Goal: Task Accomplishment & Management: Use online tool/utility

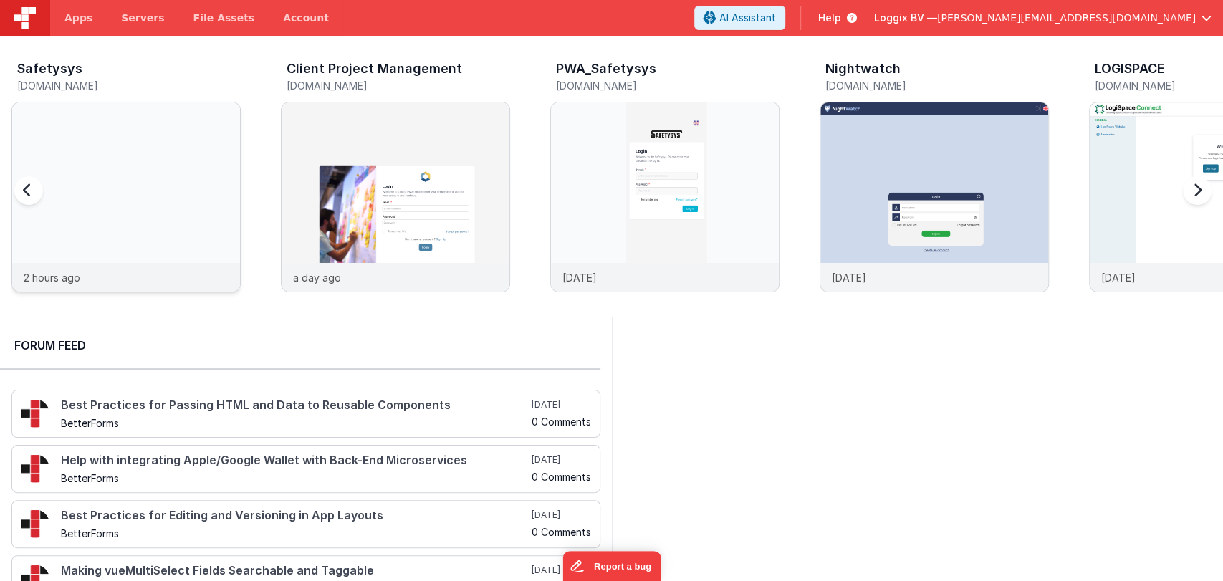
click at [96, 172] on img at bounding box center [126, 216] width 228 height 228
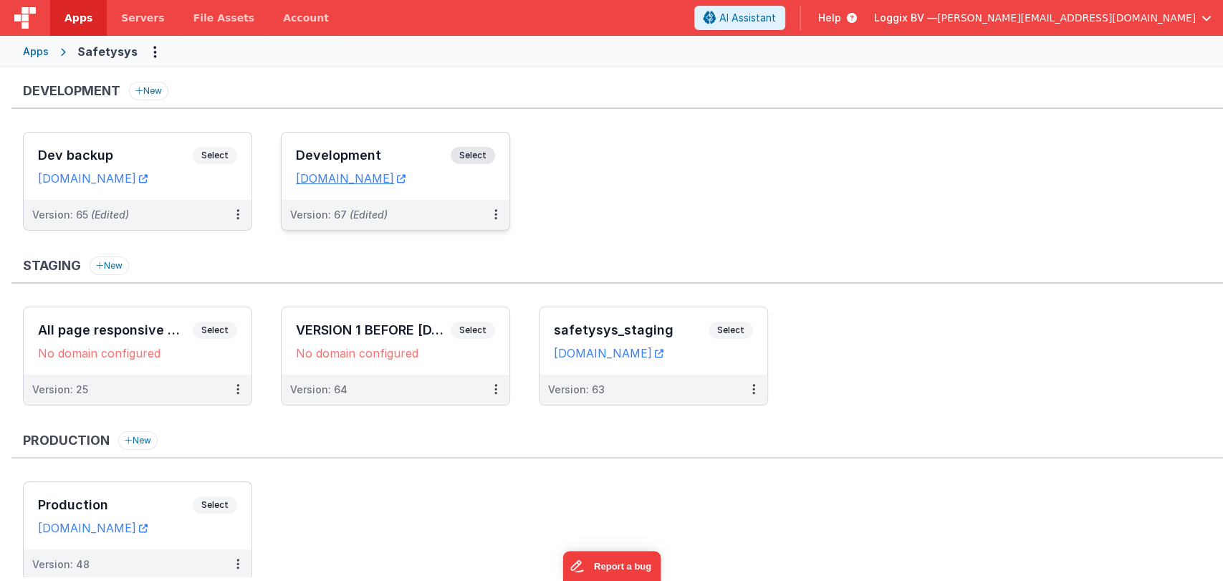
click at [363, 149] on h3 "Development" at bounding box center [373, 155] width 155 height 14
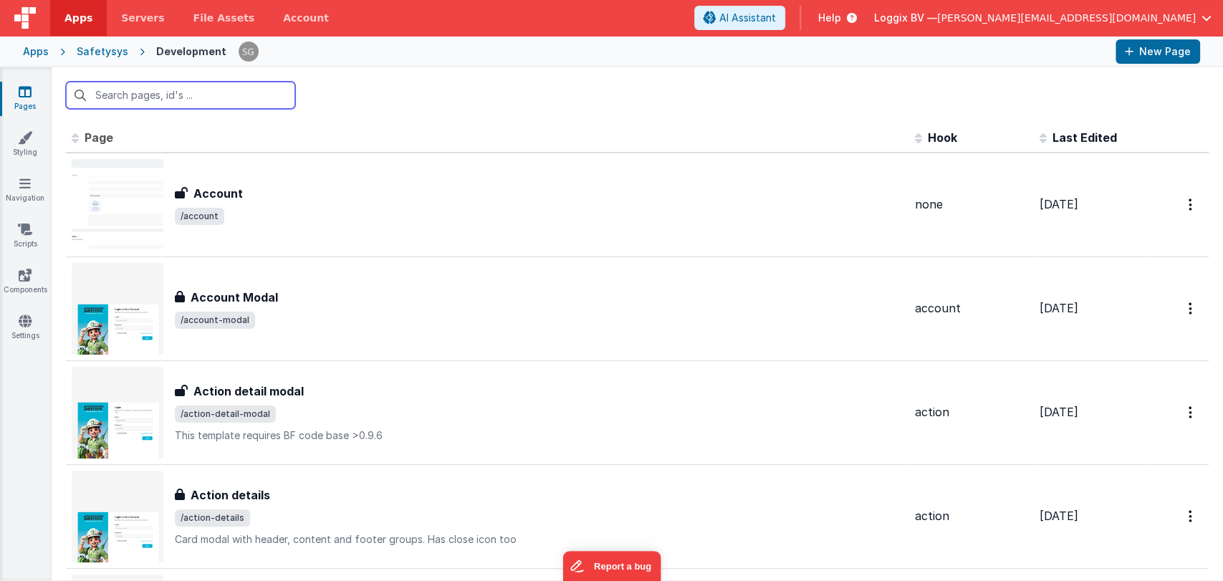
click at [169, 90] on input "text" at bounding box center [180, 95] width 229 height 27
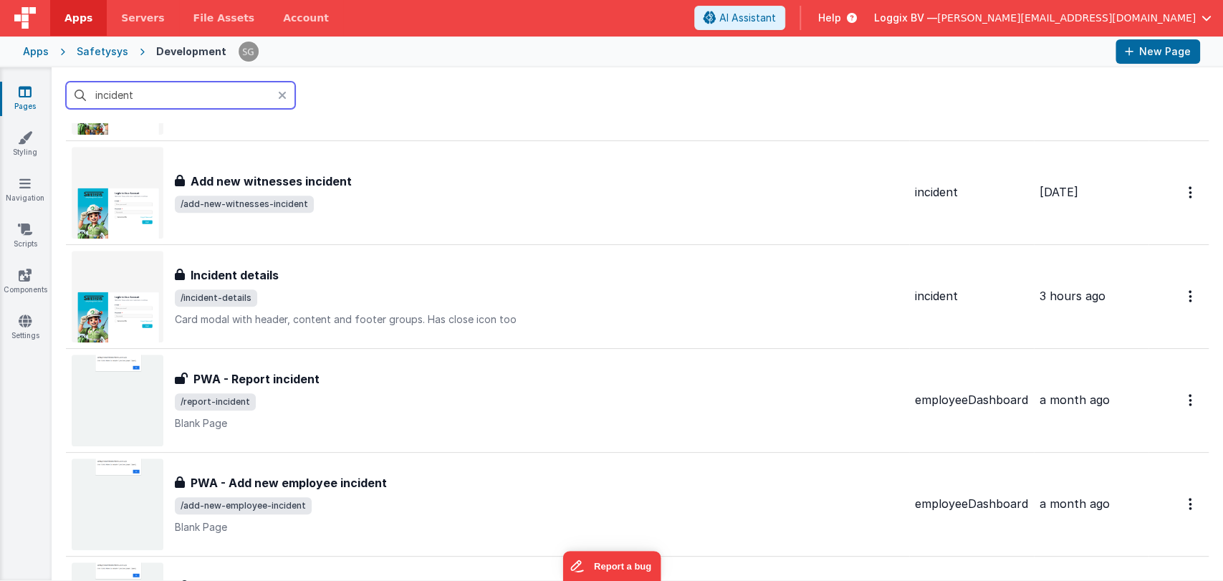
scroll to position [533, 0]
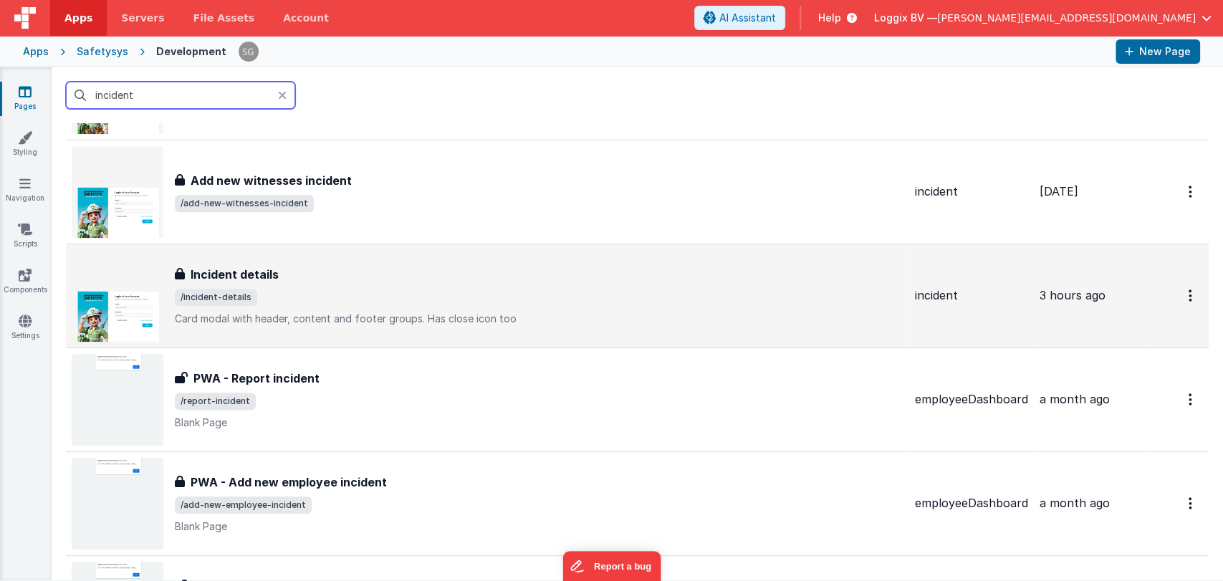
type input "incident"
click at [353, 279] on div "Incident details" at bounding box center [539, 274] width 729 height 17
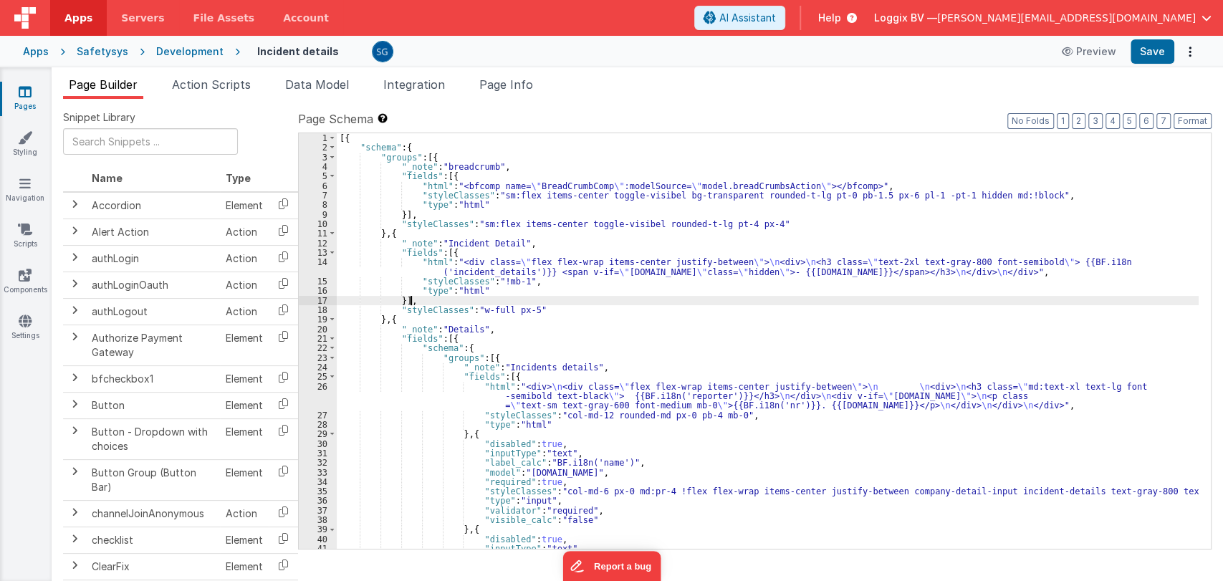
click at [748, 305] on div "[{ "schema" : { "groups" : [{ "_note" : "breadcrumb" , "fields" : [{ "html" : "…" at bounding box center [768, 350] width 862 height 435
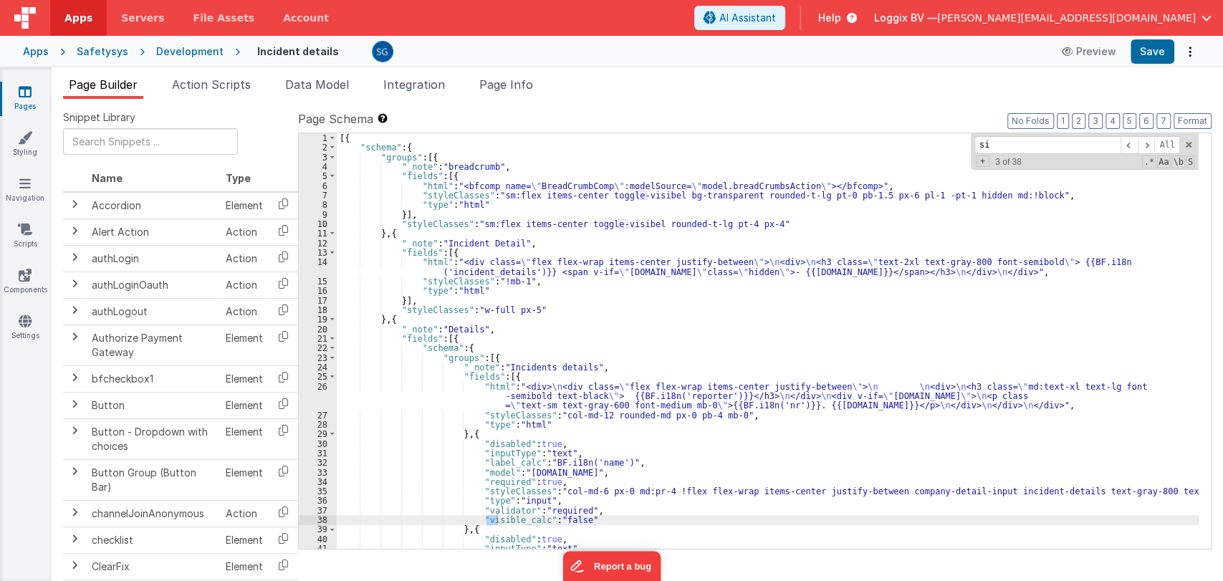
type input "s"
click at [29, 94] on icon at bounding box center [25, 92] width 13 height 14
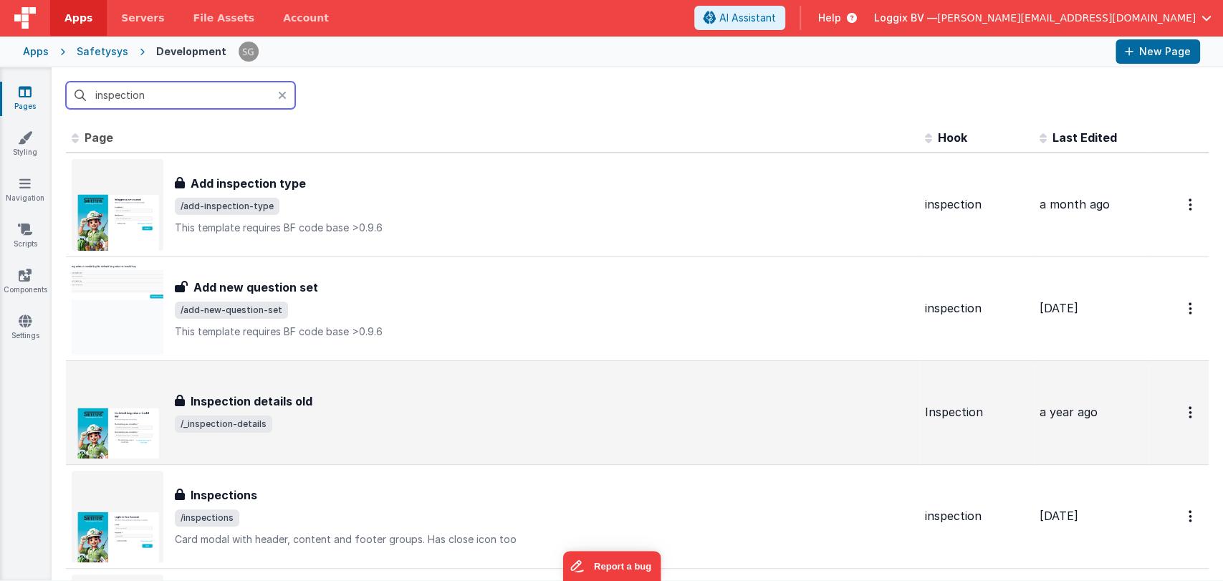
scroll to position [355, 0]
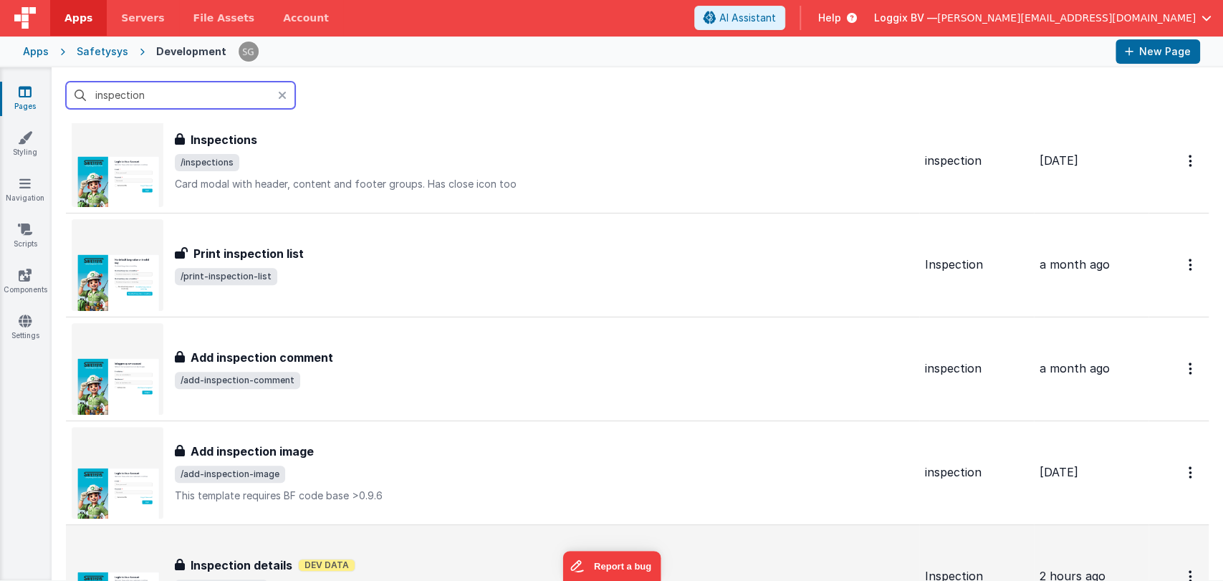
type input "inspection"
click at [336, 550] on div "Inspection details Inspection details Dev Data /inspection-details" at bounding box center [493, 577] width 842 height 92
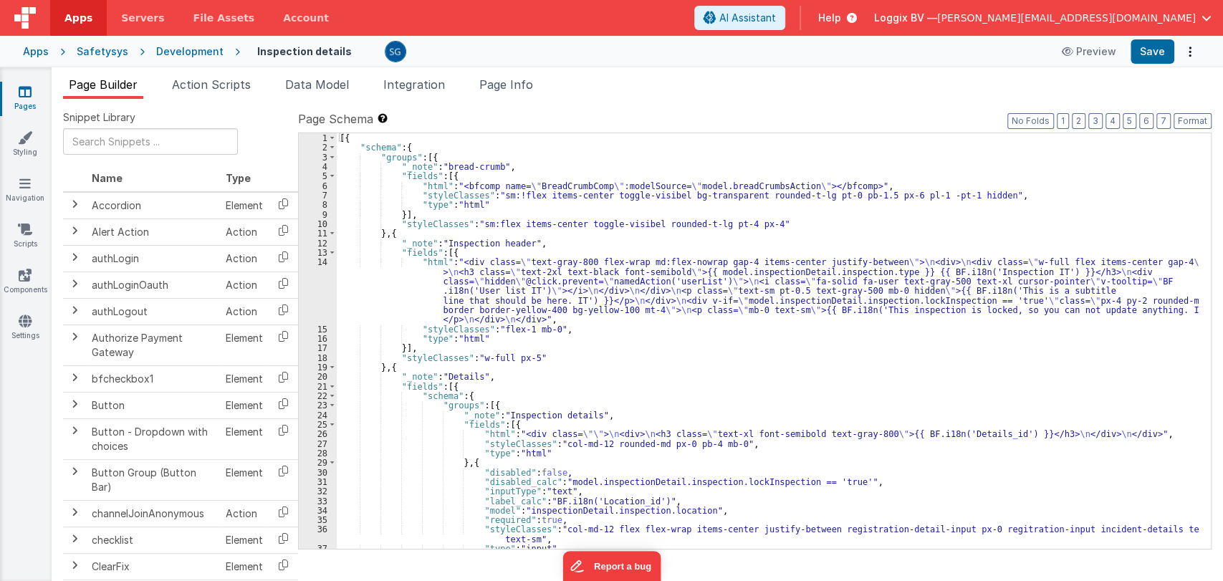
click at [596, 183] on div "[{ "schema" : { "groups" : [{ "_note" : "bread-crumb" , "fields" : [{ "html" : …" at bounding box center [768, 350] width 862 height 435
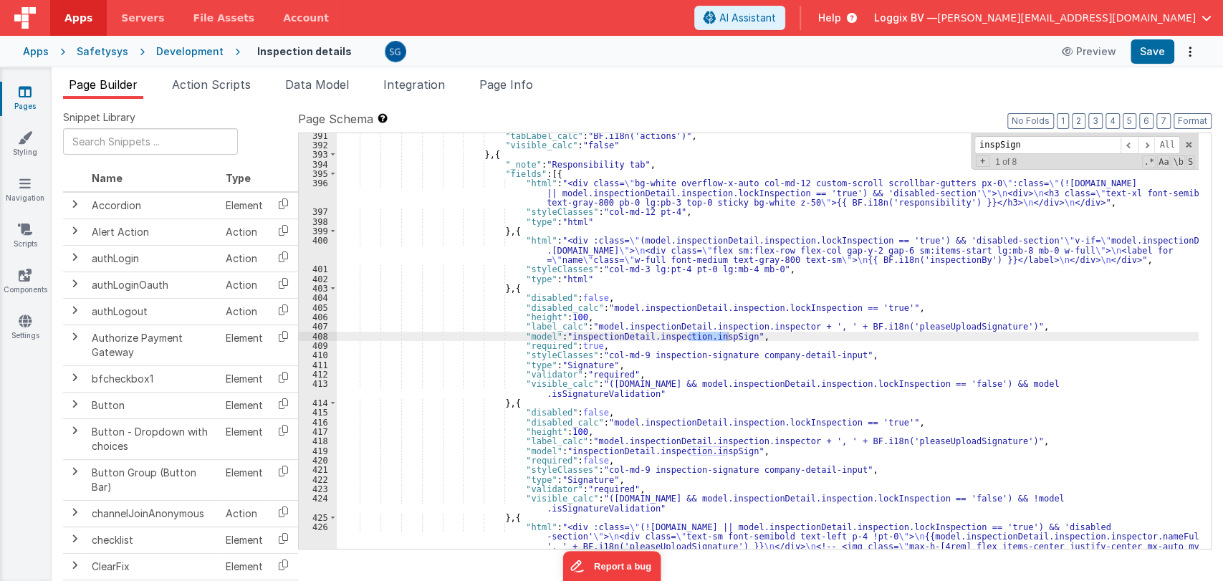
scroll to position [5029, 0]
click at [1148, 146] on span at bounding box center [1146, 145] width 17 height 18
drag, startPoint x: 556, startPoint y: 333, endPoint x: 688, endPoint y: 334, distance: 131.9
click at [688, 334] on div ""tabLabel_calc" : "BF.i18n('actions')" , "visible_calc" : "false" } , { "_note"…" at bounding box center [768, 367] width 862 height 473
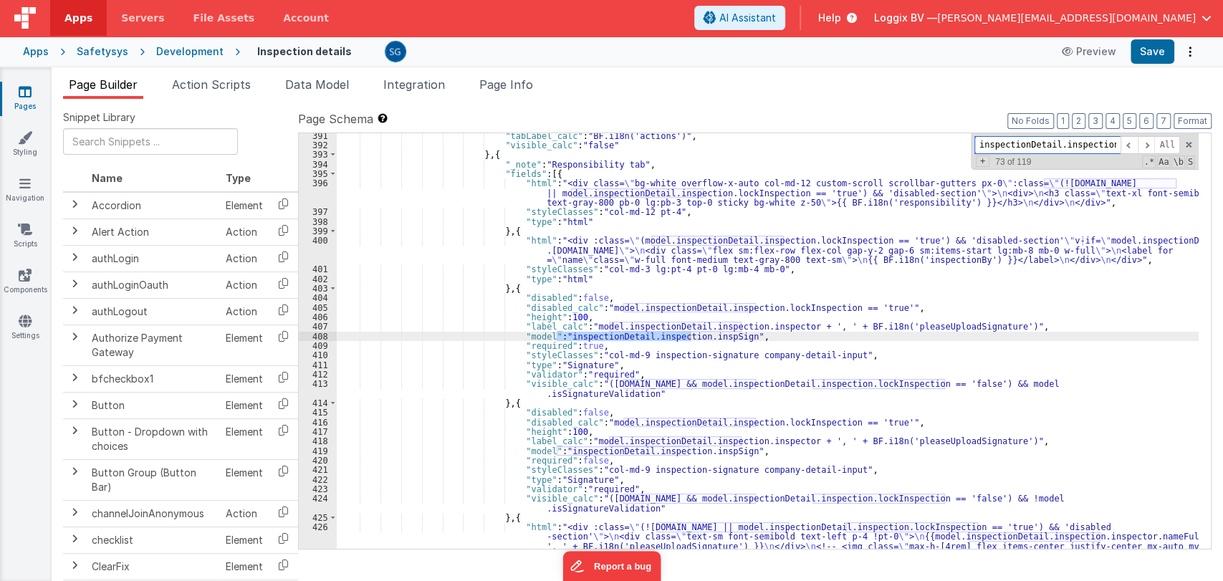
click at [1113, 145] on input "inspectionDetail.inspection." at bounding box center [1048, 145] width 146 height 18
drag, startPoint x: 727, startPoint y: 339, endPoint x: 558, endPoint y: 334, distance: 169.2
click at [558, 334] on div ""tabLabel_calc" : "BF.i18n('actions')" , "visible_calc" : "false" } , { "_note"…" at bounding box center [768, 367] width 862 height 473
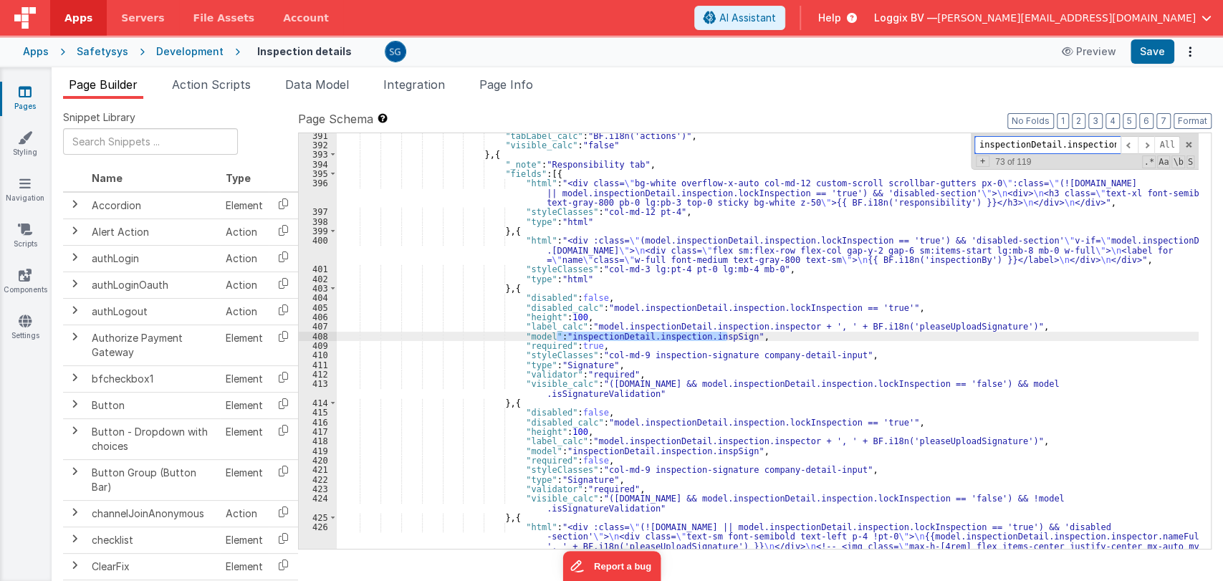
type input "inspectionDetail.inspection.inspSign"
click at [1146, 142] on span at bounding box center [1146, 145] width 17 height 18
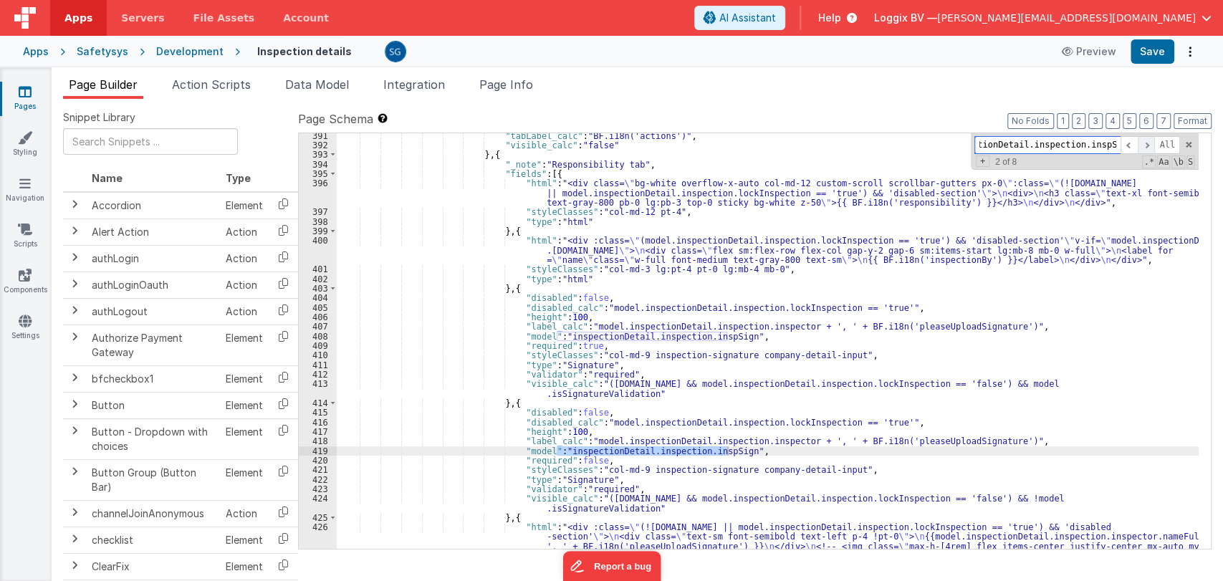
scroll to position [0, 0]
click at [1150, 144] on span at bounding box center [1146, 145] width 17 height 18
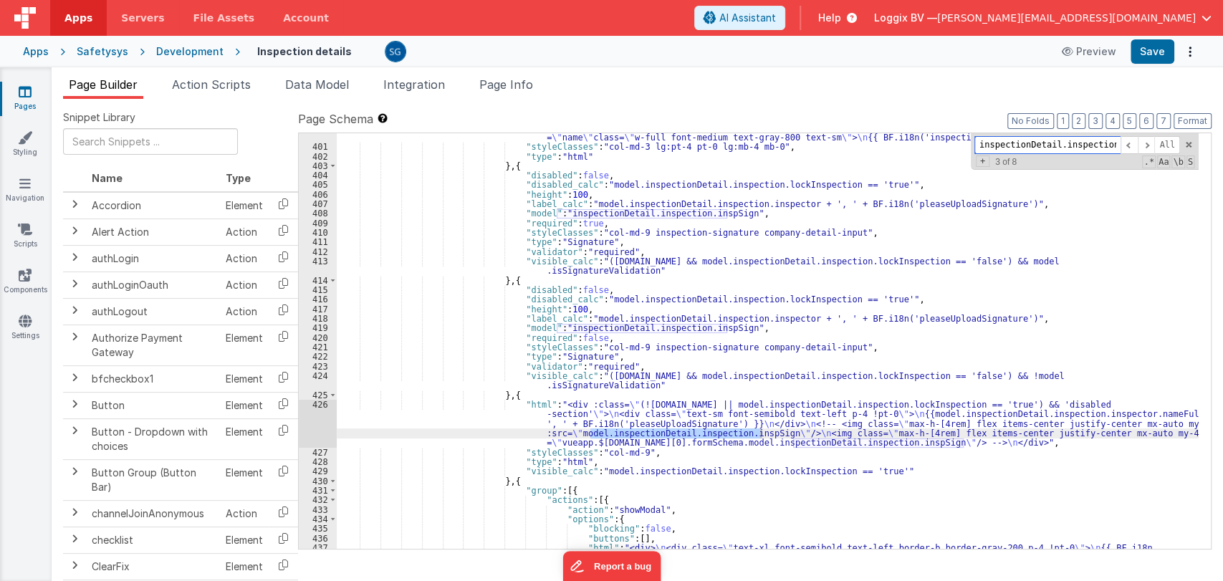
scroll to position [5151, 0]
click at [1142, 143] on span at bounding box center [1146, 145] width 17 height 18
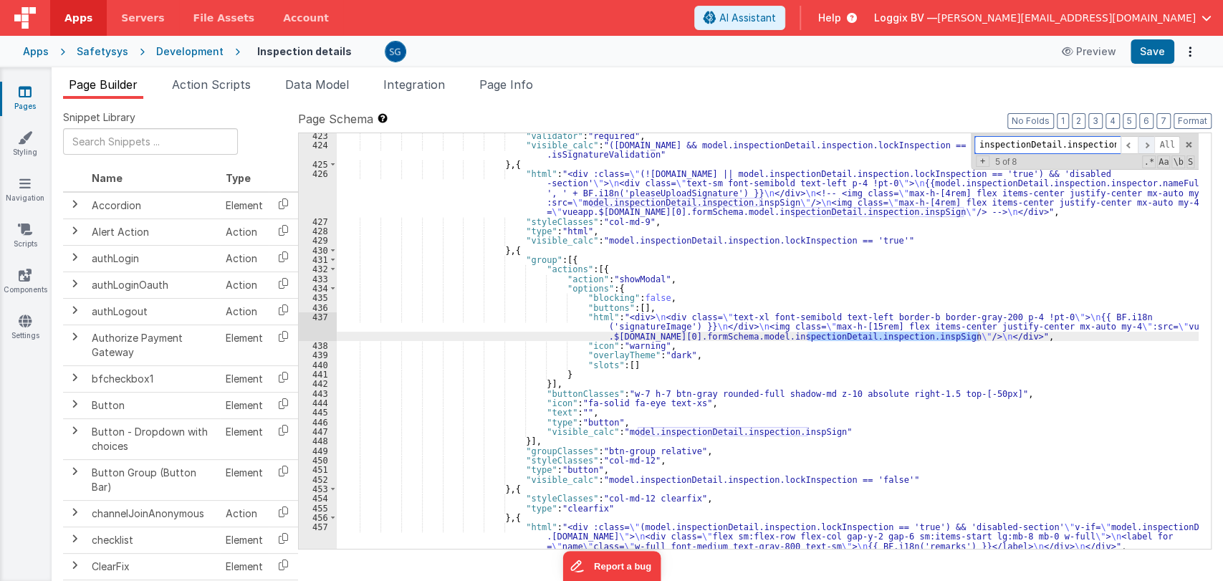
scroll to position [5383, 0]
click at [1148, 140] on span at bounding box center [1146, 145] width 17 height 18
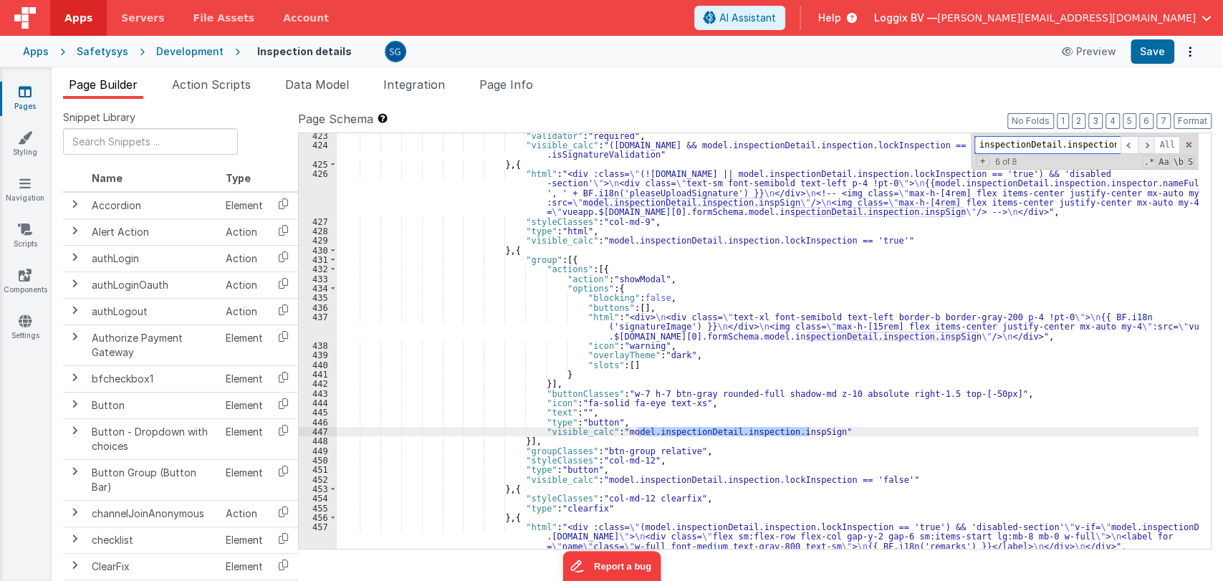
click at [1148, 140] on span at bounding box center [1146, 145] width 17 height 18
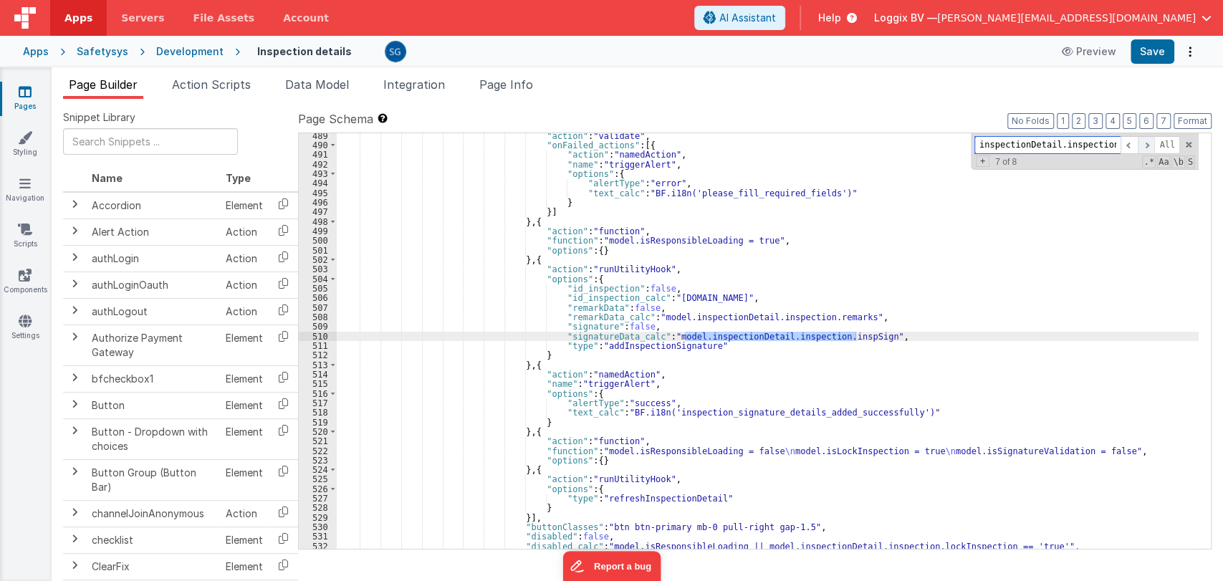
scroll to position [6157, 0]
click at [1148, 140] on span at bounding box center [1146, 145] width 17 height 18
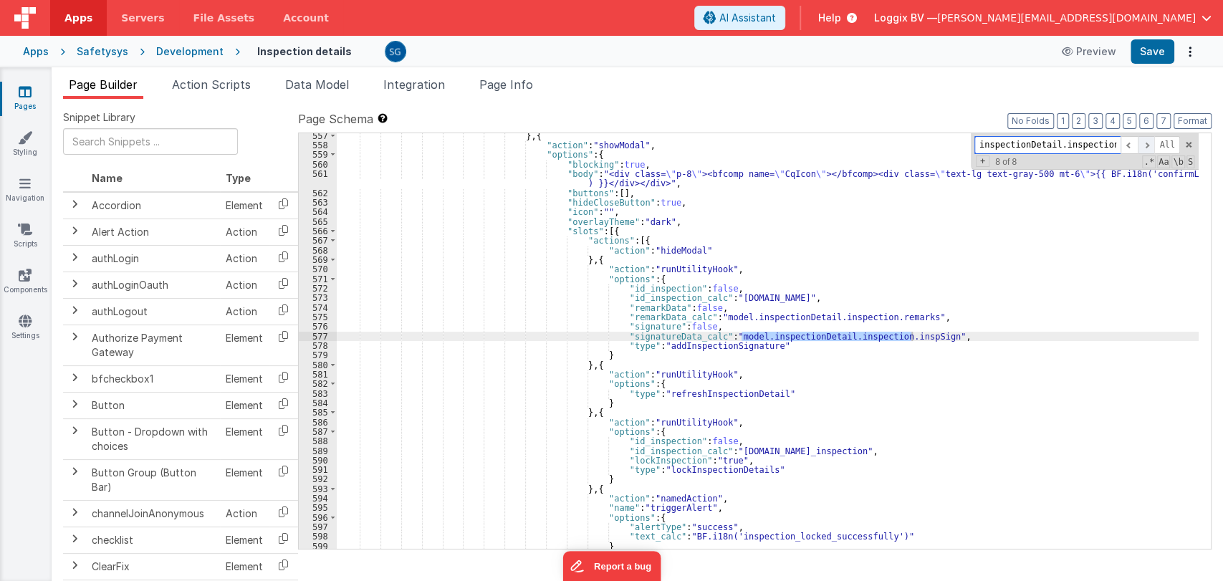
scroll to position [6806, 0]
click at [1135, 143] on span at bounding box center [1129, 145] width 17 height 18
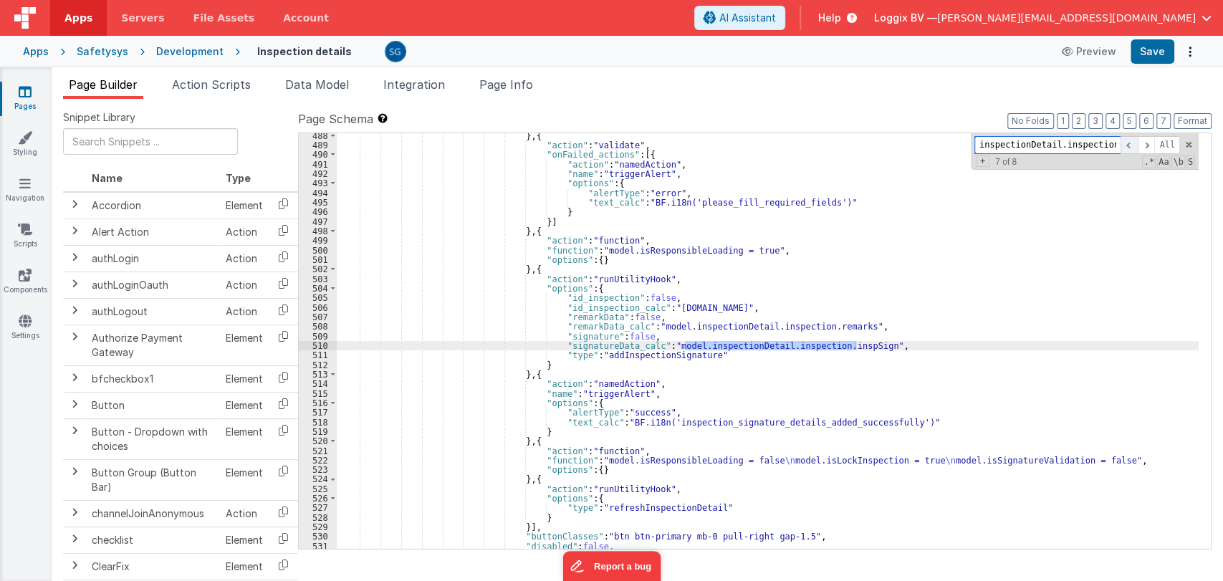
click at [1135, 143] on span at bounding box center [1129, 145] width 17 height 18
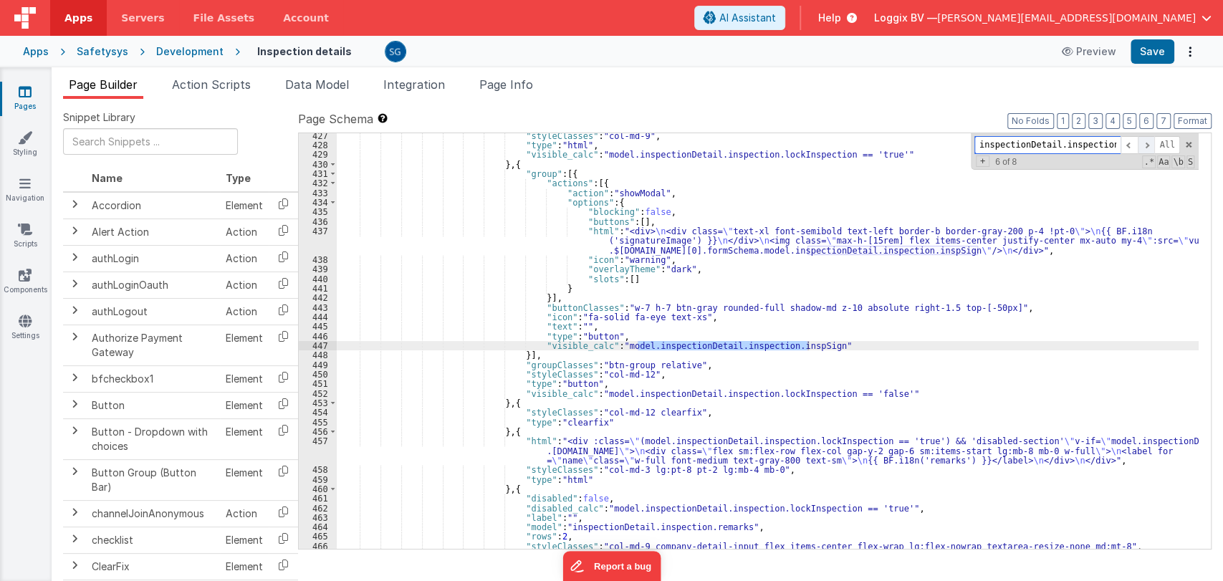
click at [1148, 142] on span at bounding box center [1146, 145] width 17 height 18
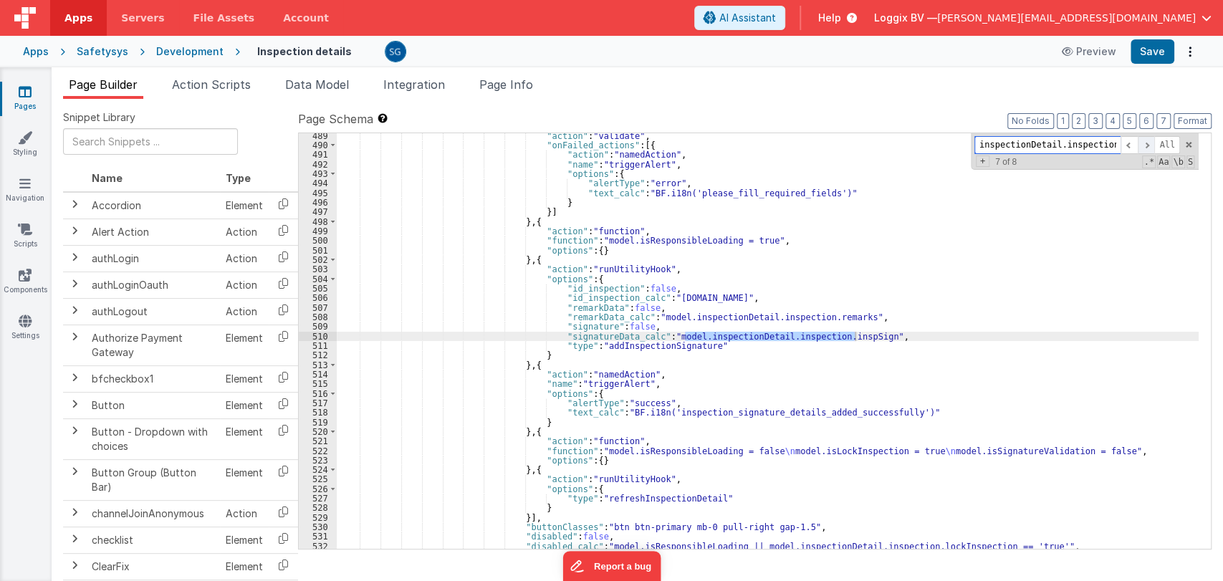
scroll to position [6157, 0]
click at [1148, 142] on span at bounding box center [1146, 145] width 17 height 18
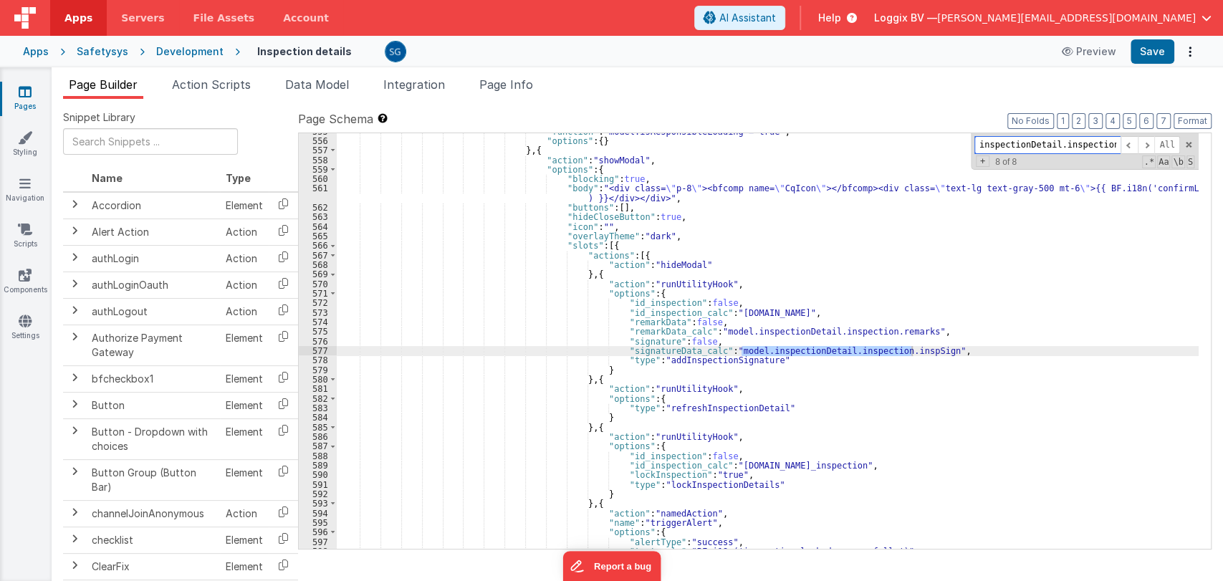
scroll to position [6791, 0]
click at [1132, 141] on span at bounding box center [1129, 145] width 17 height 18
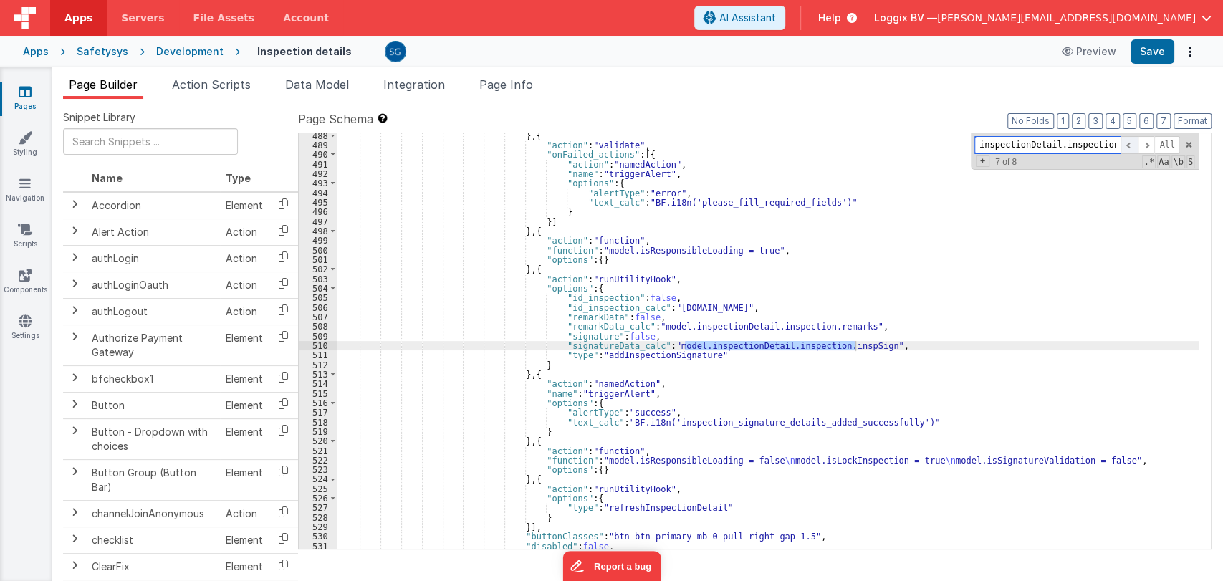
scroll to position [6147, 0]
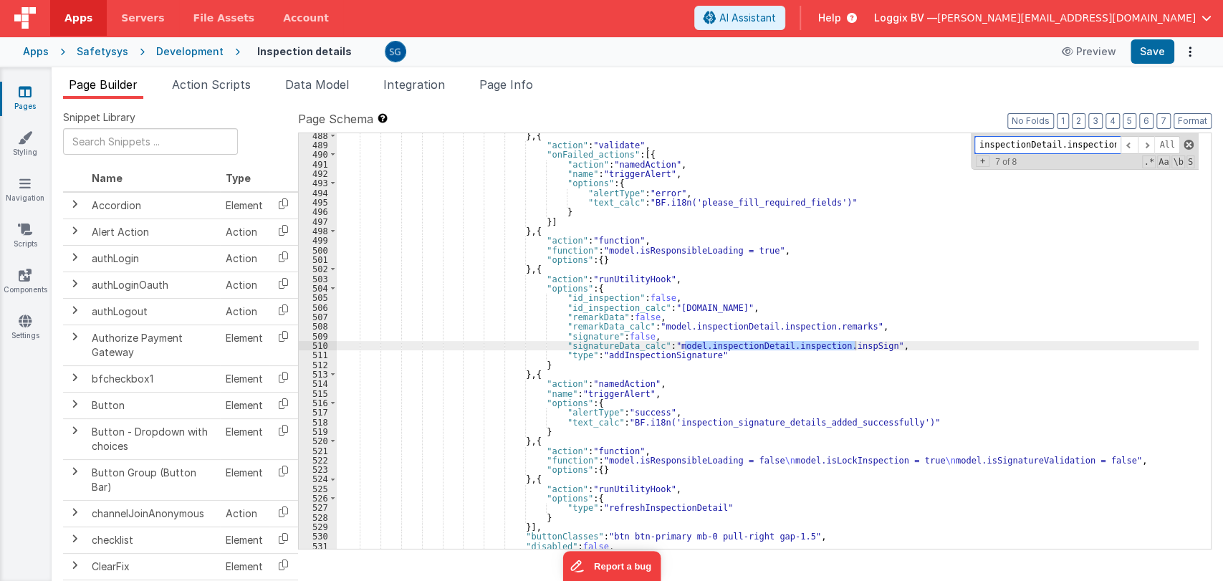
click at [1188, 147] on span at bounding box center [1189, 145] width 10 height 10
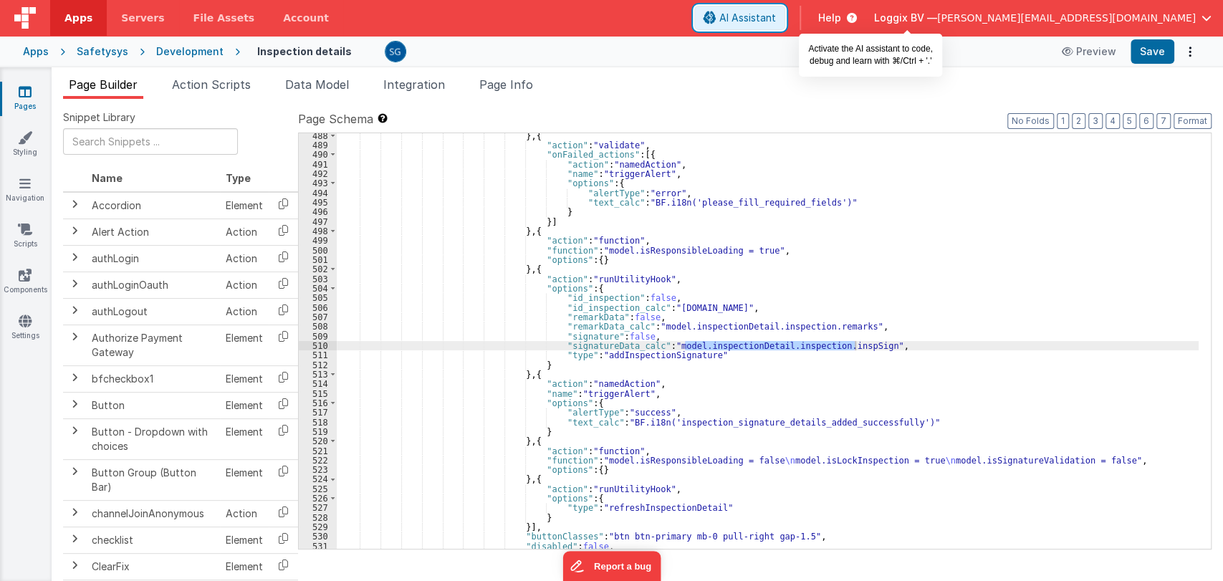
click at [776, 12] on span "AI Assistant" at bounding box center [748, 18] width 57 height 14
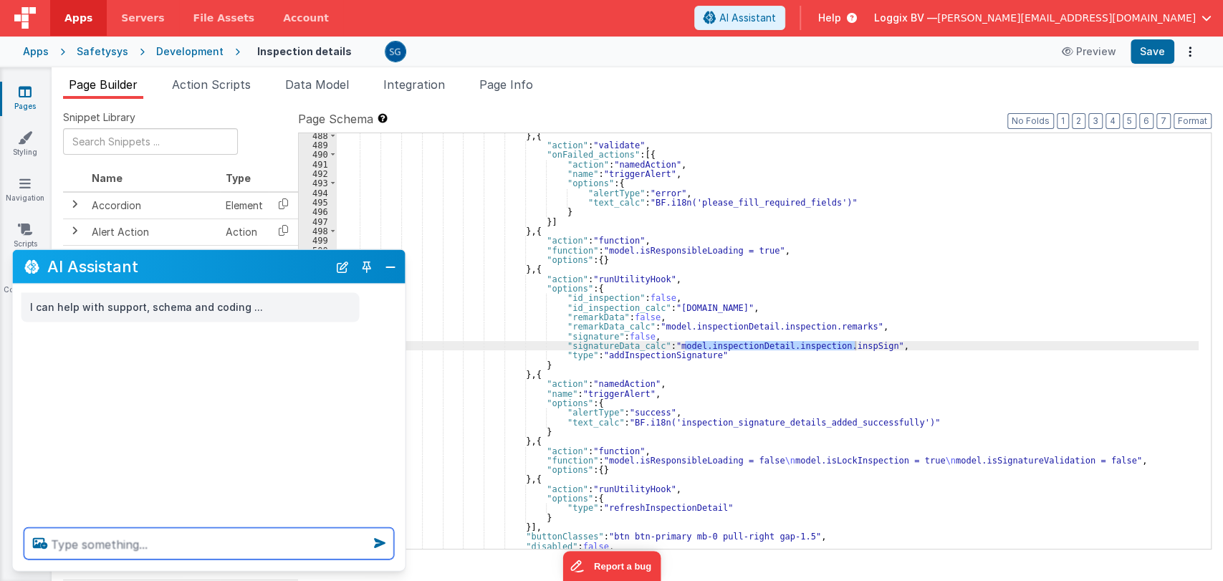
click at [161, 535] on textarea at bounding box center [209, 544] width 370 height 32
click at [161, 535] on textarea "here when I save" at bounding box center [209, 544] width 370 height 32
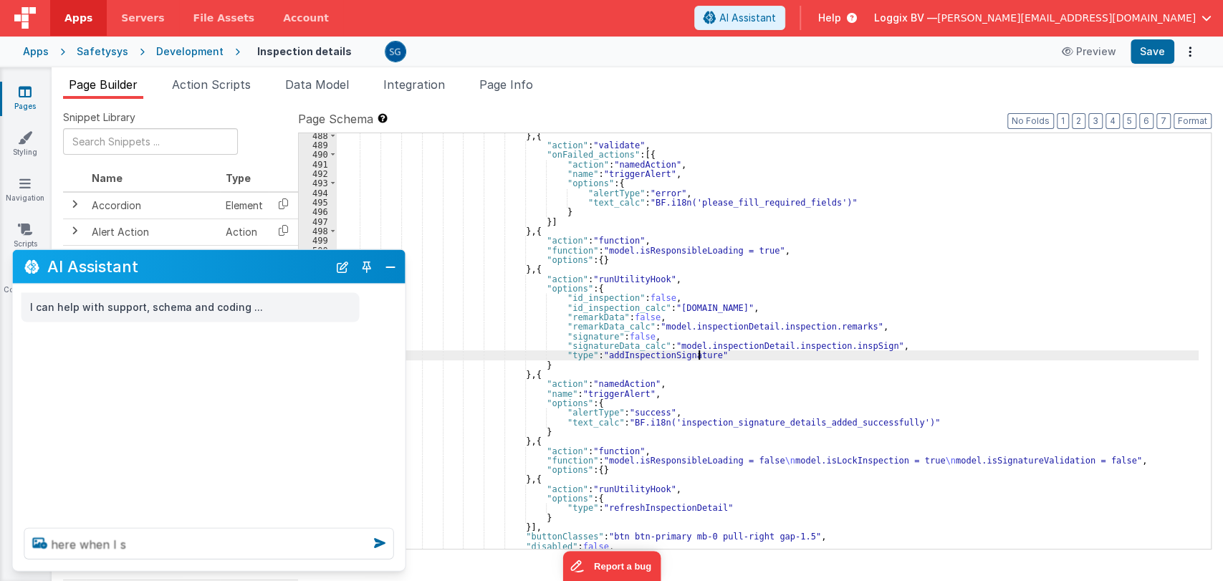
click at [749, 358] on div "} , { "action" : "validate" , "onFailed_actions" : [{ "action" : "namedAction" …" at bounding box center [768, 348] width 862 height 435
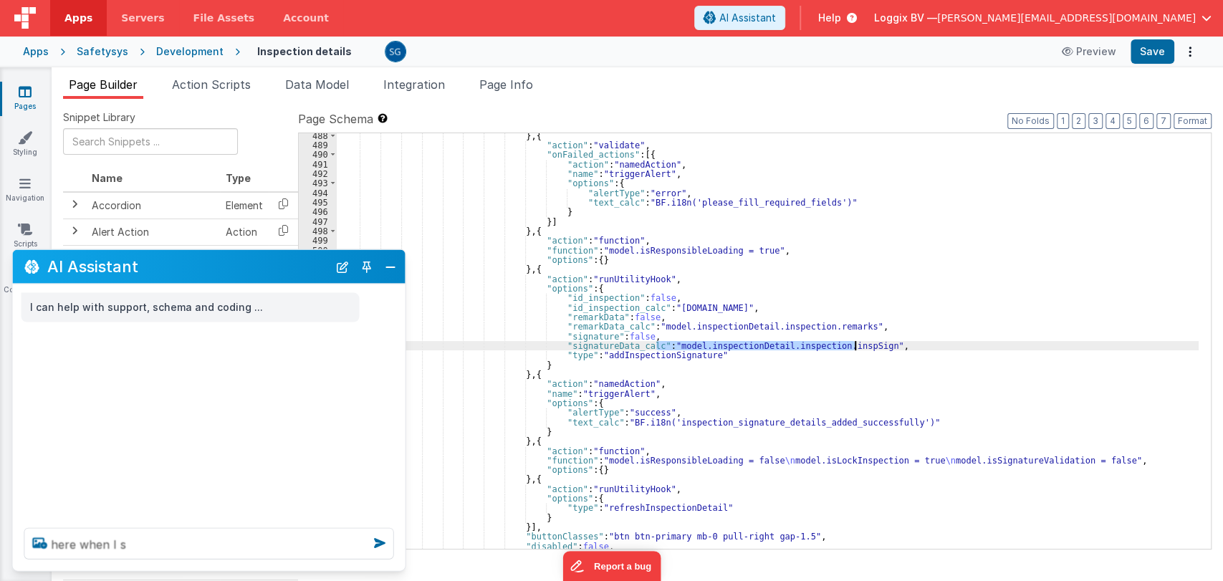
drag, startPoint x: 655, startPoint y: 345, endPoint x: 856, endPoint y: 346, distance: 201.4
click at [856, 346] on div "} , { "action" : "validate" , "onFailed_actions" : [{ "action" : "namedAction" …" at bounding box center [768, 348] width 862 height 435
click at [181, 539] on textarea "here when I s" at bounding box center [209, 544] width 370 height 32
paste textarea "model.inspectionDetail.inspection.inspSign"
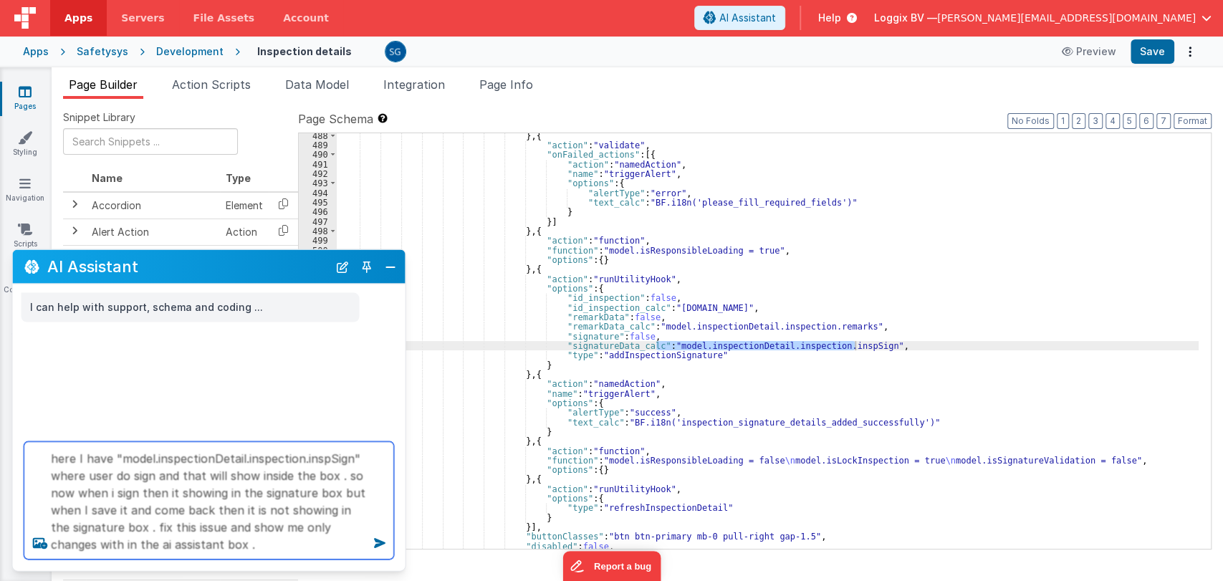
type textarea "here I have "model.inspectionDetail.inspection.inspSign" where user do sign and…"
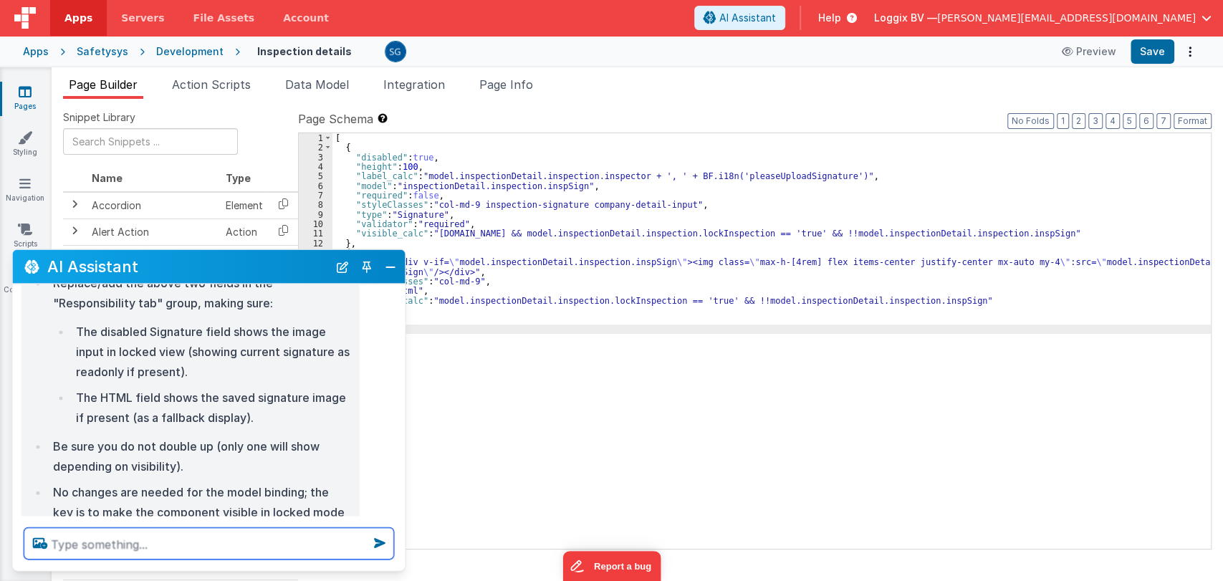
scroll to position [679, 0]
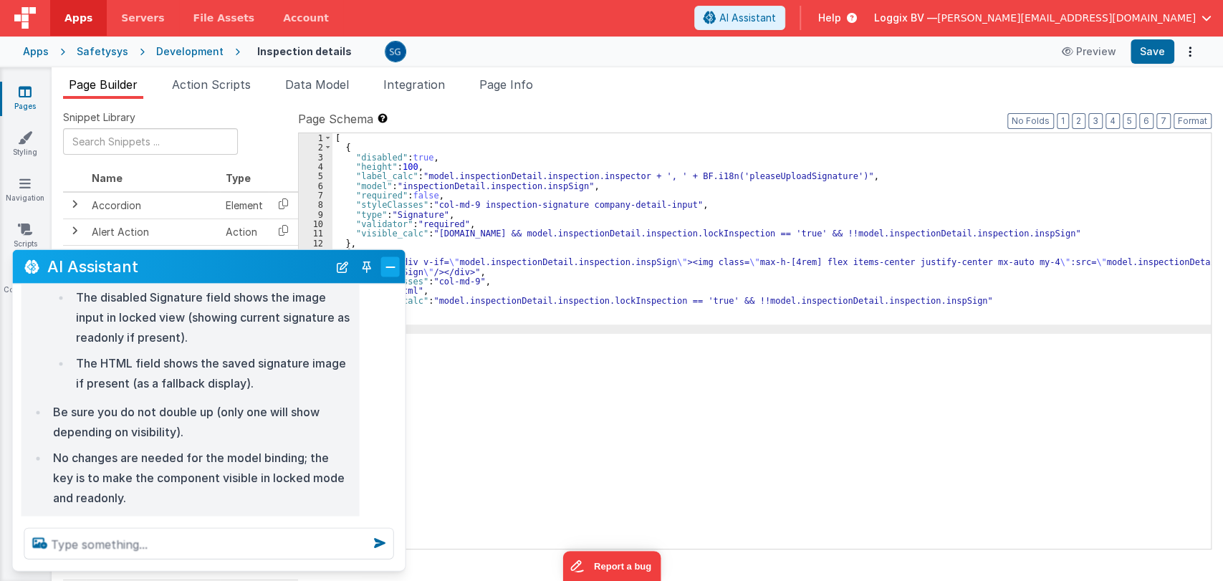
click at [395, 262] on button "Close" at bounding box center [390, 267] width 19 height 20
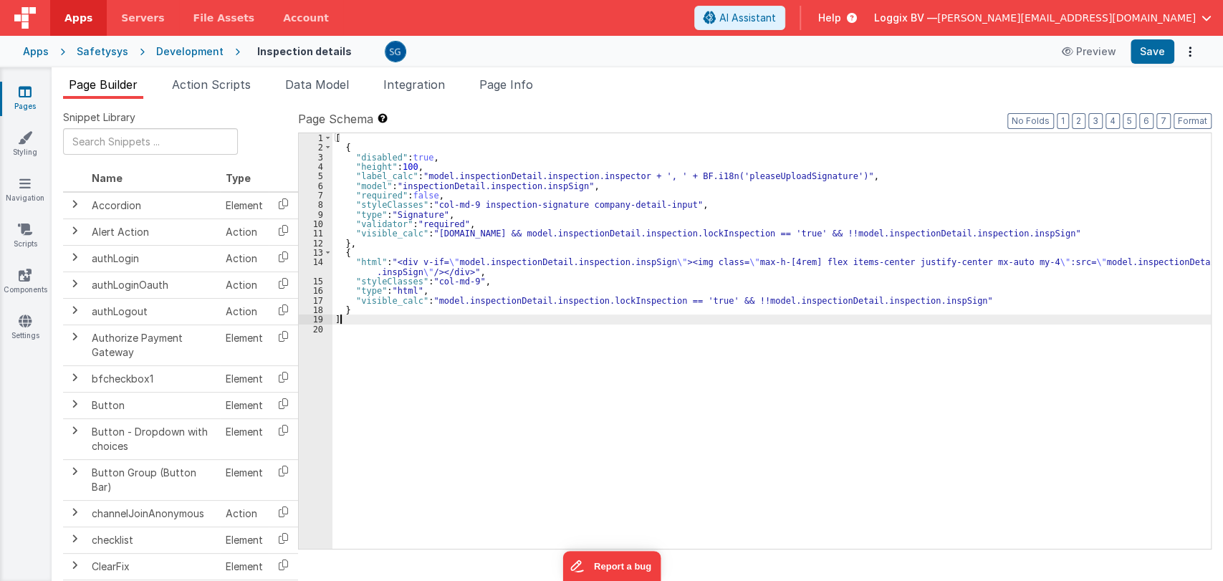
click at [397, 318] on div "[ { "disabled" : true , "height" : 100 , "label_calc" : "model.inspectionDetail…" at bounding box center [772, 350] width 879 height 435
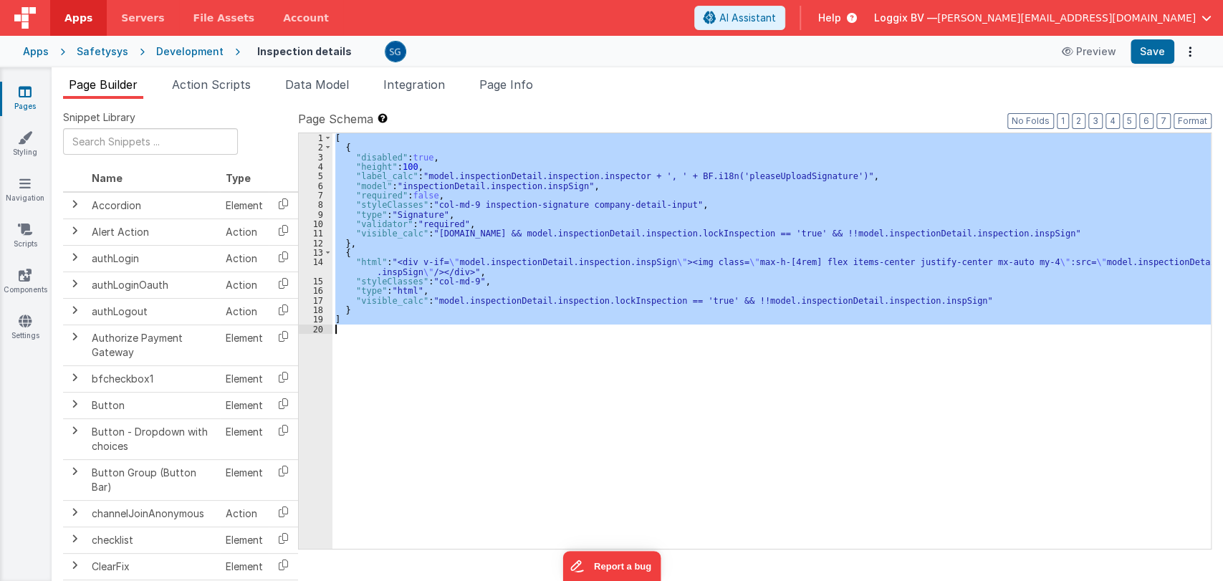
click at [397, 316] on div "[ { "disabled" : true , "height" : 100 , "label_calc" : "model.inspectionDetail…" at bounding box center [772, 341] width 879 height 416
click at [393, 338] on div "[ { "disabled" : true , "height" : 100 , "label_calc" : "model.inspectionDetail…" at bounding box center [772, 341] width 879 height 416
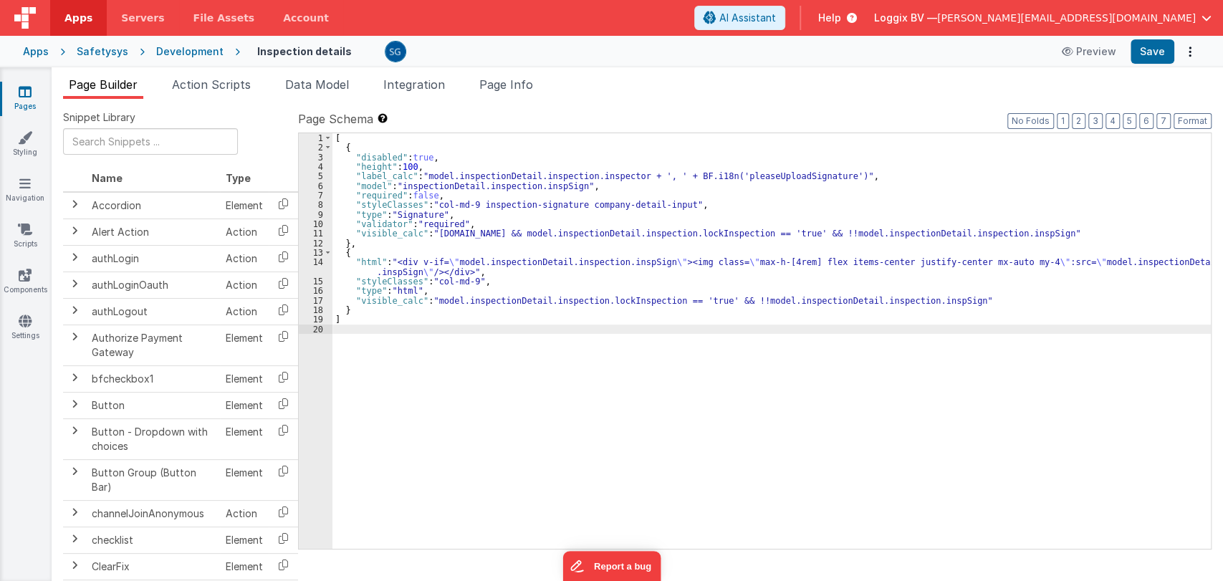
click at [416, 317] on div "[ { "disabled" : true , "height" : 100 , "label_calc" : "model.inspectionDetail…" at bounding box center [772, 341] width 879 height 416
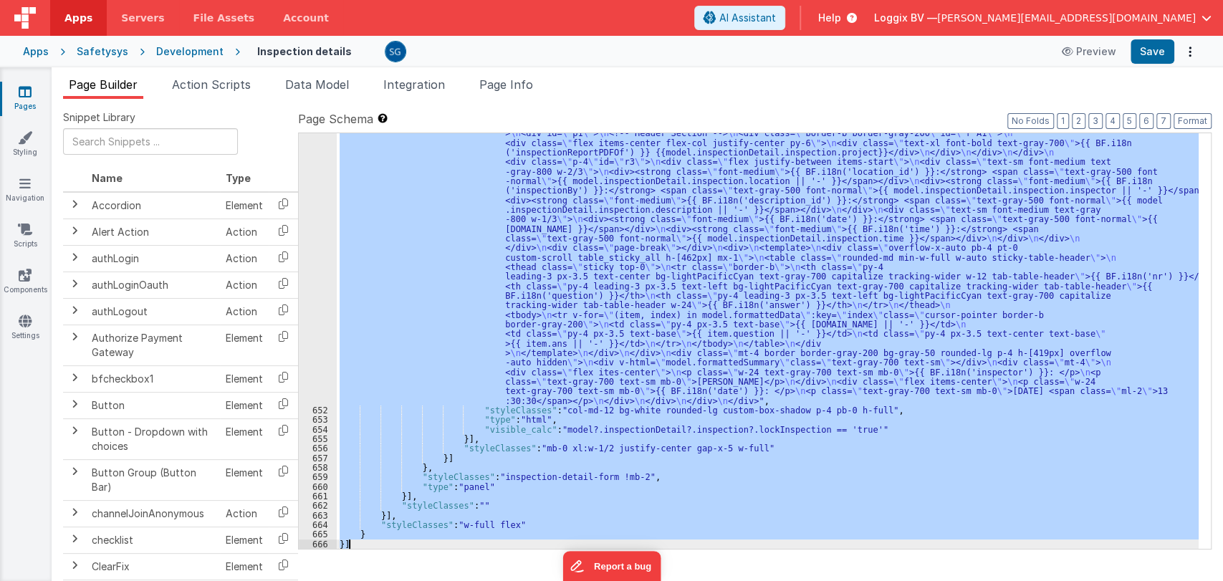
scroll to position [7755, 0]
click at [606, 363] on div ""html" : "<div> \n <div class= \" flex items-center justify-between \" > \n <h6…" at bounding box center [768, 341] width 862 height 416
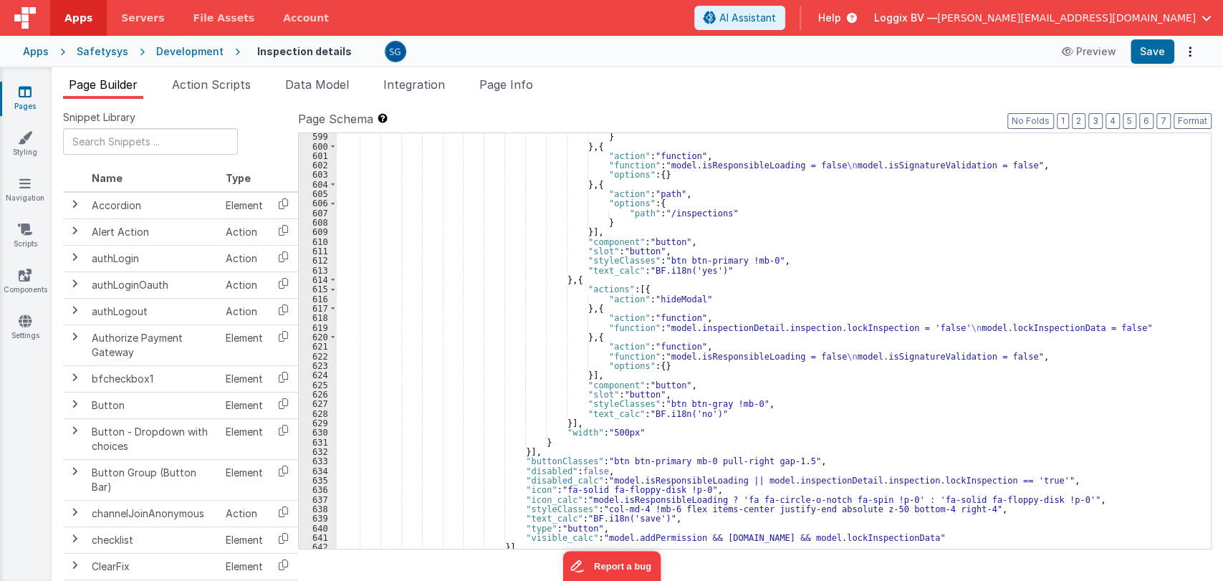
scroll to position [7216, 0]
click at [897, 363] on div "} } , { "action" : "function" , "function" : "model.isResponsibleLoading = fals…" at bounding box center [768, 349] width 862 height 435
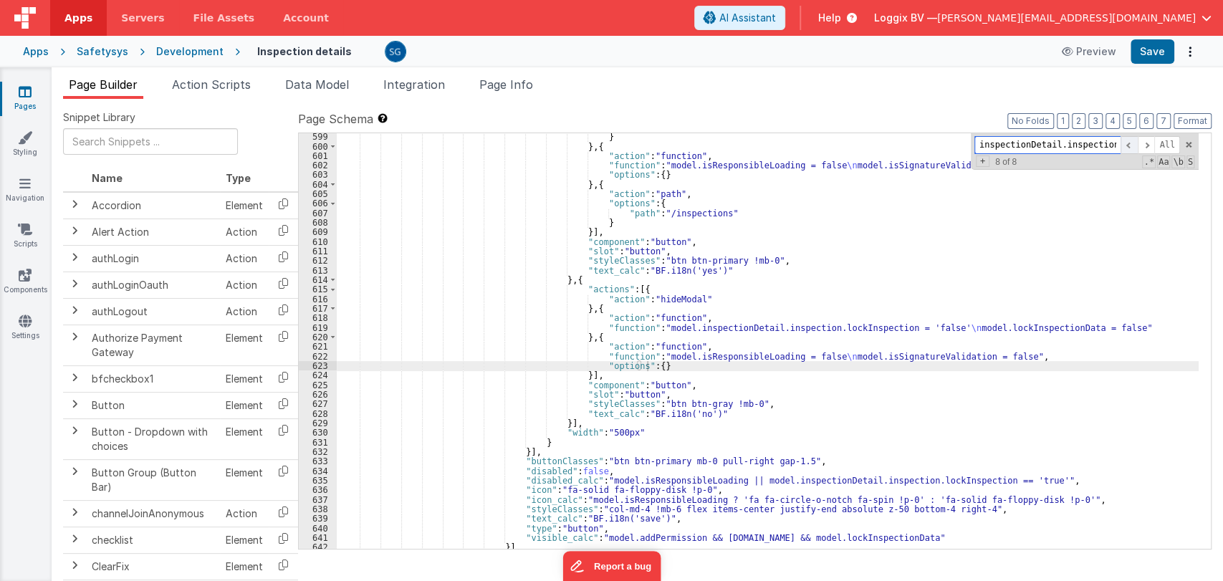
click at [1134, 147] on span at bounding box center [1129, 145] width 17 height 18
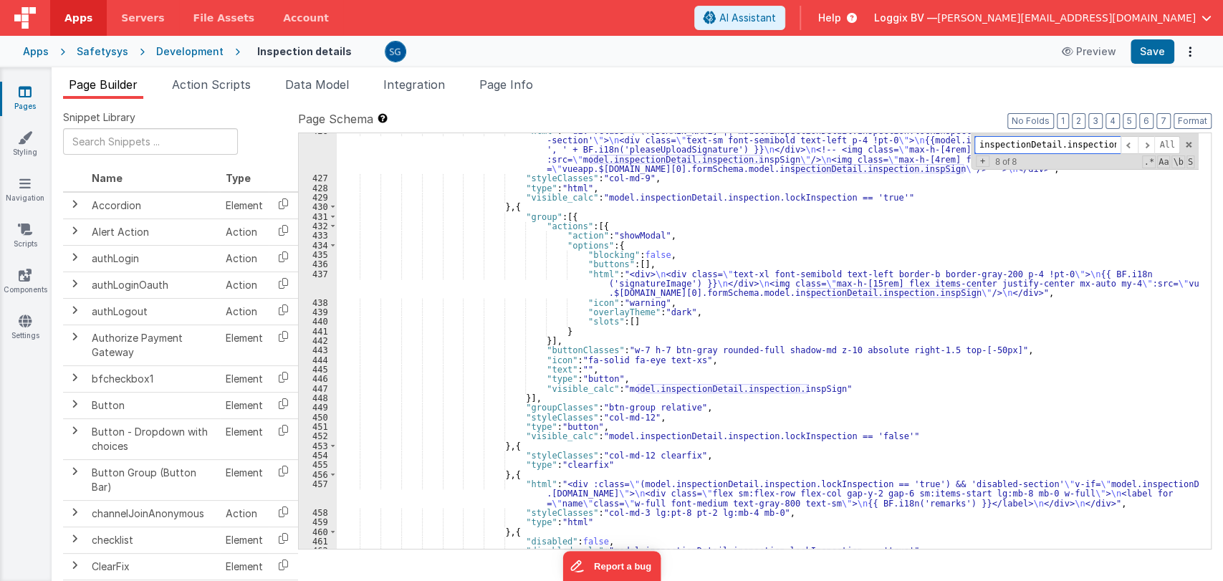
scroll to position [5403, 0]
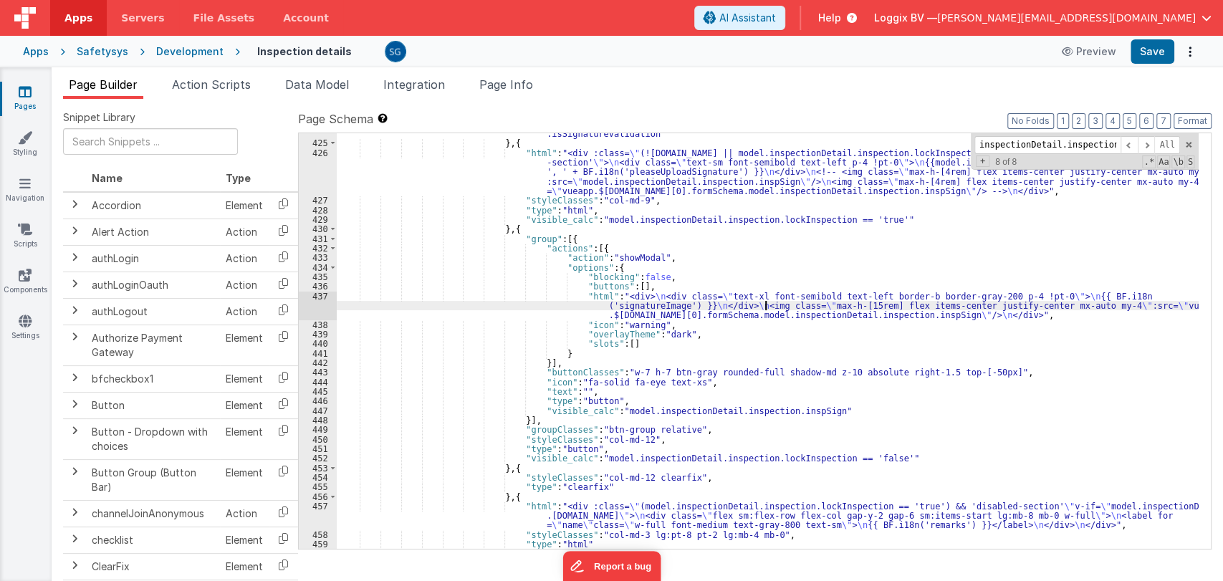
click at [764, 305] on div ""visible_calc" : "([DOMAIN_NAME] && model.inspectionDetail.inspection.lockInspe…" at bounding box center [768, 342] width 862 height 444
paste input ""html": "<div v-if=\"model.inspectionDetail.inspection.inspSign\"><img class=\"…"
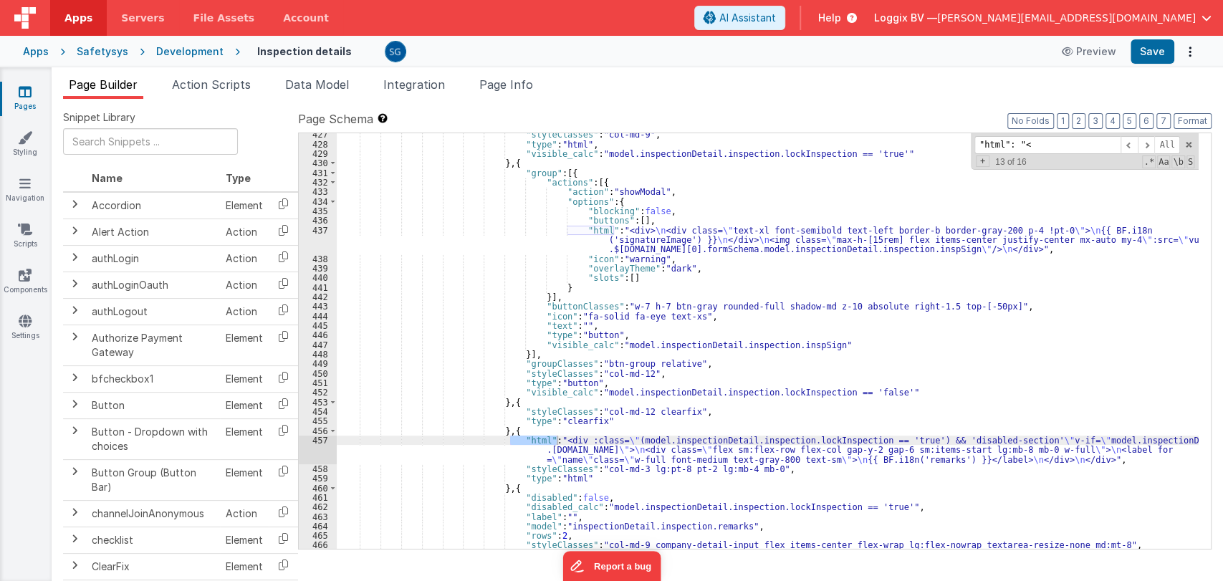
scroll to position [5469, 0]
click at [786, 452] on div ""styleClasses" : "col-md-9" , "type" : "html" , "visible_calc" : "model.inspect…" at bounding box center [768, 347] width 862 height 435
click at [792, 305] on div ""styleClasses" : "col-md-9" , "type" : "html" , "visible_calc" : "model.inspect…" at bounding box center [768, 347] width 862 height 435
paste input "<img class=\"max-h-[4rem] flex items-center justify-center mx-auto my-4\" :src=…"
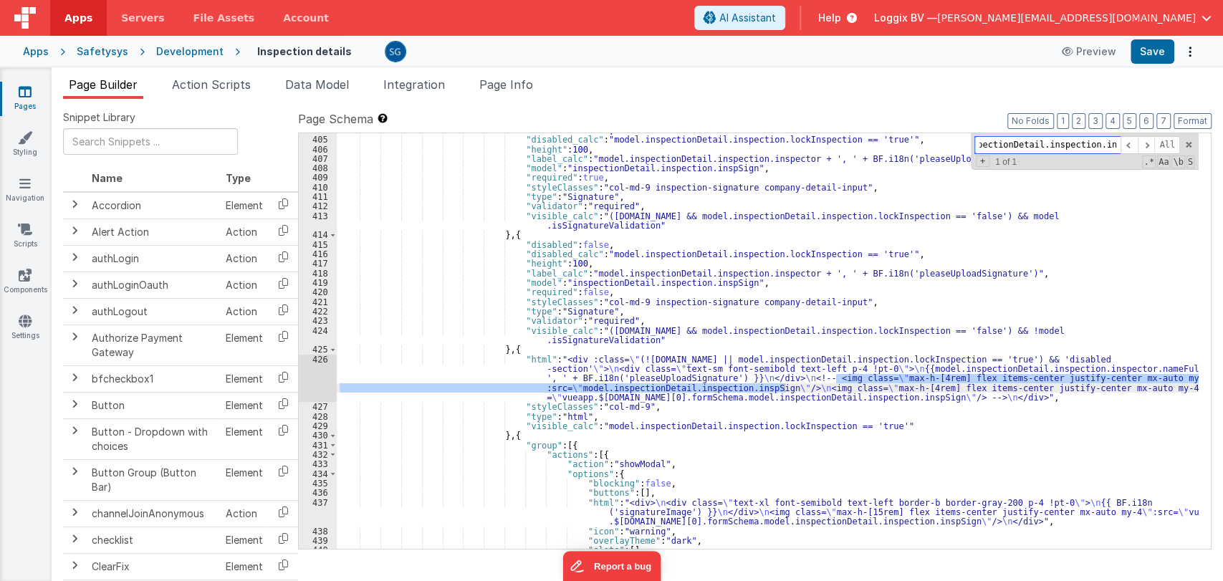
scroll to position [0, 0]
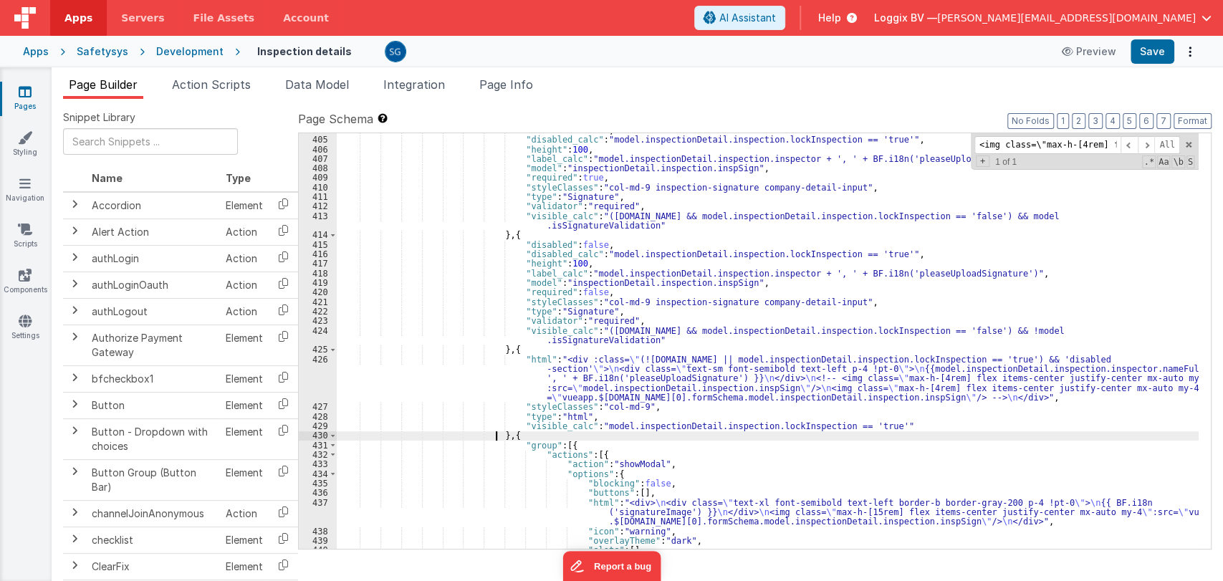
click at [496, 432] on div ""disabled" : false , "disabled_calc" : "model.inspectionDetail.inspection.lockI…" at bounding box center [768, 342] width 862 height 435
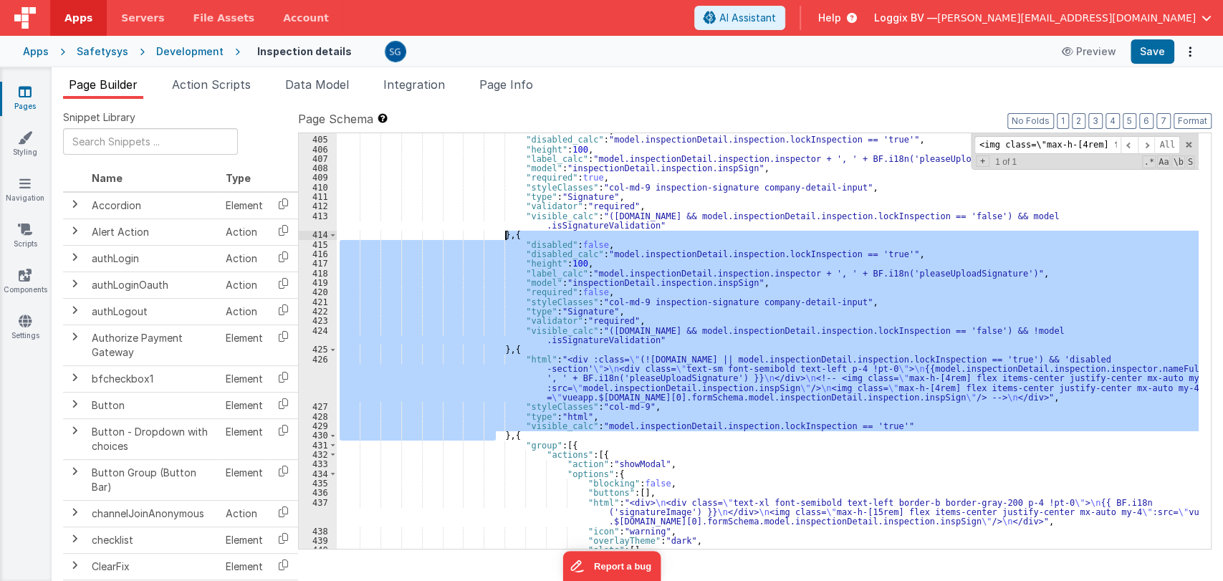
drag, startPoint x: 496, startPoint y: 432, endPoint x: 505, endPoint y: 236, distance: 196.6
click at [505, 236] on div ""disabled" : false , "disabled_calc" : "model.inspectionDetail.inspection.lockI…" at bounding box center [768, 342] width 862 height 435
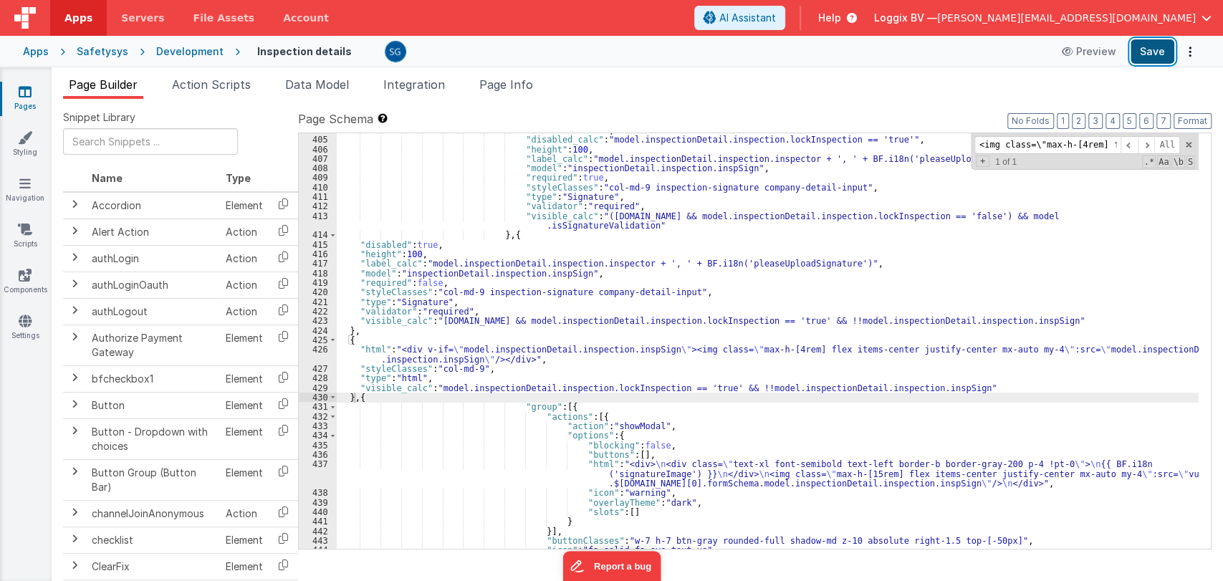
click at [1158, 56] on button "Save" at bounding box center [1153, 51] width 44 height 24
click at [355, 396] on div ""disabled" : false , "disabled_calc" : "model.inspectionDetail.inspection.lockI…" at bounding box center [768, 342] width 862 height 435
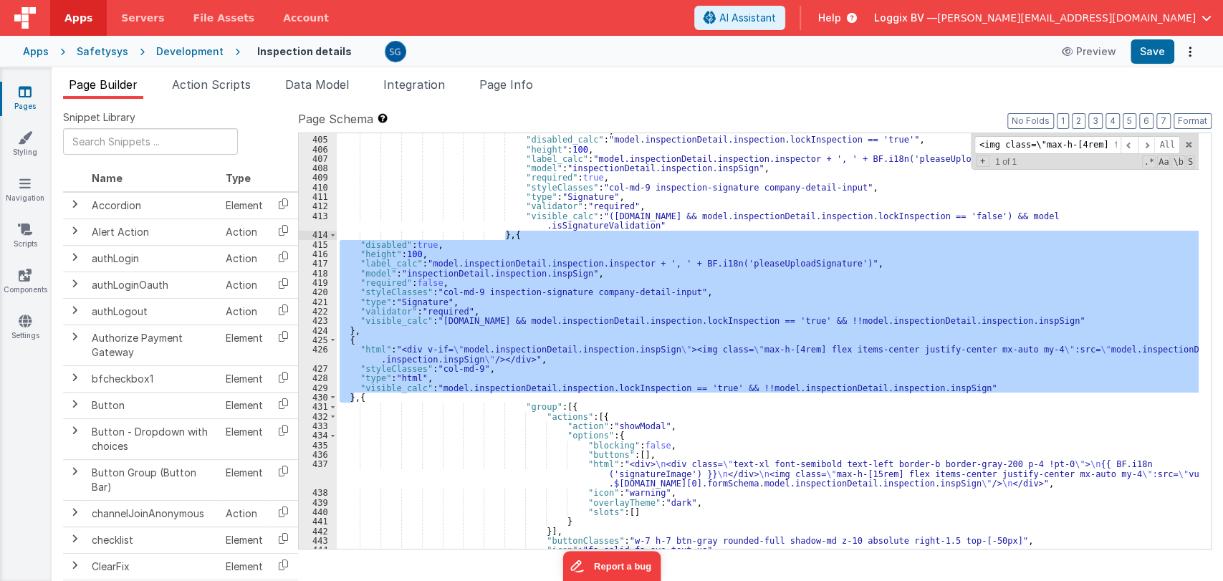
drag, startPoint x: 355, startPoint y: 396, endPoint x: 506, endPoint y: 237, distance: 219.0
click at [506, 237] on div ""disabled" : false , "disabled_calc" : "model.inspectionDetail.inspection.lockI…" at bounding box center [768, 342] width 862 height 435
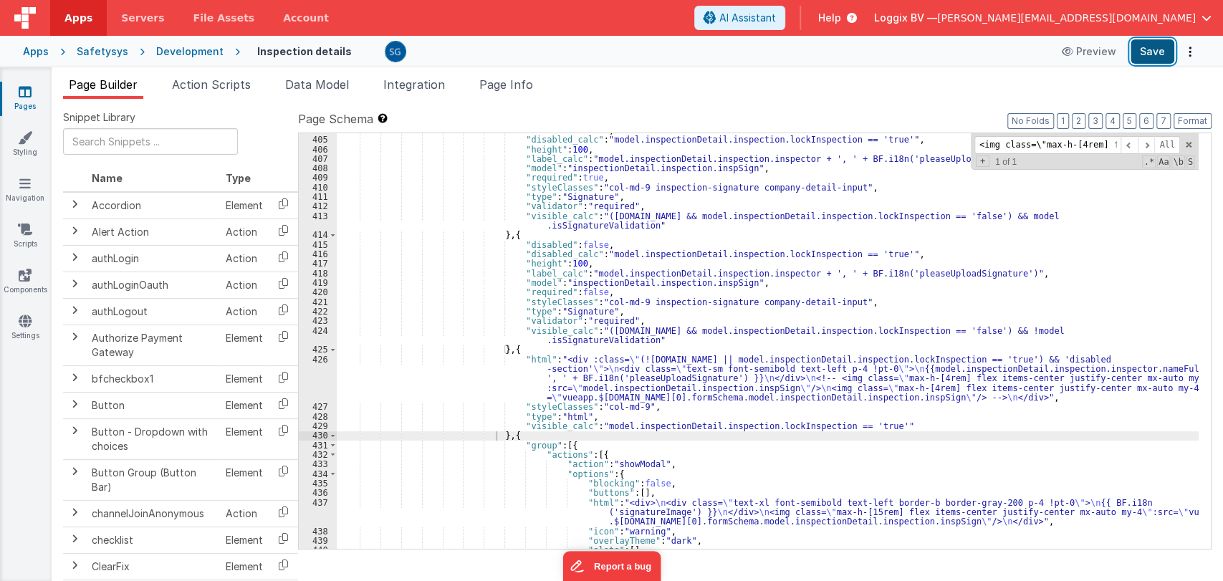
click at [1159, 51] on button "Save" at bounding box center [1153, 51] width 44 height 24
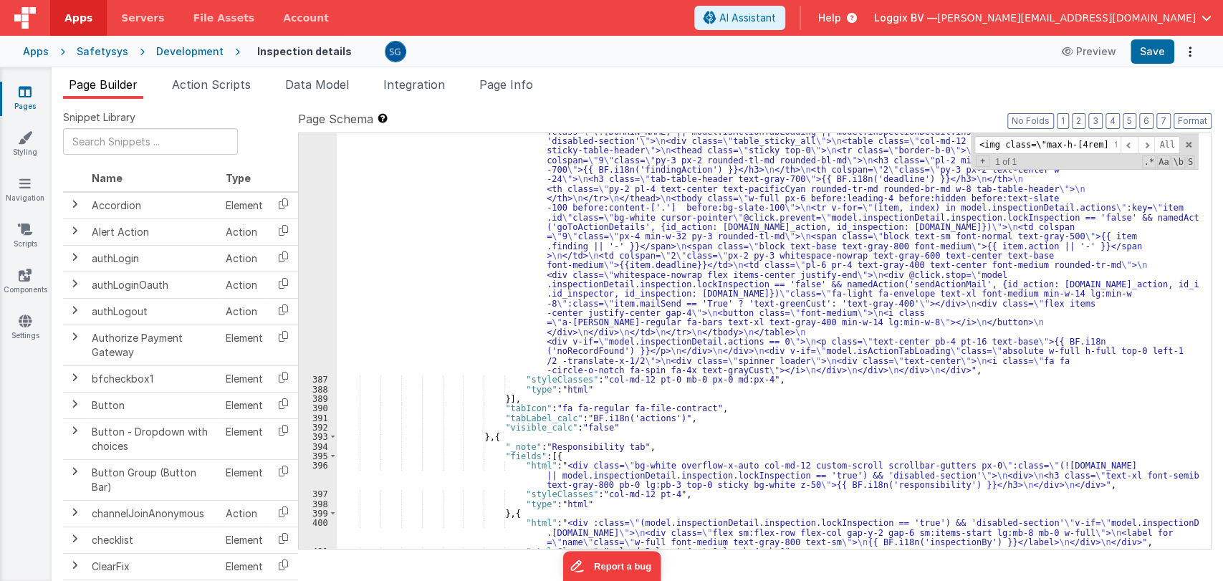
scroll to position [4747, 0]
click at [329, 454] on span at bounding box center [333, 455] width 8 height 9
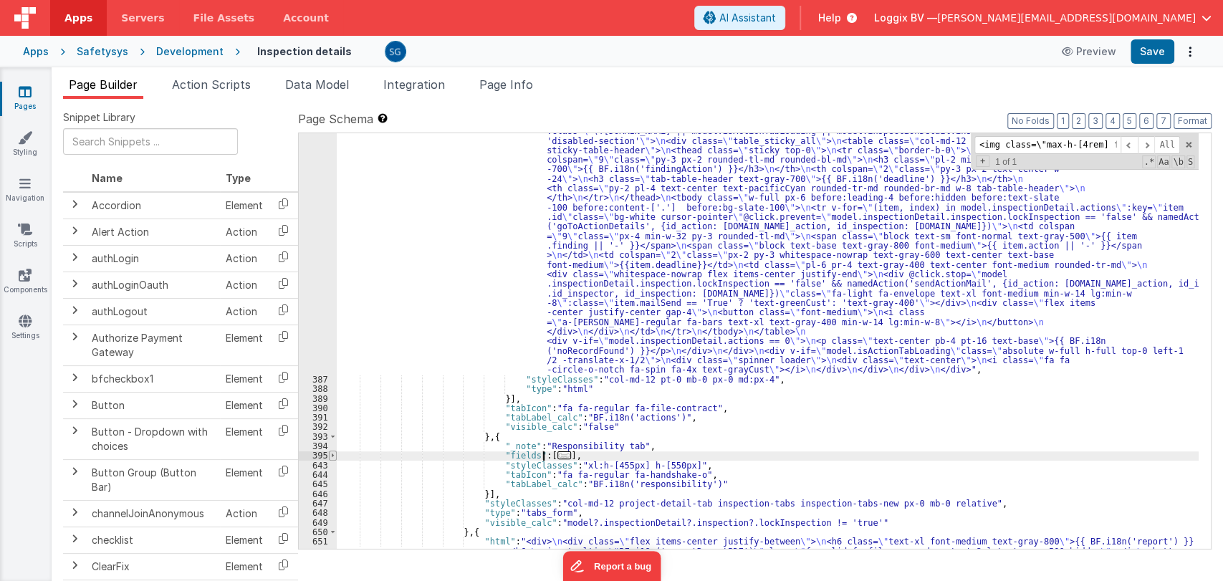
click at [329, 454] on span at bounding box center [333, 455] width 8 height 9
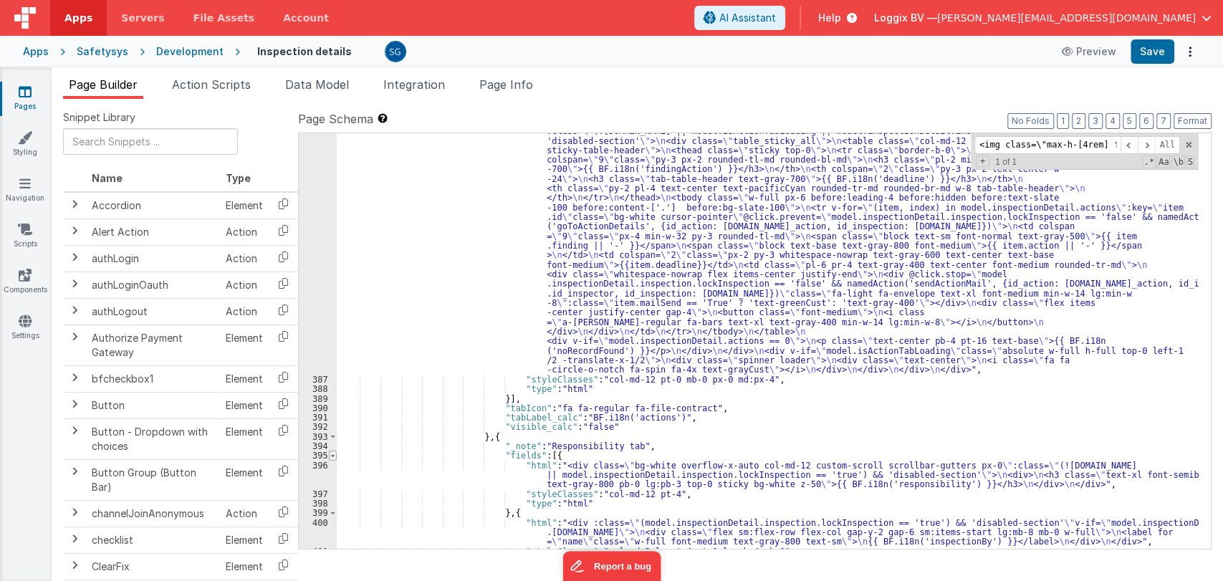
click at [329, 454] on span at bounding box center [333, 455] width 8 height 9
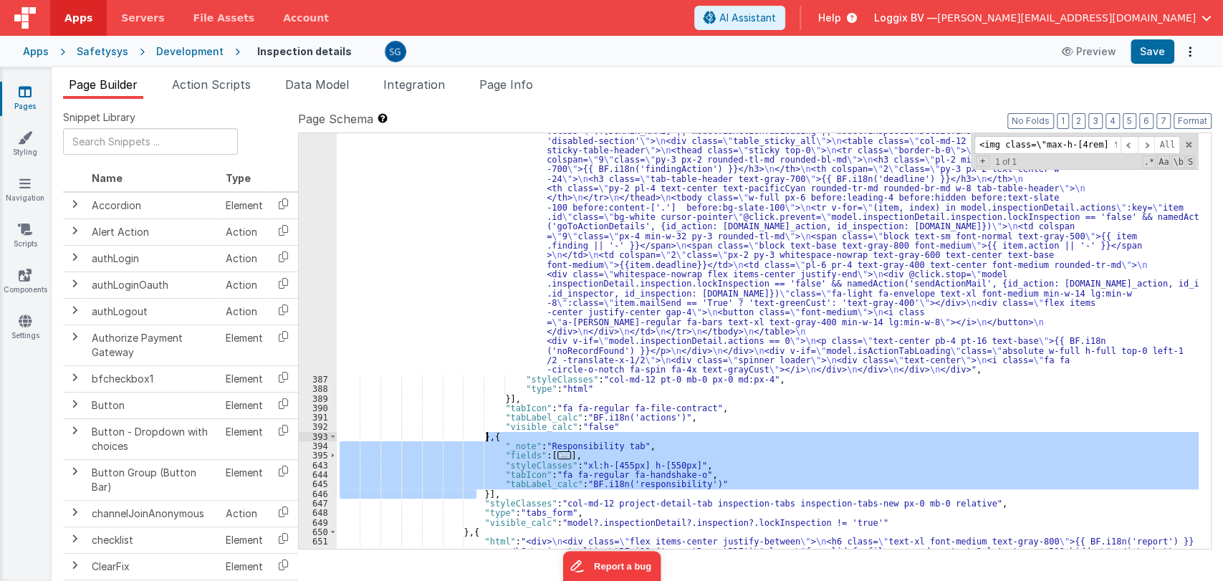
drag, startPoint x: 478, startPoint y: 495, endPoint x: 487, endPoint y: 438, distance: 57.4
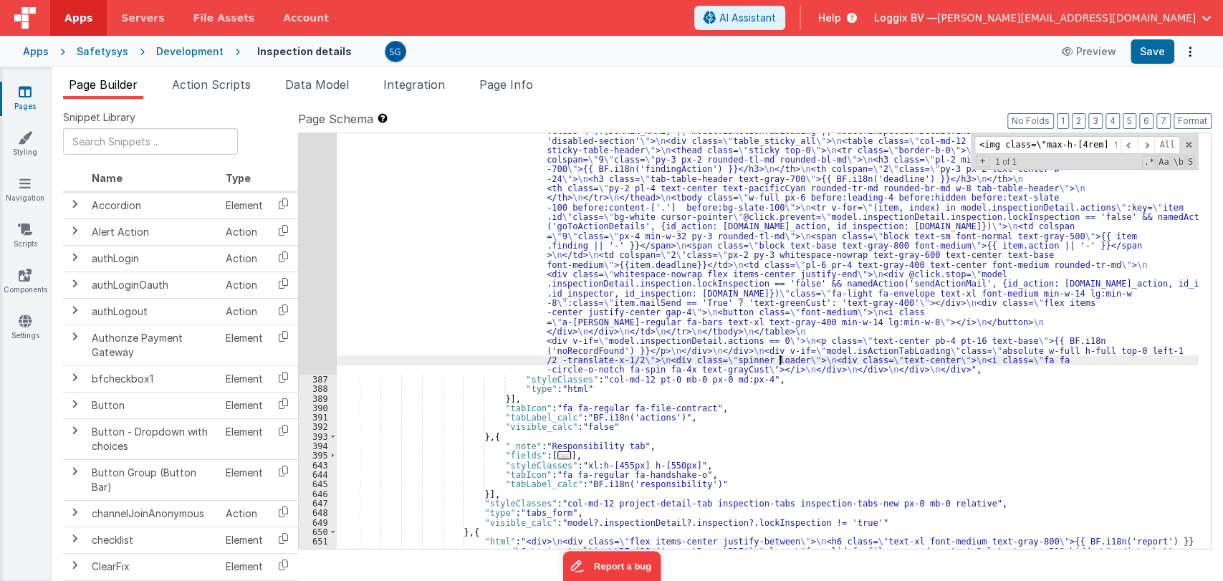
paste input "This inspection is locked, so you can not update anything."
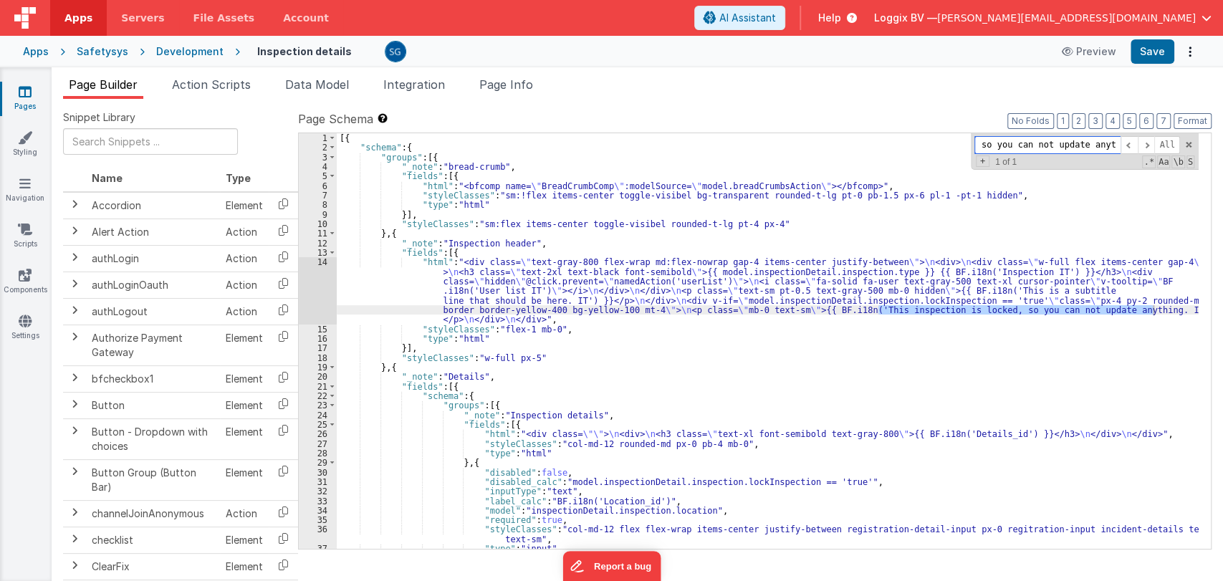
scroll to position [0, 0]
type input "This inspection is locked, so you can not update anything."
click at [1167, 310] on div "[{ "schema" : { "groups" : [{ "_note" : "bread-crumb" , "fields" : [{ "html" : …" at bounding box center [768, 350] width 862 height 435
drag, startPoint x: 1167, startPoint y: 310, endPoint x: 878, endPoint y: 309, distance: 288.8
click at [878, 309] on div "[{ "schema" : { "groups" : [{ "_note" : "bread-crumb" , "fields" : [{ "html" : …" at bounding box center [768, 350] width 862 height 435
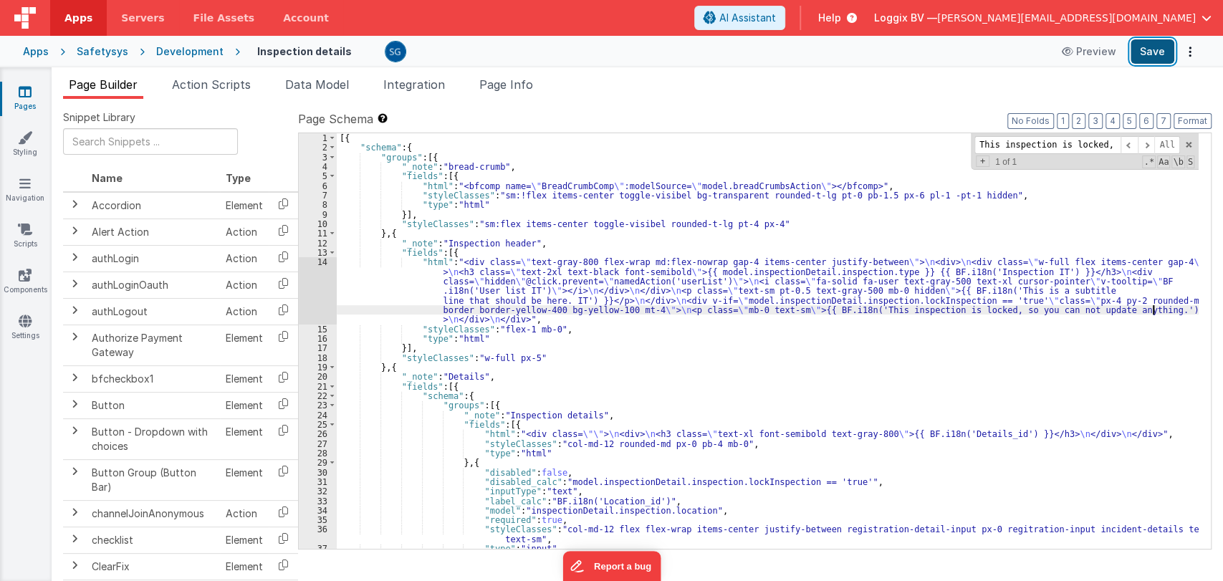
click at [1152, 53] on button "Save" at bounding box center [1153, 51] width 44 height 24
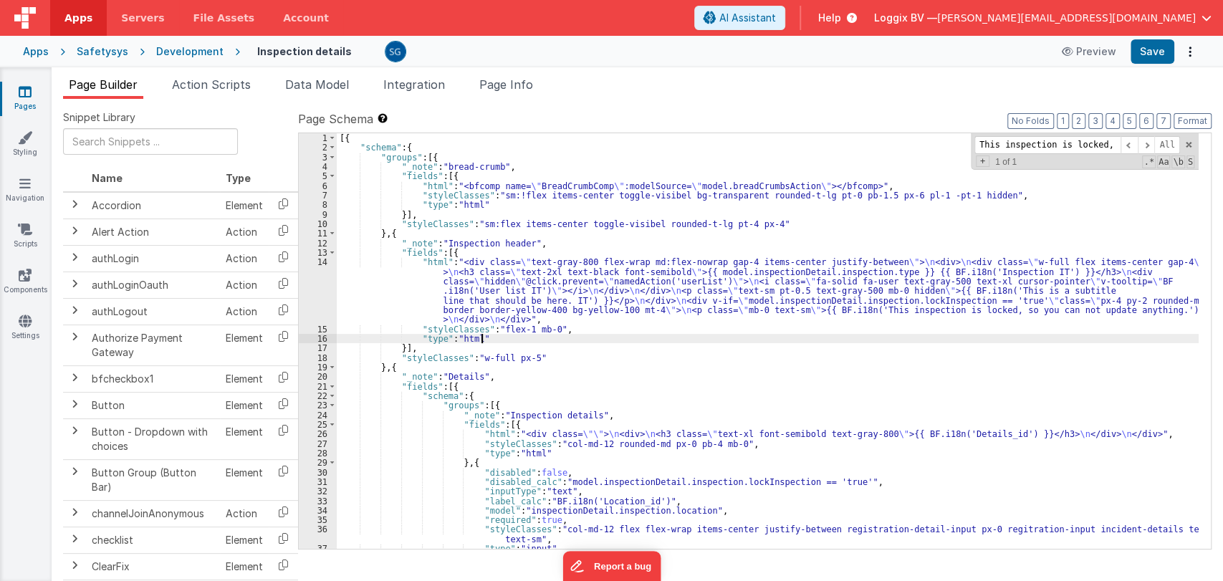
click at [800, 338] on div "[{ "schema" : { "groups" : [{ "_note" : "bread-crumb" , "fields" : [{ "html" : …" at bounding box center [768, 350] width 862 height 435
click at [1158, 51] on button "Save" at bounding box center [1153, 51] width 44 height 24
click at [1081, 148] on input "This inspection is locked, so you can not update anything." at bounding box center [1048, 145] width 146 height 18
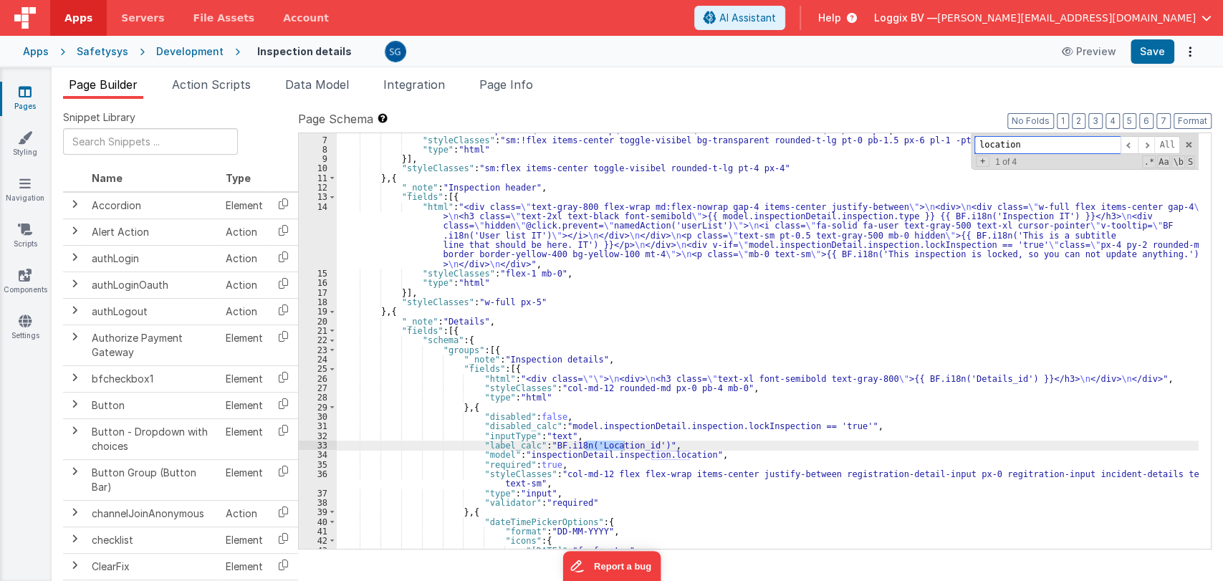
scroll to position [57, 0]
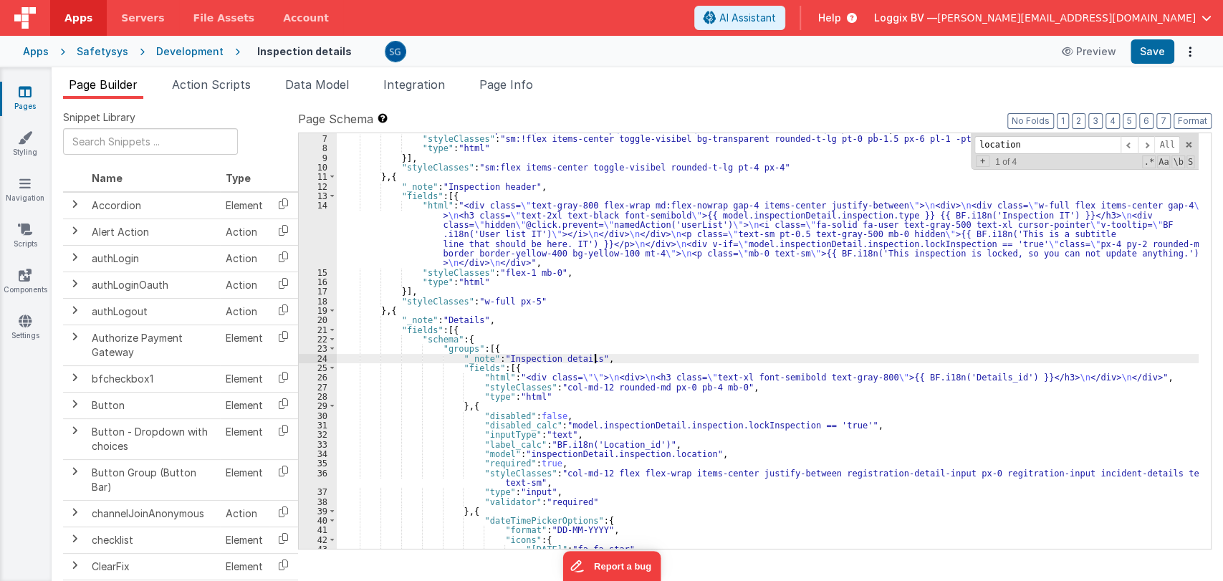
click at [840, 355] on div ""html" : "<bfcomp name= \" BreadCrumbComp \" :modelSource= \" model.breadCrumbs…" at bounding box center [768, 342] width 862 height 435
paste input "inspectionReportPDFOf"
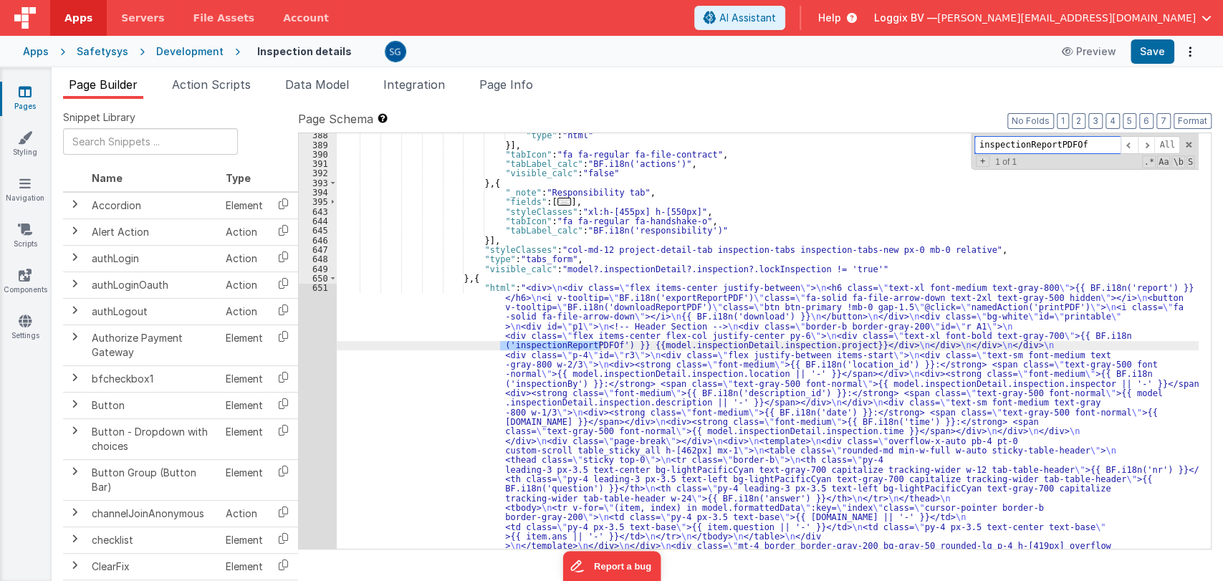
scroll to position [5000, 0]
click at [613, 307] on div ""type" : "html" }] , "tabIcon" : "fa fa-regular fa-file-contract" , "tabLabel_c…" at bounding box center [768, 502] width 862 height 740
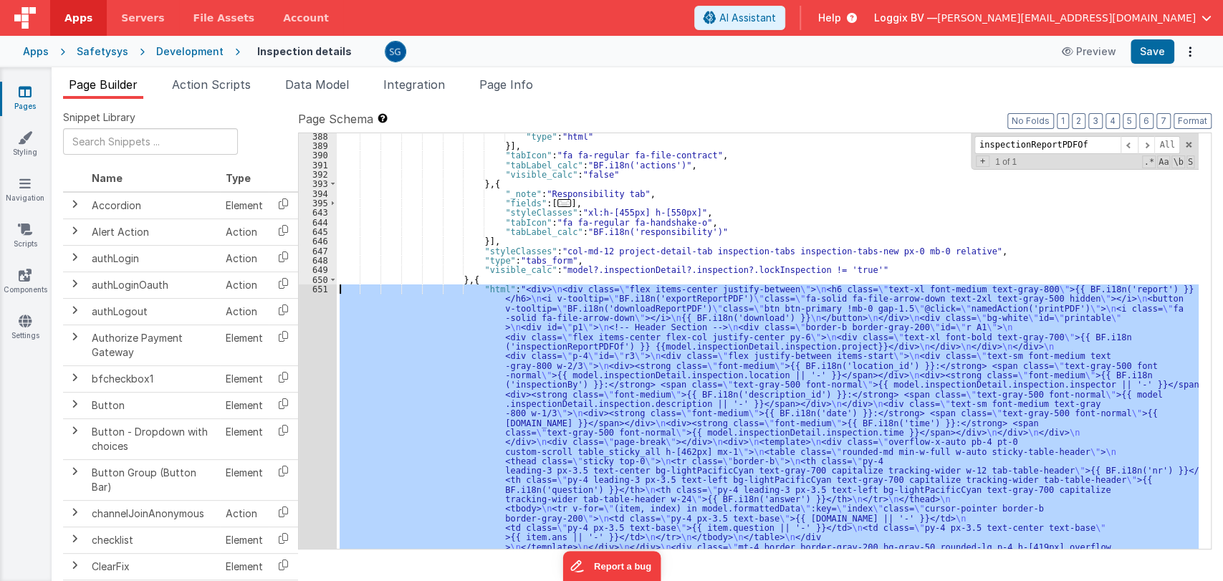
click at [322, 287] on div "651" at bounding box center [318, 442] width 38 height 315
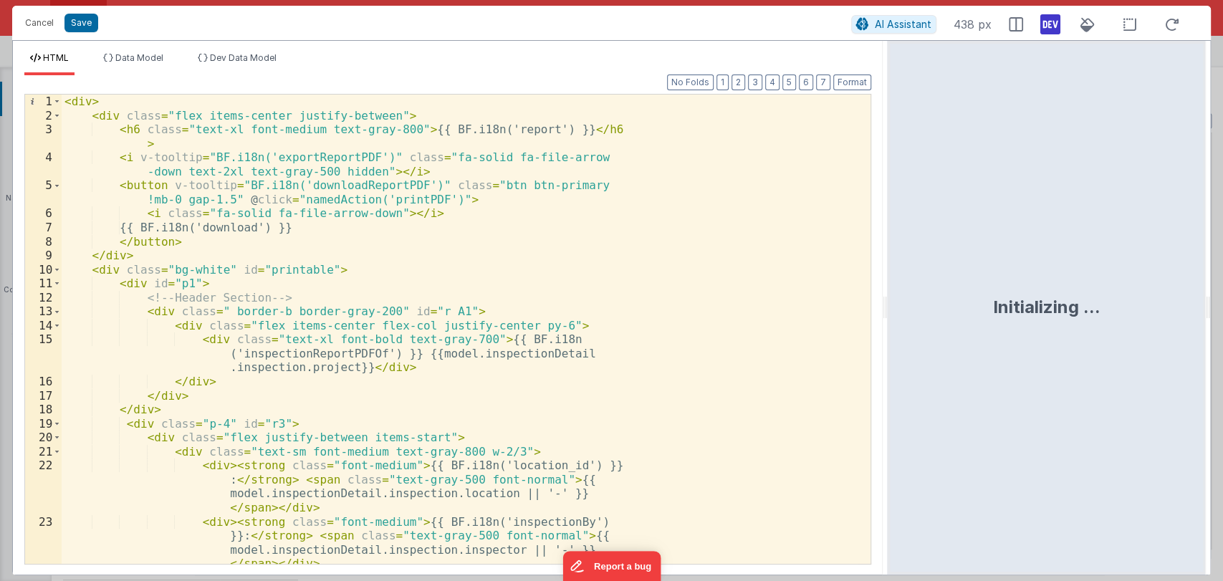
drag, startPoint x: 609, startPoint y: 309, endPoint x: 889, endPoint y: 340, distance: 281.9
click at [889, 340] on html "Cancel Save AI Assistant 438 px HTML Data Model Dev Data Model Format 7 6 5 4 3…" at bounding box center [611, 290] width 1223 height 581
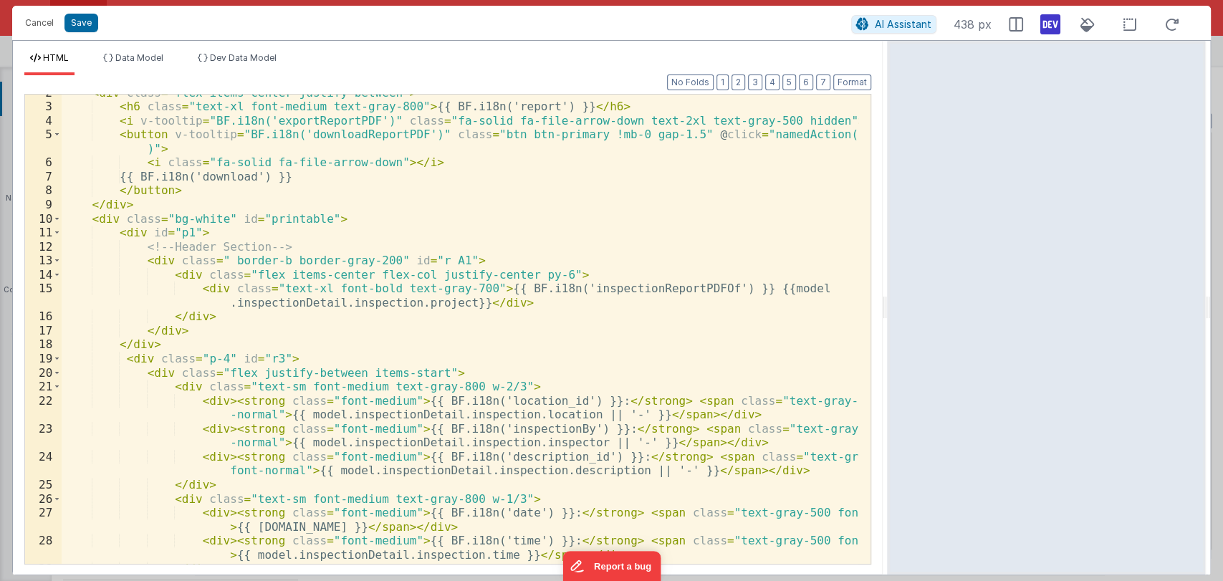
scroll to position [23, 0]
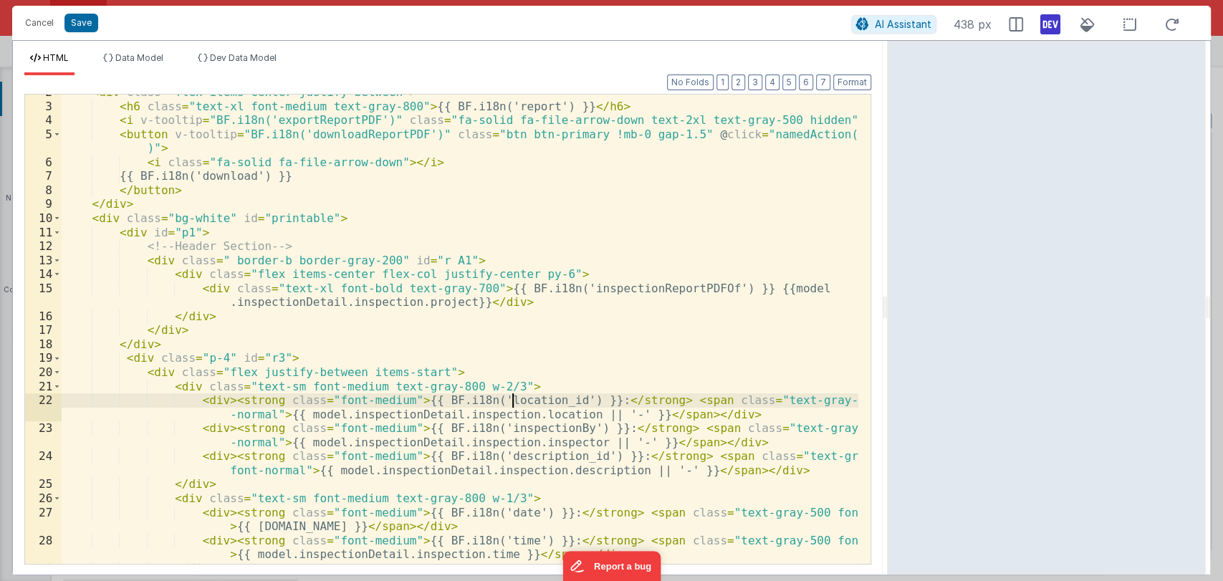
click at [510, 397] on div "< div class = "flex items-center justify-between" > < h6 class = "text-xl font-…" at bounding box center [460, 333] width 797 height 497
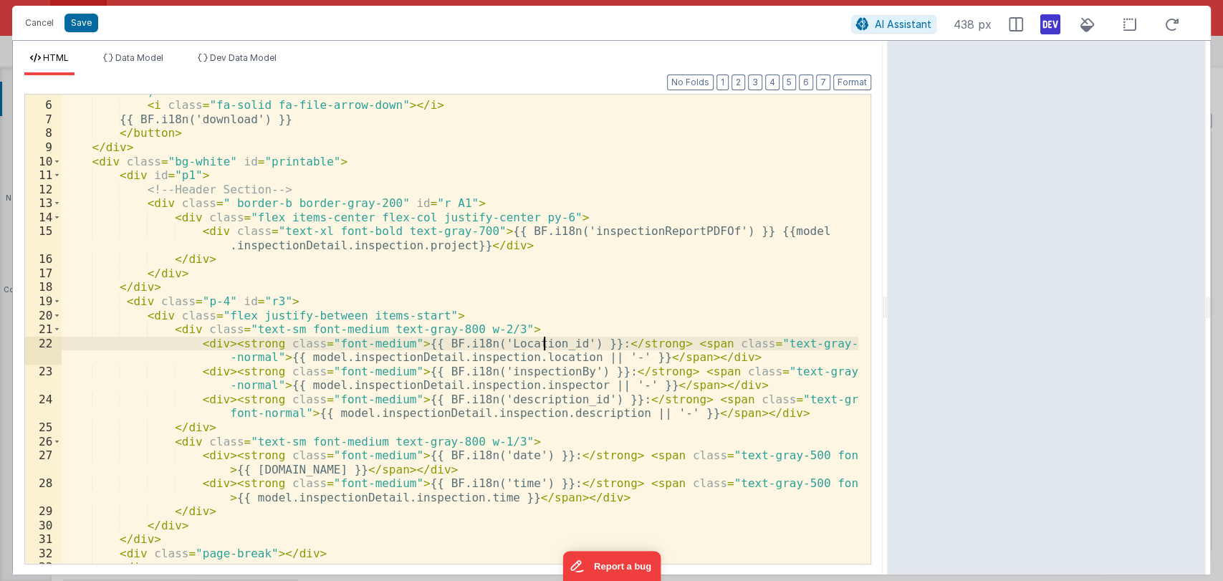
scroll to position [84, 0]
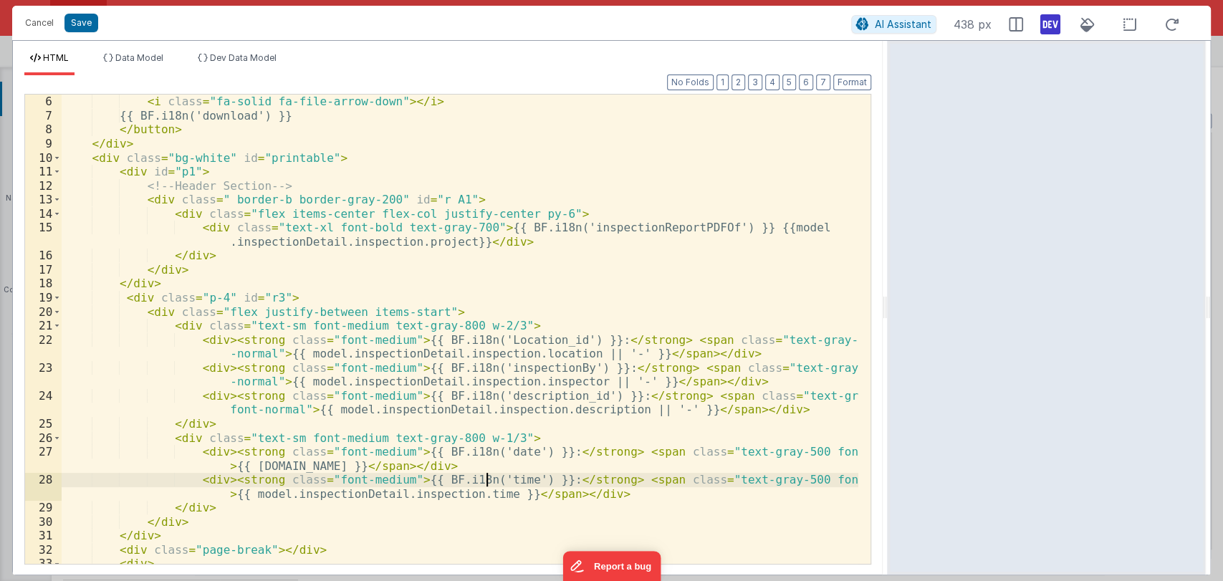
click at [484, 479] on div "< button v-tooltip = "BF.i18n('downloadReportPDF')" class = "btn btn-primary !m…" at bounding box center [460, 323] width 797 height 512
click at [65, 22] on button "Save" at bounding box center [82, 23] width 34 height 19
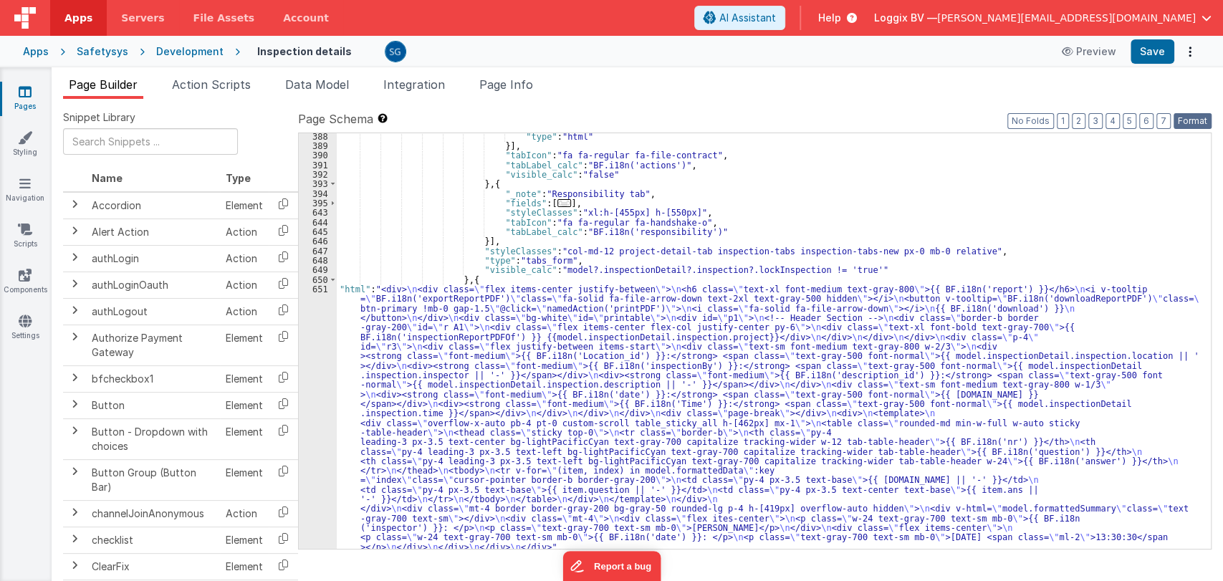
click at [1188, 123] on button "Format" at bounding box center [1193, 121] width 38 height 16
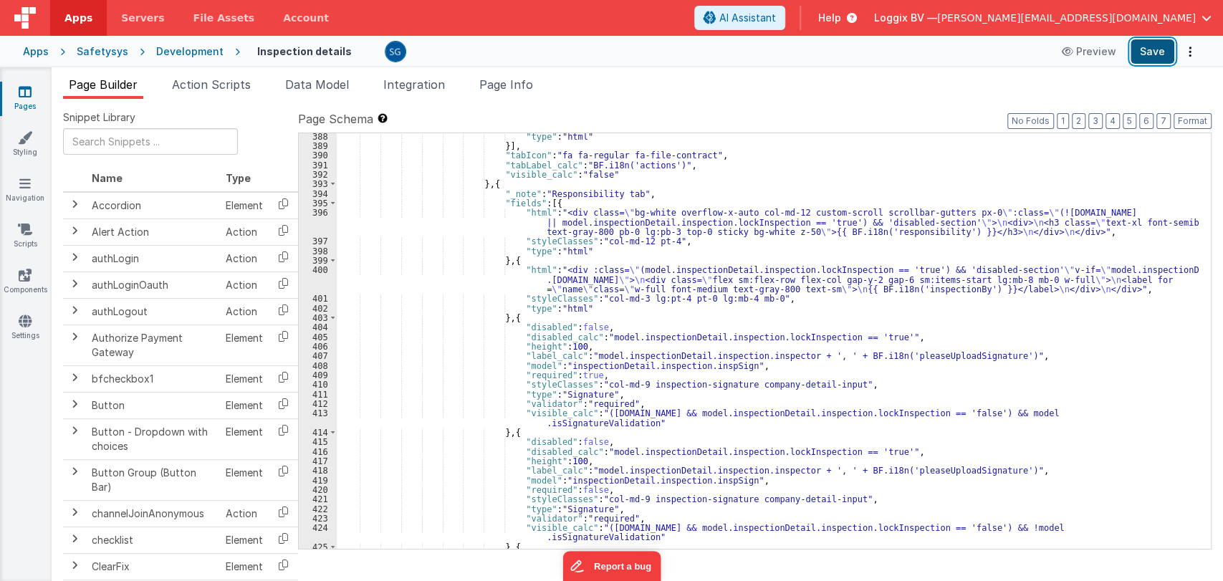
click at [1150, 59] on button "Save" at bounding box center [1153, 51] width 44 height 24
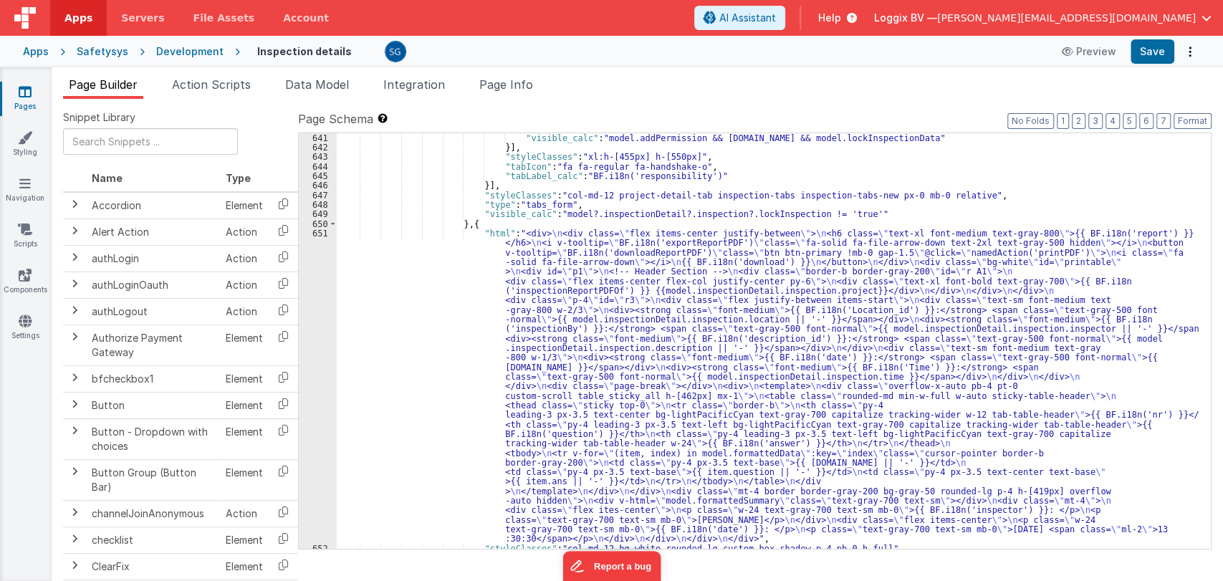
scroll to position [7614, 0]
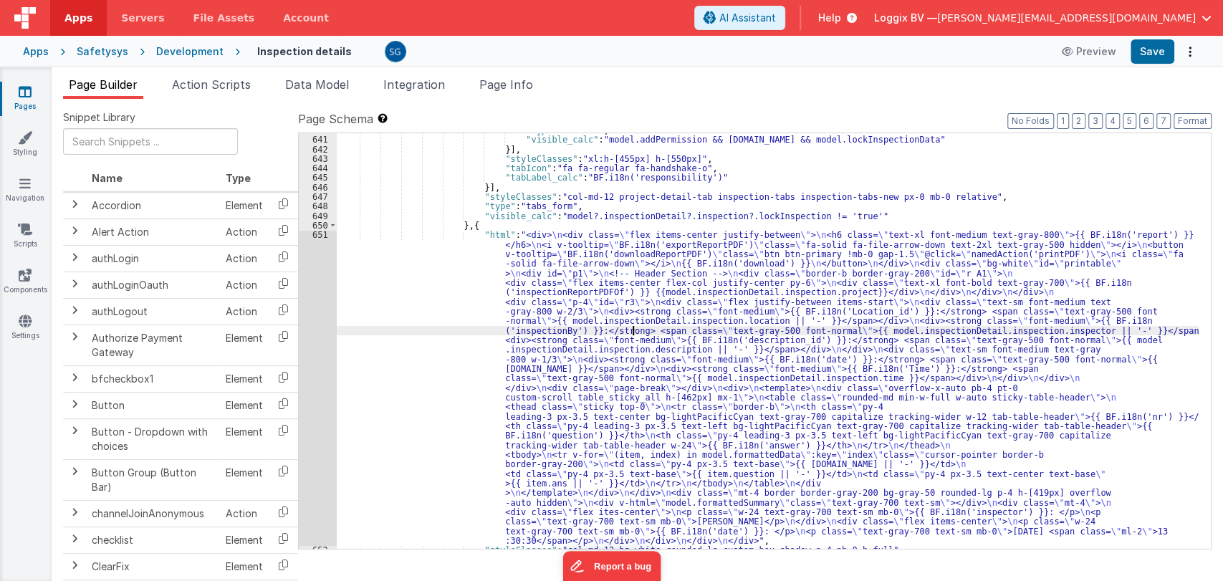
click at [632, 333] on div ""type" : "button" , "visible_calc" : "model.addPermission && [DOMAIN_NAME] && m…" at bounding box center [768, 342] width 862 height 435
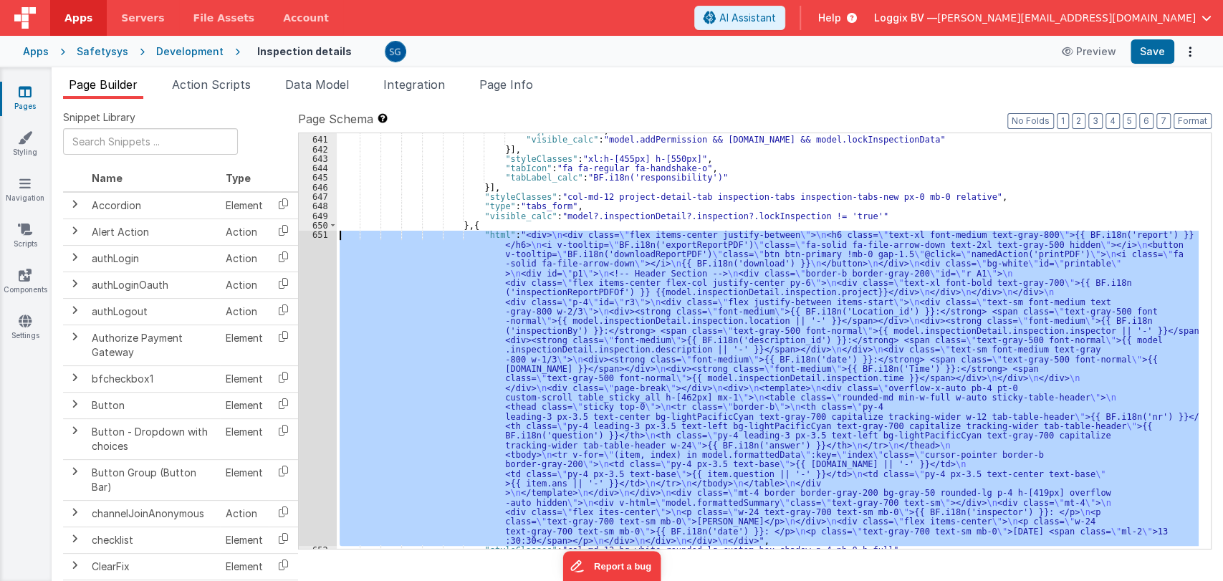
click at [318, 233] on div "651" at bounding box center [318, 387] width 38 height 315
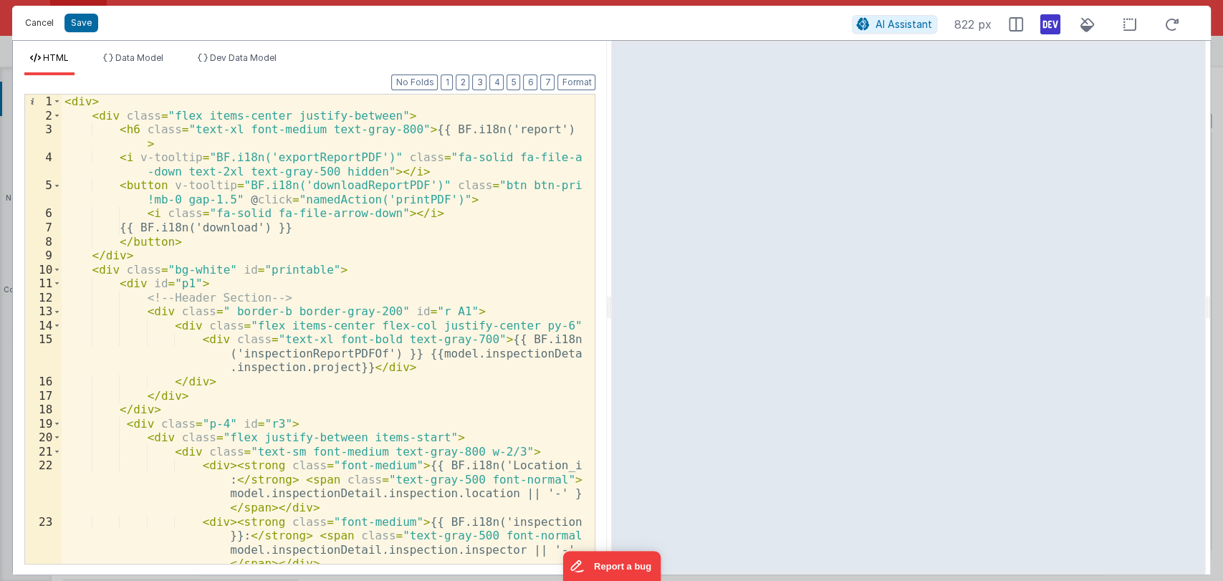
click at [40, 16] on button "Cancel" at bounding box center [39, 23] width 43 height 20
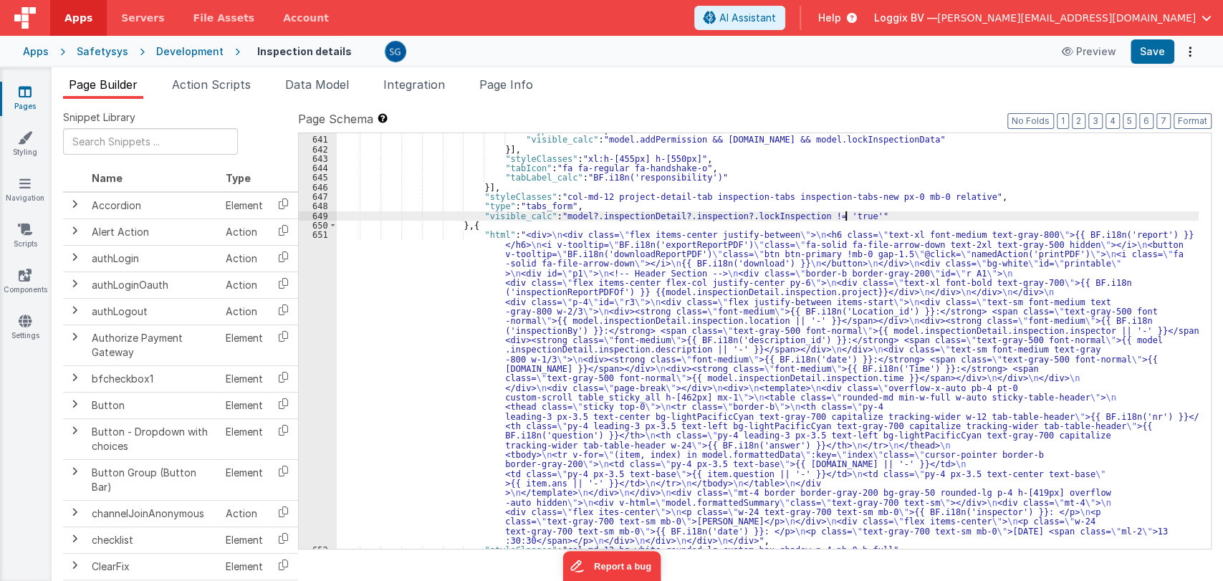
click at [888, 218] on div ""type" : "button" , "visible_calc" : "model.addPermission && [DOMAIN_NAME] && m…" at bounding box center [768, 342] width 862 height 435
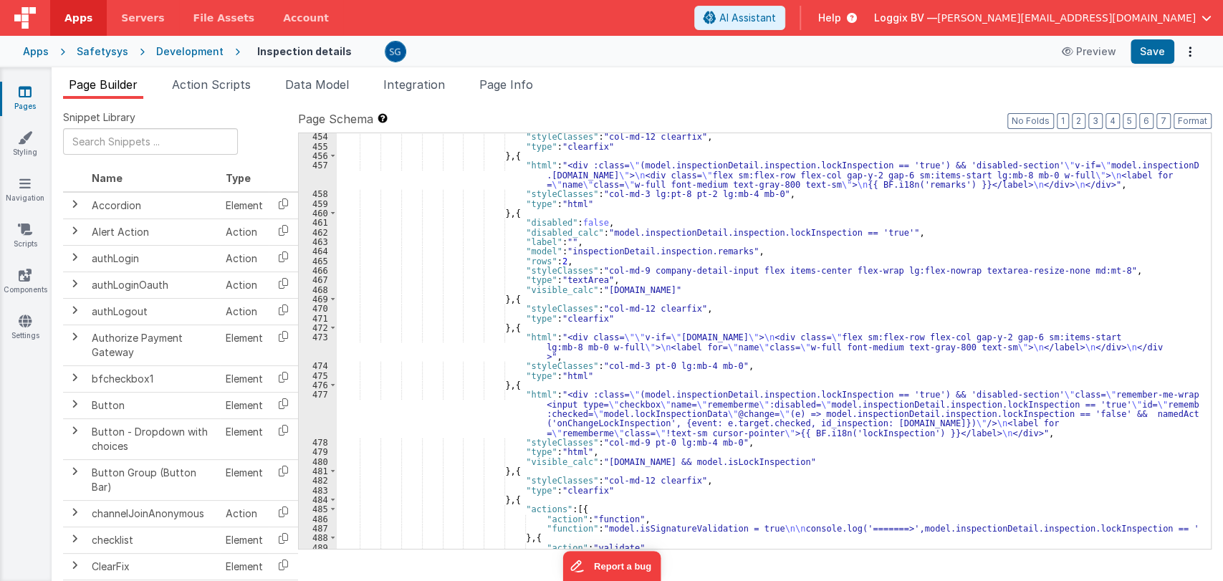
scroll to position [5735, 0]
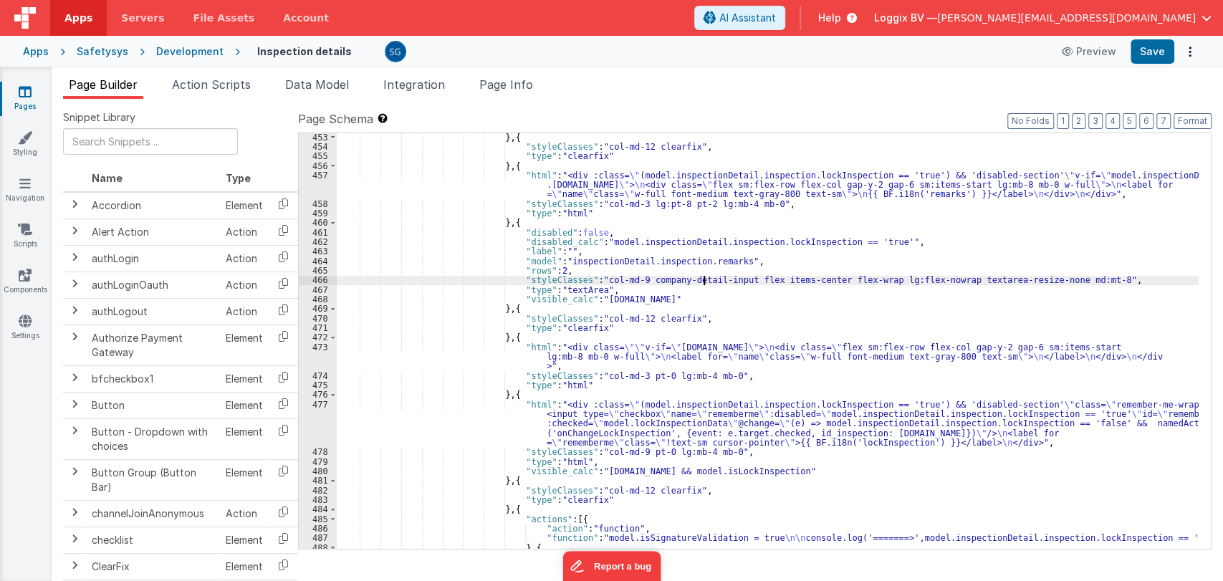
click at [702, 281] on div "} , { "styleClasses" : "col-md-12 clearfix" , "type" : "clearfix" } , { "html" …" at bounding box center [768, 350] width 862 height 435
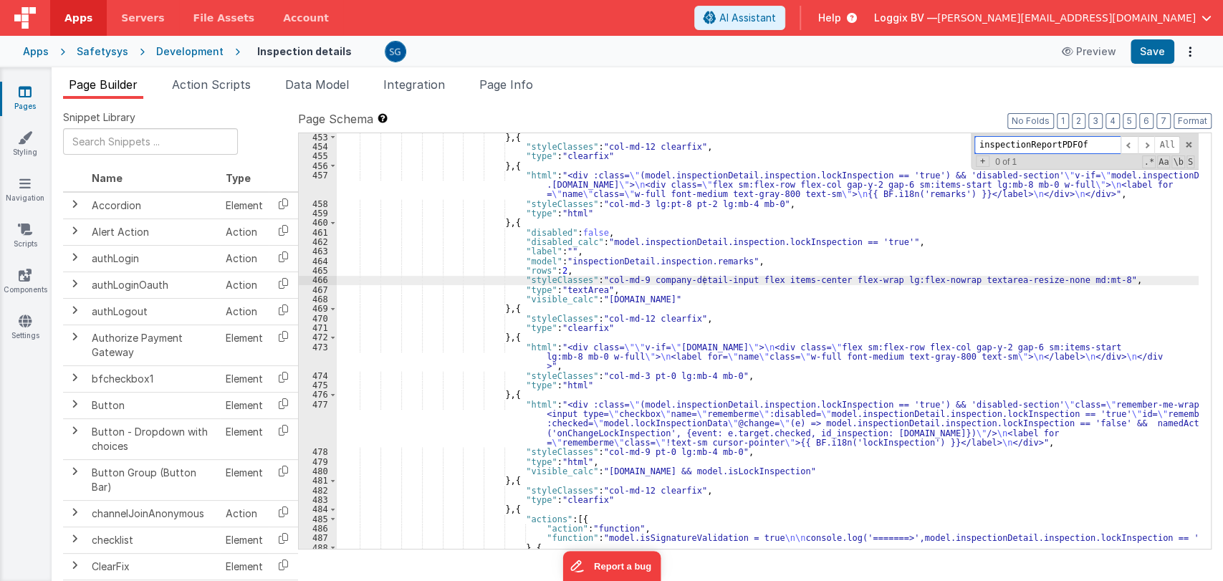
paste input ""html": "<div>\n <div class=\"text-sm font-semibold text-left p-4 !pt-0\" v-if=…"
type input ""html": "<div>\n <div class=\"text-sm font-semibold text-left p-4 !pt-0\" v-if=…"
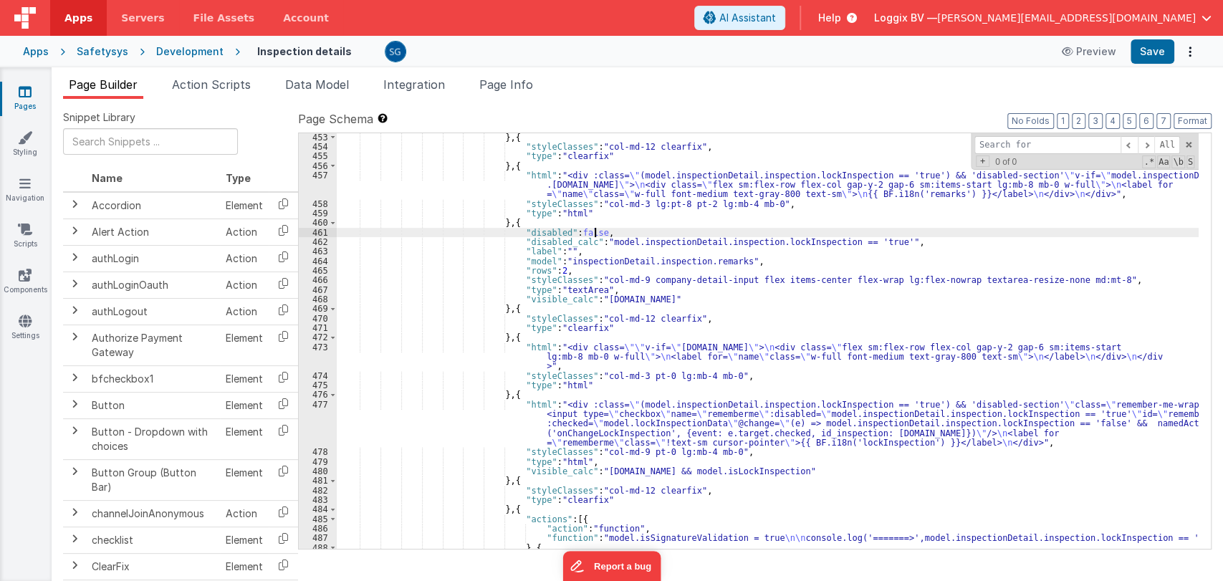
click at [738, 233] on div "} , { "styleClasses" : "col-md-12 clearfix" , "type" : "clearfix" } , { "html" …" at bounding box center [768, 350] width 862 height 435
paste input "<img v-if=\"model.inspectionDetail.inspection.inspSign\" class=\"max-h-[4rem] f…"
type input "<img"
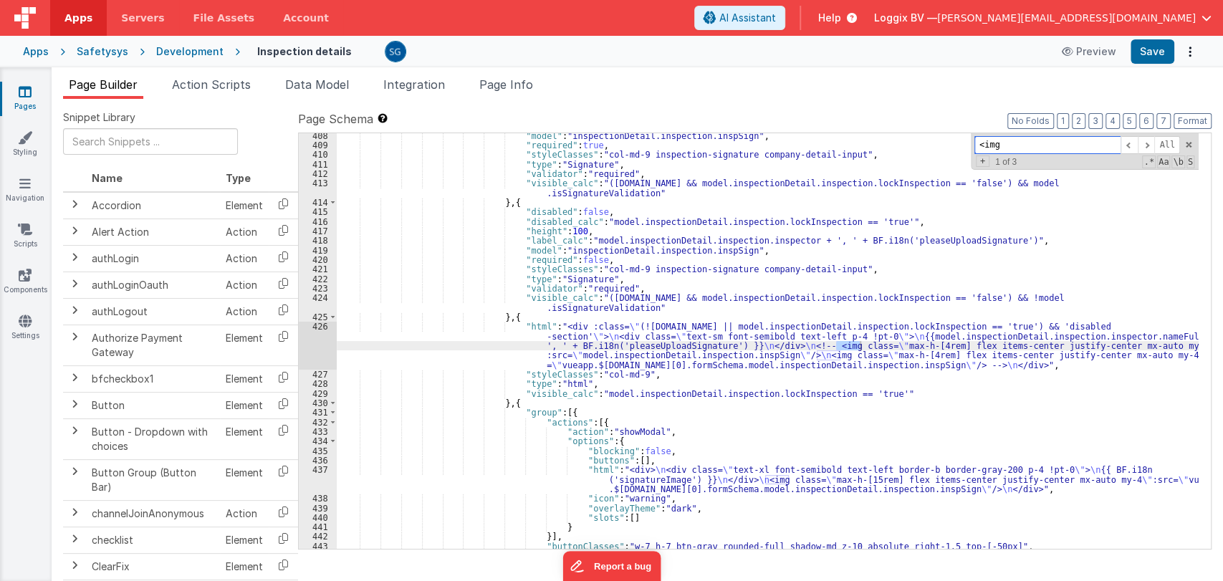
scroll to position [5229, 0]
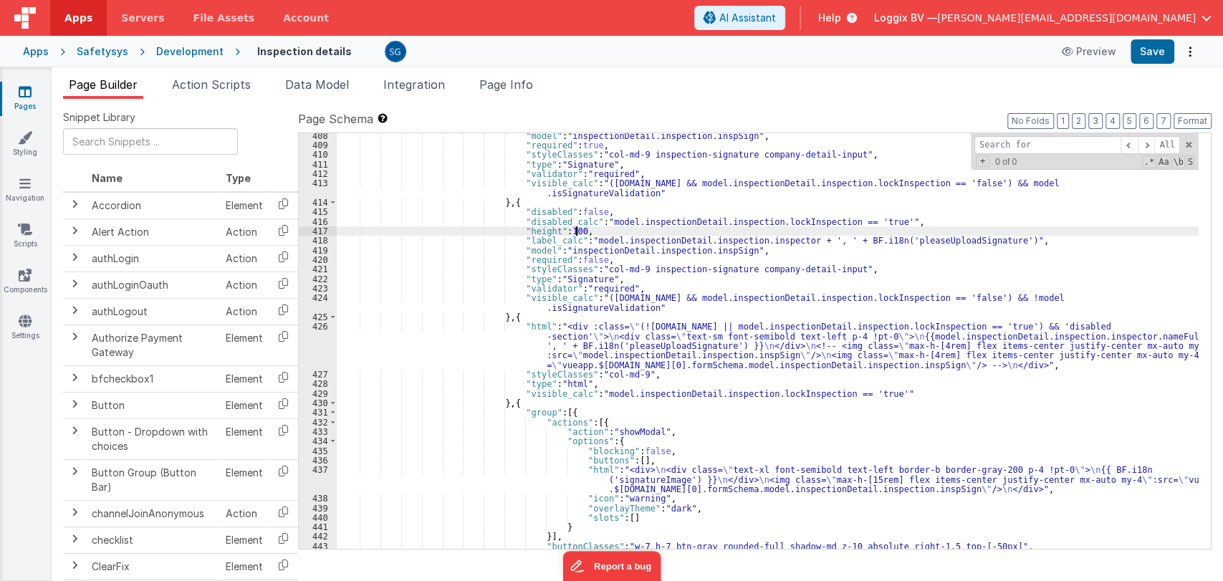
click at [589, 231] on div ""model" : "inspectionDetail.inspection.inspSign" , "required" : true , "styleCl…" at bounding box center [768, 348] width 862 height 435
paste input ""col-md-9""
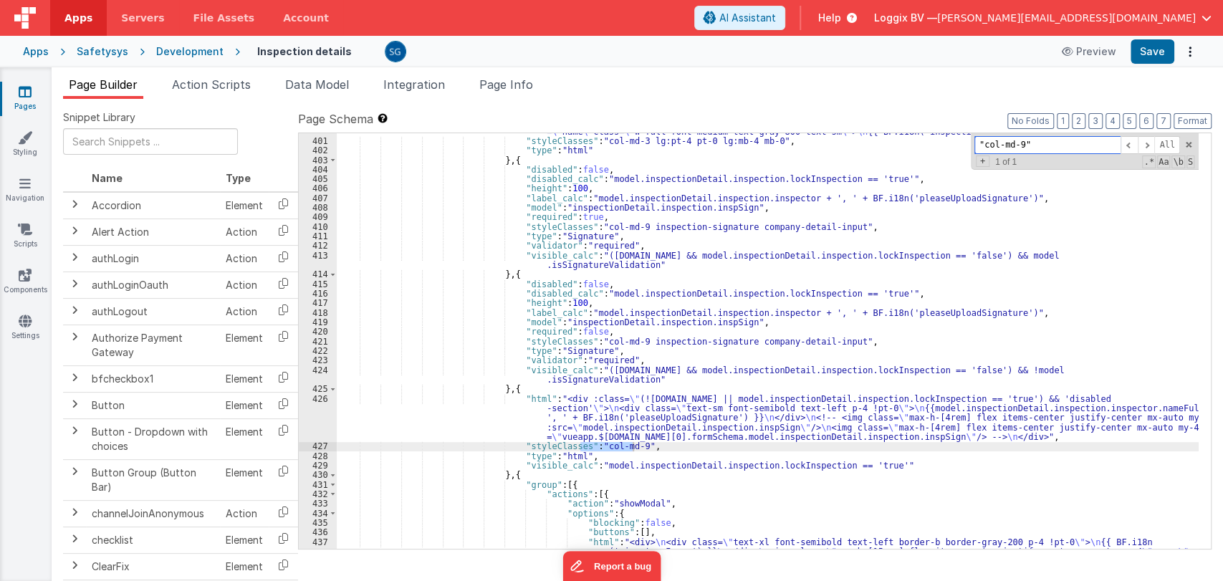
scroll to position [5158, 0]
type input ""col-md-9""
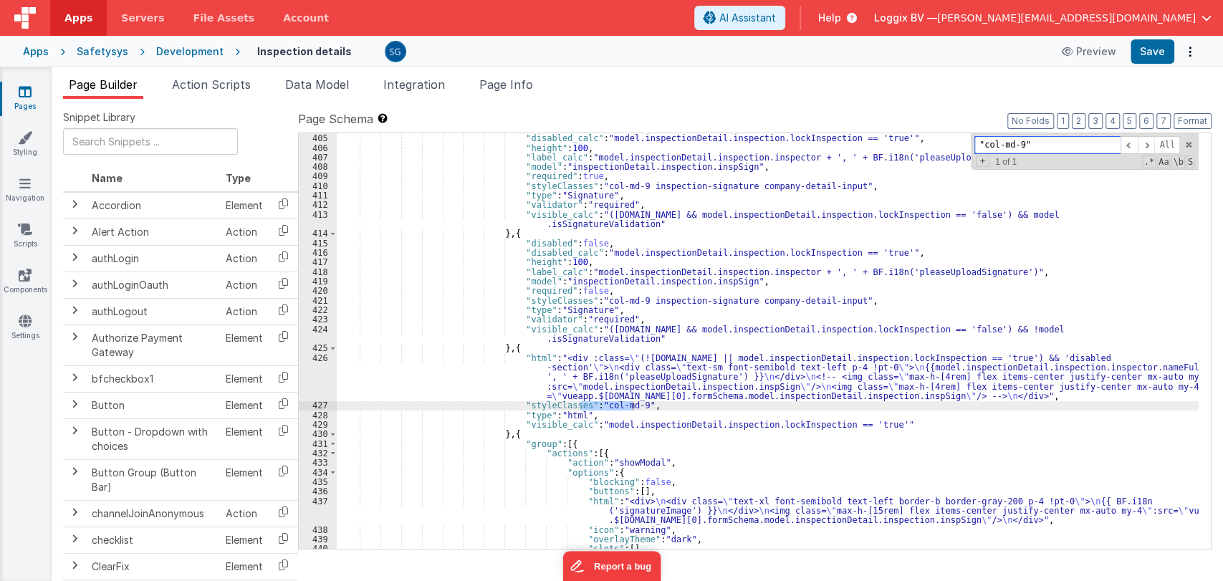
scroll to position [5198, 0]
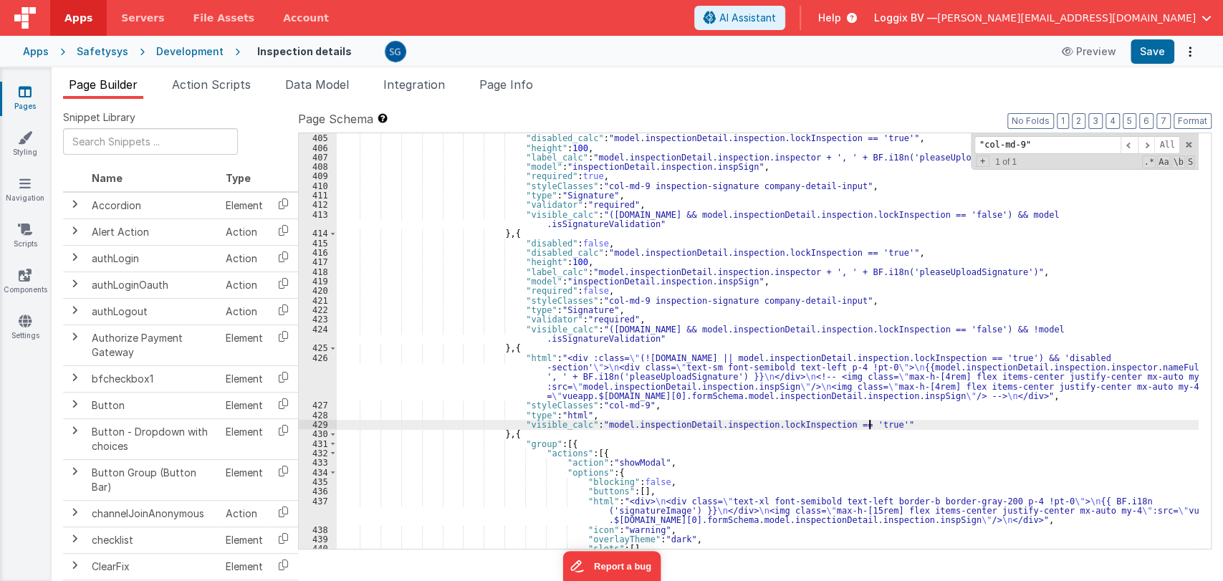
click at [915, 425] on div ""disabled" : false , "disabled_calc" : "model.inspectionDetail.inspection.lockI…" at bounding box center [768, 341] width 862 height 435
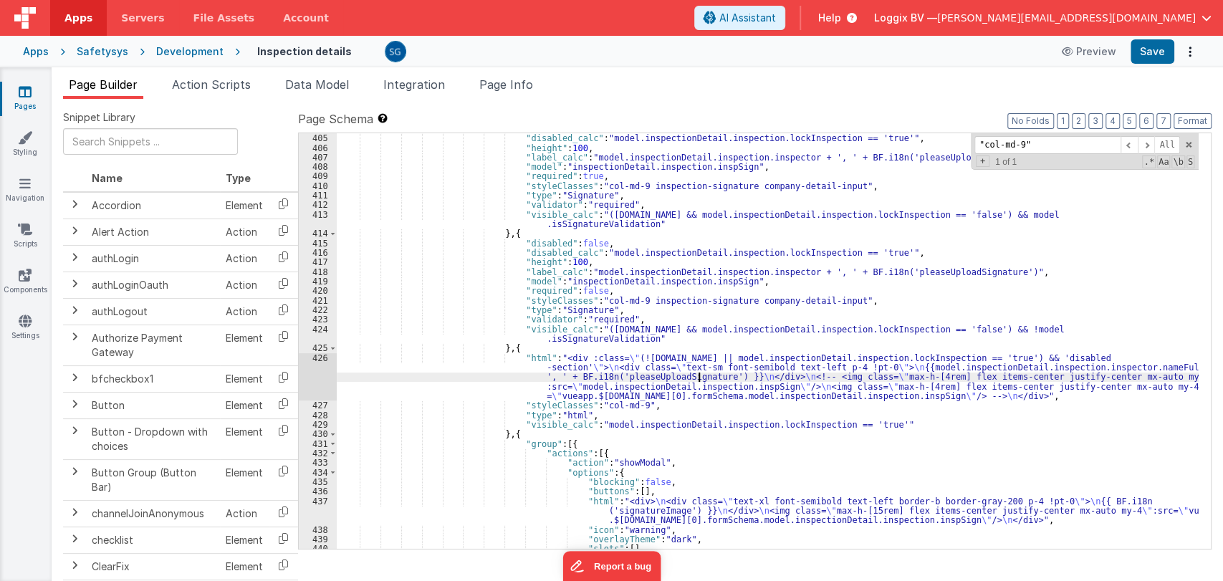
click at [698, 374] on div ""disabled" : false , "disabled_calc" : "model.inspectionDetail.inspection.lockI…" at bounding box center [768, 341] width 862 height 435
click at [321, 357] on div "426" at bounding box center [318, 377] width 38 height 48
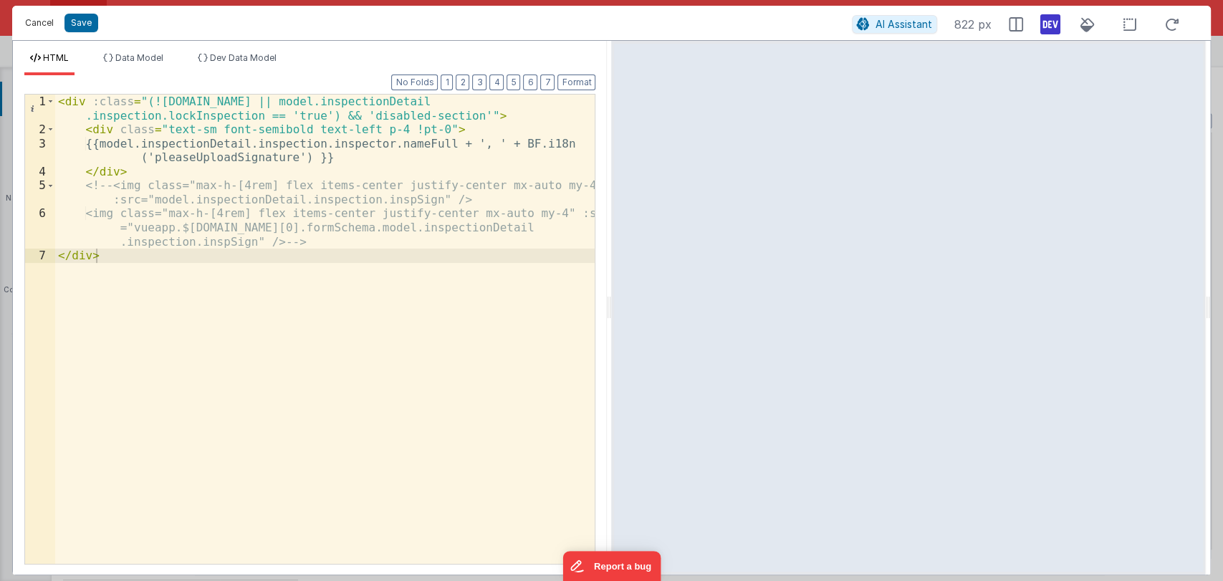
click at [34, 26] on button "Cancel" at bounding box center [39, 23] width 43 height 20
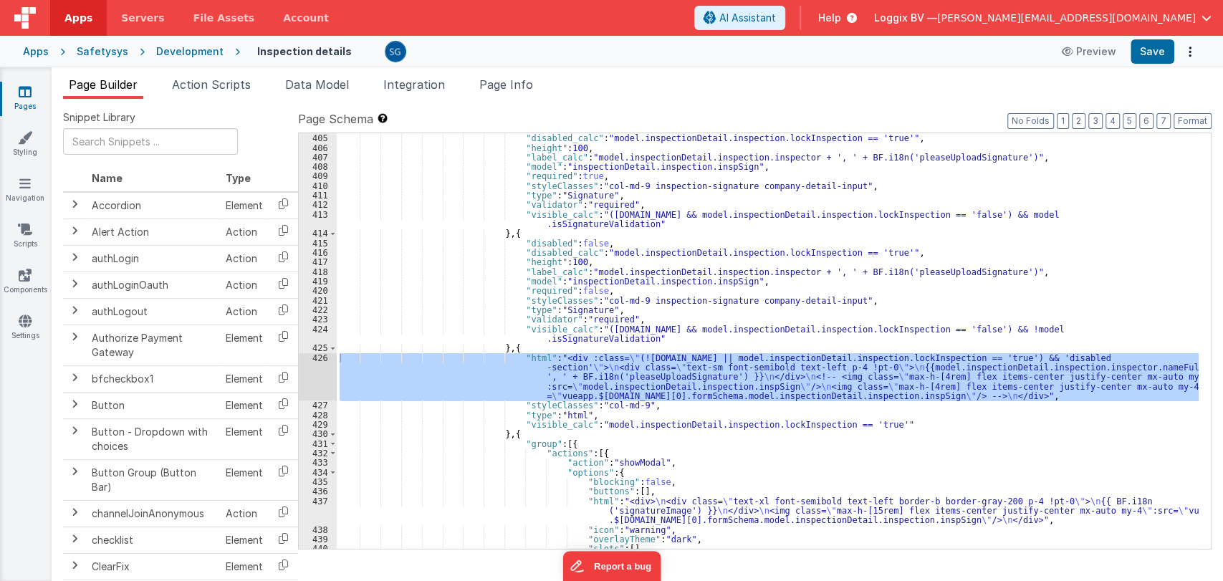
click at [676, 409] on div ""disabled" : false , "disabled_calc" : "model.inspectionDetail.inspection.lockI…" at bounding box center [768, 341] width 862 height 435
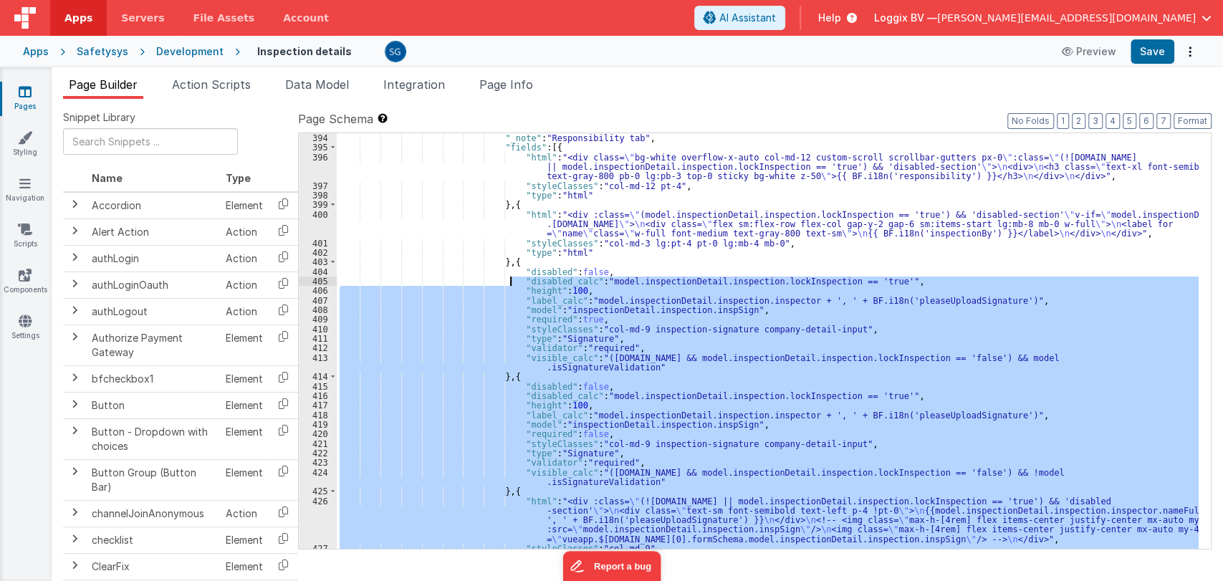
scroll to position [5055, 0]
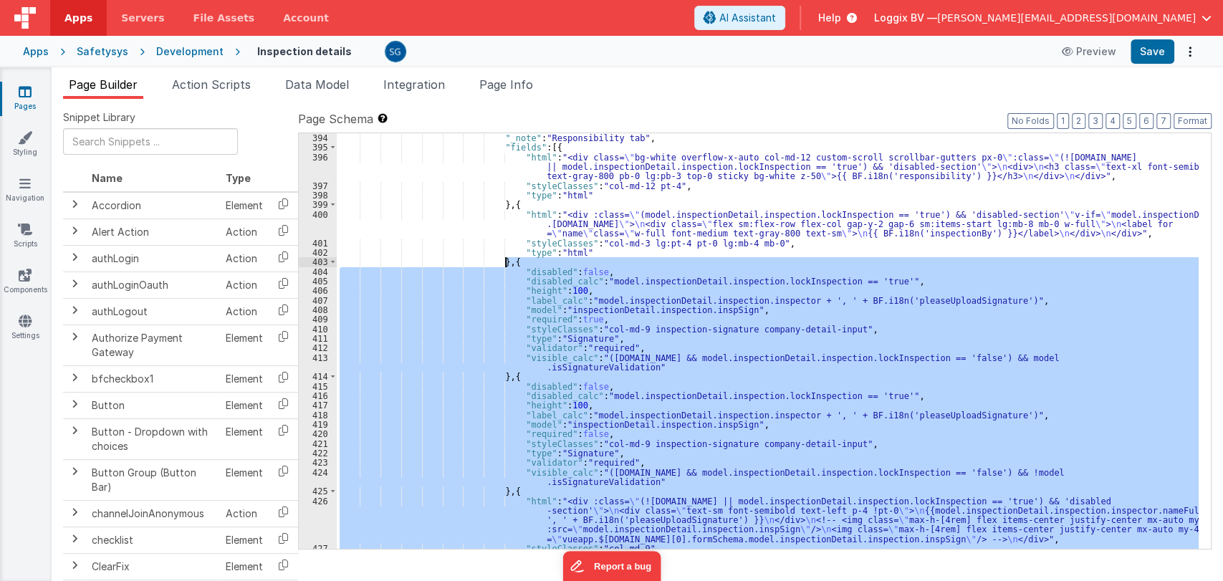
drag, startPoint x: 495, startPoint y: 434, endPoint x: 506, endPoint y: 262, distance: 171.7
click at [506, 262] on div ""_note" : "Responsibility tab" , "fields" : [{ "html" : "<div class= \" bg-whit…" at bounding box center [768, 350] width 862 height 435
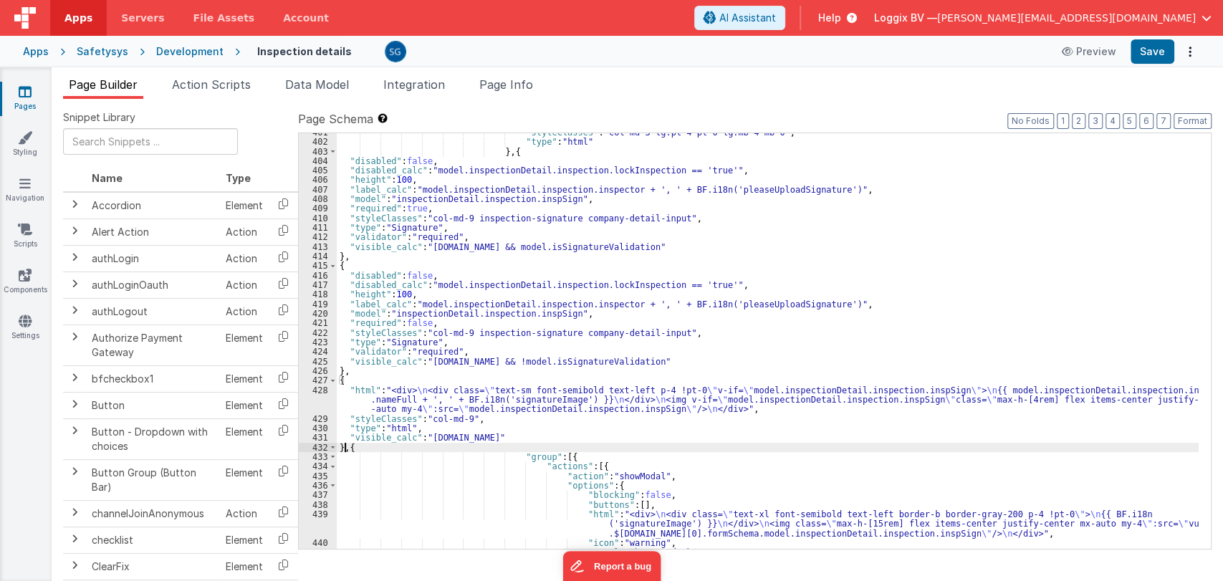
scroll to position [5166, 0]
click at [1161, 61] on button "Save" at bounding box center [1153, 51] width 44 height 24
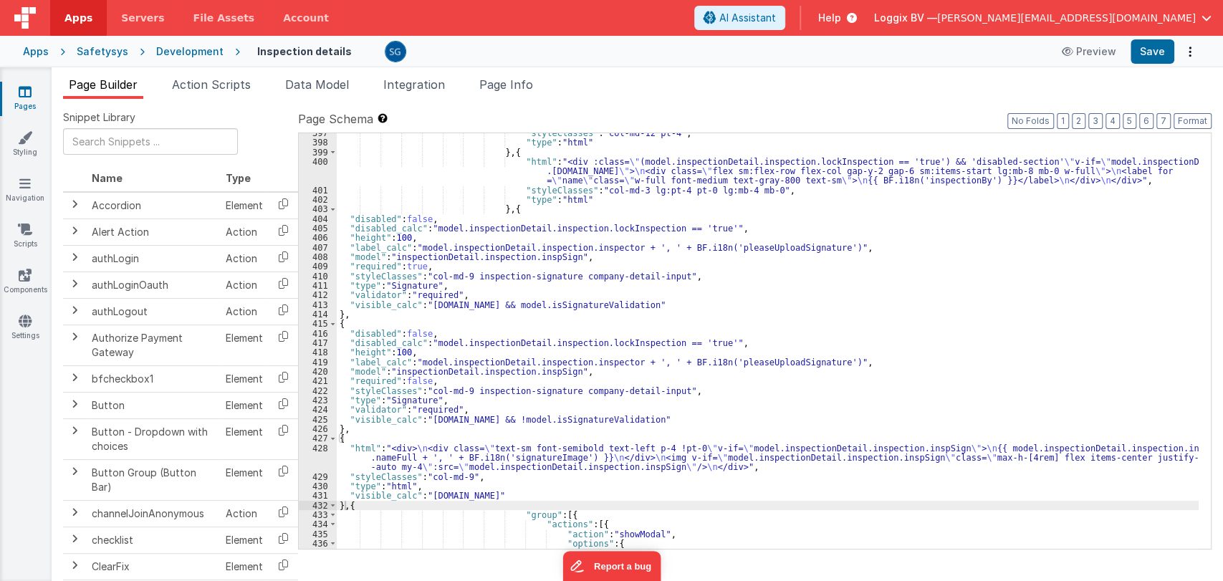
scroll to position [5108, 0]
click at [756, 468] on div ""styleClasses" : "col-md-12 pt-4" , "type" : "html" } , { "html" : "<div :class…" at bounding box center [768, 345] width 862 height 435
click at [325, 448] on div "428" at bounding box center [318, 458] width 38 height 29
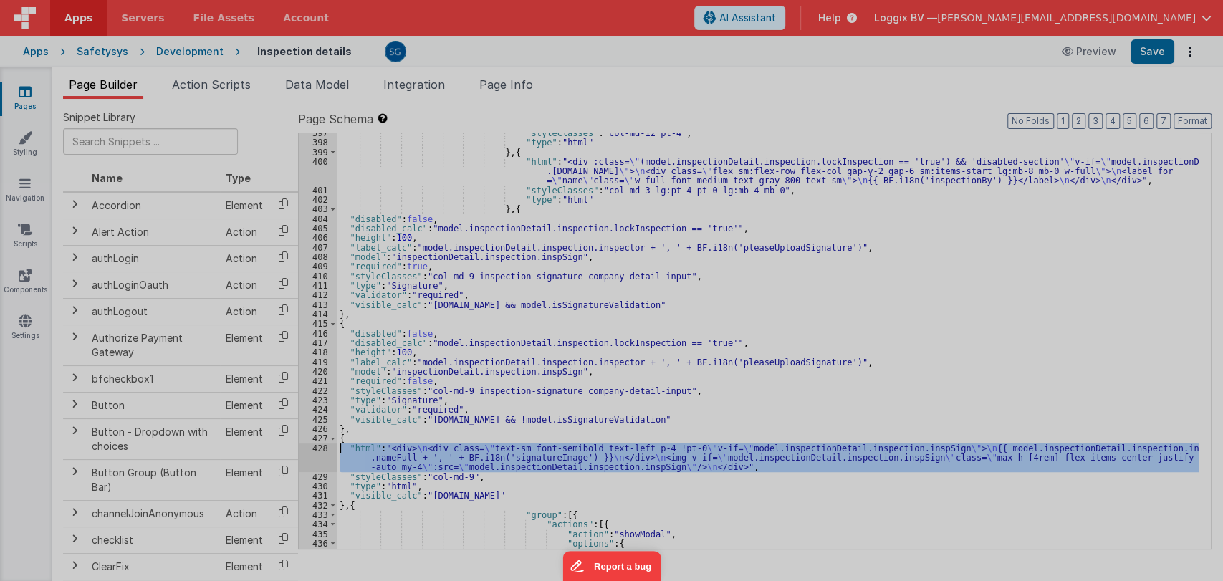
click at [325, 448] on div at bounding box center [611, 290] width 1223 height 581
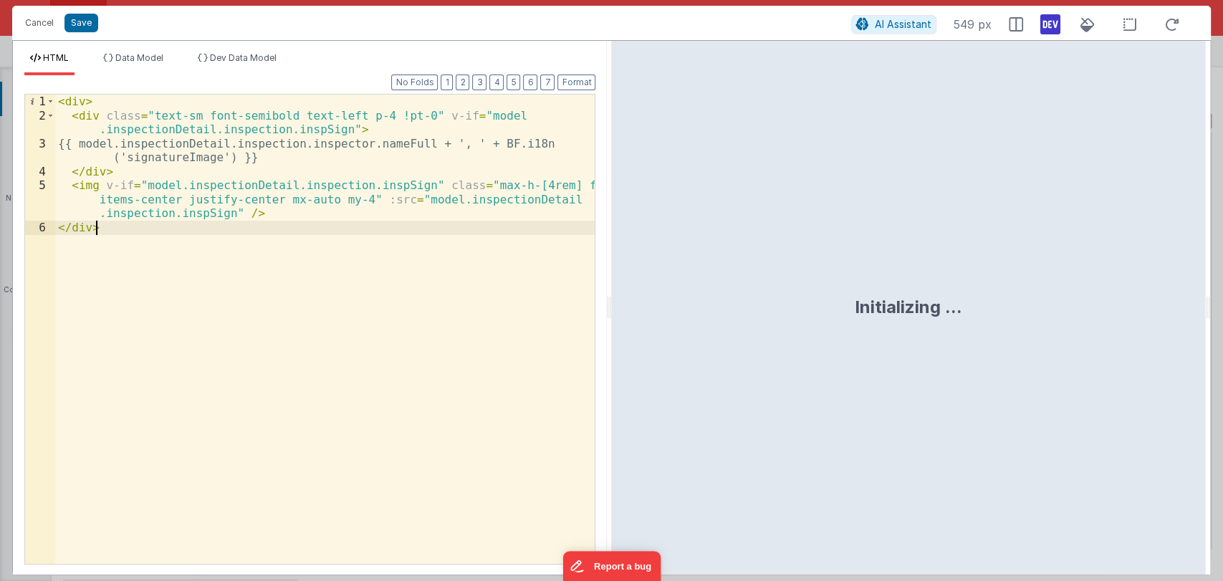
click at [130, 237] on div "< div > < div class = "text-sm font-semibold text-left p-4 !pt-0" v-if = "model…" at bounding box center [325, 343] width 540 height 497
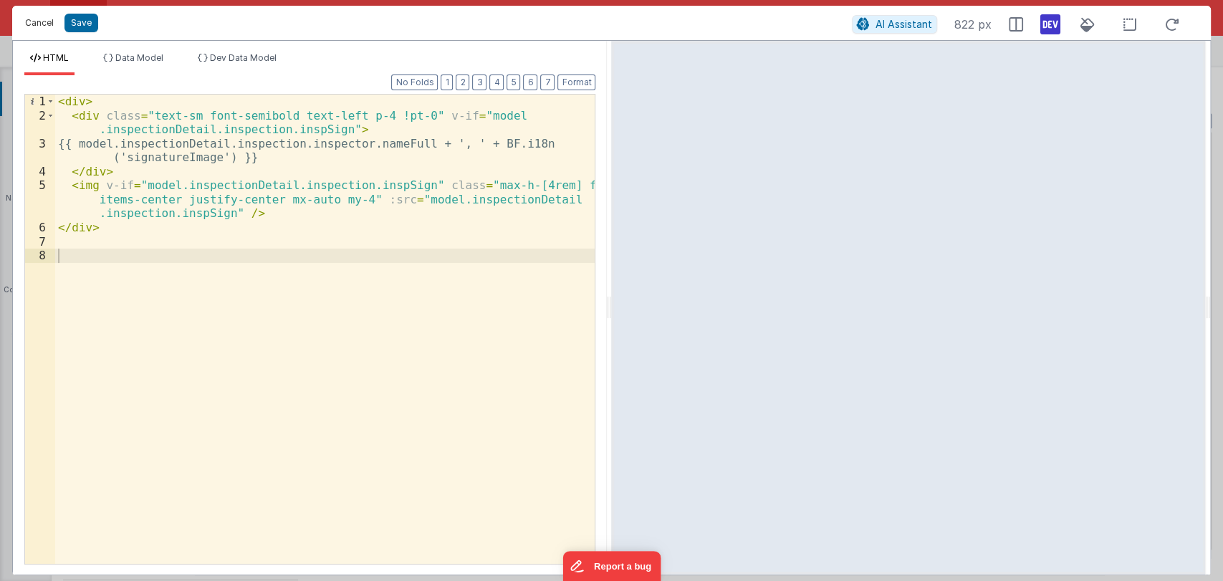
click at [36, 22] on button "Cancel" at bounding box center [39, 23] width 43 height 20
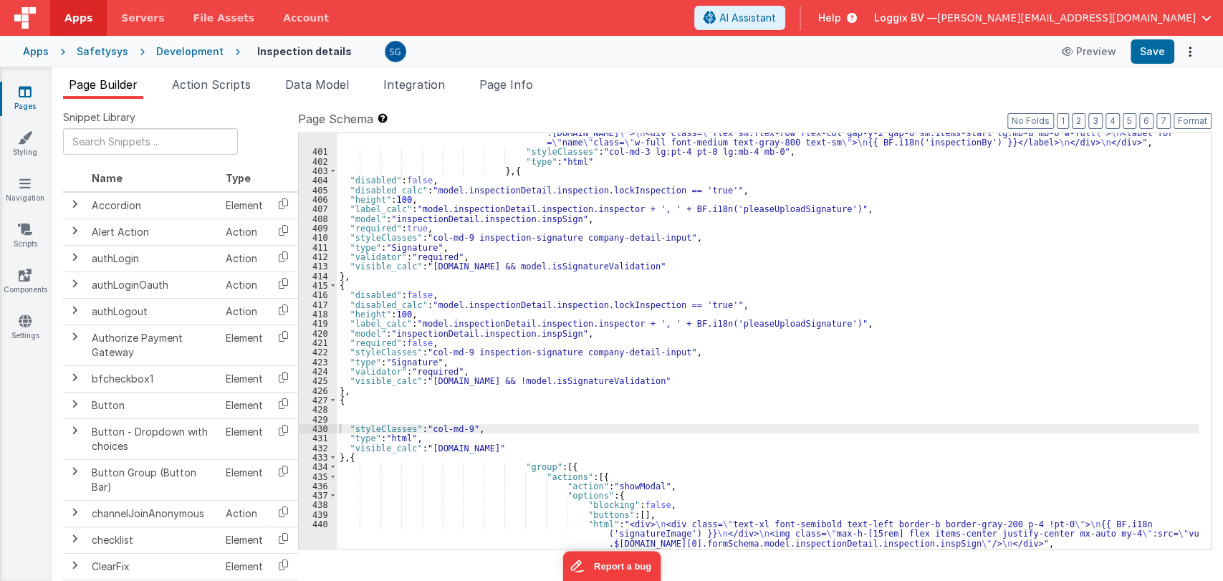
scroll to position [5146, 0]
click at [384, 419] on div ""html" : "<div :class= \" (model.inspectionDetail.inspection.lockInspection == …" at bounding box center [768, 345] width 862 height 454
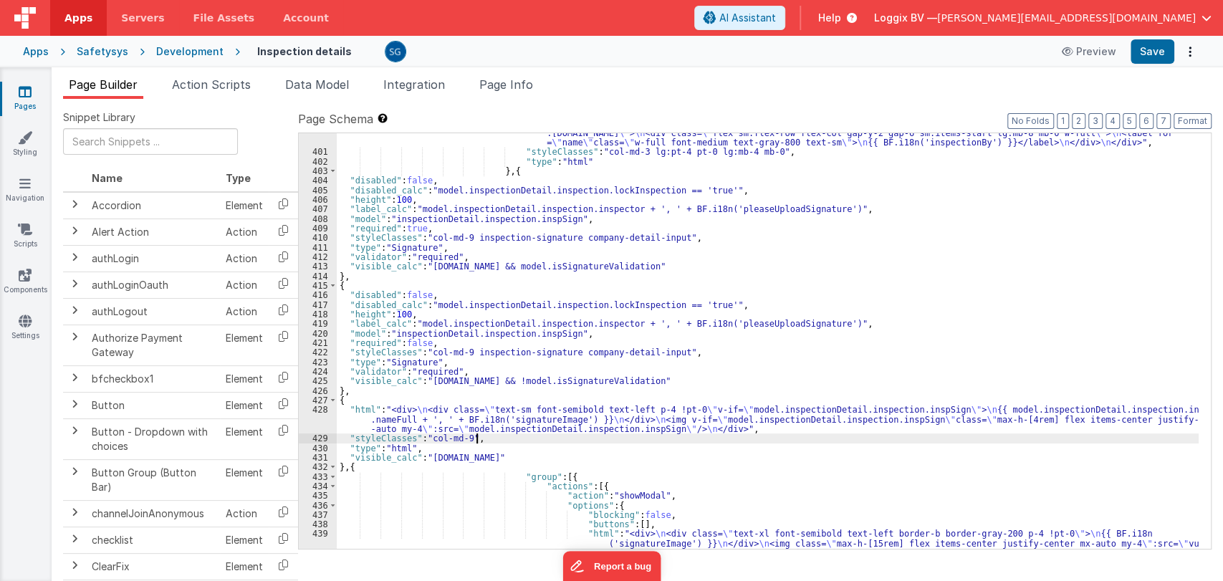
click at [740, 434] on div ""html" : "<div :class= \" (model.inspectionDetail.inspection.lockInspection == …" at bounding box center [768, 354] width 862 height 473
click at [724, 426] on div ""html" : "<div :class= \" (model.inspectionDetail.inspection.lockInspection == …" at bounding box center [768, 354] width 862 height 473
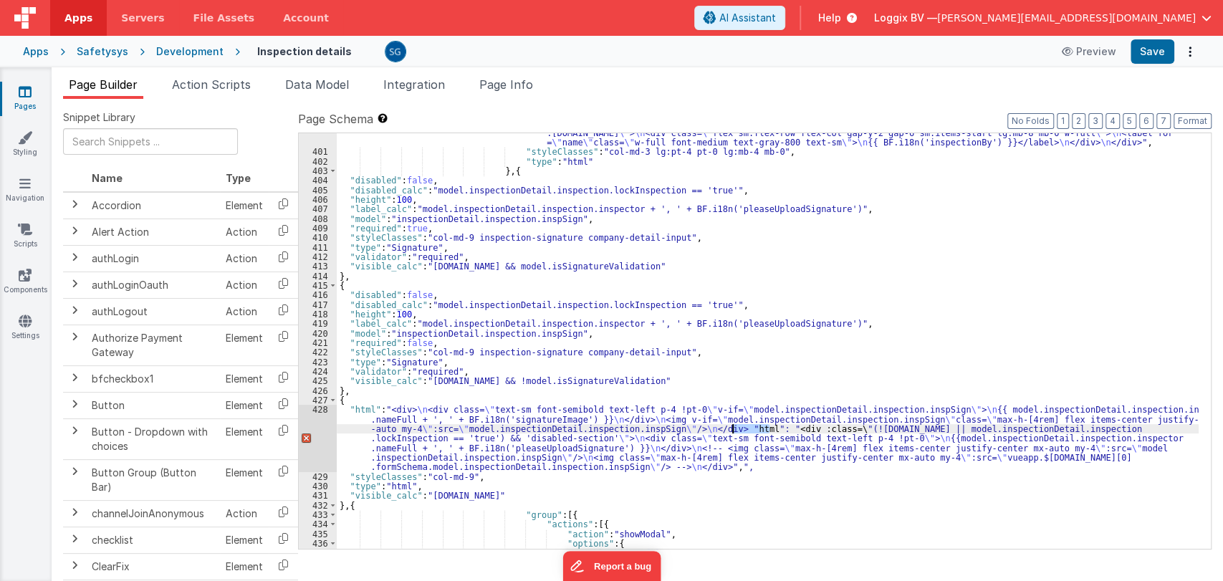
drag, startPoint x: 770, startPoint y: 426, endPoint x: 730, endPoint y: 426, distance: 39.4
click at [730, 426] on div ""html" : "<div :class= \" (model.inspectionDetail.inspection.lockInspection == …" at bounding box center [768, 345] width 862 height 454
click at [729, 467] on div ""html" : "<div :class= \" (model.inspectionDetail.inspection.lockInspection == …" at bounding box center [768, 345] width 862 height 454
click at [318, 406] on div "428" at bounding box center [318, 438] width 38 height 67
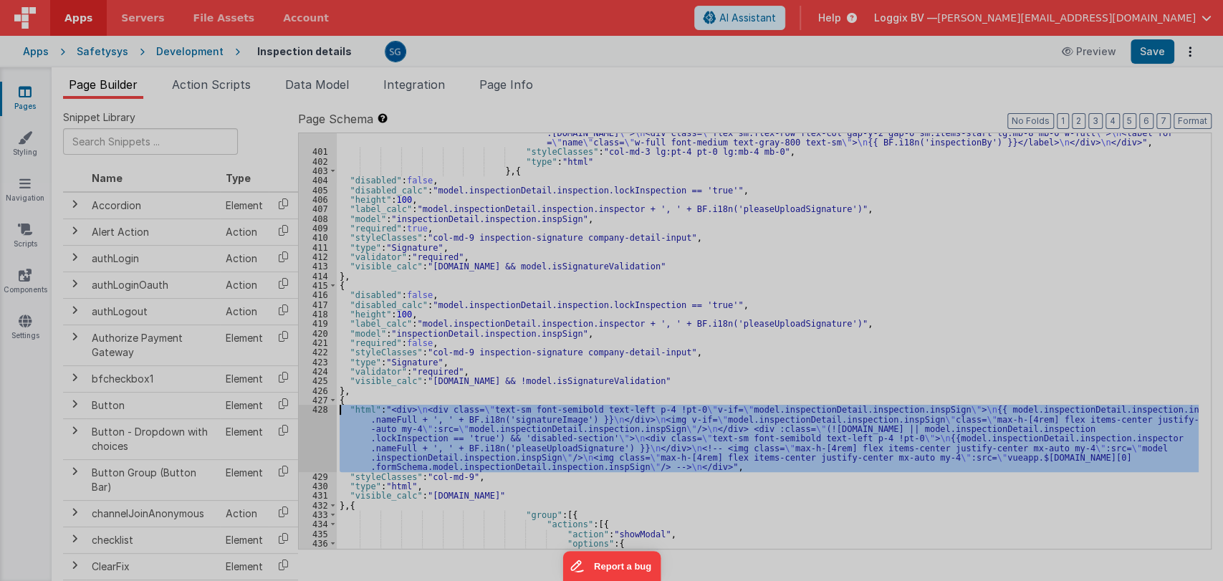
click at [318, 406] on div "< div > < div class = "text-sm font-semibold text-left p-4 !pt-0" v-if = "model…" at bounding box center [328, 328] width 533 height 497
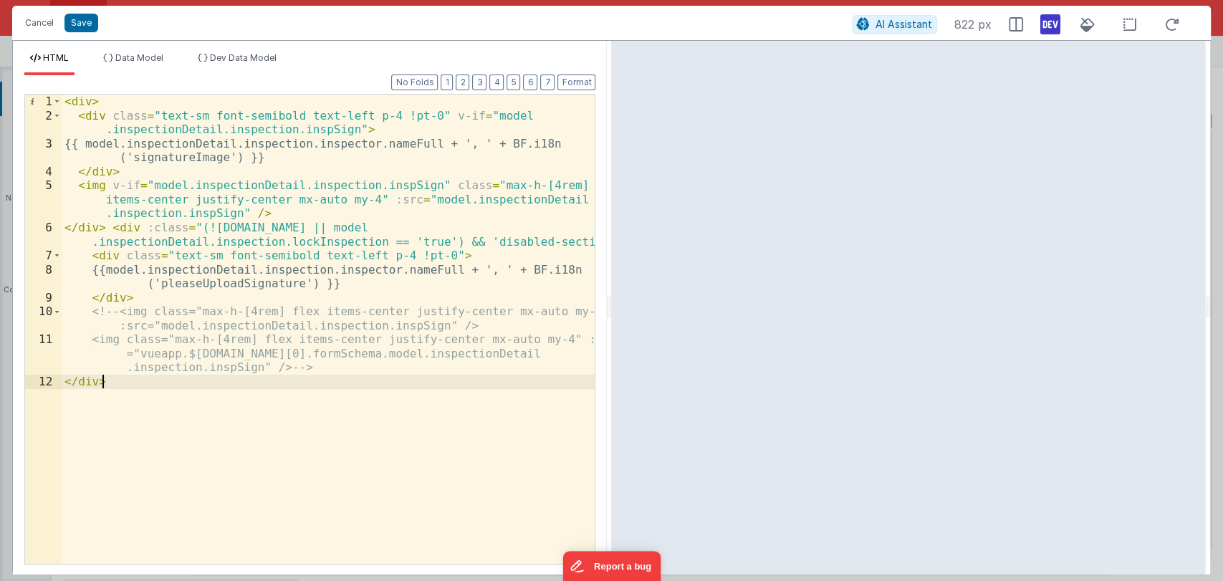
click at [126, 386] on div "< div > < div class = "text-sm font-semibold text-left p-4 !pt-0" v-if = "model…" at bounding box center [329, 343] width 534 height 497
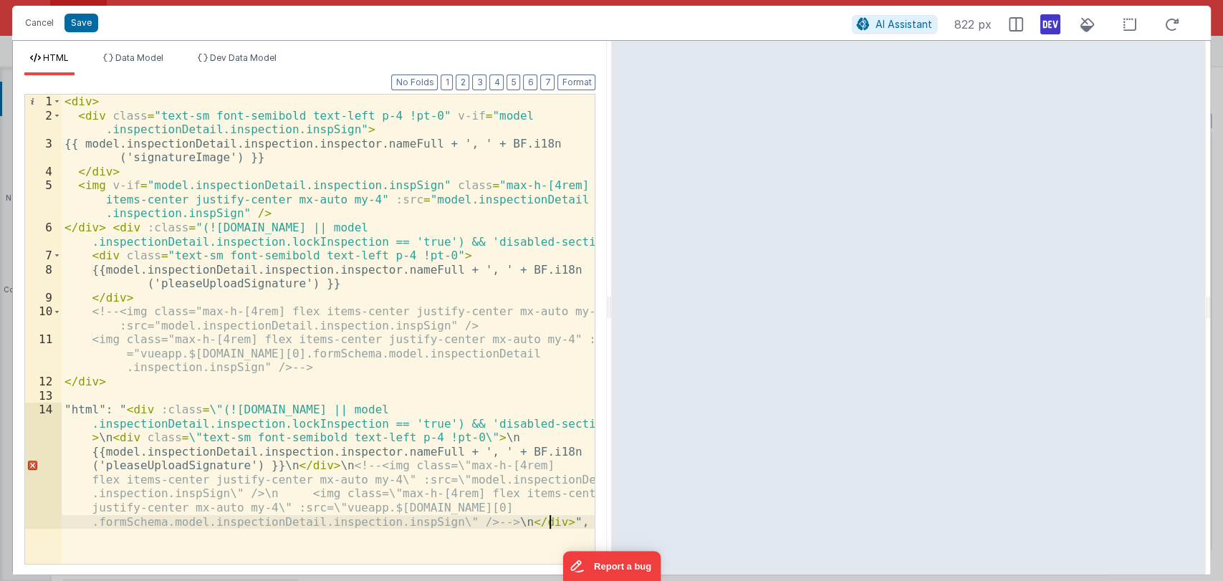
click at [114, 383] on div "< div > < div class = "text-sm font-semibold text-left p-4 !pt-0" v-if = "model…" at bounding box center [329, 400] width 534 height 610
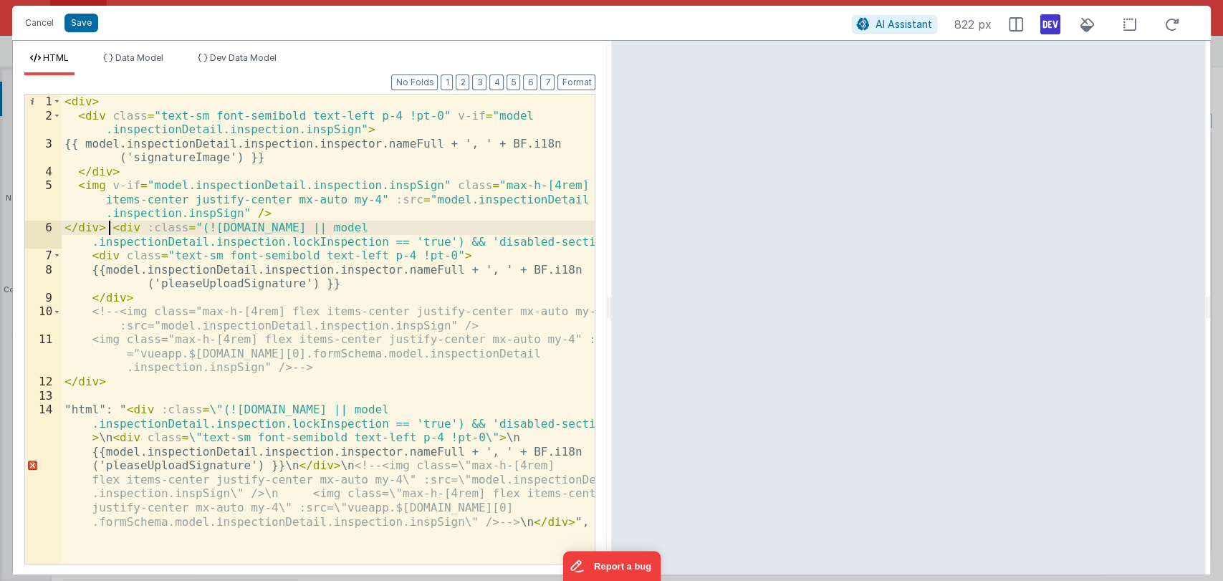
click at [105, 225] on div "< div > < div class = "text-sm font-semibold text-left p-4 !pt-0" v-if = "model…" at bounding box center [329, 400] width 534 height 610
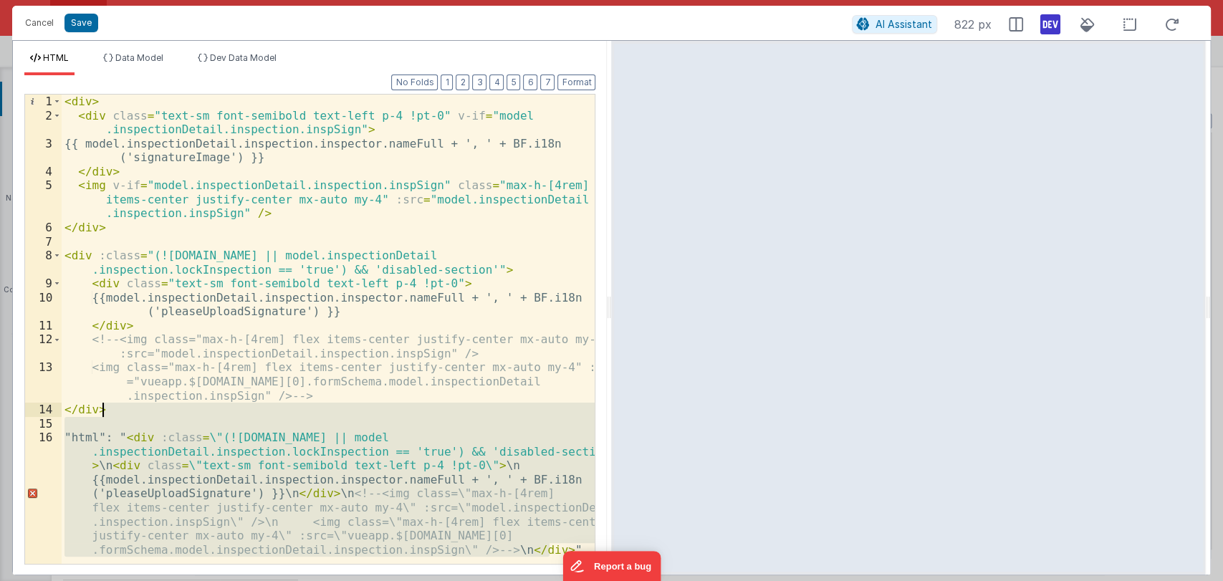
drag, startPoint x: 550, startPoint y: 548, endPoint x: 183, endPoint y: 415, distance: 390.4
click at [183, 415] on div "< div > < div class = "text-sm font-semibold text-left p-4 !pt-0" v-if = "model…" at bounding box center [329, 400] width 534 height 610
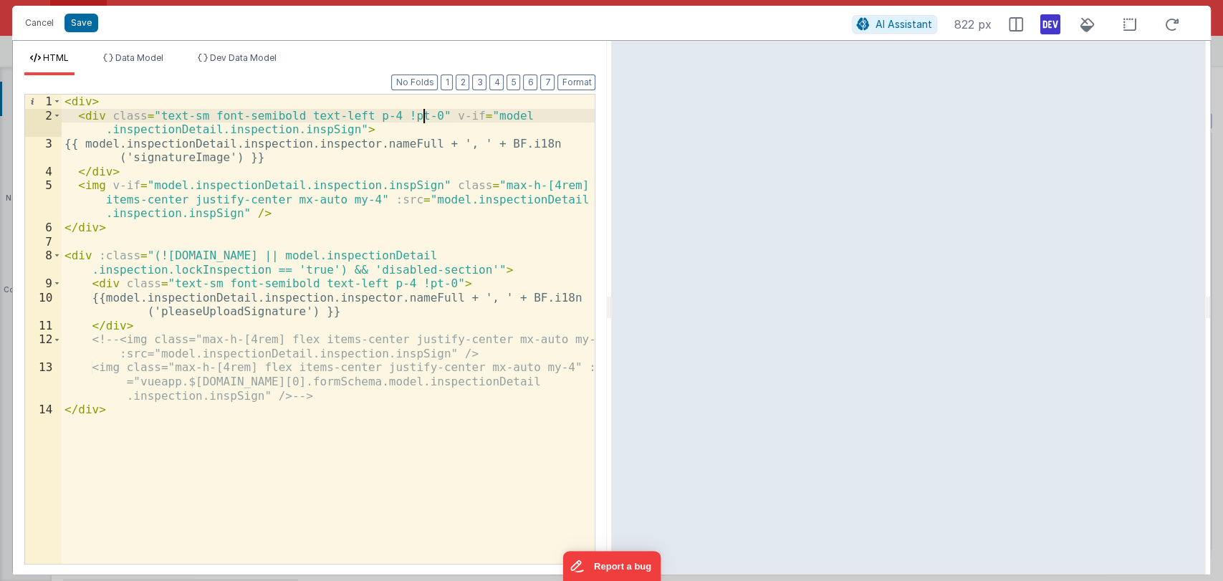
click at [424, 113] on div "< div > < div class = "text-sm font-semibold text-left p-4 !pt-0" v-if = "model…" at bounding box center [329, 343] width 534 height 497
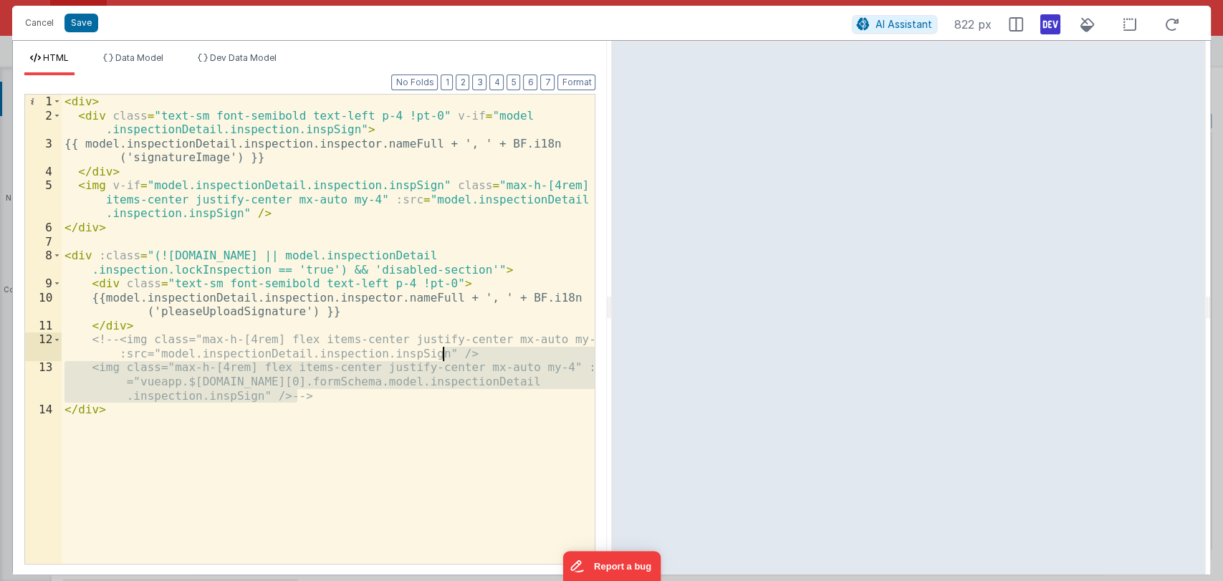
drag, startPoint x: 318, startPoint y: 393, endPoint x: 455, endPoint y: 356, distance: 141.7
click at [455, 356] on div "< div > < div class = "text-sm font-semibold text-left p-4 !pt-0" v-if = "model…" at bounding box center [329, 343] width 534 height 497
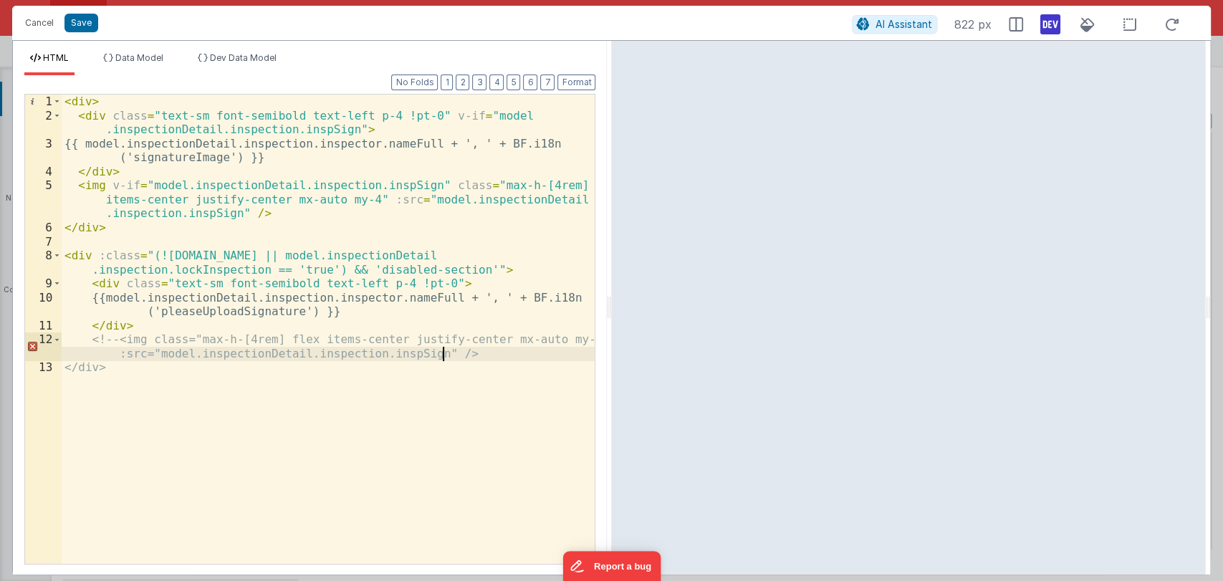
click at [145, 325] on div "< div > < div class = "text-sm font-semibold text-left p-4 !pt-0" v-if = "model…" at bounding box center [329, 343] width 534 height 497
drag, startPoint x: 115, startPoint y: 340, endPoint x: 90, endPoint y: 340, distance: 25.1
click at [90, 340] on div "< div > < div class = "text-sm font-semibold text-left p-4 !pt-0" v-if = "model…" at bounding box center [329, 343] width 534 height 497
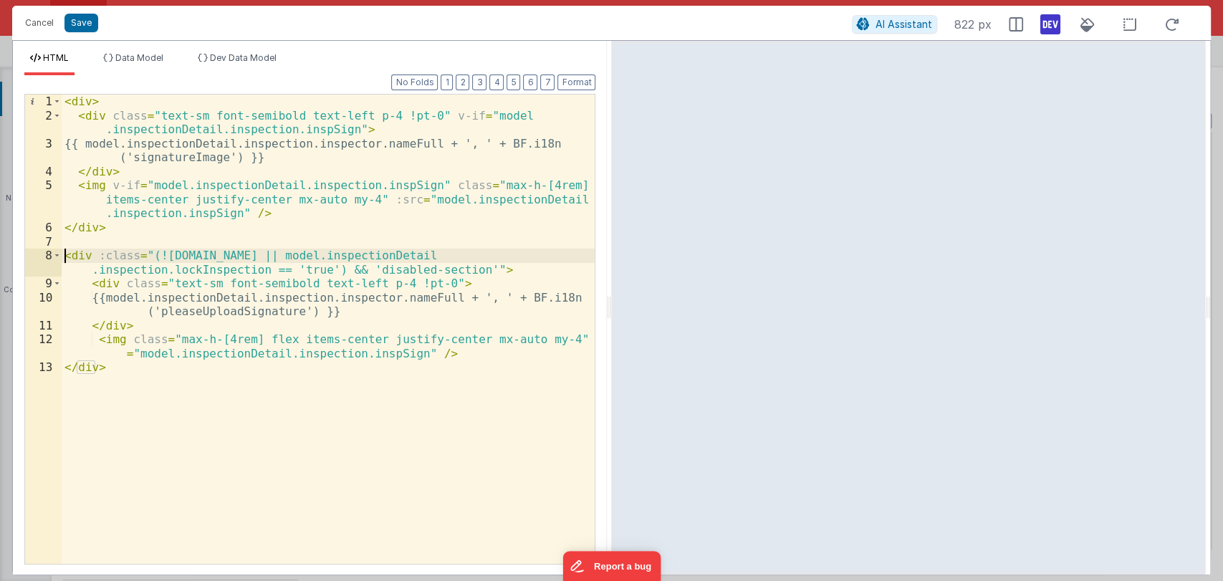
click at [65, 258] on div "< div > < div class = "text-sm font-semibold text-left p-4 !pt-0" v-if = "model…" at bounding box center [329, 343] width 534 height 497
paste textarea
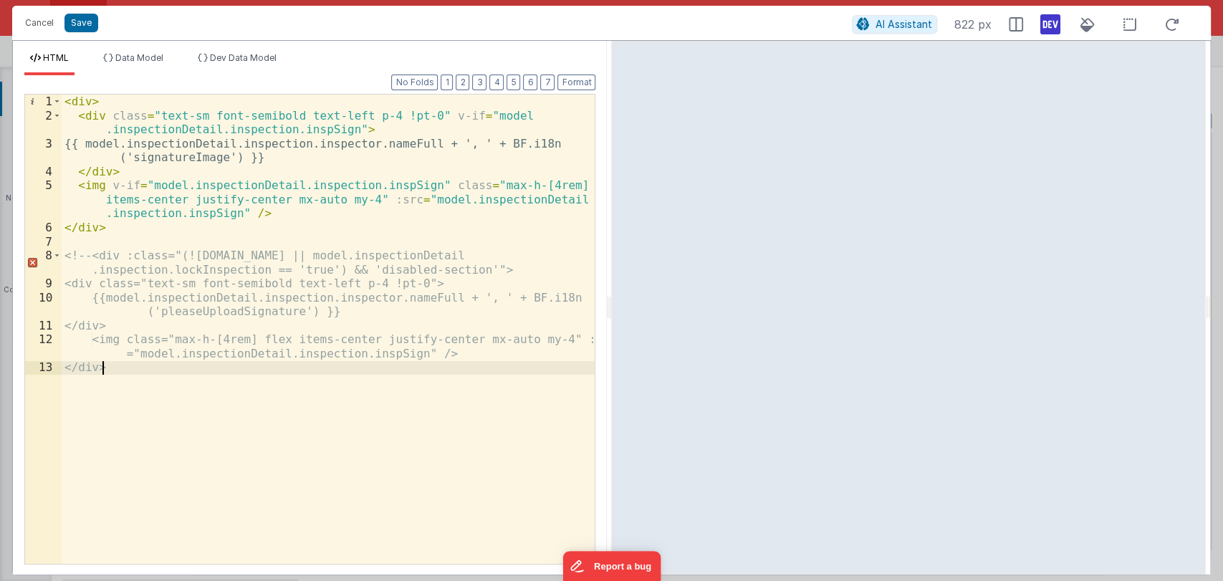
click at [120, 366] on div "< div > < div class = "text-sm font-semibold text-left p-4 !pt-0" v-if = "model…" at bounding box center [329, 343] width 534 height 497
click at [77, 30] on button "Save" at bounding box center [82, 23] width 34 height 19
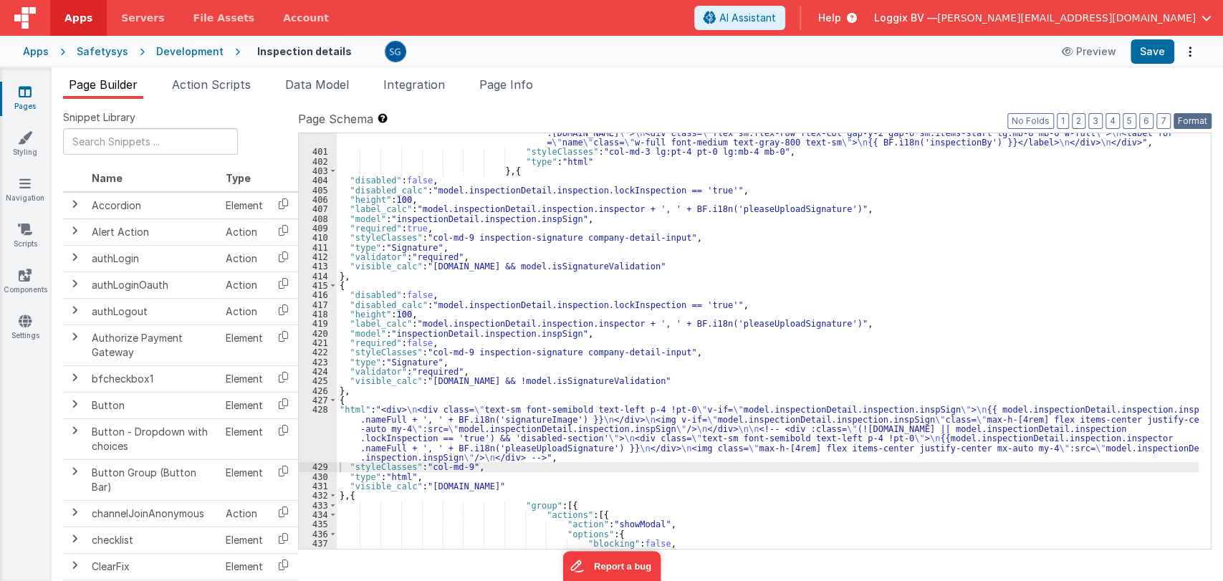
click at [1185, 121] on button "Format" at bounding box center [1193, 121] width 38 height 16
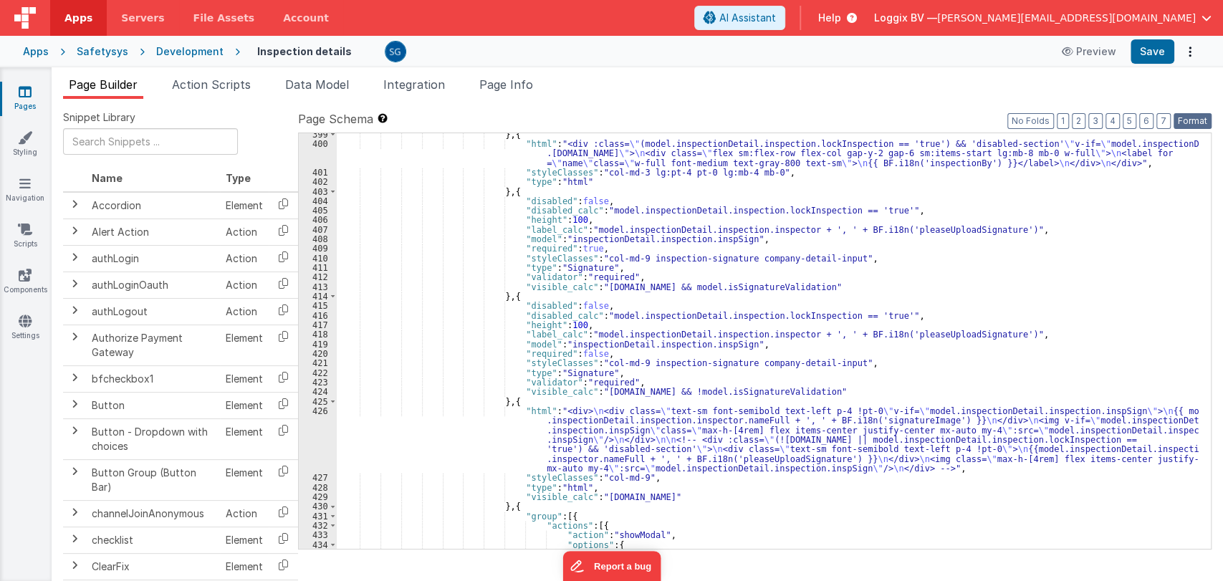
scroll to position [5126, 0]
click at [1163, 50] on button "Save" at bounding box center [1153, 51] width 44 height 24
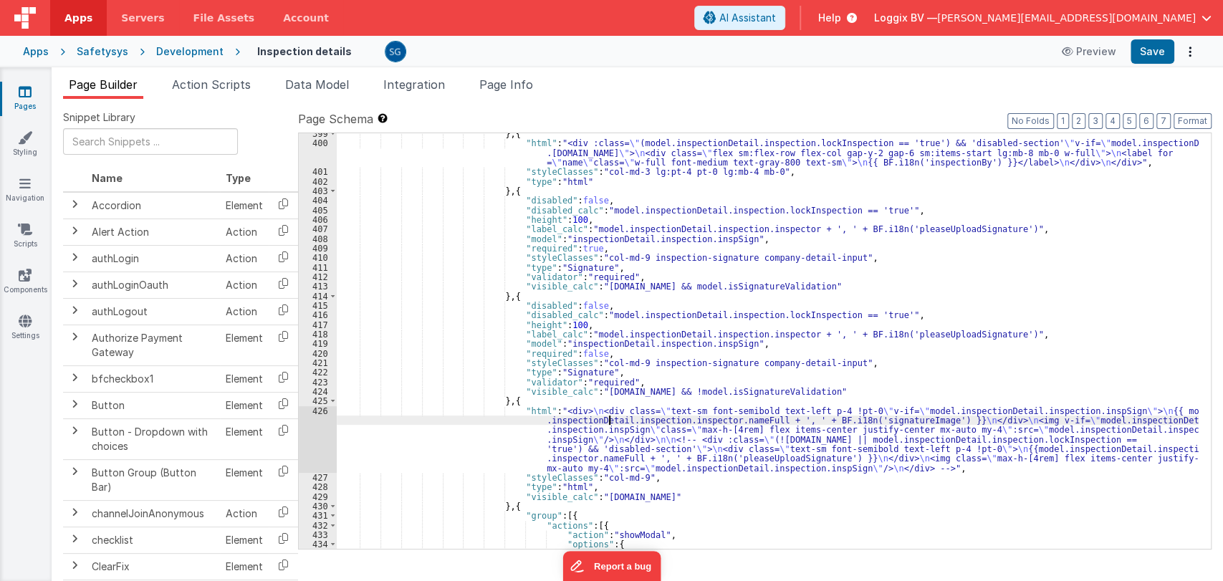
click at [607, 421] on div "} , { "html" : "<div :class= \" (model.inspectionDetail.inspection.lockInspecti…" at bounding box center [768, 346] width 862 height 435
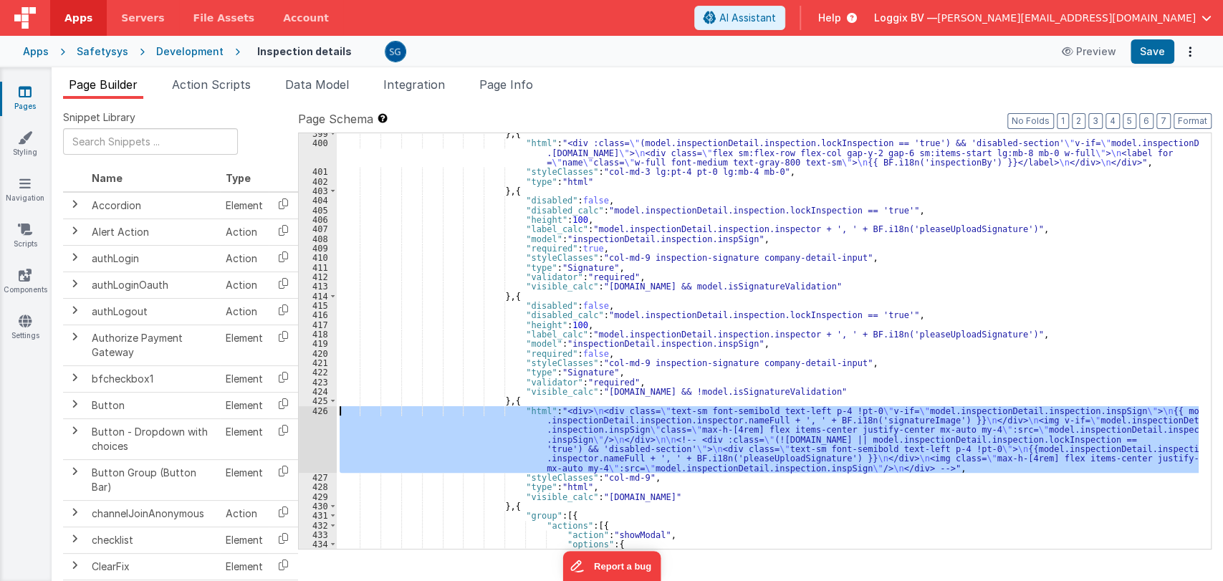
click at [321, 407] on div "426" at bounding box center [318, 439] width 38 height 67
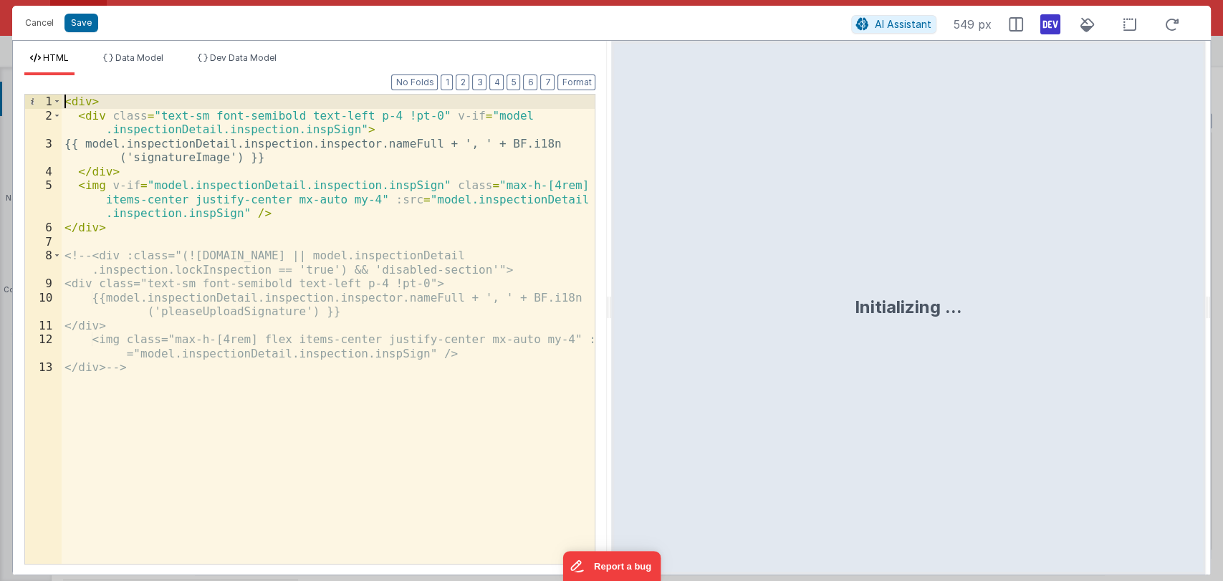
click at [65, 103] on div "< div > < div class = "text-sm font-semibold text-left p-4 !pt-0" v-if = "model…" at bounding box center [329, 343] width 534 height 497
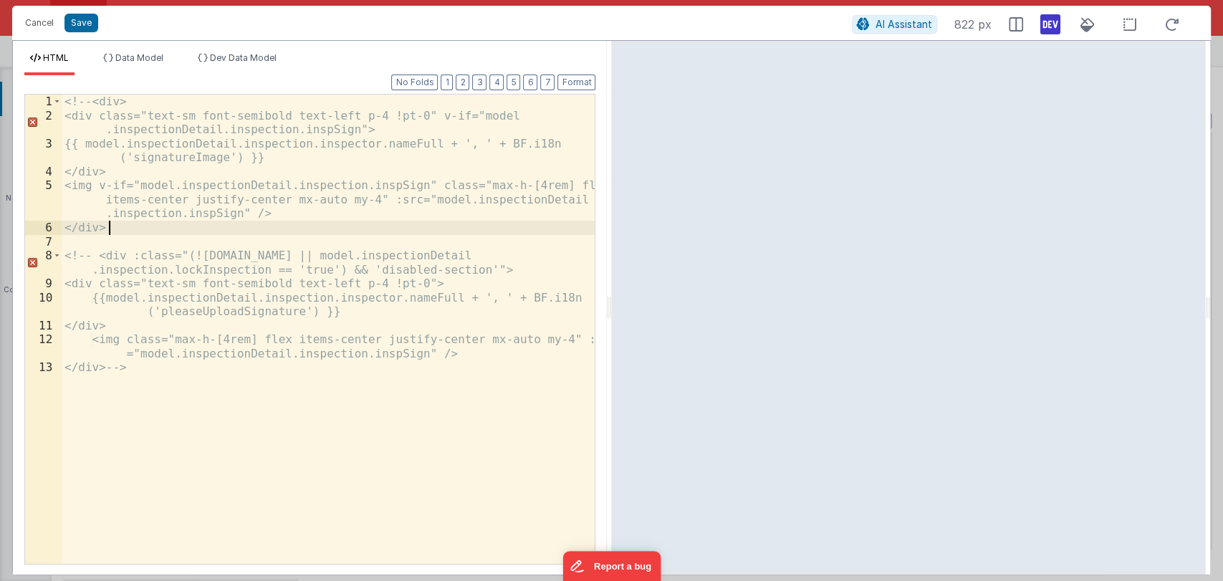
click at [143, 224] on div "<!-- <div> <div class="text-sm font-semibold text-left p-4 !pt-0" v-if="model .…" at bounding box center [329, 343] width 534 height 497
click at [95, 255] on div "<!-- <div> <div class="text-sm font-semibold text-left p-4 !pt-0" v-if="model .…" at bounding box center [329, 343] width 534 height 497
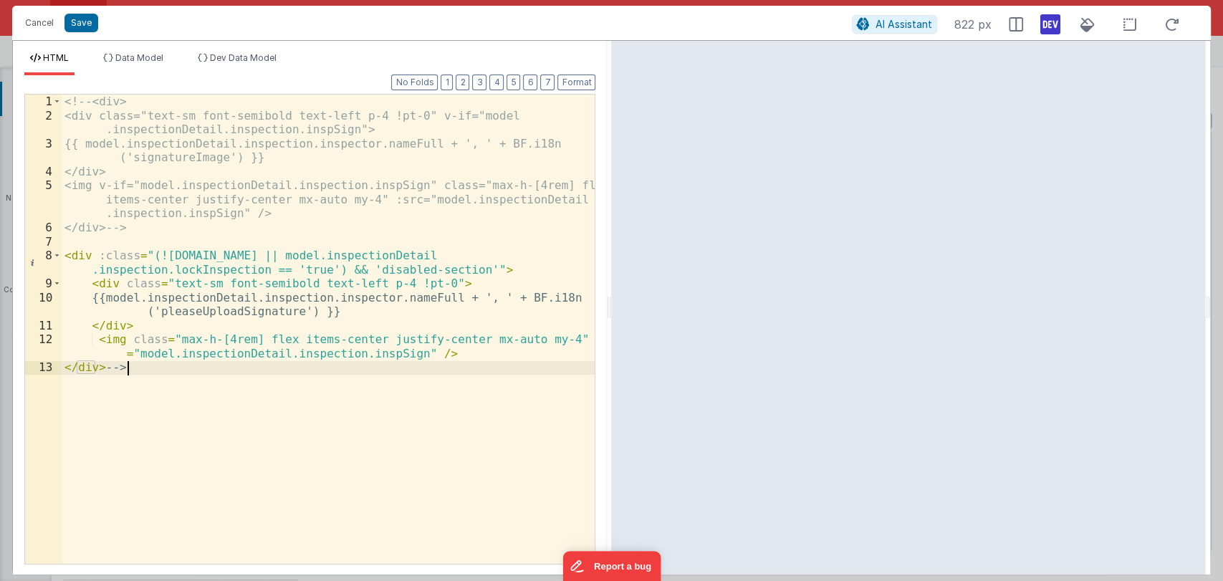
click at [143, 364] on div "<!-- <div> <div class="text-sm font-semibold text-left p-4 !pt-0" v-if="model .…" at bounding box center [329, 343] width 534 height 497
click at [84, 19] on button "Save" at bounding box center [82, 23] width 34 height 19
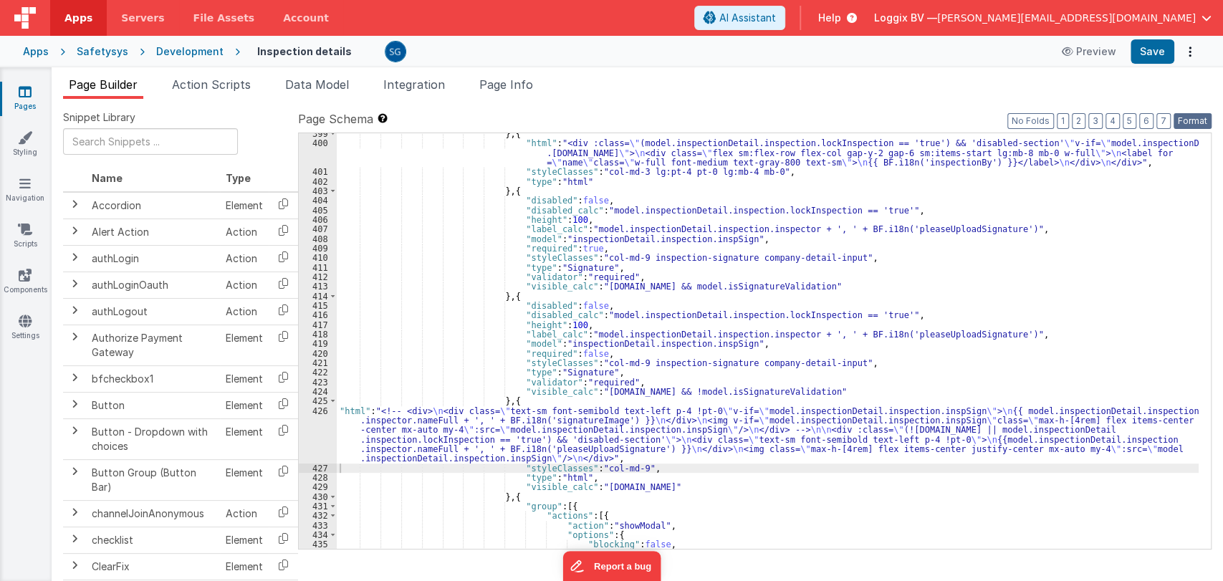
click at [1182, 122] on button "Format" at bounding box center [1193, 121] width 38 height 16
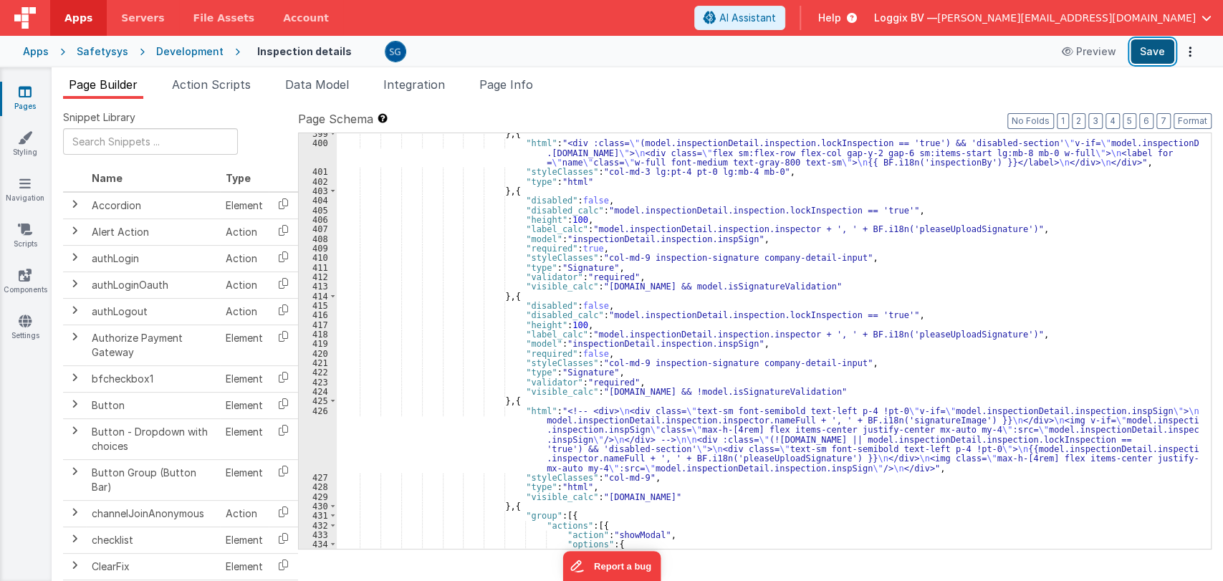
click at [1152, 52] on button "Save" at bounding box center [1153, 51] width 44 height 24
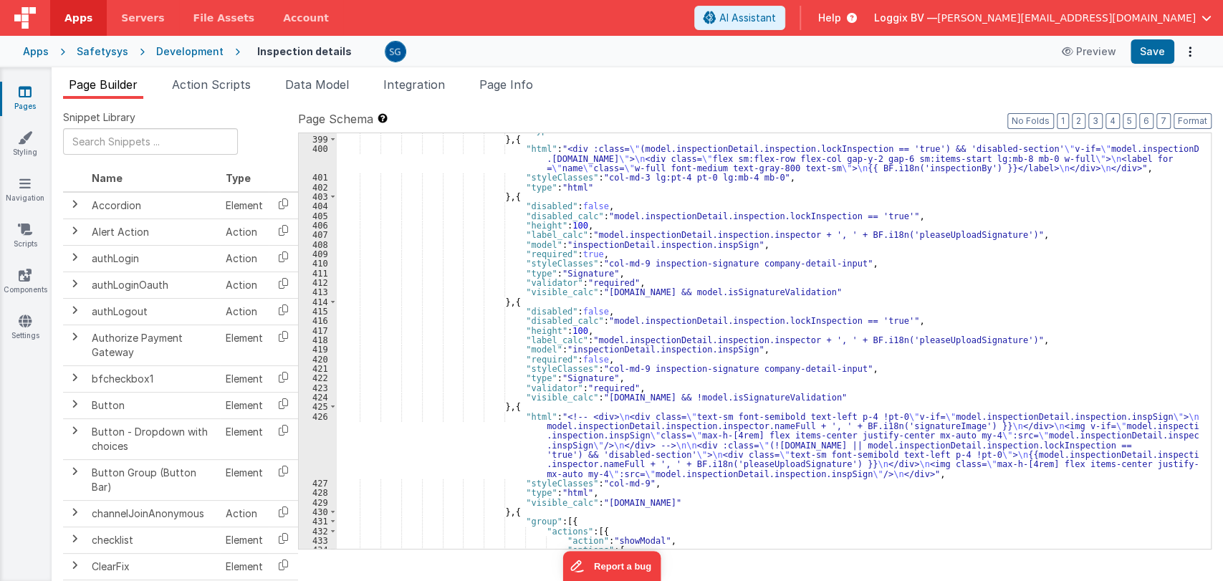
scroll to position [5120, 0]
click at [824, 383] on div ""type" : "html" } , { "html" : "<div :class= \" (model.inspectionDetail.inspect…" at bounding box center [768, 342] width 862 height 435
click at [551, 441] on div ""type" : "html" } , { "html" : "<div :class= \" (model.inspectionDetail.inspect…" at bounding box center [768, 342] width 862 height 435
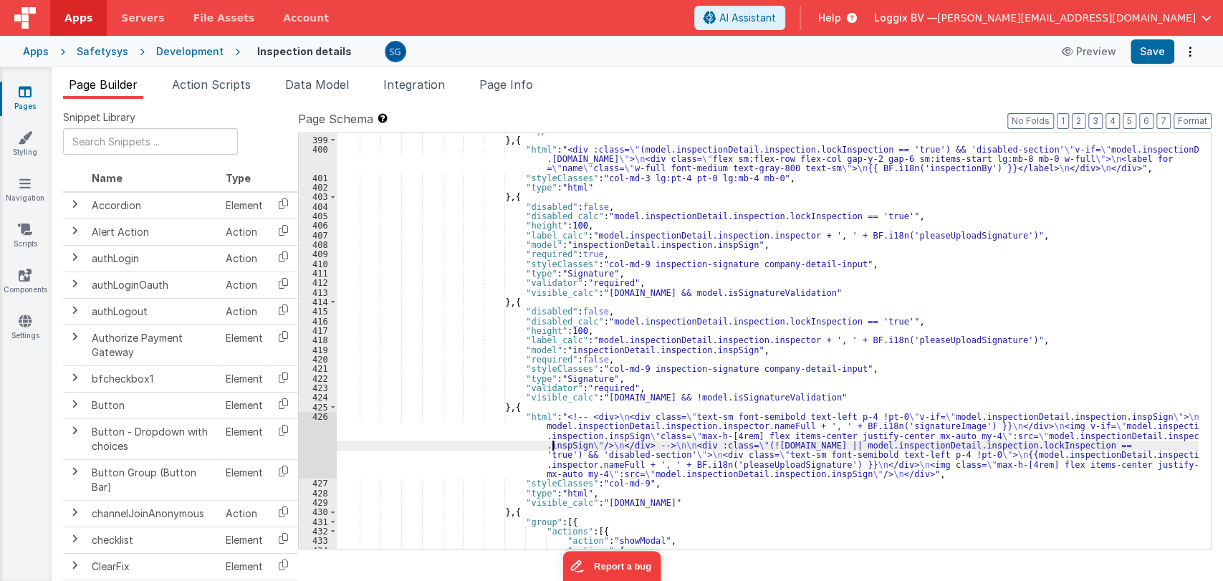
click at [320, 419] on div "426" at bounding box center [318, 445] width 38 height 67
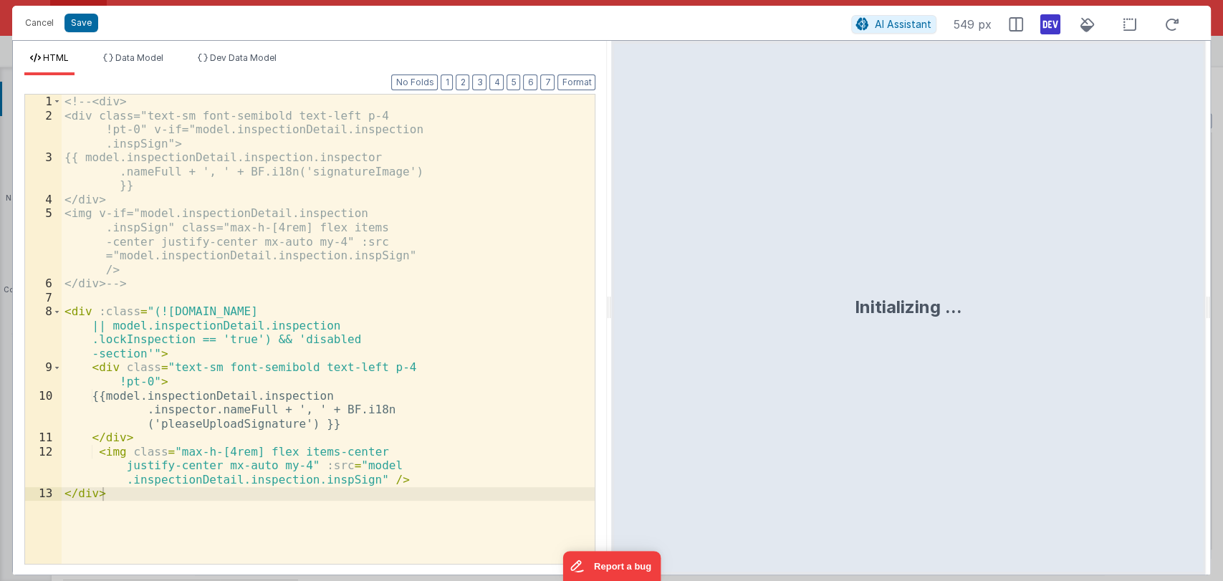
click at [320, 419] on div "<!-- <div> <div class="text-sm font-semibold text-left p-4 !pt-0" v-if="model.i…" at bounding box center [328, 343] width 533 height 497
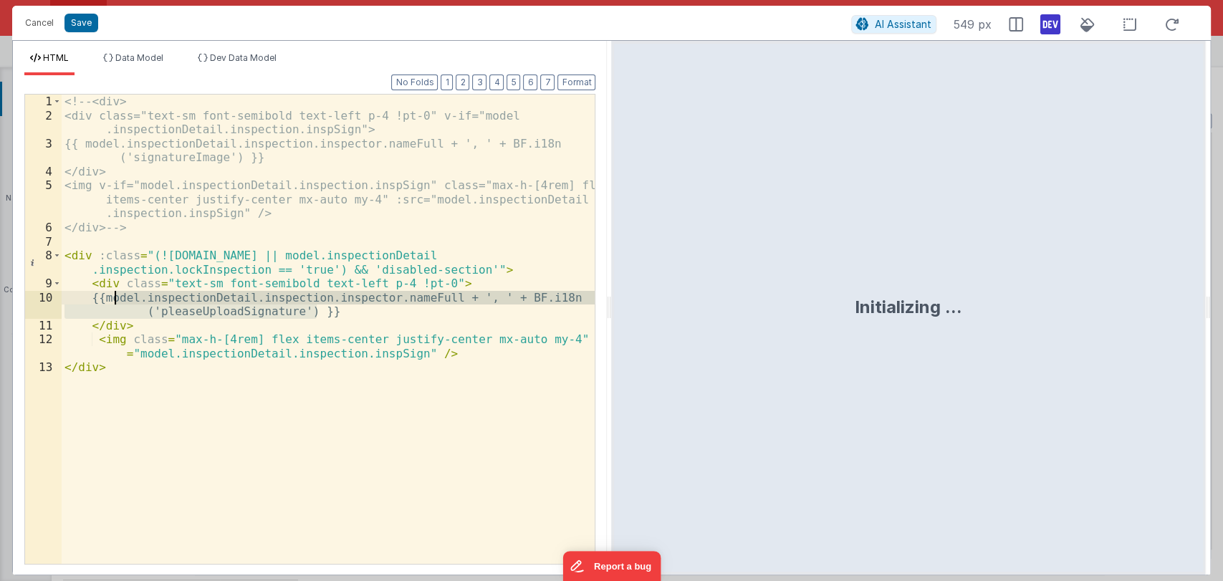
drag, startPoint x: 330, startPoint y: 312, endPoint x: 115, endPoint y: 297, distance: 215.5
click at [115, 297] on div "<!-- <div> <div class="text-sm font-semibold text-left p-4 !pt-0" v-if="model .…" at bounding box center [329, 343] width 534 height 497
click at [37, 26] on button "Cancel" at bounding box center [39, 23] width 43 height 20
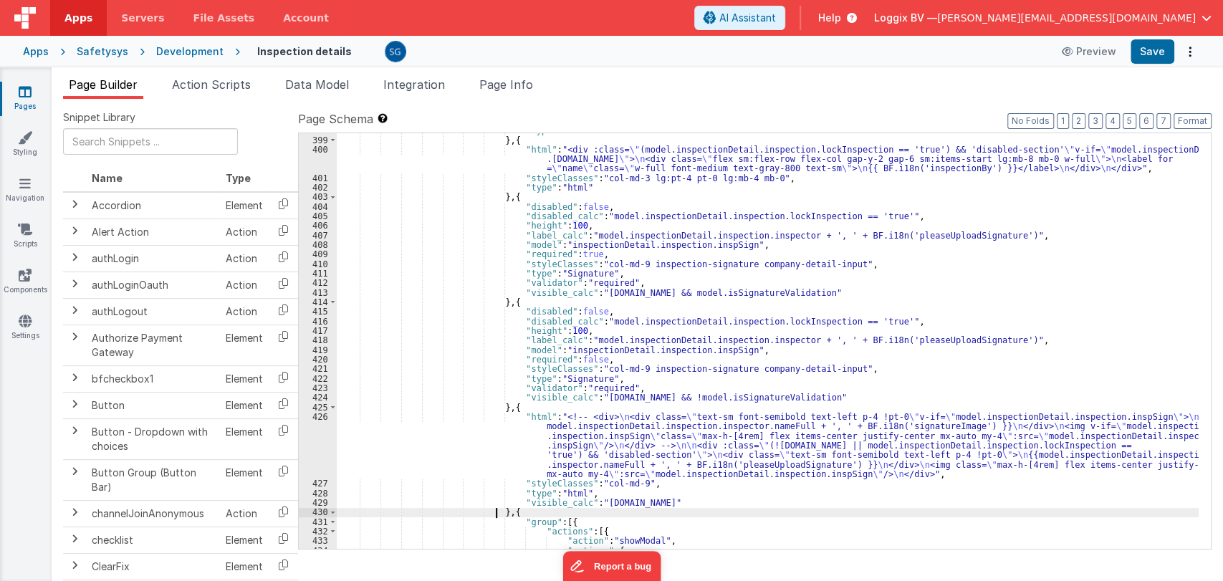
click at [495, 511] on div ""type" : "html" } , { "html" : "<div :class= \" (model.inspectionDetail.inspect…" at bounding box center [768, 342] width 862 height 435
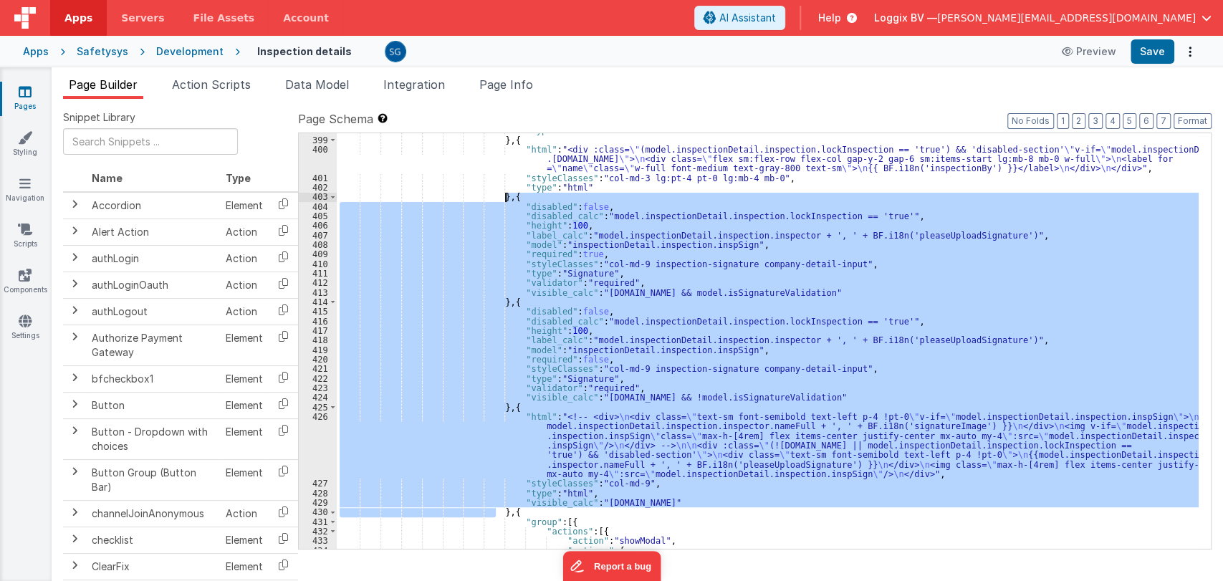
drag, startPoint x: 495, startPoint y: 510, endPoint x: 506, endPoint y: 193, distance: 317.7
click at [506, 193] on div ""type" : "html" } , { "html" : "<div :class= \" (model.inspectionDetail.inspect…" at bounding box center [768, 342] width 862 height 435
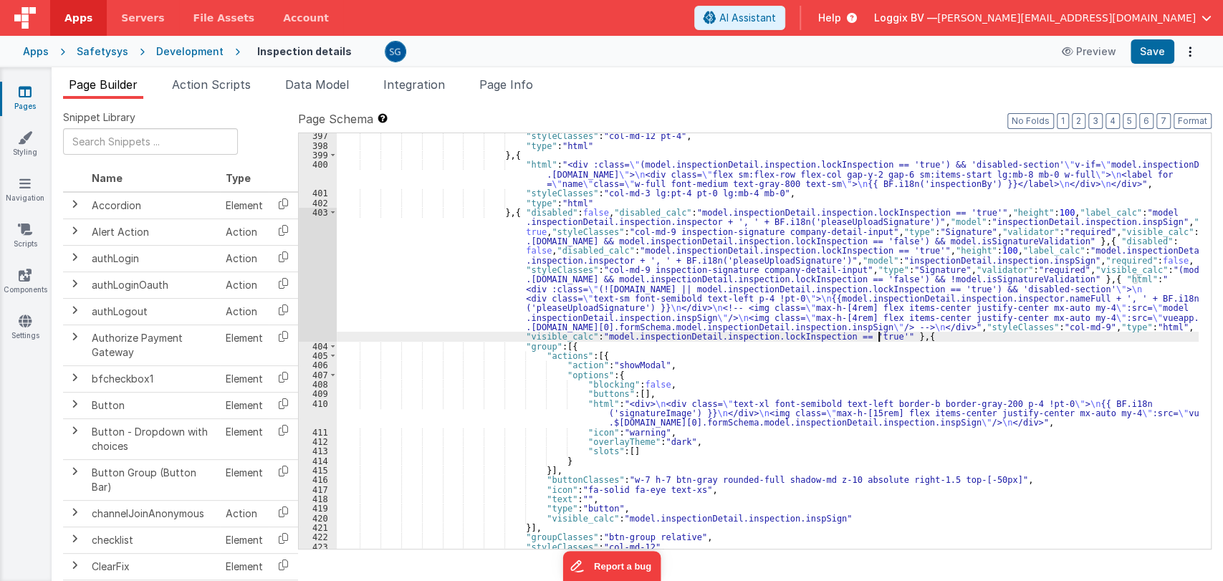
scroll to position [5103, 0]
click at [1187, 122] on button "Format" at bounding box center [1193, 121] width 38 height 16
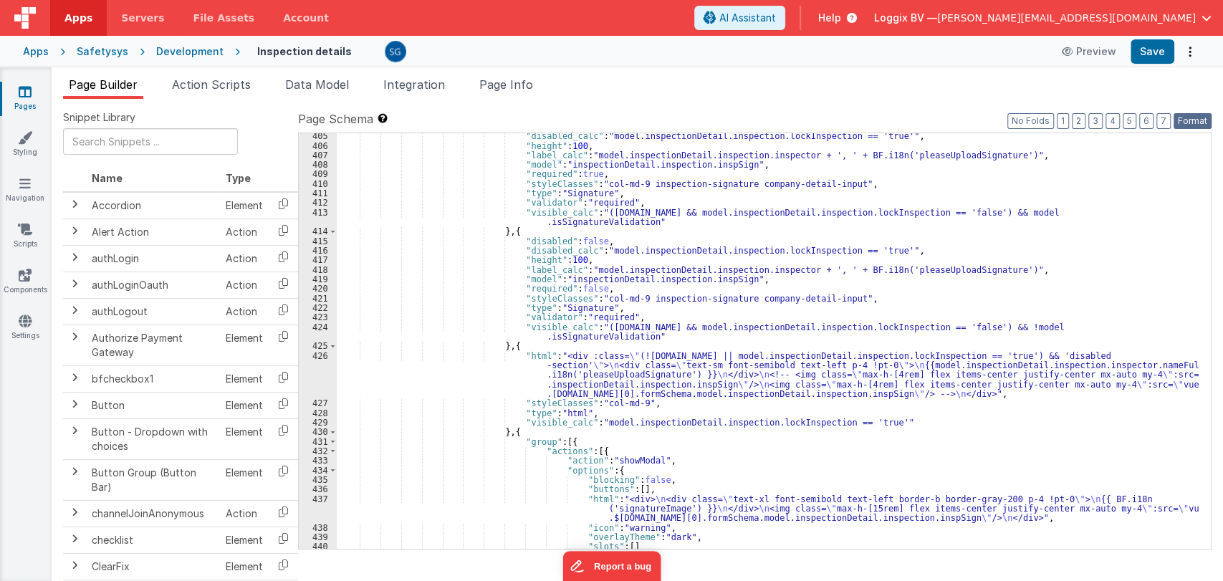
scroll to position [5201, 0]
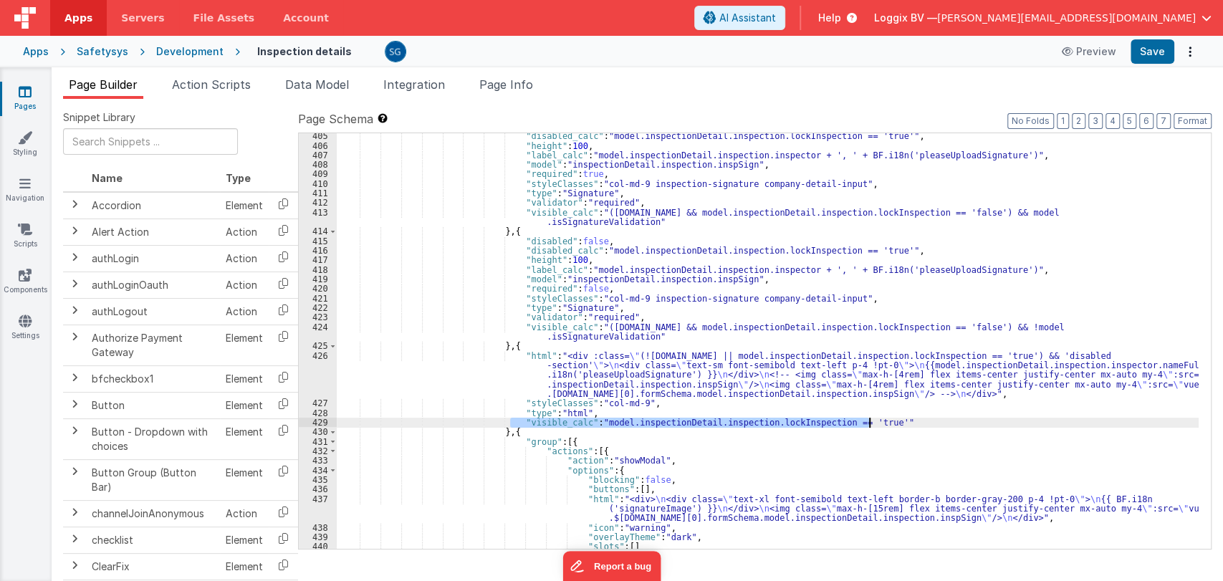
drag, startPoint x: 510, startPoint y: 420, endPoint x: 872, endPoint y: 424, distance: 362.0
click at [872, 424] on div ""disabled_calc" : "model.inspectionDetail.inspection.lockInspection == 'true'" …" at bounding box center [768, 348] width 862 height 435
click at [1148, 49] on button "Save" at bounding box center [1153, 51] width 44 height 24
click at [797, 419] on div ""disabled_calc" : "model.inspectionDetail.inspection.lockInspection == 'true'" …" at bounding box center [768, 348] width 862 height 435
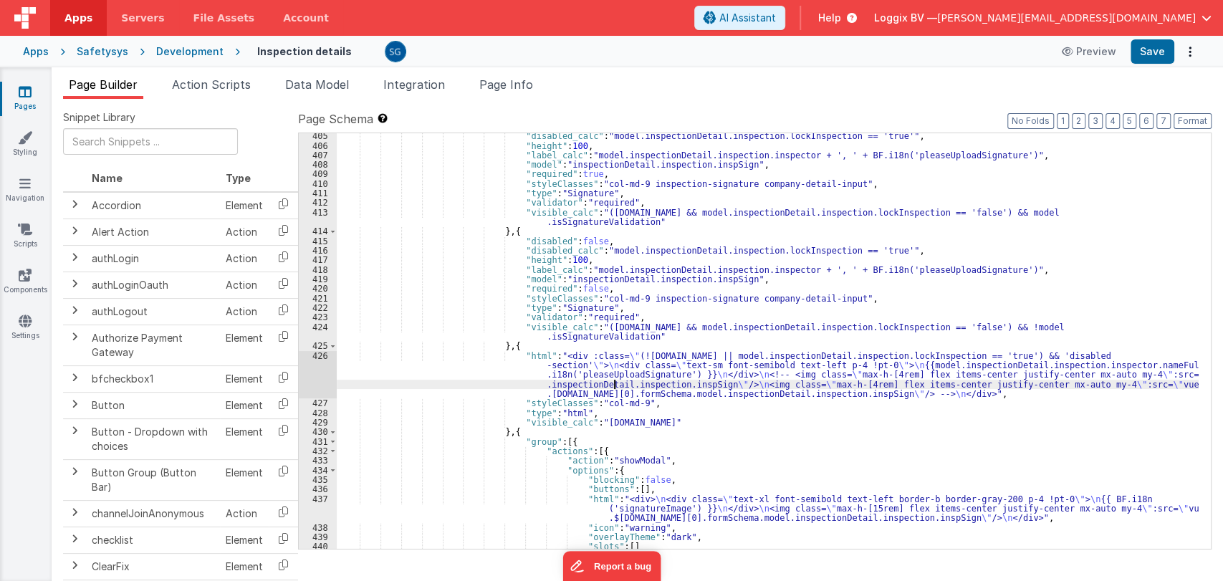
click at [616, 386] on div ""disabled_calc" : "model.inspectionDetail.inspection.lockInspection == 'true'" …" at bounding box center [768, 348] width 862 height 435
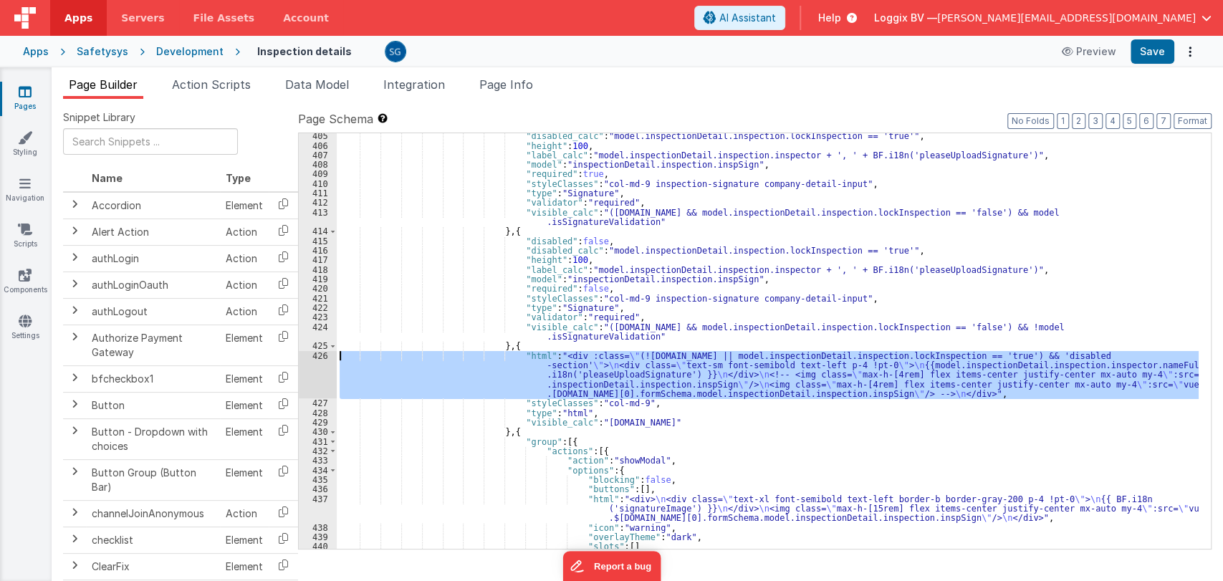
click at [322, 353] on div "426" at bounding box center [318, 375] width 38 height 48
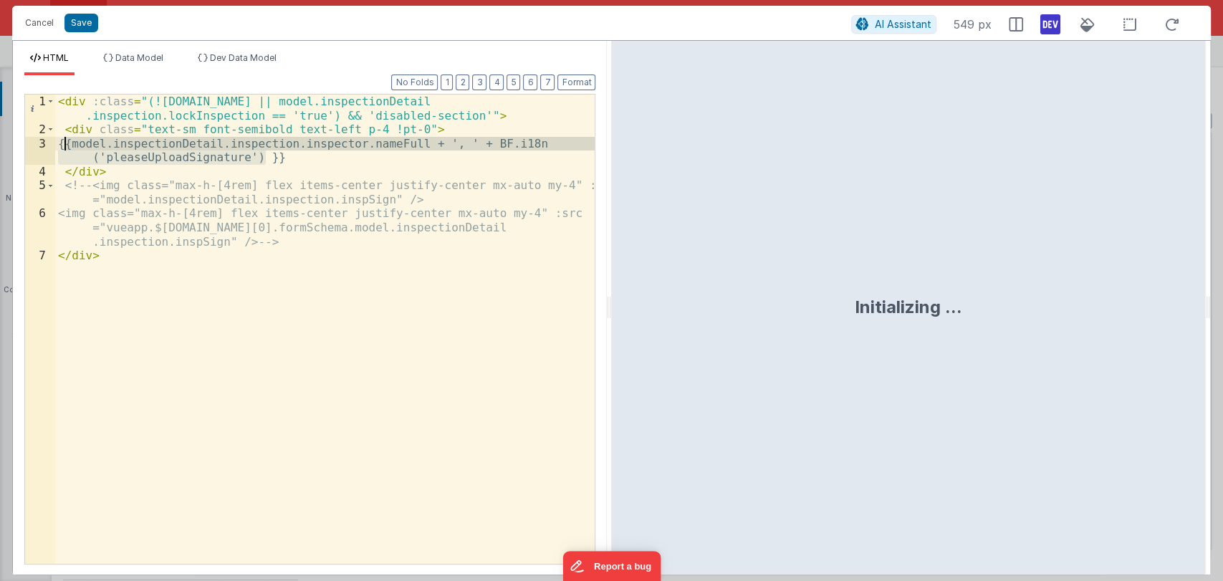
drag, startPoint x: 275, startPoint y: 157, endPoint x: 63, endPoint y: 145, distance: 212.5
click at [63, 145] on div "< div :class = "(![DOMAIN_NAME] || model.inspectionDetail .inspection.lockInspe…" at bounding box center [325, 351] width 540 height 512
click at [303, 160] on div "< div :class = "(![DOMAIN_NAME] || model.inspectionDetail .inspection.lockInspe…" at bounding box center [325, 329] width 540 height 469
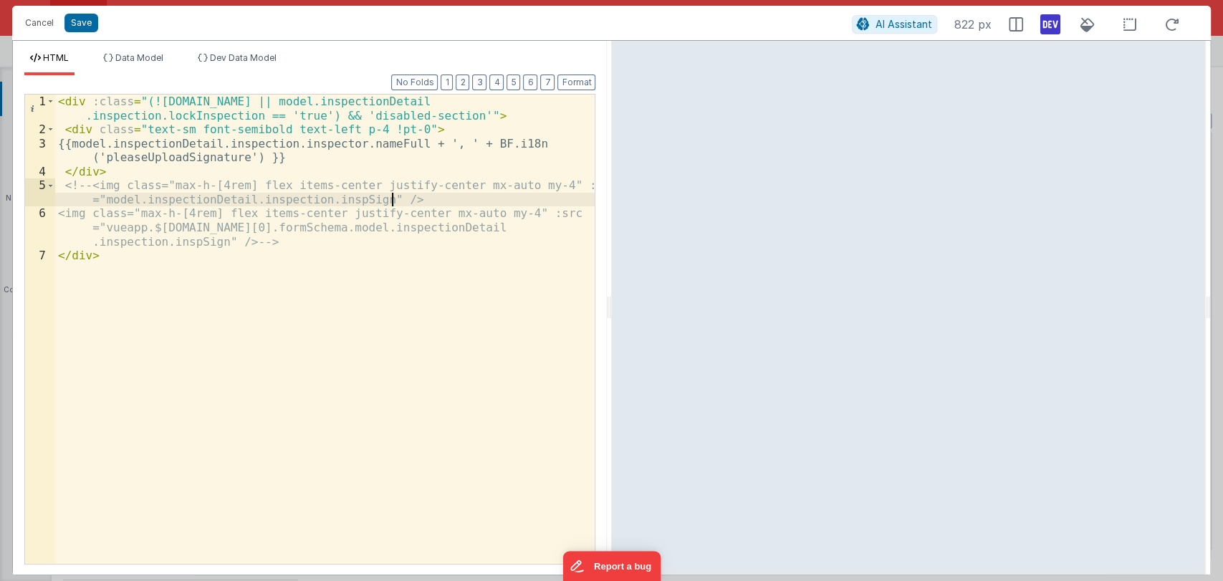
click at [410, 196] on div "< div :class = "(![DOMAIN_NAME] || model.inspectionDetail .inspection.lockInspe…" at bounding box center [325, 351] width 540 height 512
drag, startPoint x: 97, startPoint y: 186, endPoint x: 67, endPoint y: 183, distance: 30.9
click at [67, 183] on div "< div :class = "(![DOMAIN_NAME] || model.inspectionDetail .inspection.lockInspe…" at bounding box center [325, 351] width 540 height 512
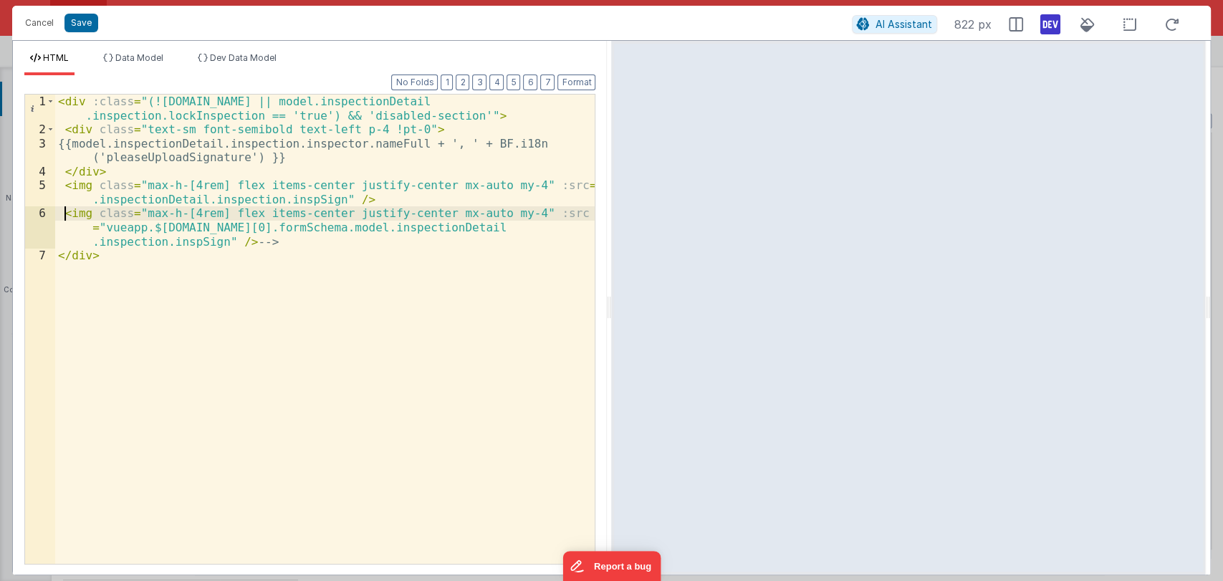
click at [63, 214] on div "< div :class = "(![DOMAIN_NAME] || model.inspectionDetail .inspection.lockInspe…" at bounding box center [325, 351] width 540 height 512
paste textarea
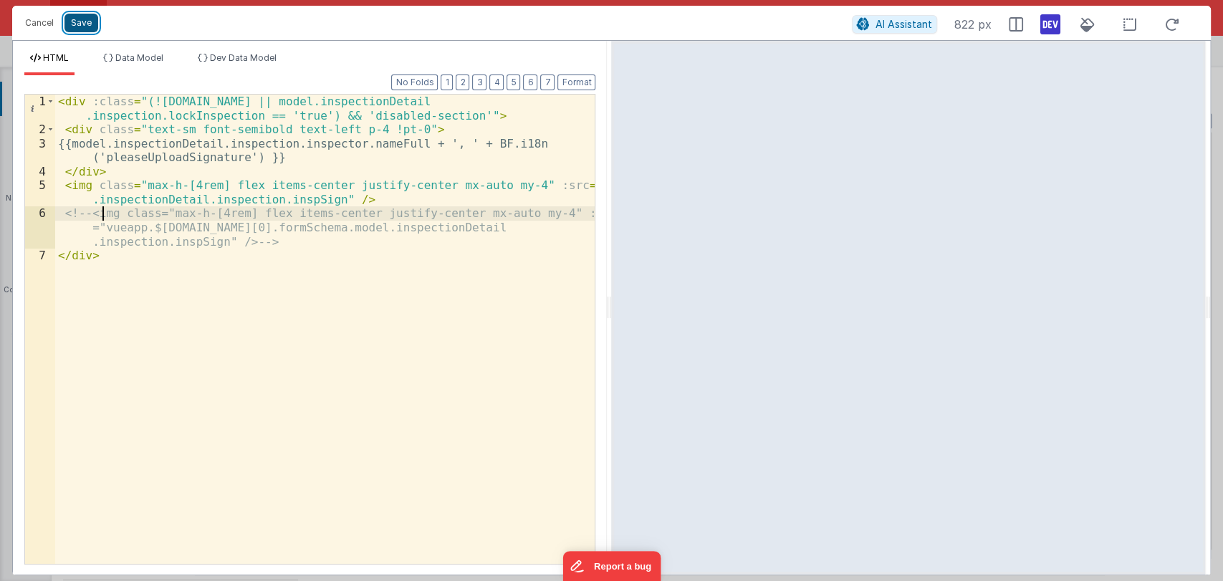
click at [86, 22] on button "Save" at bounding box center [82, 23] width 34 height 19
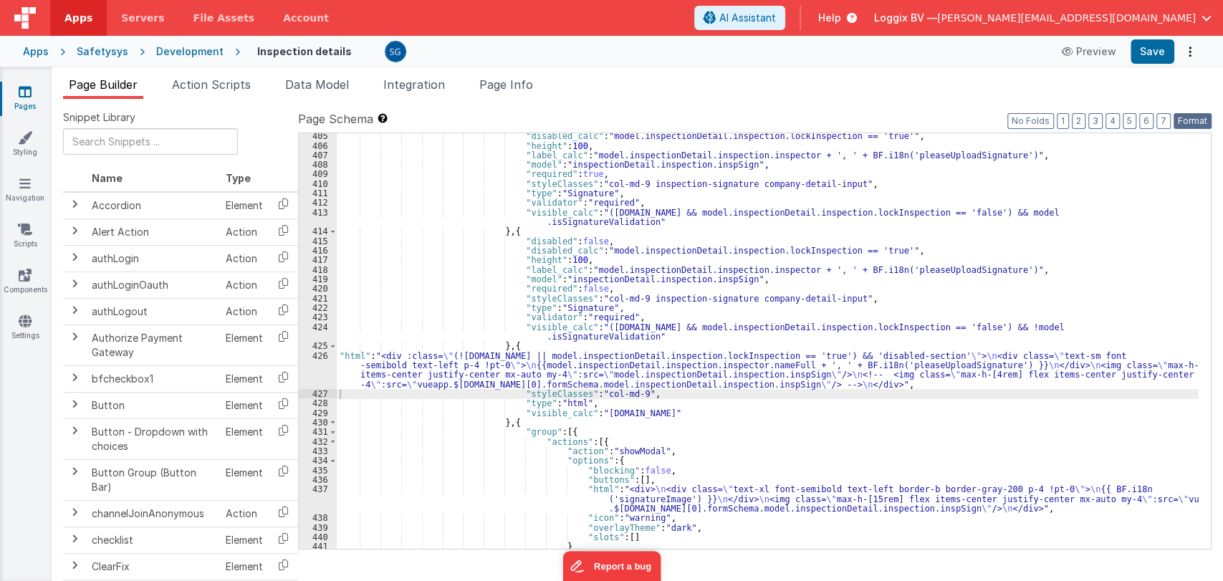
click at [1188, 119] on button "Format" at bounding box center [1193, 121] width 38 height 16
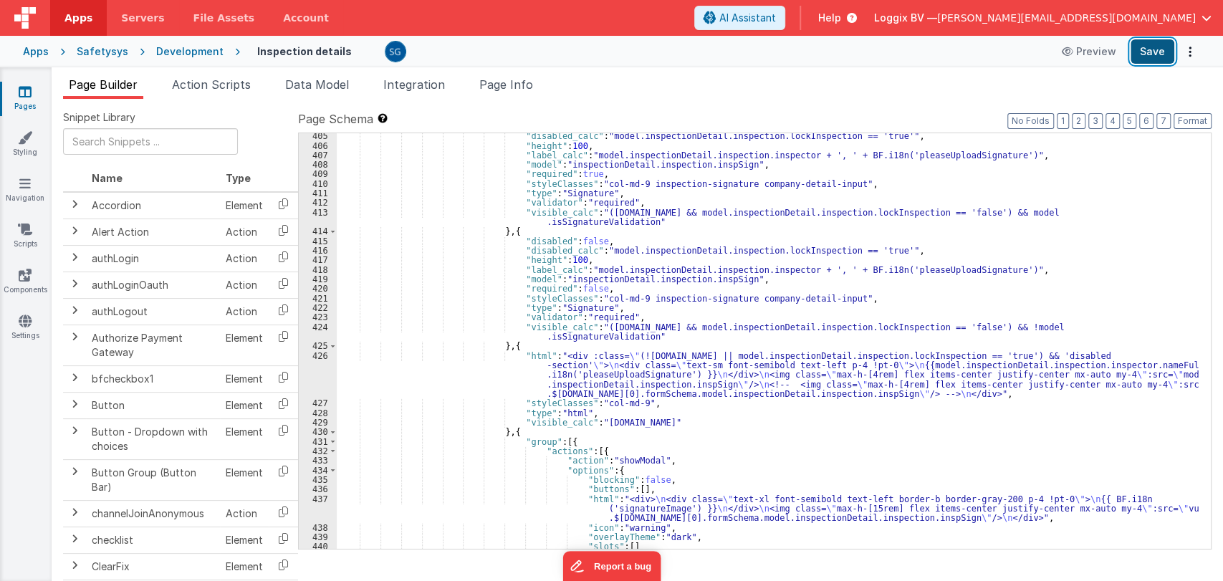
click at [1146, 46] on button "Save" at bounding box center [1153, 51] width 44 height 24
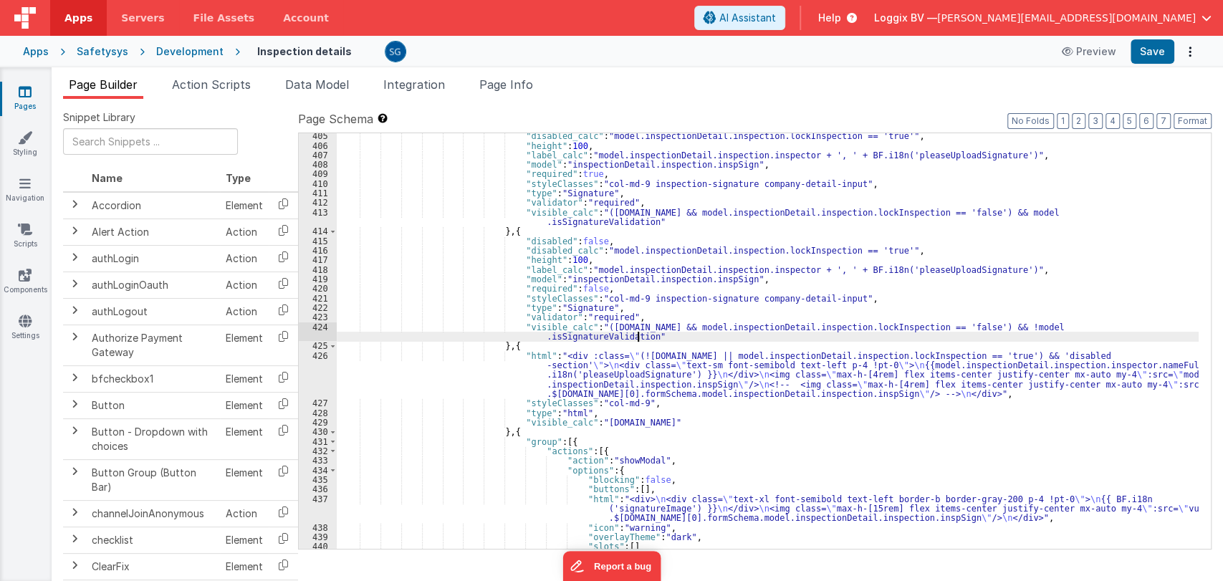
click at [910, 332] on div ""disabled_calc" : "model.inspectionDetail.inspection.lockInspection == 'true'" …" at bounding box center [768, 348] width 862 height 435
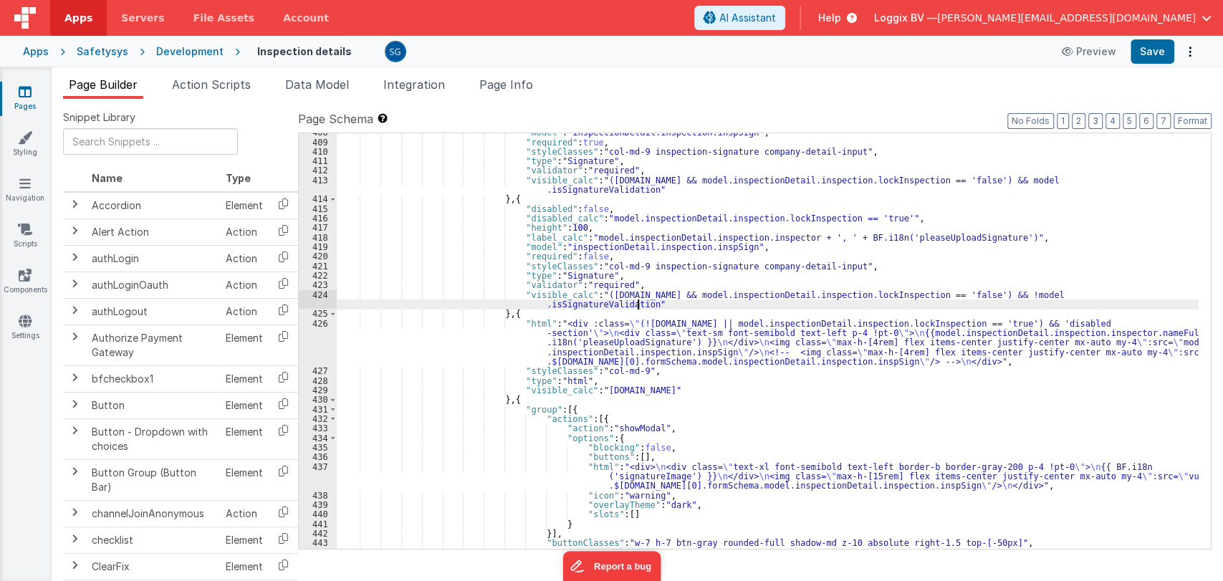
scroll to position [5232, 0]
click at [639, 342] on div ""model" : "inspectionDetail.inspection.inspSign" , "required" : true , "styleCl…" at bounding box center [768, 345] width 862 height 435
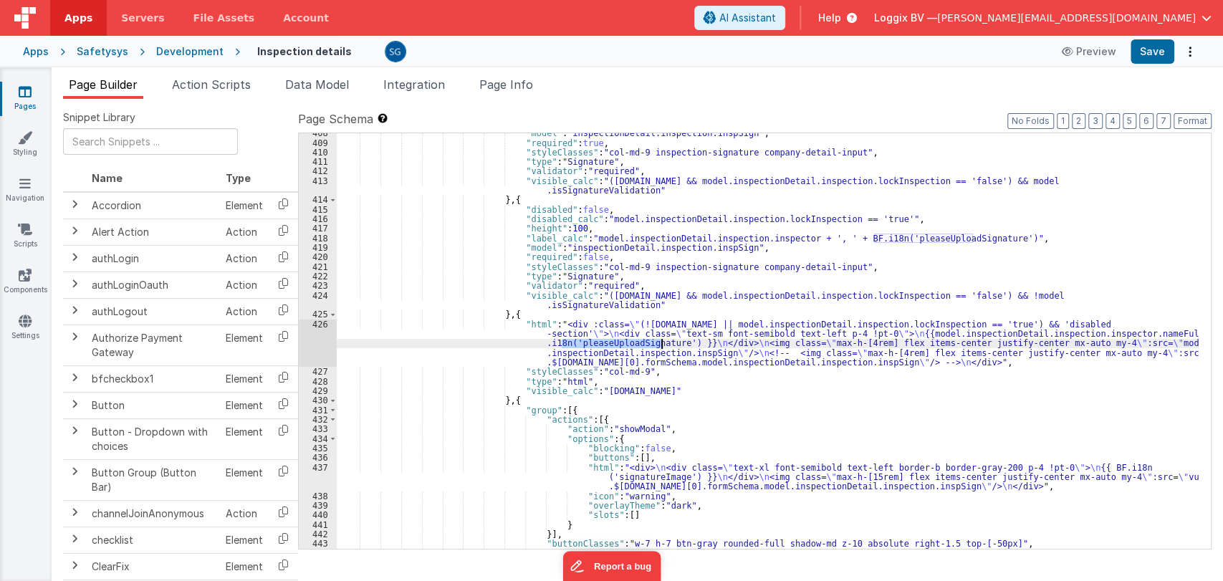
click at [639, 342] on div ""model" : "inspectionDetail.inspection.inspSign" , "required" : true , "styleCl…" at bounding box center [768, 345] width 862 height 435
type input "pleaseUploadSignature"
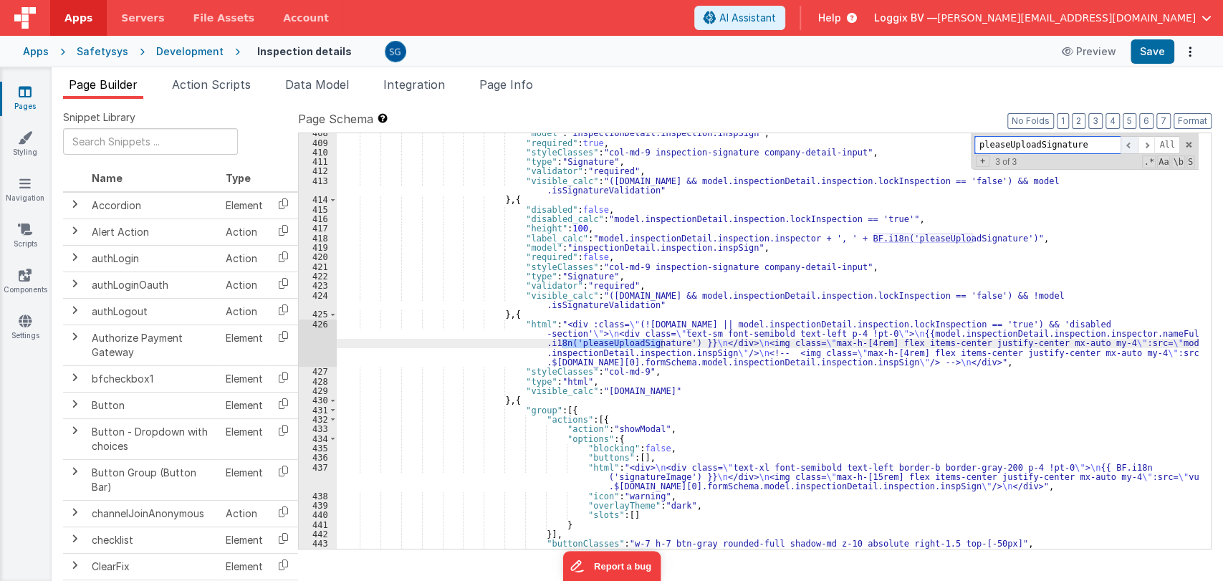
click at [1134, 145] on span at bounding box center [1129, 145] width 17 height 18
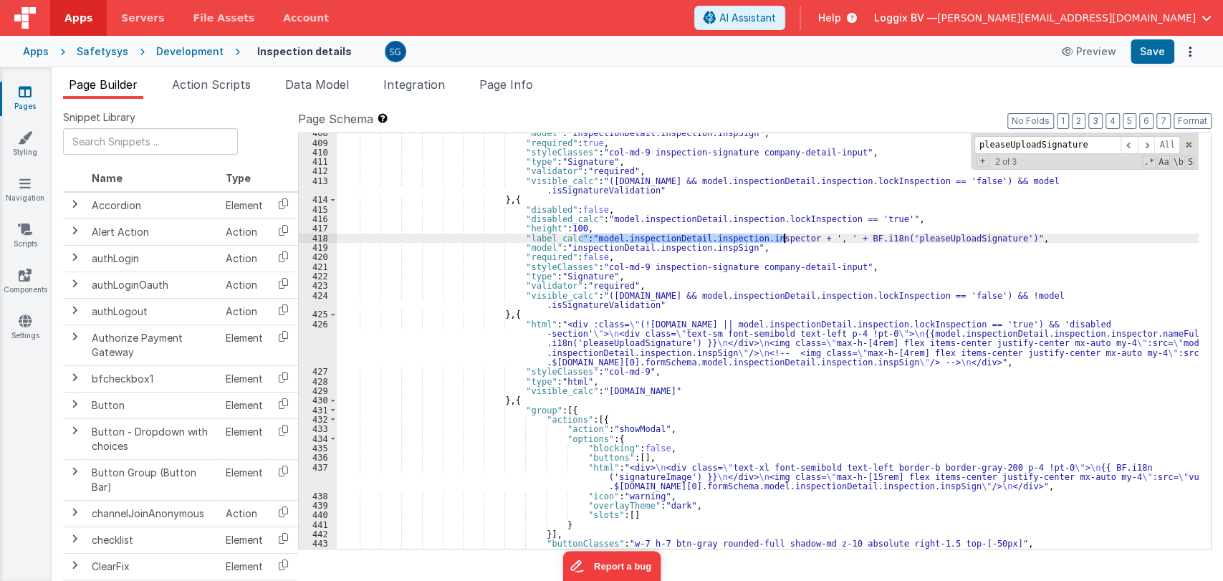
drag, startPoint x: 582, startPoint y: 234, endPoint x: 783, endPoint y: 237, distance: 201.4
click at [783, 237] on div ""model" : "inspectionDetail.inspection.inspSign" , "required" : true , "styleCl…" at bounding box center [768, 345] width 862 height 435
click at [1066, 381] on div ""model" : "inspectionDetail.inspection.inspSign" , "required" : true , "styleCl…" at bounding box center [768, 345] width 862 height 435
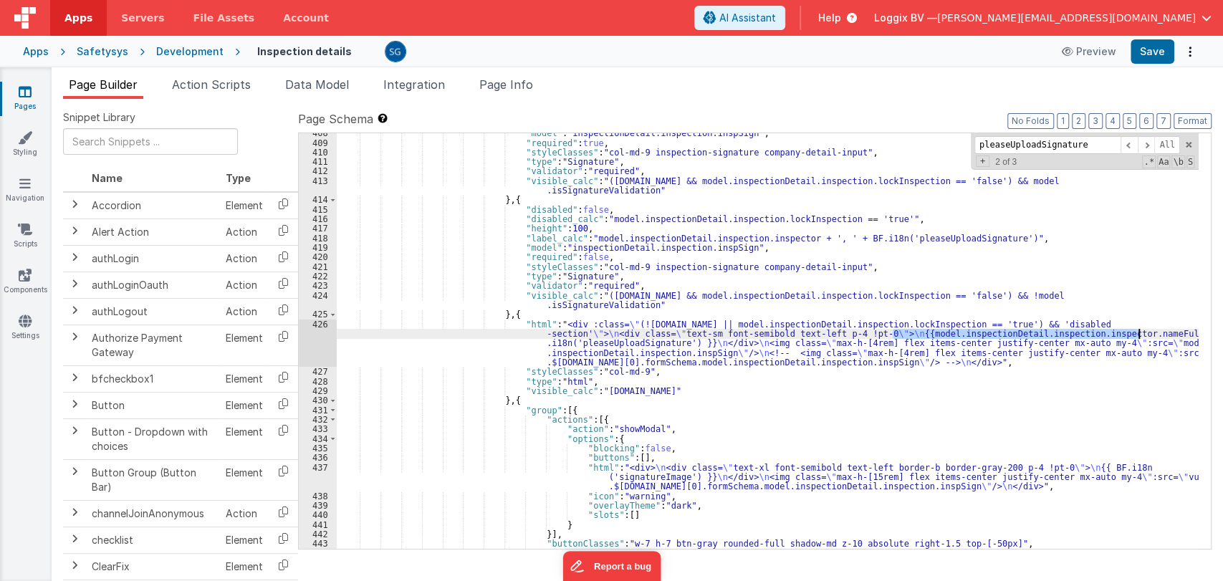
drag, startPoint x: 893, startPoint y: 334, endPoint x: 1139, endPoint y: 330, distance: 245.9
click at [1139, 330] on div ""model" : "inspectionDetail.inspection.inspSign" , "required" : true , "styleCl…" at bounding box center [768, 345] width 862 height 435
click at [1147, 54] on button "Save" at bounding box center [1153, 51] width 44 height 24
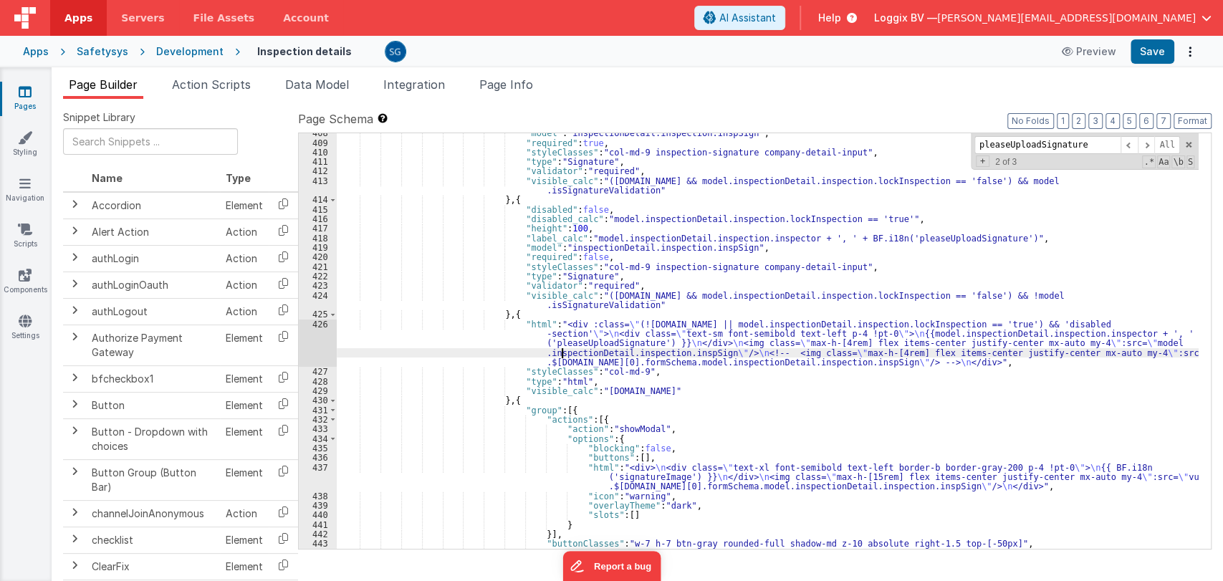
click at [563, 350] on div ""model" : "inspectionDetail.inspection.inspSign" , "required" : true , "styleCl…" at bounding box center [768, 345] width 862 height 435
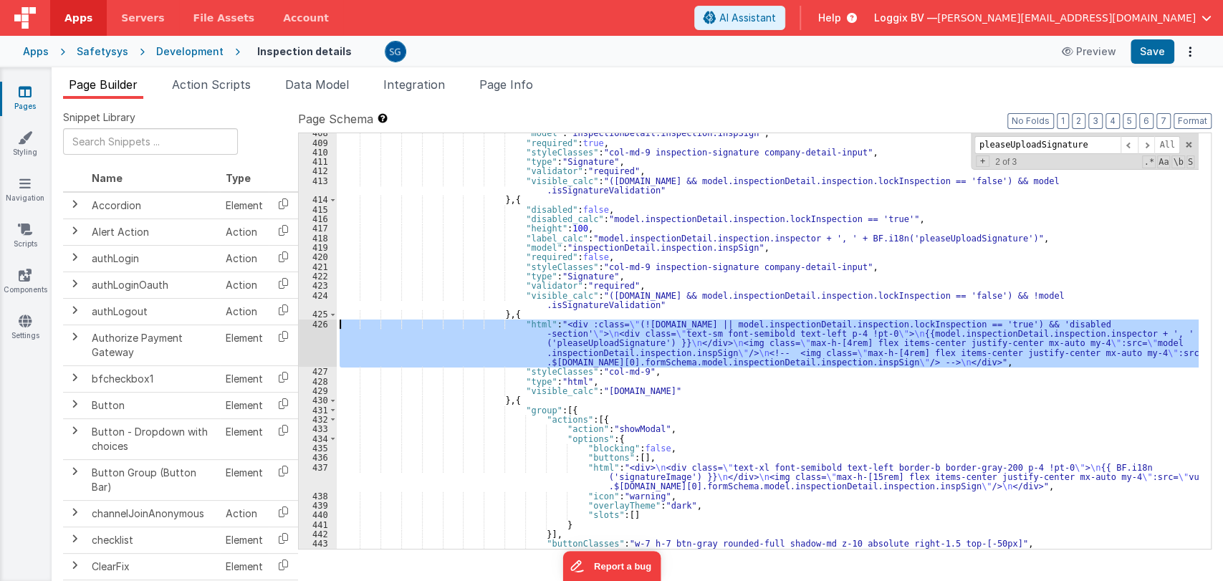
click at [324, 320] on div "426" at bounding box center [318, 344] width 38 height 48
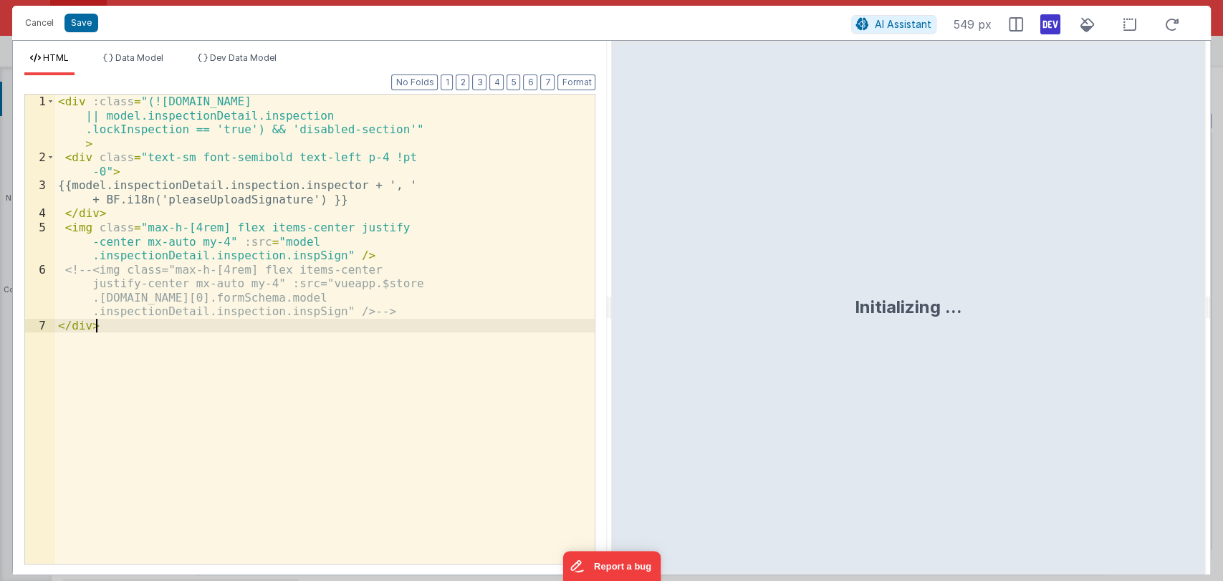
click at [324, 321] on div "< div :class = "(![DOMAIN_NAME] || model.inspectionDetail.inspection .lockInspe…" at bounding box center [325, 365] width 540 height 540
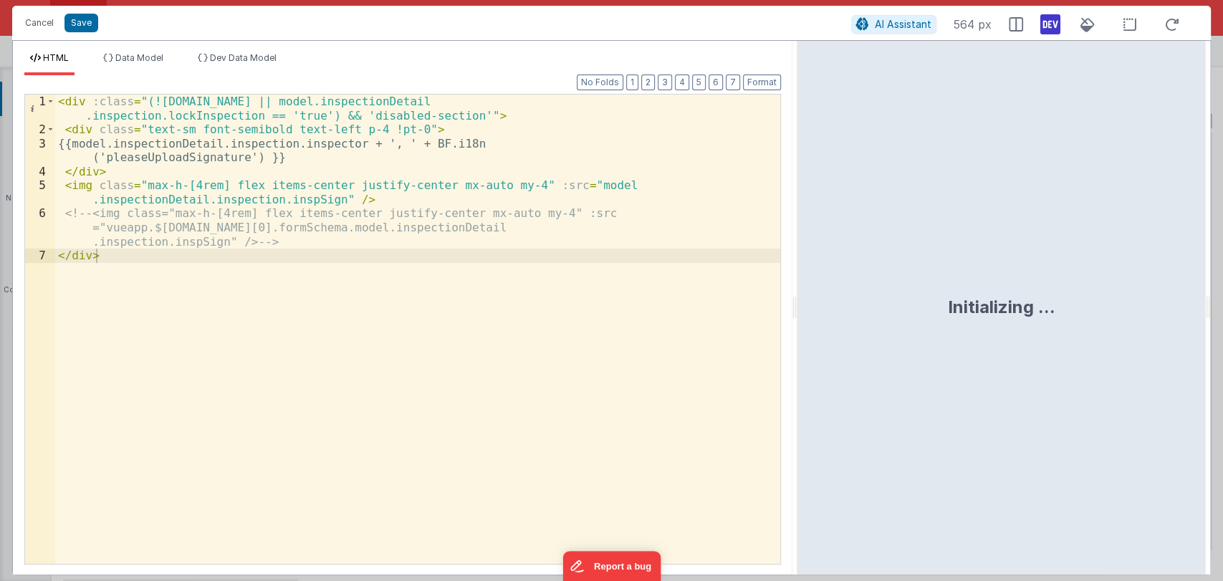
drag, startPoint x: 611, startPoint y: 302, endPoint x: 798, endPoint y: 321, distance: 188.1
click at [798, 321] on html "Cancel Save AI Assistant 564 px HTML Data Model Dev Data Model Format 7 6 5 4 3…" at bounding box center [611, 290] width 1223 height 581
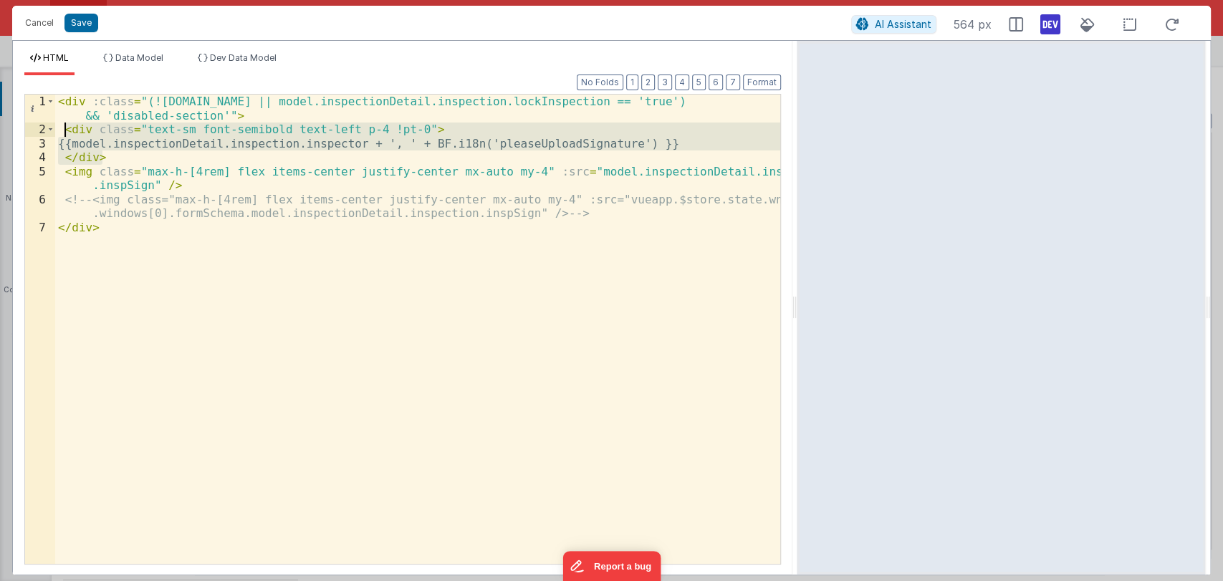
drag, startPoint x: 138, startPoint y: 157, endPoint x: 65, endPoint y: 129, distance: 77.6
click at [65, 129] on div "< div :class = "(![DOMAIN_NAME] || model.inspectionDetail.inspection.lockInspec…" at bounding box center [417, 351] width 725 height 512
click at [65, 132] on div "< div :class = "(![DOMAIN_NAME] || model.inspectionDetail.inspection.lockInspec…" at bounding box center [417, 329] width 725 height 469
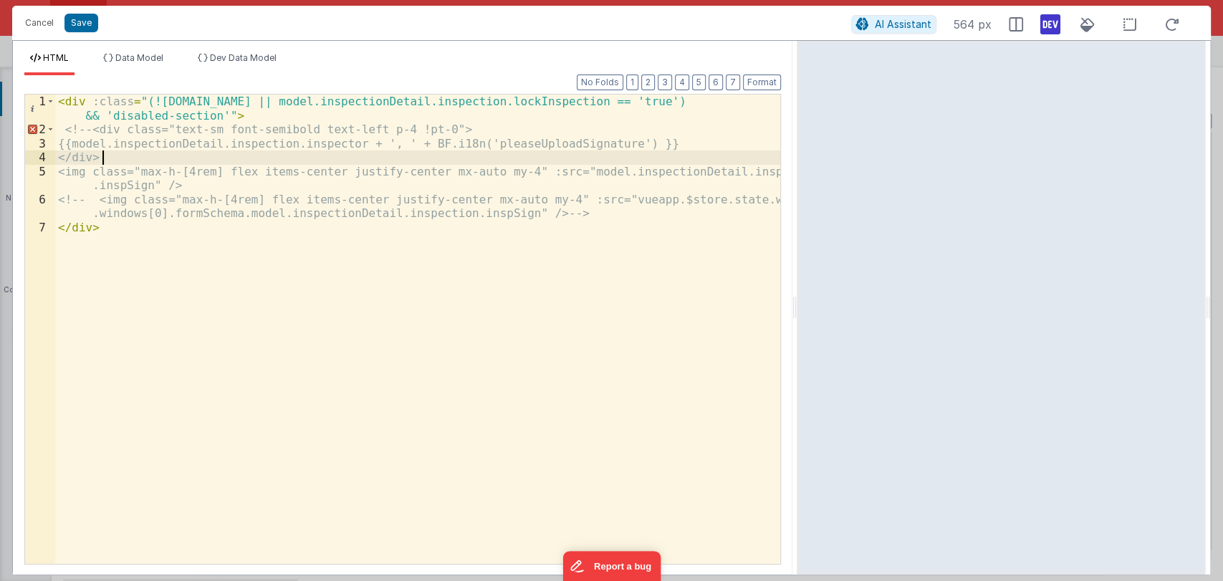
click at [145, 151] on div "< div :class = "(![DOMAIN_NAME] || model.inspectionDetail.inspection.lockInspec…" at bounding box center [417, 351] width 725 height 512
click at [84, 27] on button "Save" at bounding box center [82, 23] width 34 height 19
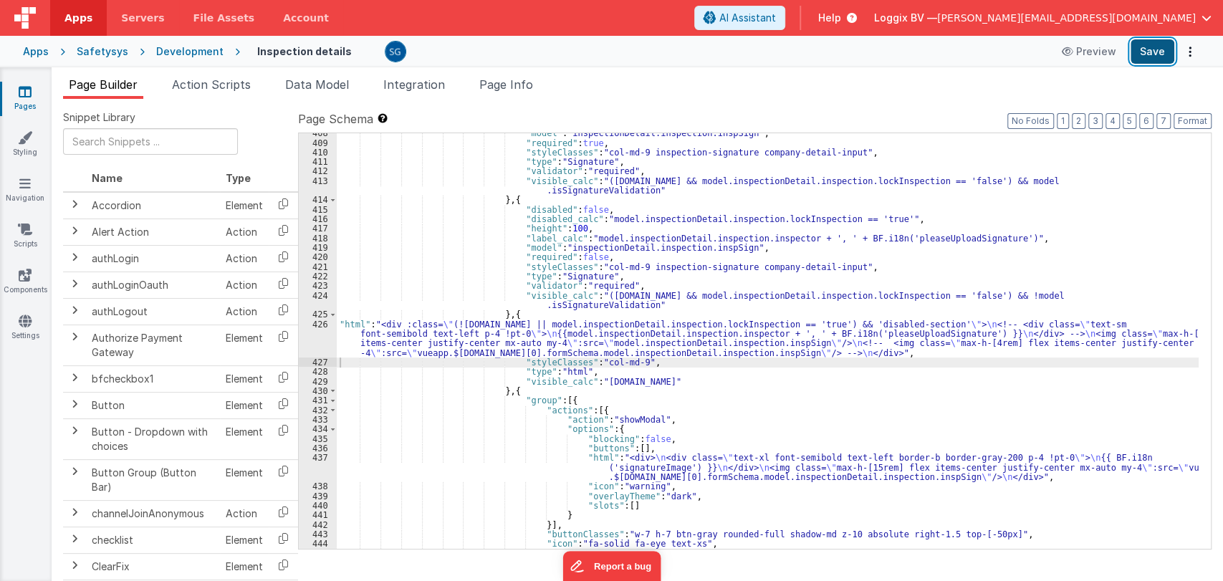
click at [1152, 59] on button "Save" at bounding box center [1153, 51] width 44 height 24
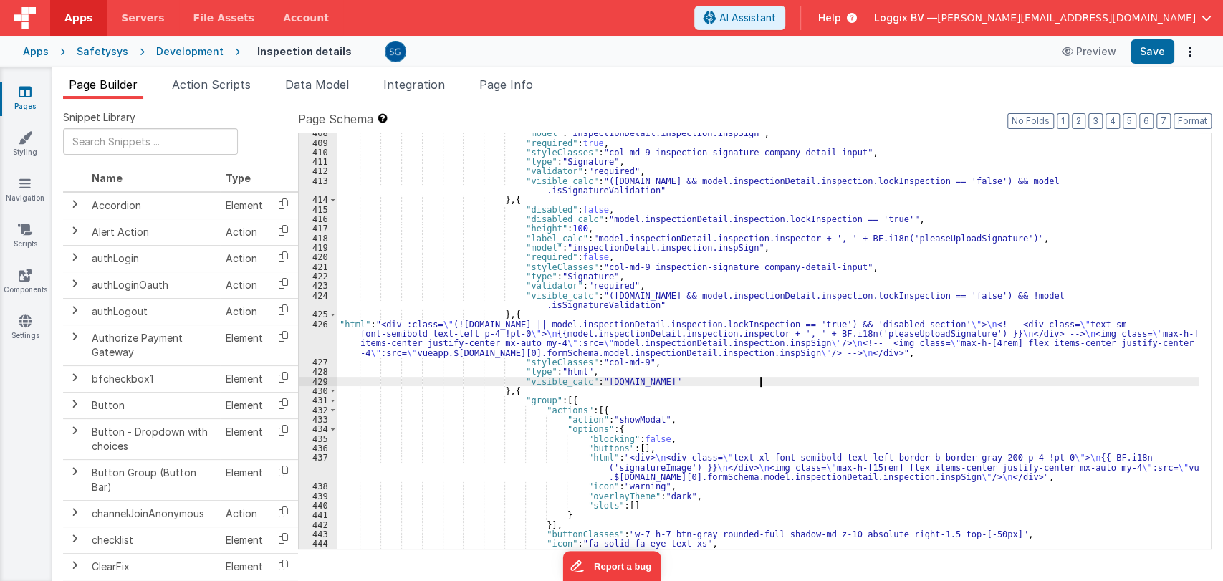
click at [760, 381] on div ""model" : "inspectionDetail.inspection.inspSign" , "required" : true , "styleCl…" at bounding box center [768, 345] width 862 height 435
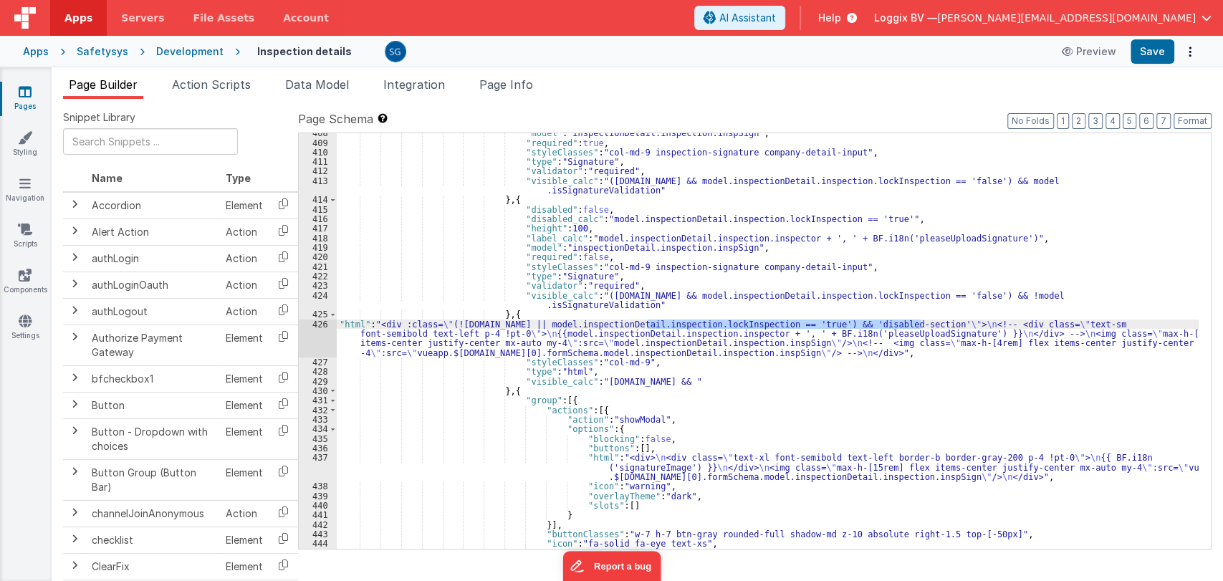
drag, startPoint x: 647, startPoint y: 323, endPoint x: 920, endPoint y: 324, distance: 272.4
click at [920, 324] on div ""model" : "inspectionDetail.inspection.inspSign" , "required" : true , "styleCl…" at bounding box center [768, 345] width 862 height 435
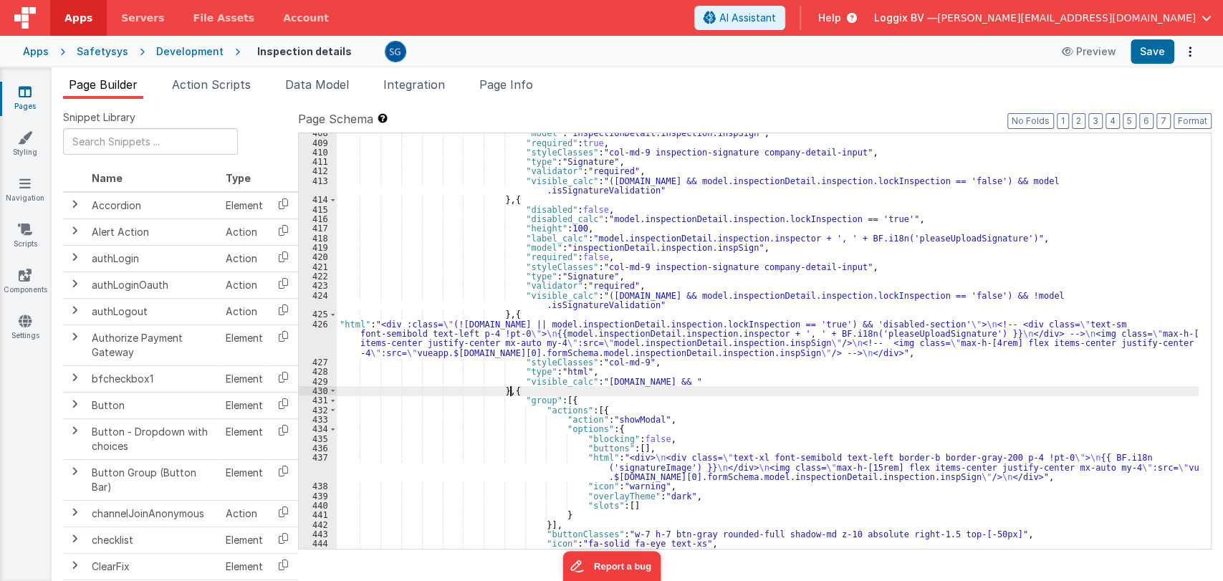
click at [814, 388] on div ""model" : "inspectionDetail.inspection.inspSign" , "required" : true , "styleCl…" at bounding box center [768, 345] width 862 height 435
click at [805, 383] on div ""model" : "inspectionDetail.inspection.inspSign" , "required" : true , "styleCl…" at bounding box center [768, 345] width 862 height 435
drag, startPoint x: 805, startPoint y: 383, endPoint x: 769, endPoint y: 380, distance: 36.0
click at [769, 380] on div ""model" : "inspectionDetail.inspection.inspSign" , "required" : true , "styleCl…" at bounding box center [768, 345] width 862 height 435
click at [781, 380] on div ""model" : "inspectionDetail.inspection.inspSign" , "required" : true , "styleCl…" at bounding box center [768, 341] width 862 height 416
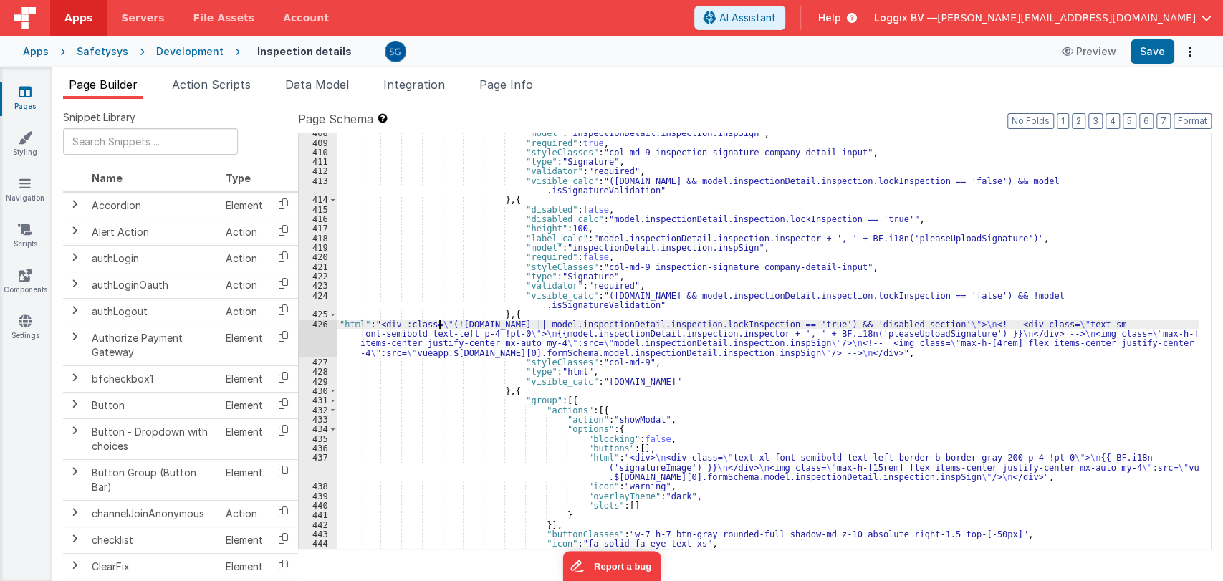
click at [437, 326] on div ""model" : "inspectionDetail.inspection.inspSign" , "required" : true , "styleCl…" at bounding box center [768, 345] width 862 height 435
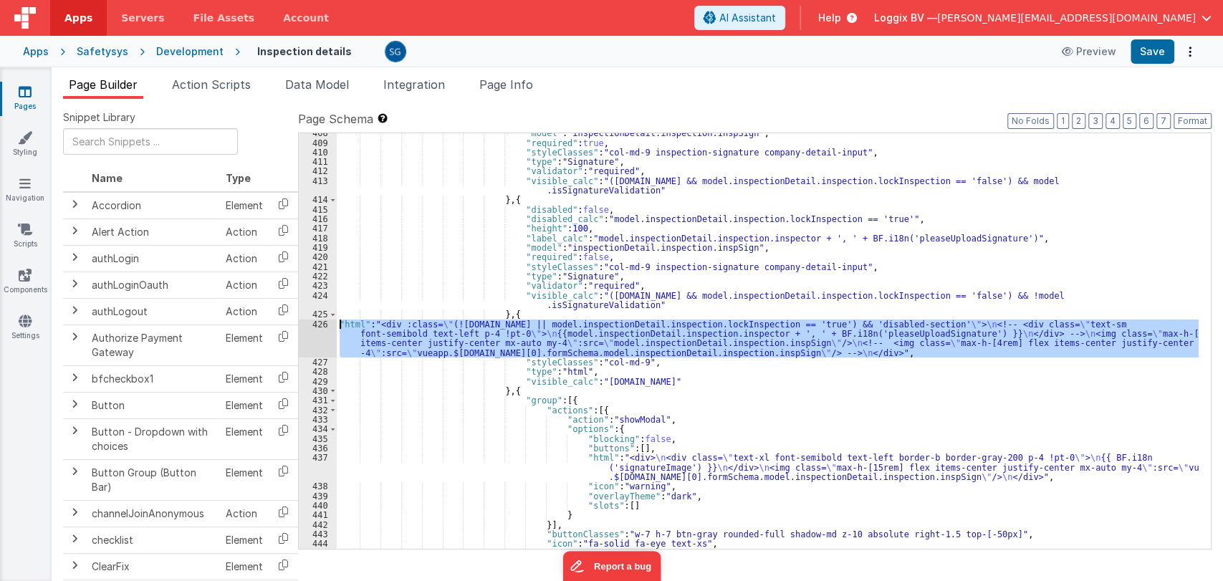
click at [318, 326] on div "426" at bounding box center [318, 339] width 38 height 38
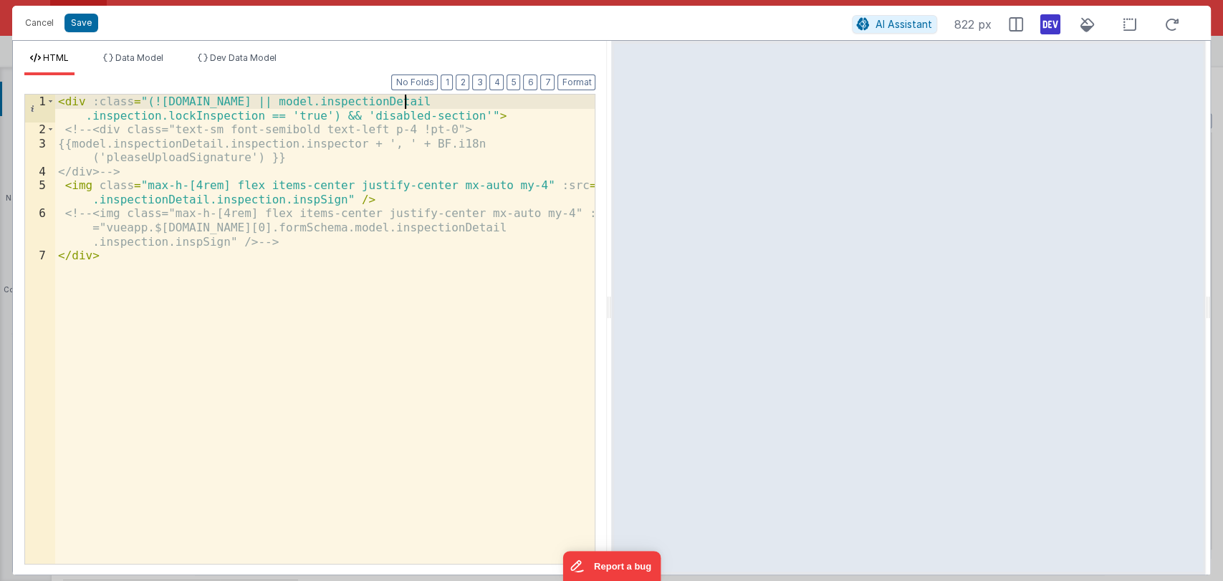
click at [402, 104] on div "< div :class = "(!model.inspectionDetail.inspection.id || model.inspectionDetai…" at bounding box center [325, 351] width 540 height 512
click at [292, 118] on div "< div :class = "(!model.inspectionDetail.inspection.id || model.inspectionDetai…" at bounding box center [325, 351] width 540 height 512
click at [396, 100] on div "< div :class = "(!model.inspectionDetail.inspection.id || model.inspectionDetai…" at bounding box center [325, 351] width 540 height 512
drag, startPoint x: 399, startPoint y: 100, endPoint x: 287, endPoint y: 119, distance: 114.1
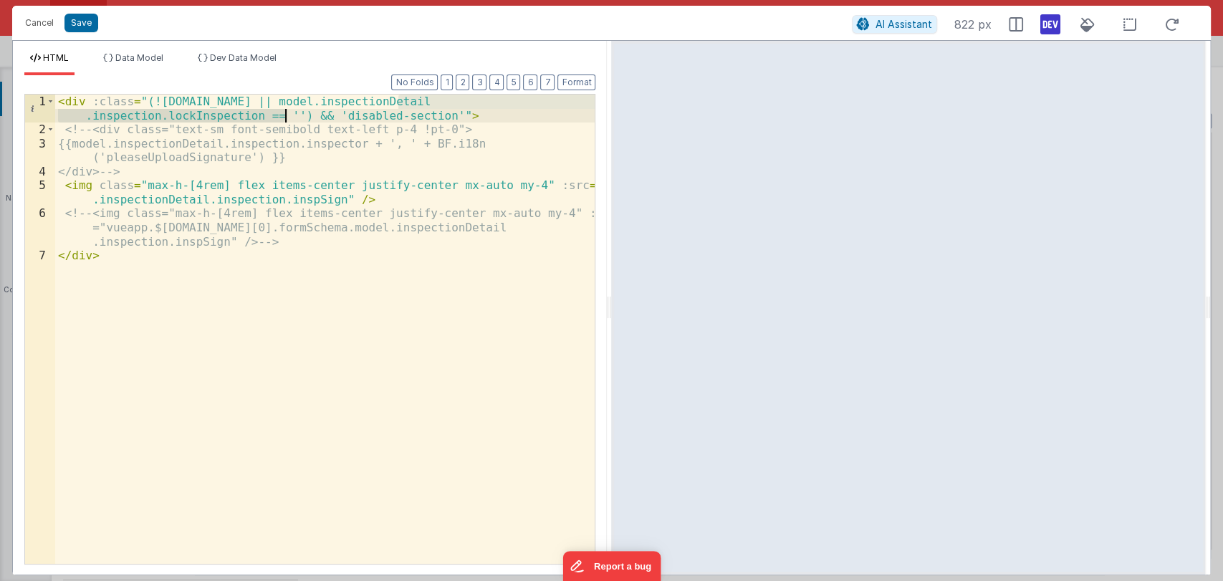
click at [287, 119] on div "< div :class = "(!model.inspectionDetail.inspection.id || model.inspectionDetai…" at bounding box center [325, 351] width 540 height 512
click at [46, 20] on button "Cancel" at bounding box center [39, 23] width 43 height 20
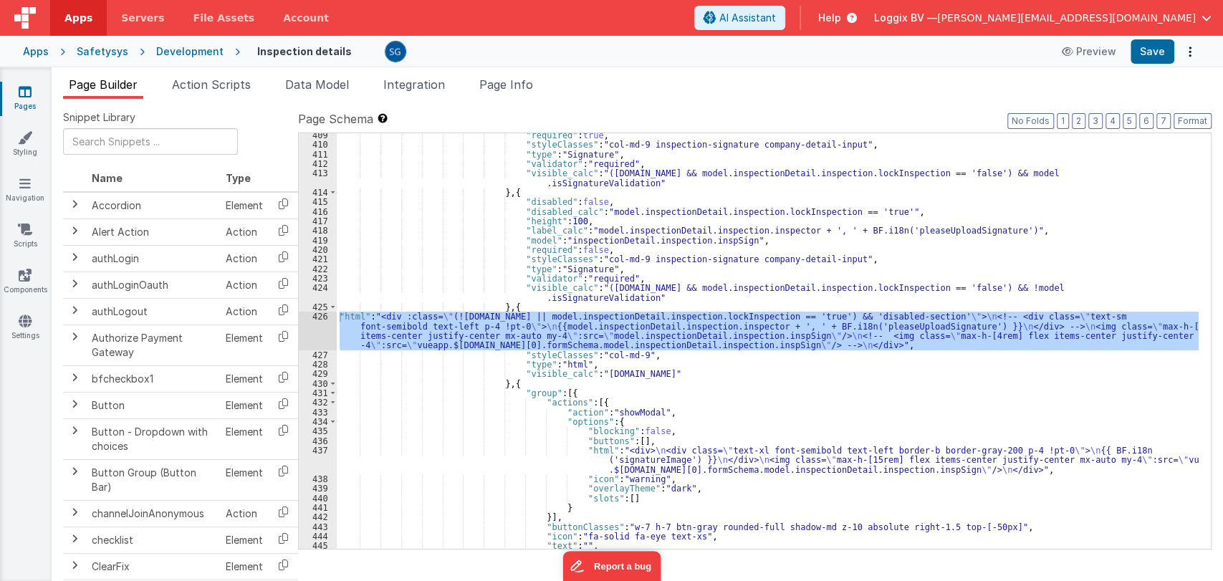
scroll to position [5240, 0]
click at [760, 375] on div ""required" : true , "styleClasses" : "col-md-9 inspection-signature company-det…" at bounding box center [768, 347] width 862 height 435
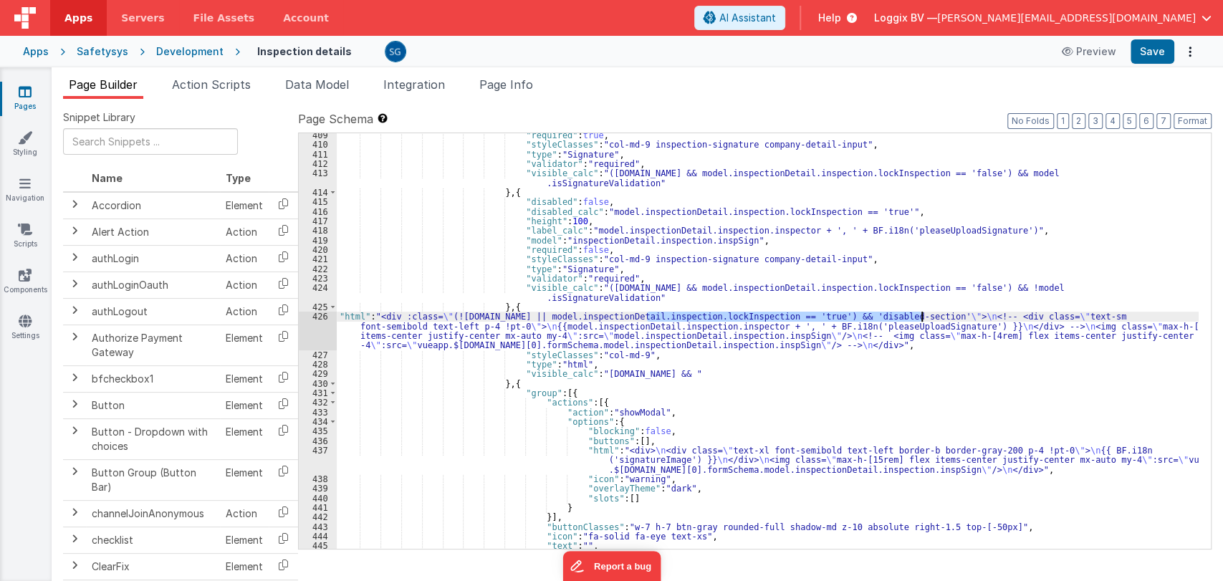
drag, startPoint x: 647, startPoint y: 315, endPoint x: 923, endPoint y: 314, distance: 275.9
click at [923, 314] on div ""required" : true , "styleClasses" : "col-md-9 inspection-signature company-det…" at bounding box center [768, 347] width 862 height 435
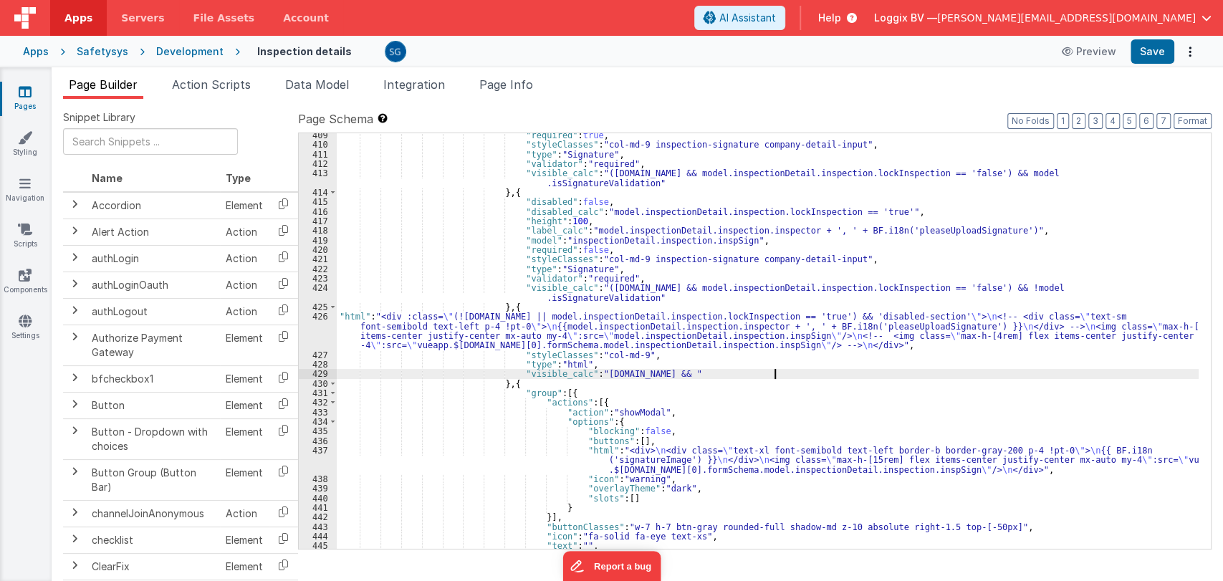
click at [774, 374] on div ""required" : true , "styleClasses" : "col-md-9 inspection-signature company-det…" at bounding box center [768, 347] width 862 height 435
click at [1042, 374] on div ""required" : true , "styleClasses" : "col-md-9 inspection-signature company-det…" at bounding box center [768, 347] width 862 height 435
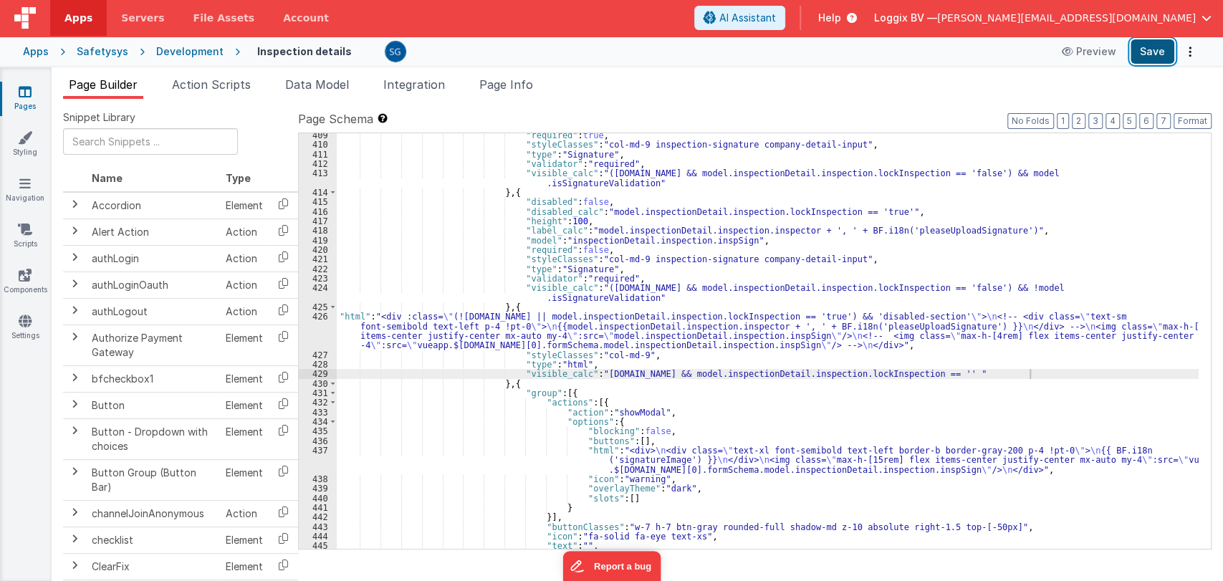
click at [1140, 56] on button "Save" at bounding box center [1153, 51] width 44 height 24
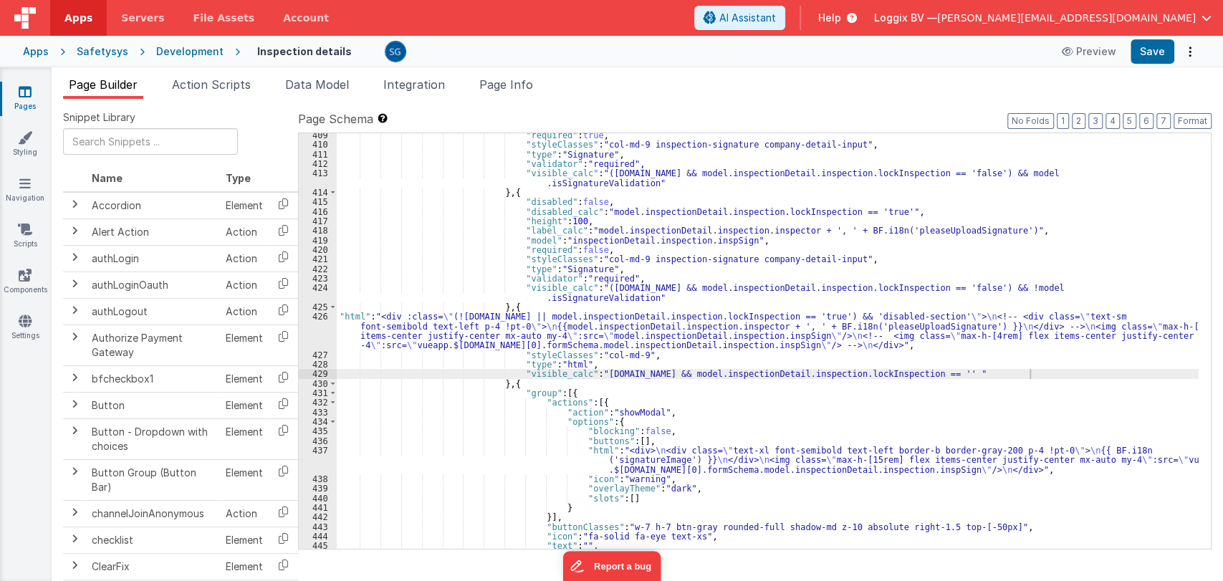
click at [1033, 372] on div ""required" : true , "styleClasses" : "col-md-9 inspection-signature company-det…" at bounding box center [768, 347] width 862 height 435
drag, startPoint x: 1034, startPoint y: 374, endPoint x: 765, endPoint y: 373, distance: 269.5
click at [765, 373] on div ""required" : true , "styleClasses" : "col-md-9 inspection-signature company-det…" at bounding box center [768, 347] width 862 height 435
click at [912, 315] on div ""required" : true , "styleClasses" : "col-md-9 inspection-signature company-det…" at bounding box center [768, 347] width 862 height 435
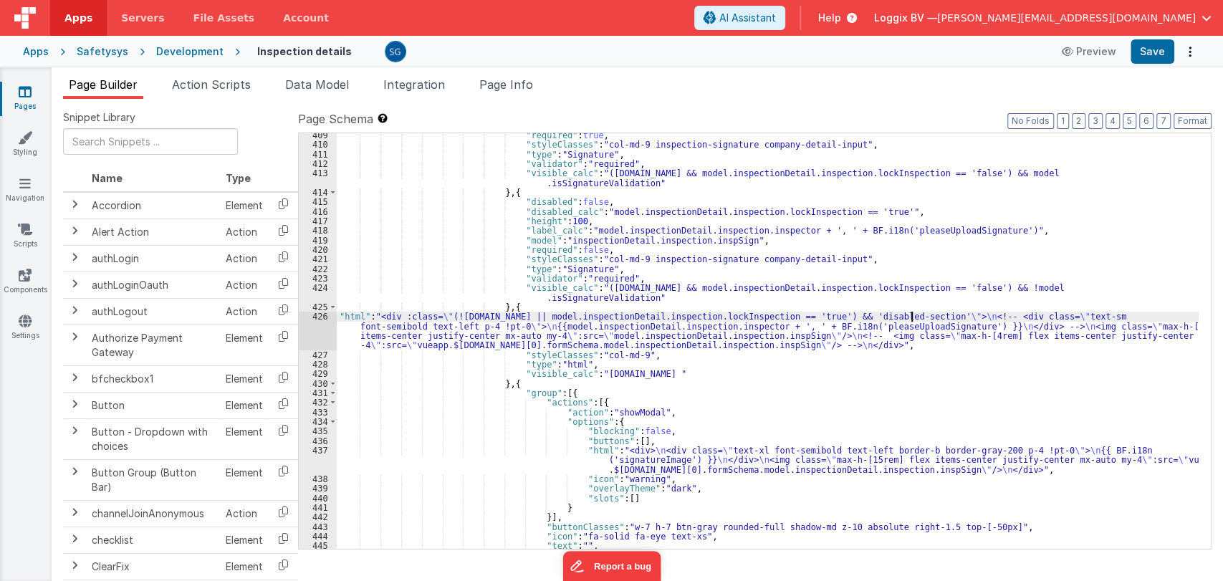
click at [912, 315] on div ""required" : true , "styleClasses" : "col-md-9 inspection-signature company-det…" at bounding box center [768, 347] width 862 height 435
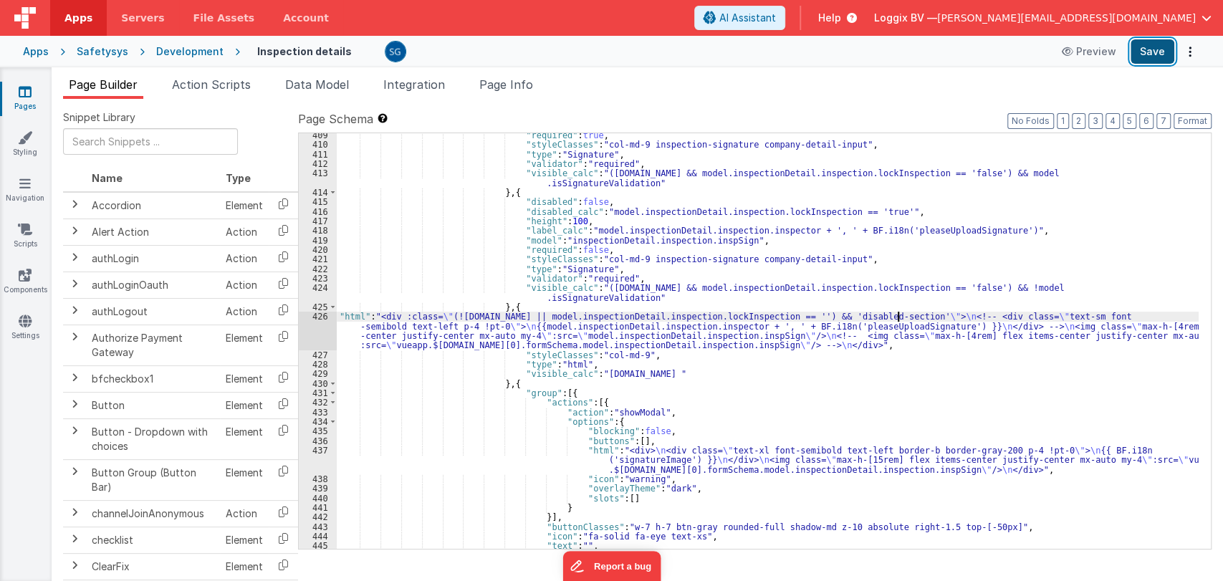
click at [1150, 58] on button "Save" at bounding box center [1153, 51] width 44 height 24
click at [429, 328] on div ""required" : true , "styleClasses" : "col-md-9 inspection-signature company-det…" at bounding box center [768, 347] width 862 height 435
click at [322, 315] on div "426" at bounding box center [318, 331] width 38 height 38
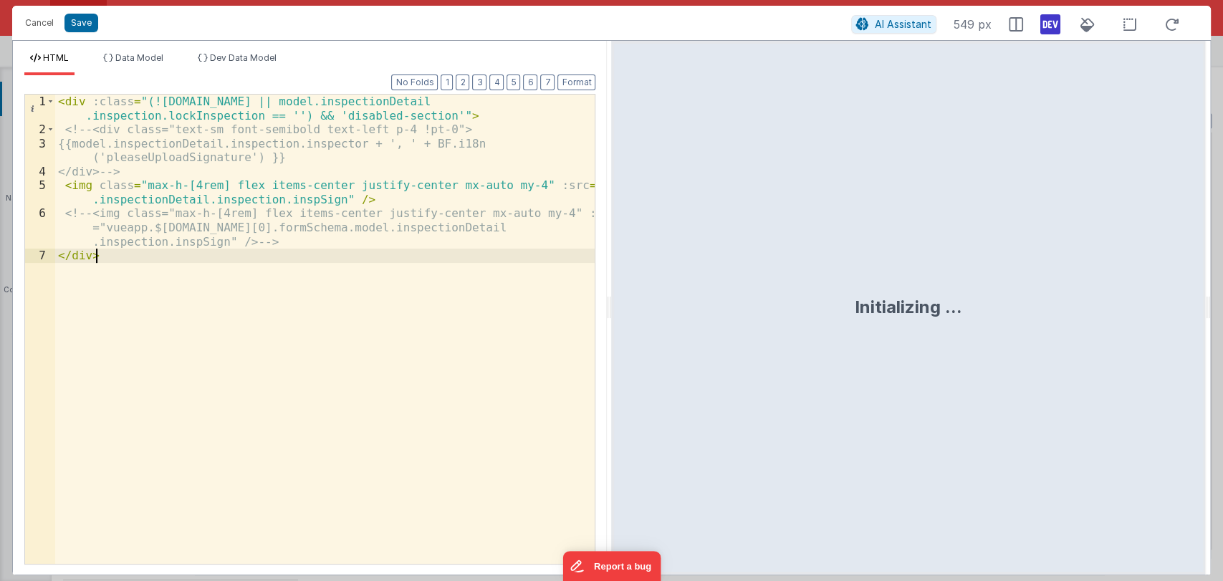
click at [133, 258] on div "< div :class = "(!model.inspectionDetail.inspection.id || model.inspectionDetai…" at bounding box center [325, 351] width 540 height 512
click at [62, 100] on div "< div :class = "(!model.inspectionDetail.inspection.id || model.inspectionDetai…" at bounding box center [325, 351] width 540 height 512
click at [149, 258] on div "<!-- <div :class="(!model.inspectionDetail.inspection.id || model.inspectionDet…" at bounding box center [325, 351] width 540 height 512
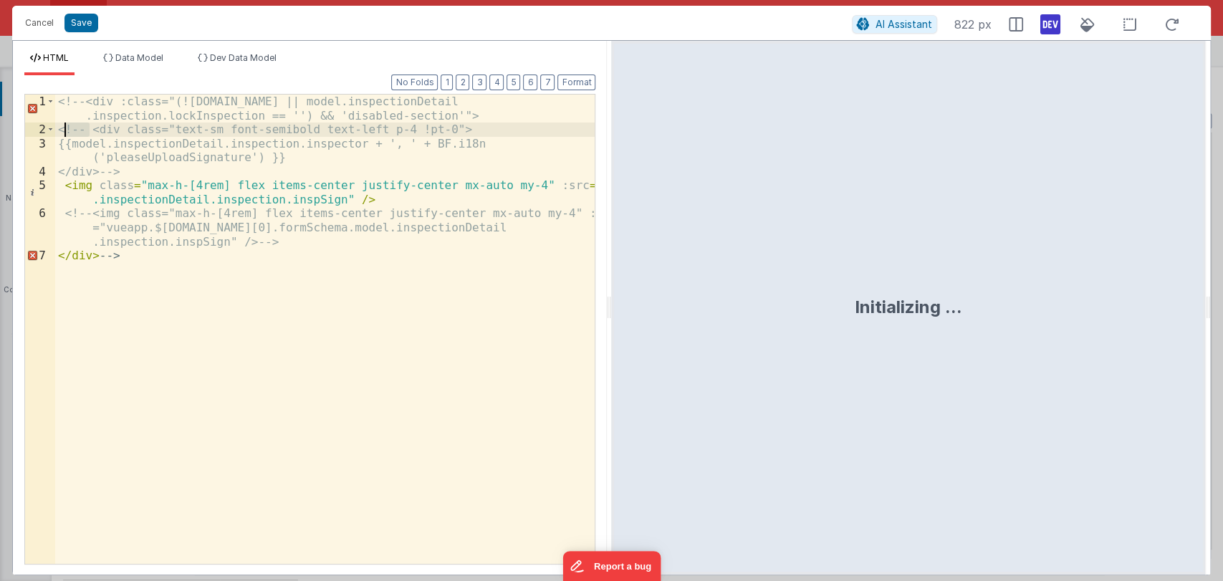
drag, startPoint x: 90, startPoint y: 129, endPoint x: 66, endPoint y: 128, distance: 23.7
click at [66, 128] on div "<!-- <div :class="(!model.inspectionDetail.inspection.id || model.inspectionDet…" at bounding box center [325, 351] width 540 height 512
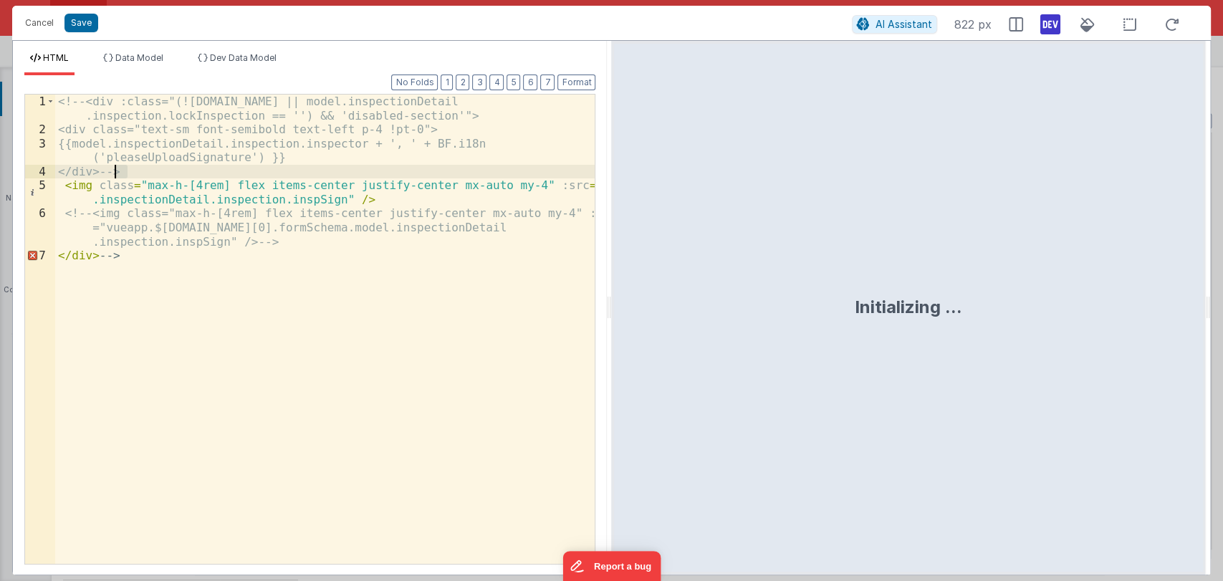
drag, startPoint x: 135, startPoint y: 172, endPoint x: 105, endPoint y: 171, distance: 30.1
click at [105, 171] on div "<!-- <div :class="(!model.inspectionDetail.inspection.id || model.inspectionDet…" at bounding box center [325, 351] width 540 height 512
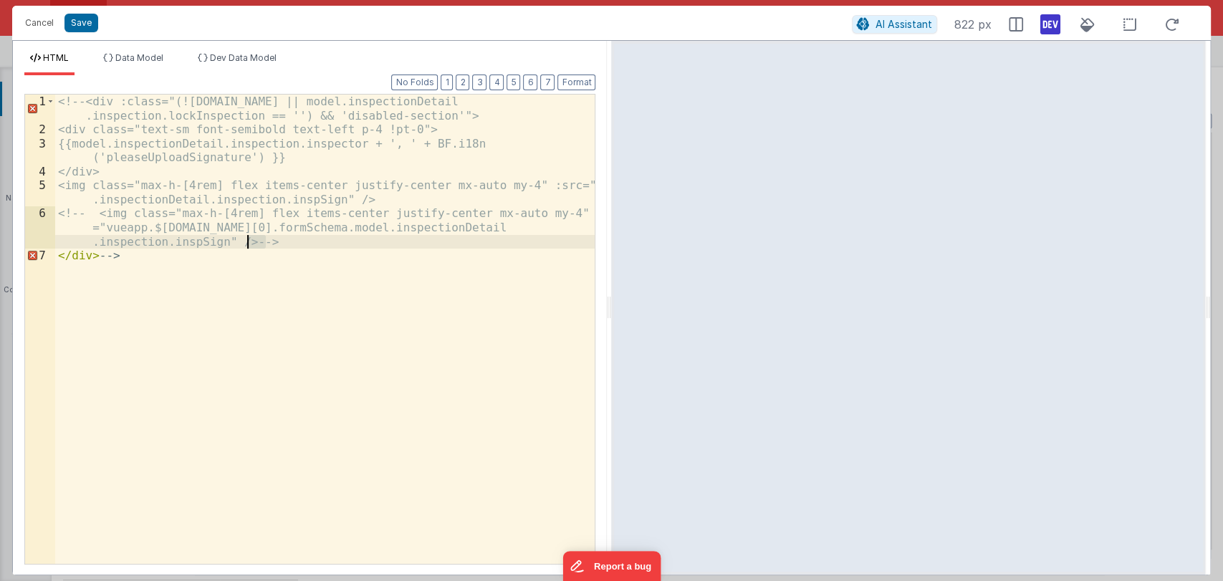
drag, startPoint x: 292, startPoint y: 248, endPoint x: 247, endPoint y: 242, distance: 46.2
click at [247, 242] on div "<!-- <div :class="(!model.inspectionDetail.inspection.id || model.inspectionDet…" at bounding box center [325, 351] width 540 height 512
click at [157, 254] on div "<!-- <div :class="(!model.inspectionDetail.inspection.id || model.inspectionDet…" at bounding box center [325, 351] width 540 height 512
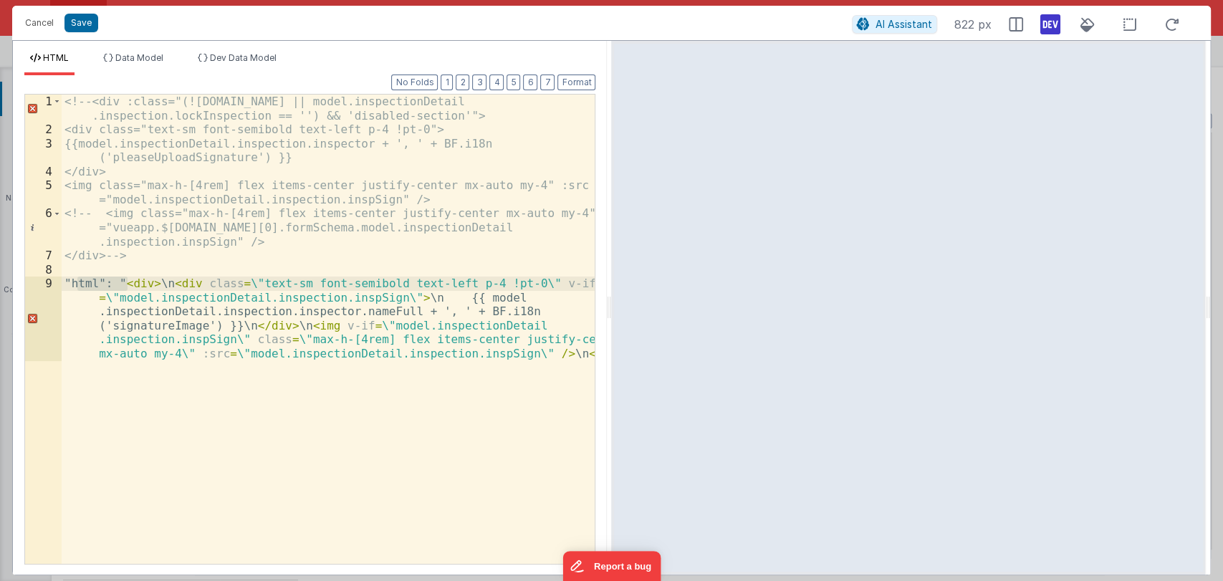
drag, startPoint x: 128, startPoint y: 282, endPoint x: 77, endPoint y: 278, distance: 51.1
click at [77, 278] on div "<!-- <div :class="(!model.inspectionDetail.inspection.id || model.inspectionDet…" at bounding box center [329, 385] width 534 height 581
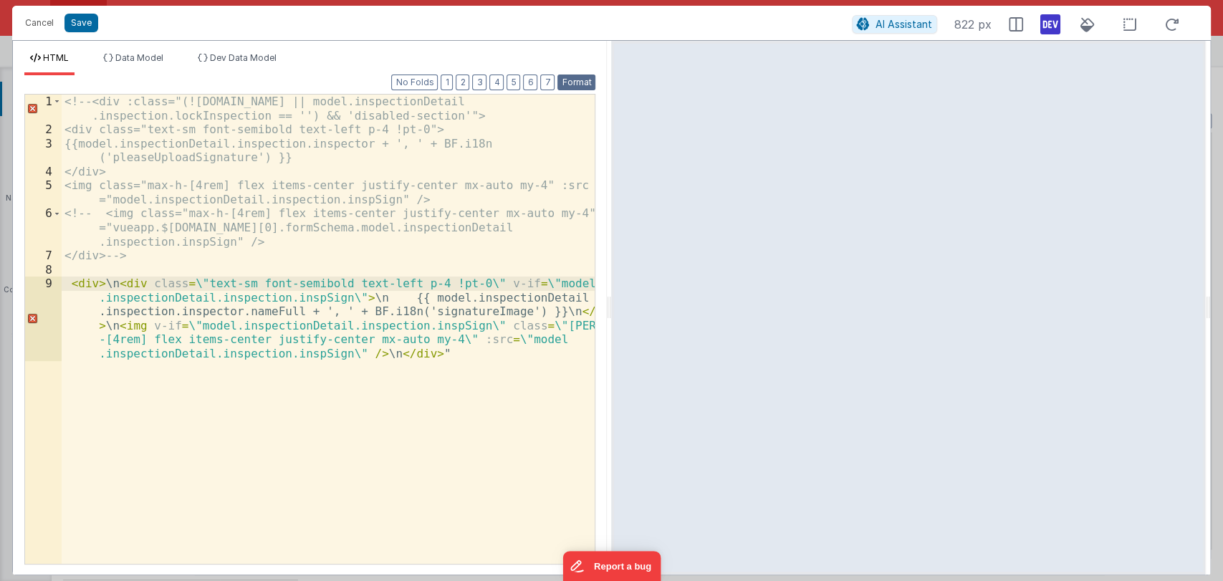
click at [565, 80] on button "Format" at bounding box center [577, 83] width 38 height 16
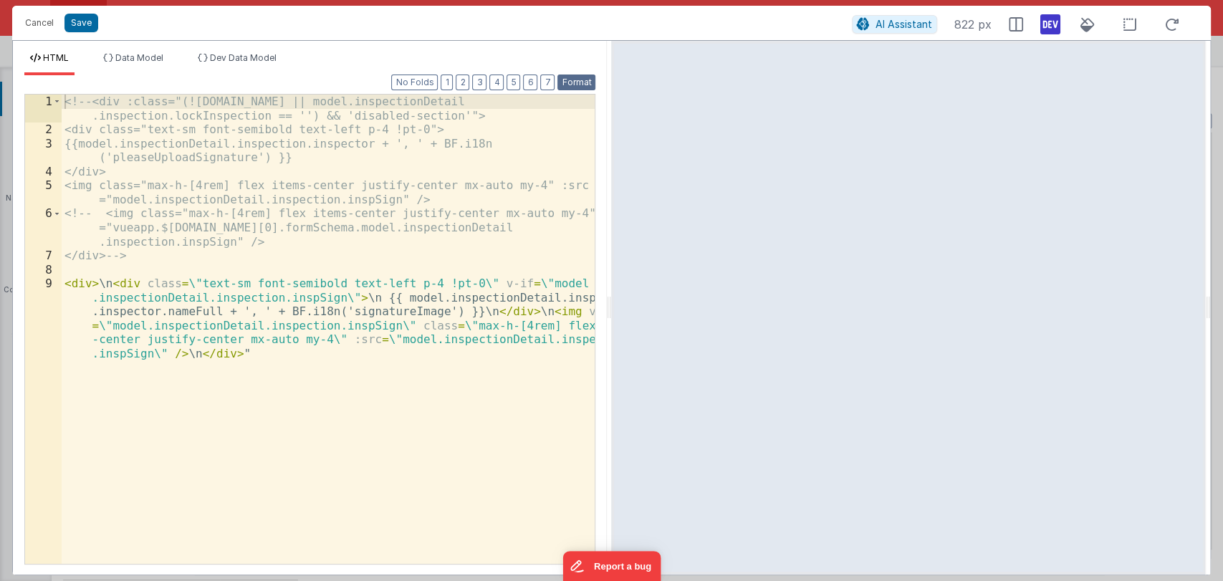
click at [565, 80] on button "Format" at bounding box center [577, 83] width 38 height 16
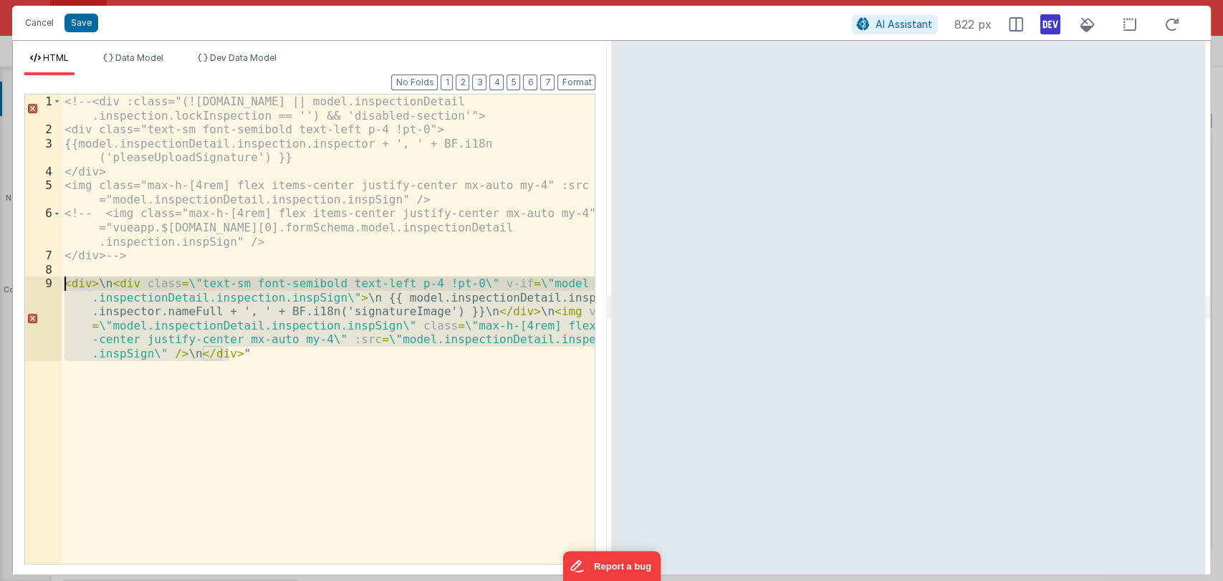
drag, startPoint x: 228, startPoint y: 354, endPoint x: 64, endPoint y: 282, distance: 179.1
click at [64, 282] on div "<!-- <div :class="(!model.inspectionDetail.inspection.id || model.inspectionDet…" at bounding box center [329, 385] width 534 height 581
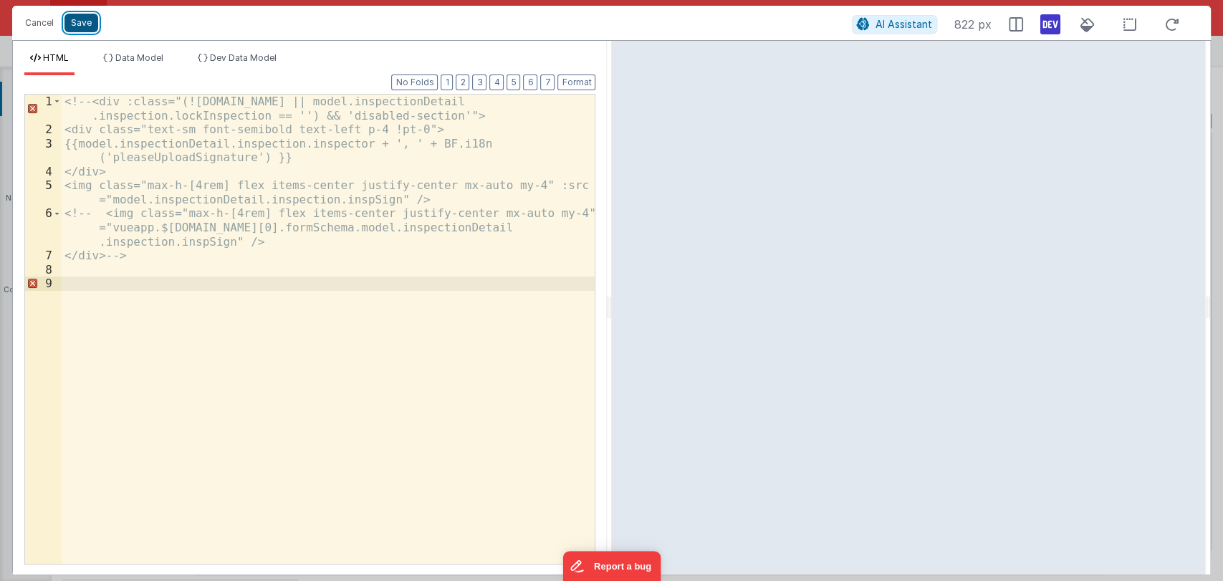
click at [83, 30] on button "Save" at bounding box center [82, 23] width 34 height 19
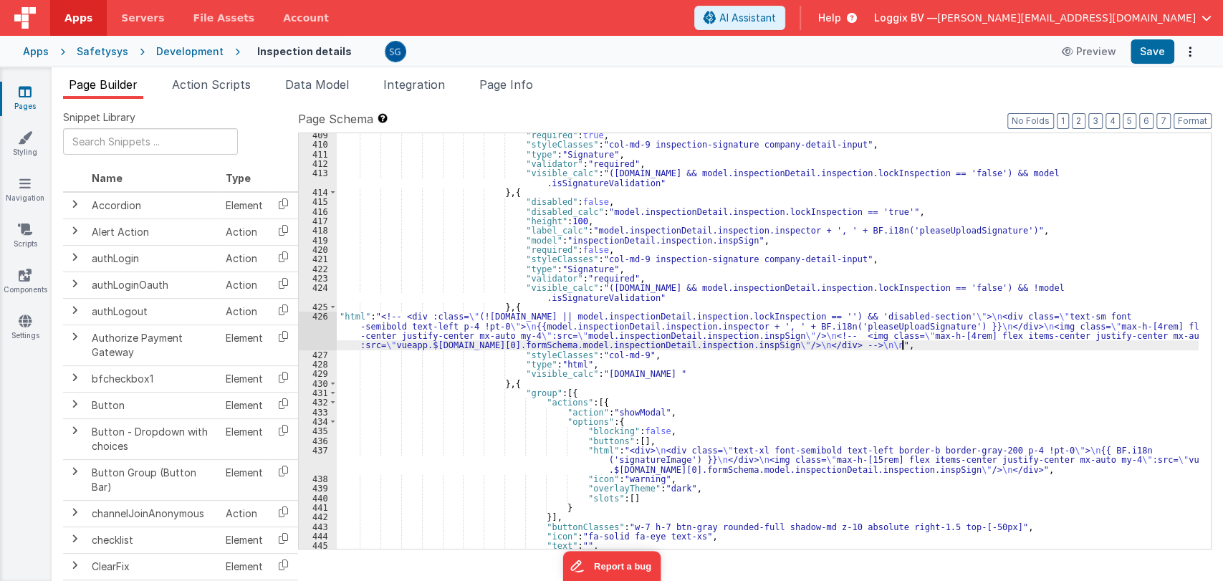
click at [900, 344] on div ""required" : true , "styleClasses" : "col-md-9 inspection-signature company-det…" at bounding box center [768, 347] width 862 height 435
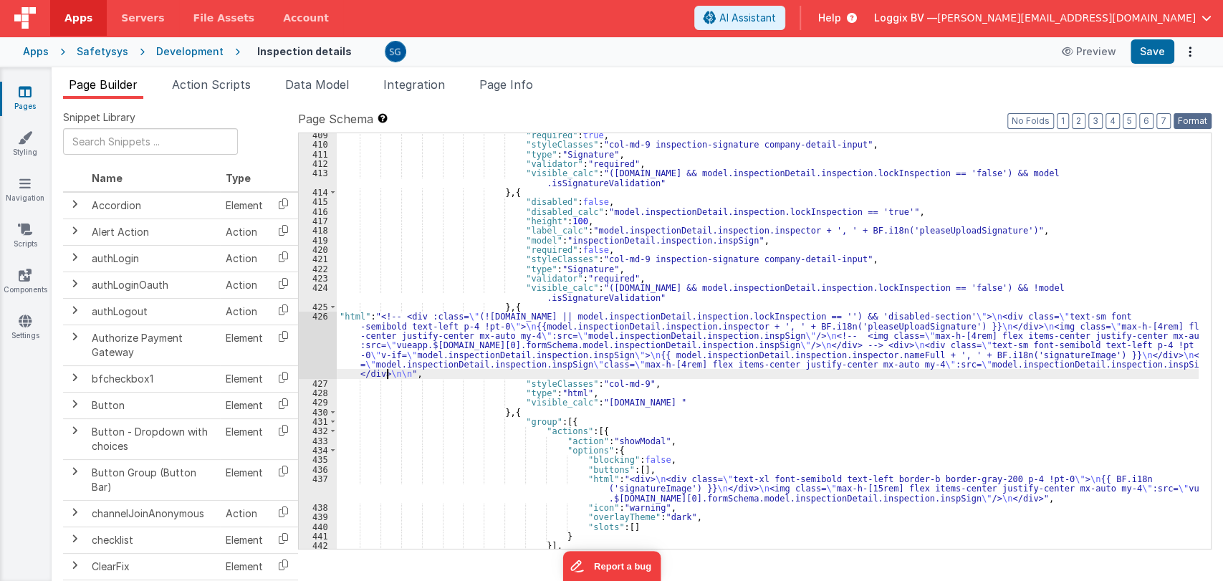
click at [1189, 114] on button "Format" at bounding box center [1193, 121] width 38 height 16
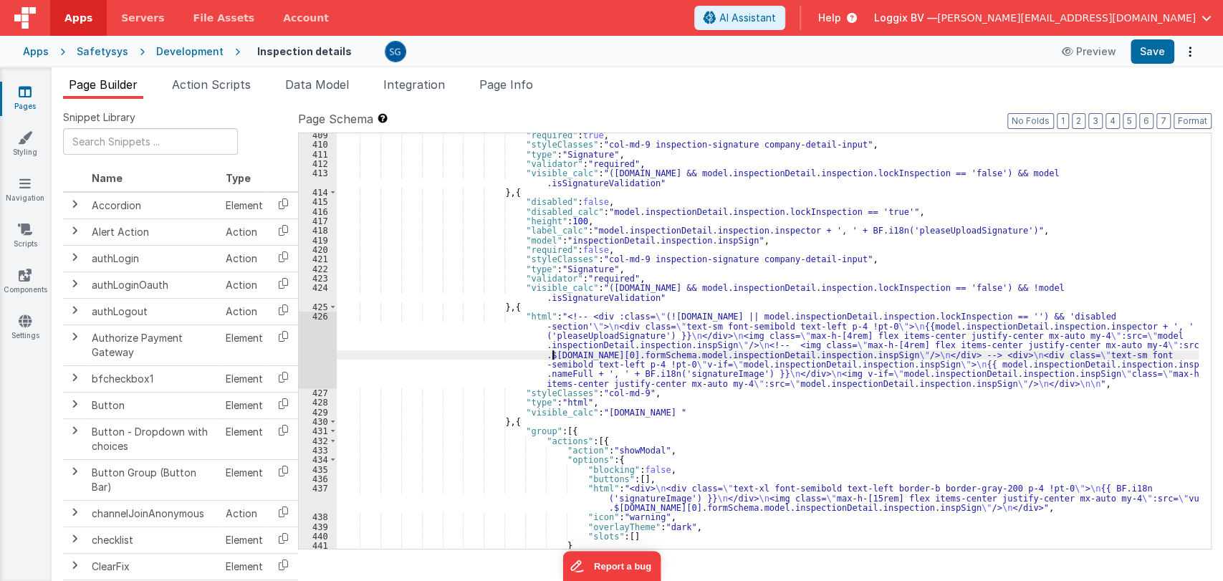
click at [554, 350] on div ""required" : true , "styleClasses" : "col-md-9 inspection-signature company-det…" at bounding box center [768, 347] width 862 height 435
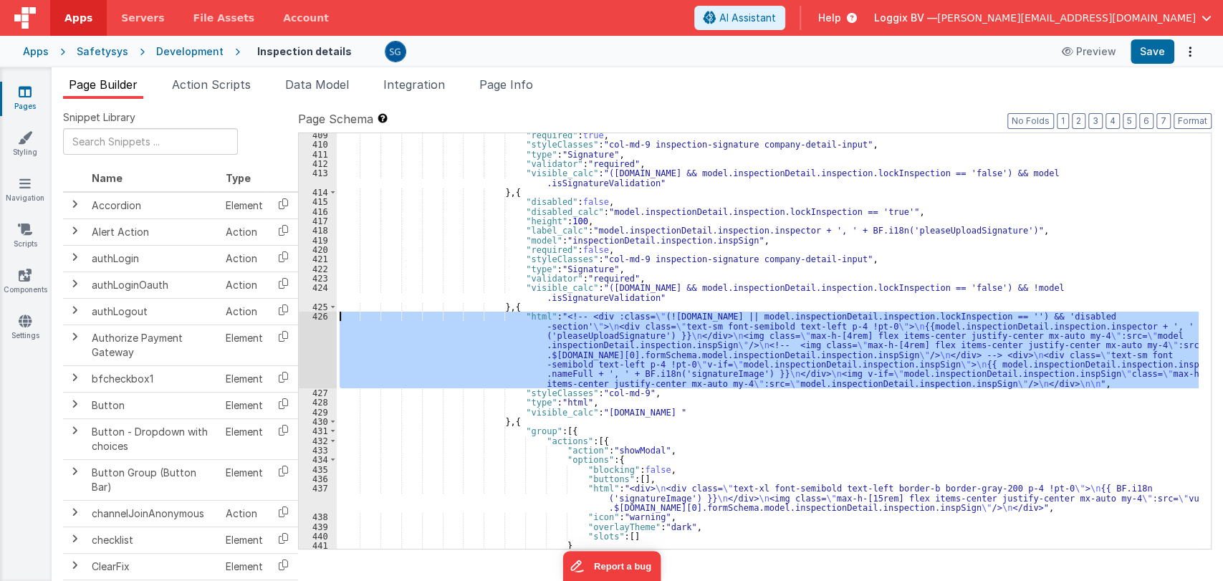
click at [314, 314] on div "426" at bounding box center [318, 350] width 38 height 77
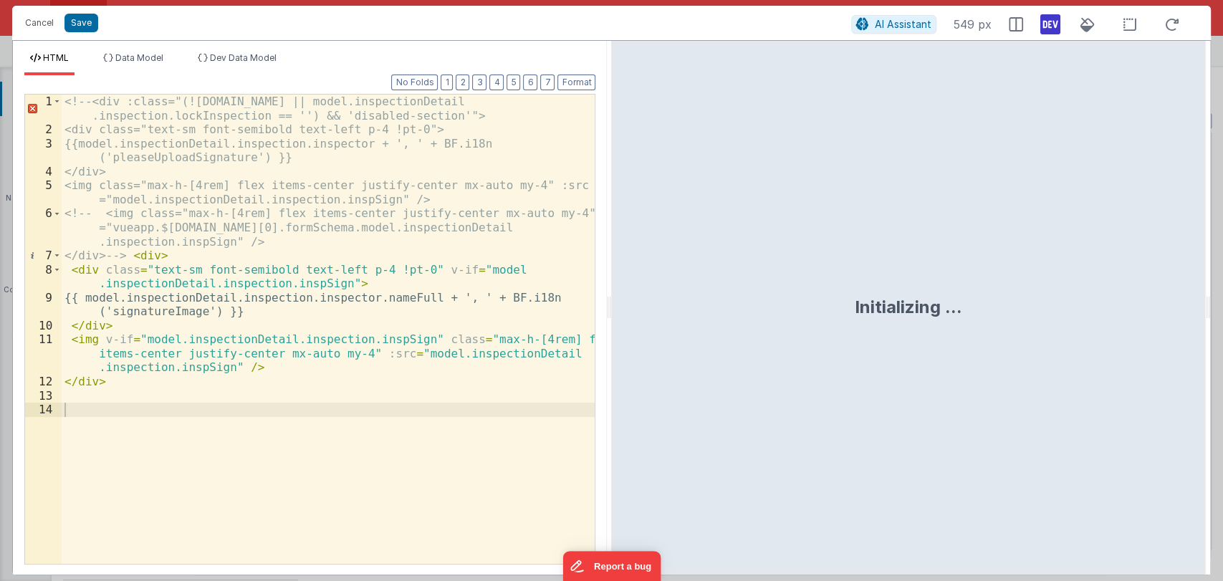
click at [128, 256] on div "<!-- <div :class="(!model.inspectionDetail.inspection.id || model.inspectionDet…" at bounding box center [329, 351] width 534 height 512
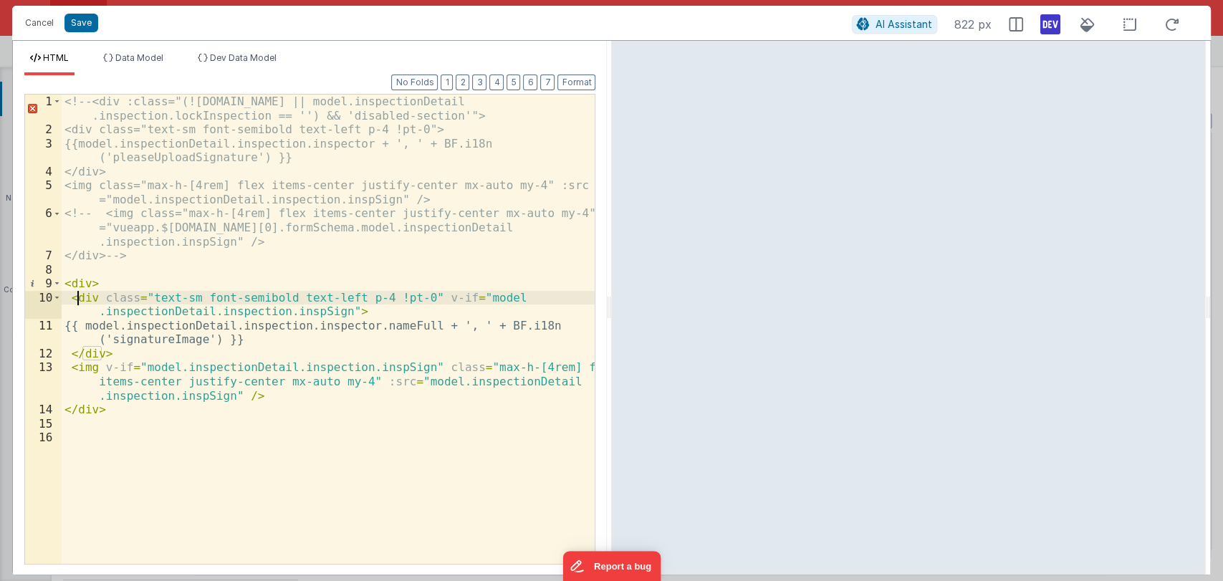
click at [75, 297] on div "<!-- <div :class="(!model.inspectionDetail.inspection.id || model.inspectionDet…" at bounding box center [329, 351] width 534 height 512
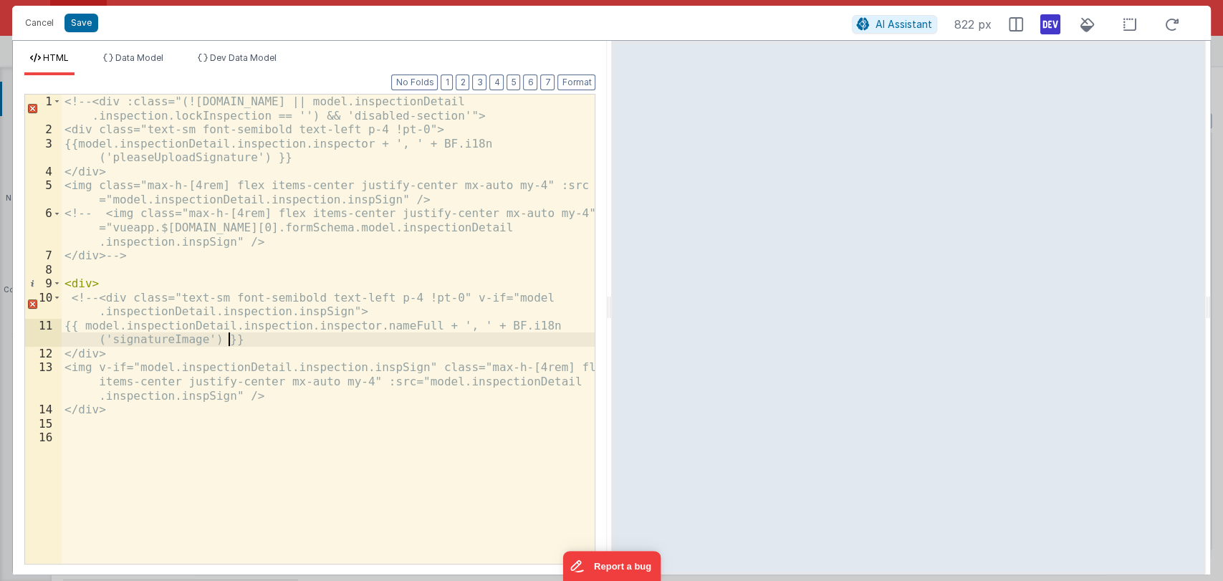
click at [249, 336] on div "<!-- <div :class="(!model.inspectionDetail.inspection.id || model.inspectionDet…" at bounding box center [329, 351] width 534 height 512
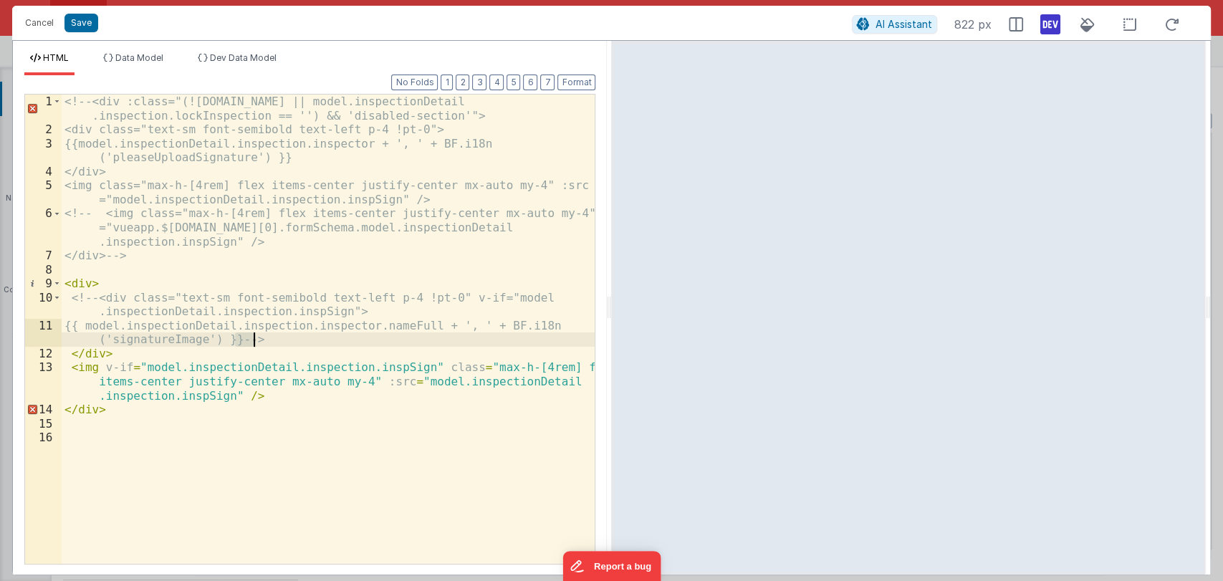
drag, startPoint x: 236, startPoint y: 340, endPoint x: 258, endPoint y: 340, distance: 22.2
click at [258, 340] on div "<!-- <div :class="(!model.inspectionDetail.inspection.id || model.inspectionDet…" at bounding box center [329, 351] width 534 height 512
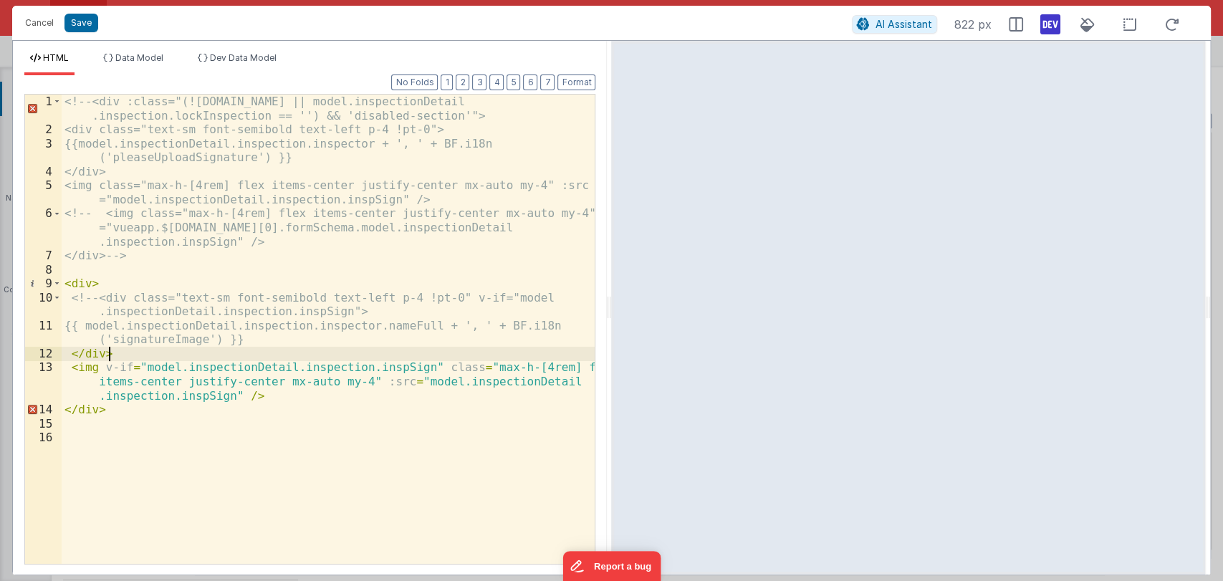
click at [195, 361] on div "<!-- <div :class="(!model.inspectionDetail.inspection.id || model.inspectionDet…" at bounding box center [329, 351] width 534 height 512
click at [90, 19] on button "Save" at bounding box center [82, 23] width 34 height 19
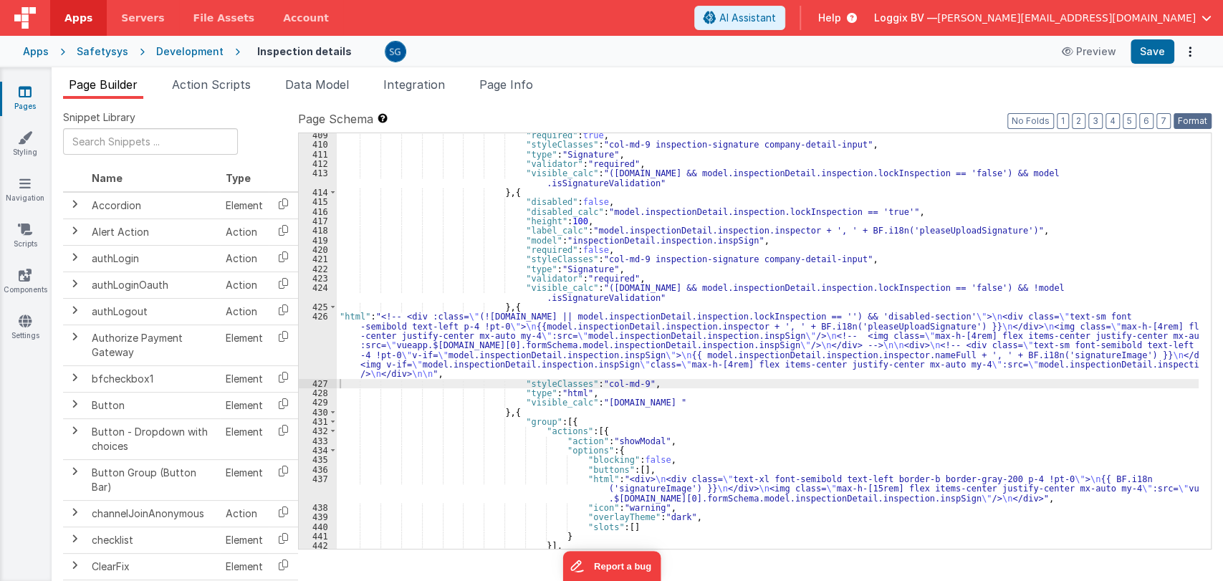
click at [1198, 119] on button "Format" at bounding box center [1193, 121] width 38 height 16
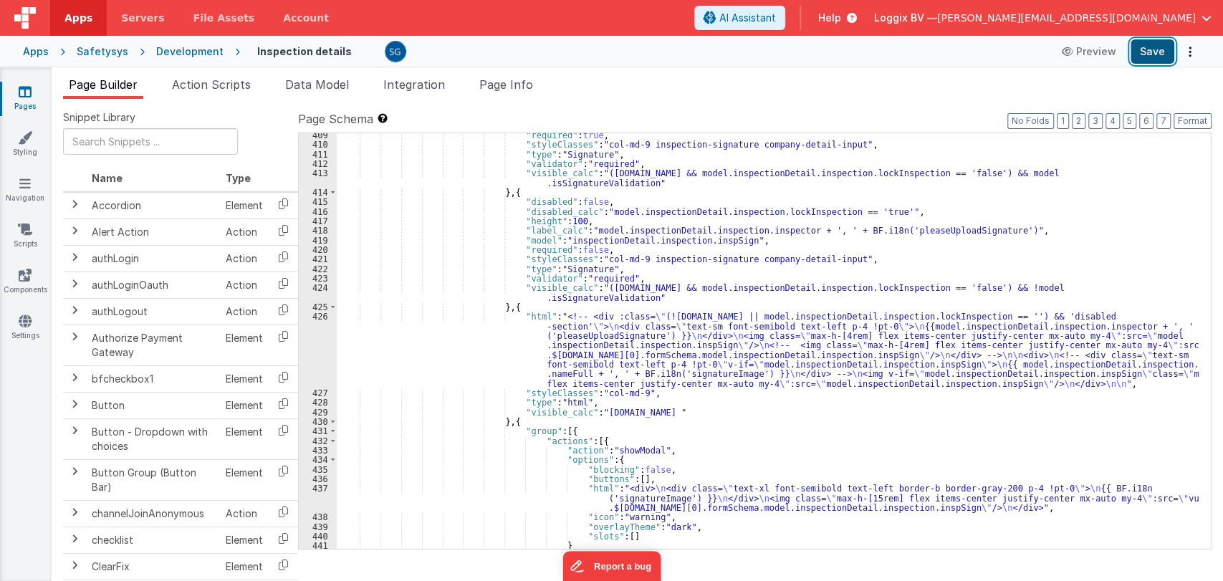
click at [1157, 57] on button "Save" at bounding box center [1153, 51] width 44 height 24
click at [583, 321] on div ""required" : true , "styleClasses" : "col-md-9 inspection-signature company-det…" at bounding box center [768, 347] width 862 height 435
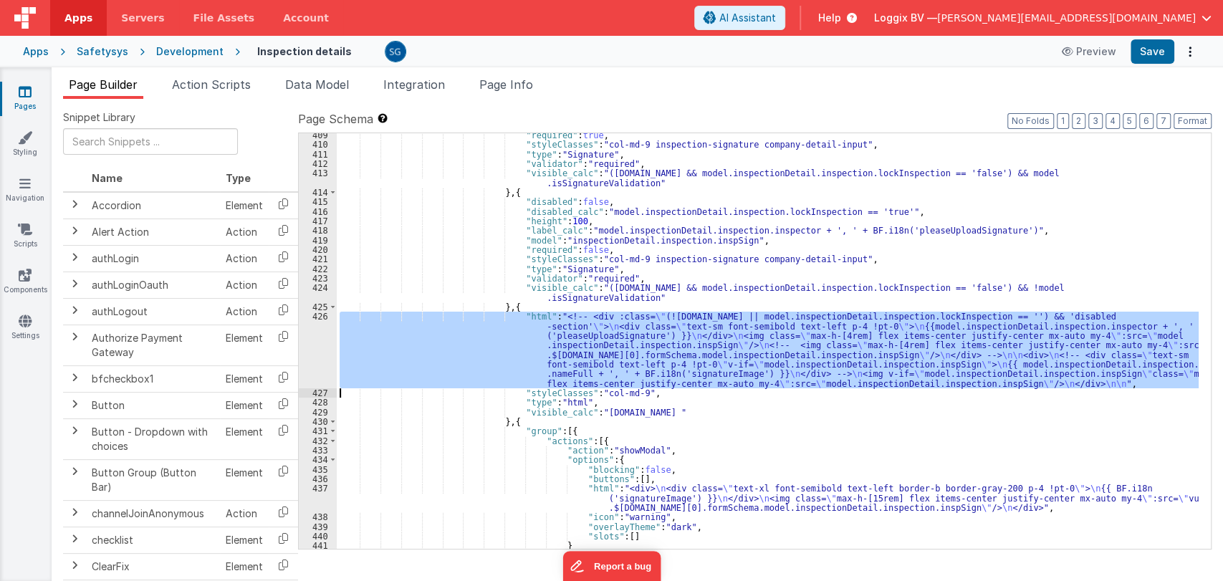
click at [317, 322] on div "426" at bounding box center [318, 350] width 38 height 77
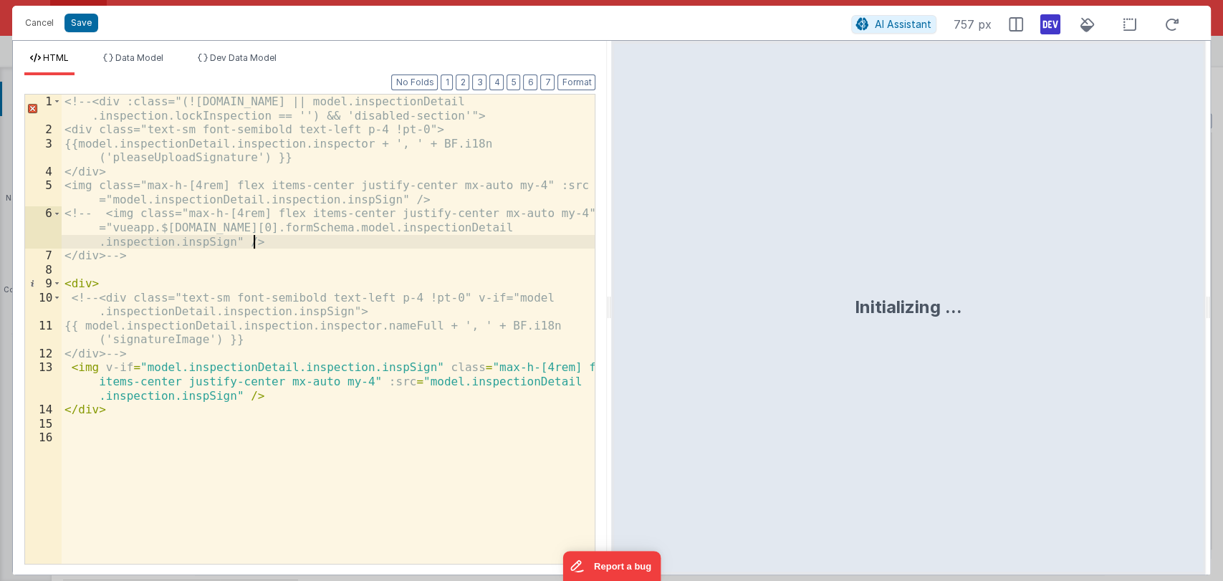
click at [404, 373] on div "<!-- <div :class="(!model.inspectionDetail.inspection.id || model.inspectionDet…" at bounding box center [329, 351] width 534 height 512
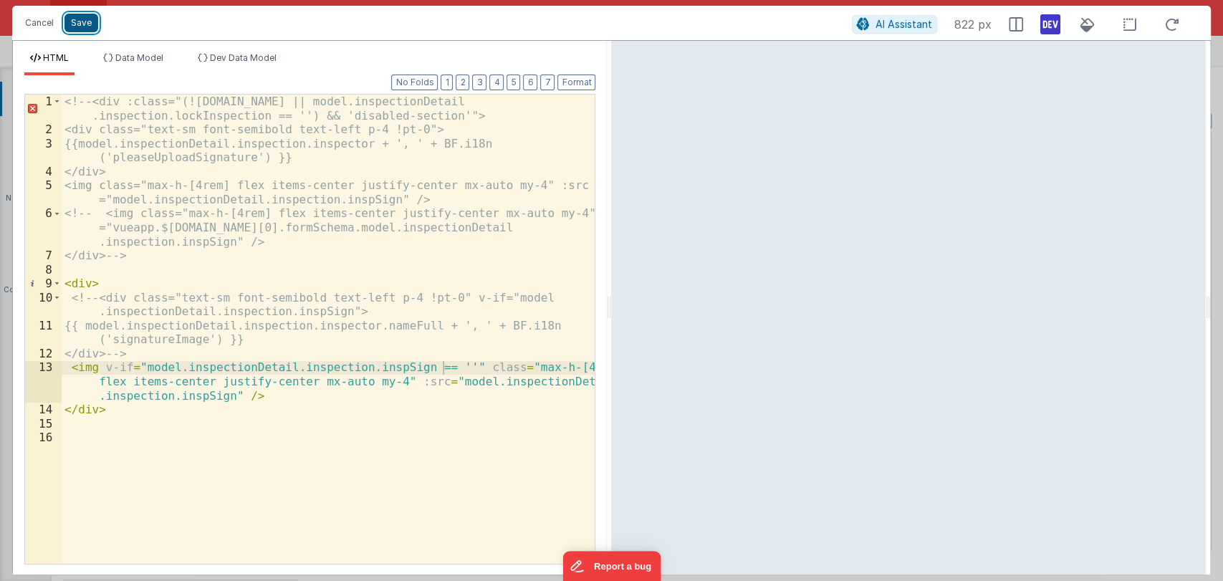
click at [81, 17] on button "Save" at bounding box center [82, 23] width 34 height 19
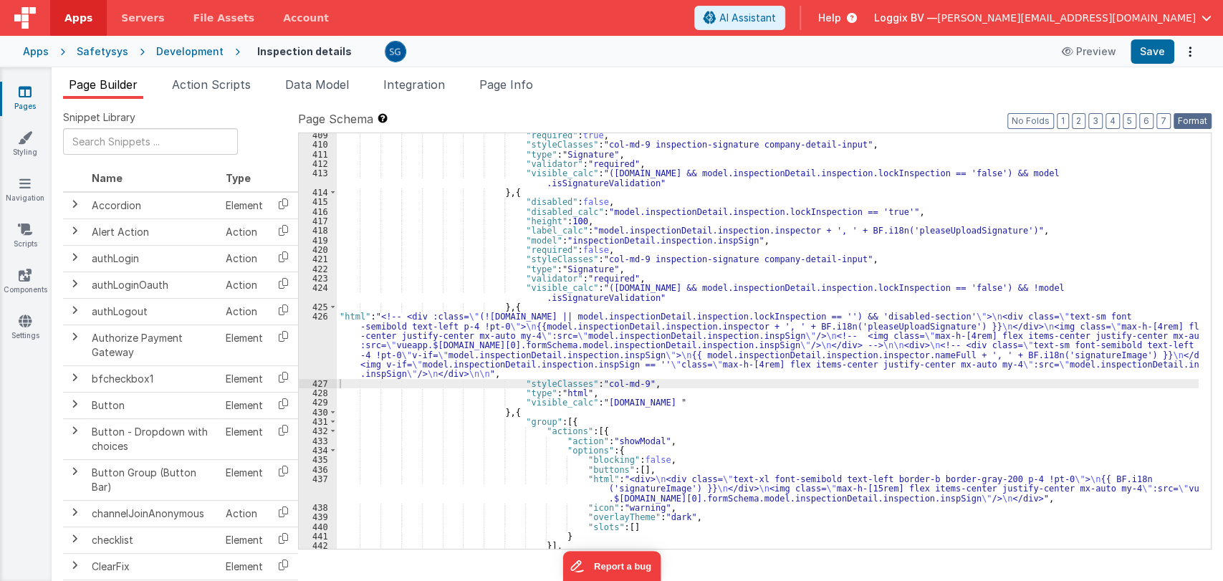
click at [1188, 122] on button "Format" at bounding box center [1193, 121] width 38 height 16
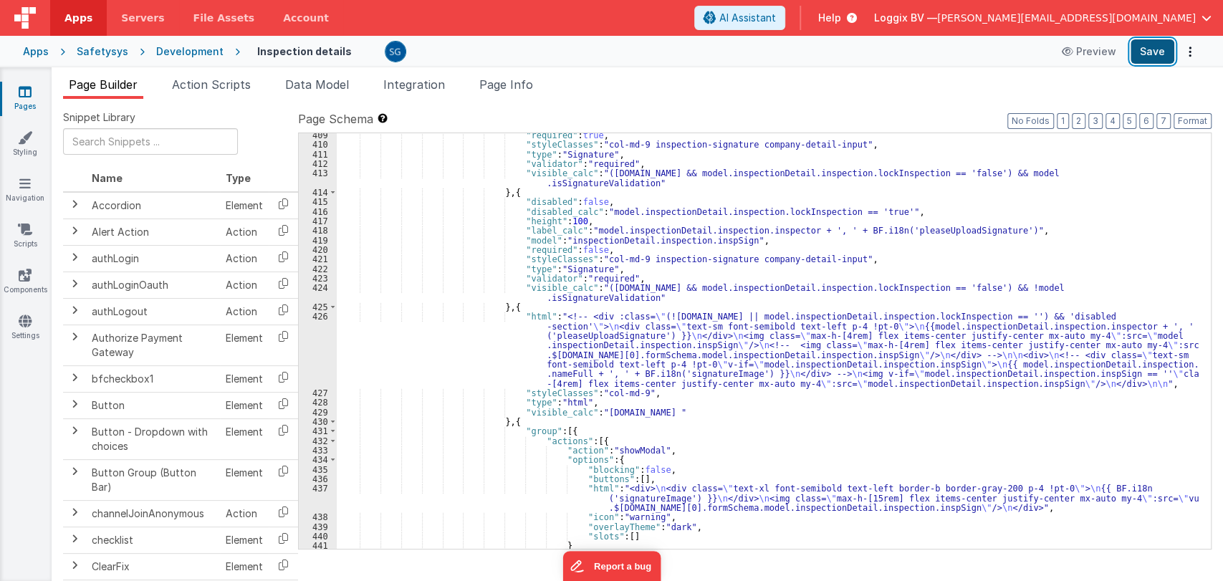
click at [1147, 55] on button "Save" at bounding box center [1153, 51] width 44 height 24
click at [773, 368] on div ""required" : true , "styleClasses" : "col-md-9 inspection-signature company-det…" at bounding box center [768, 347] width 862 height 435
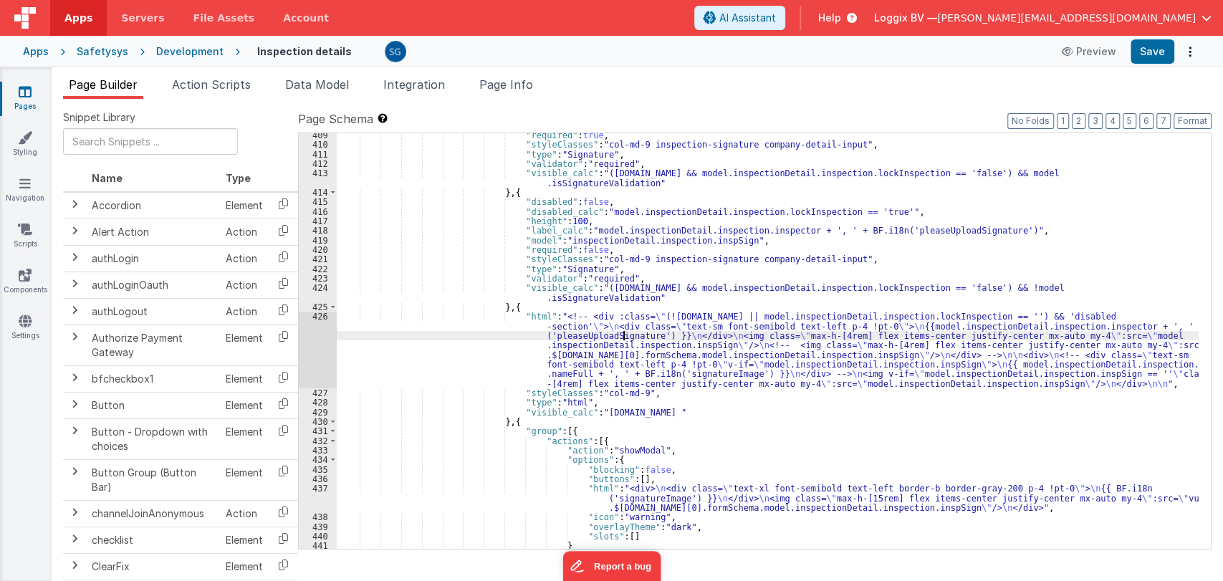
click at [625, 337] on div ""required" : true , "styleClasses" : "col-md-9 inspection-signature company-det…" at bounding box center [768, 347] width 862 height 435
click at [515, 318] on div ""required" : true , "styleClasses" : "col-md-9 inspection-signature company-det…" at bounding box center [768, 347] width 862 height 435
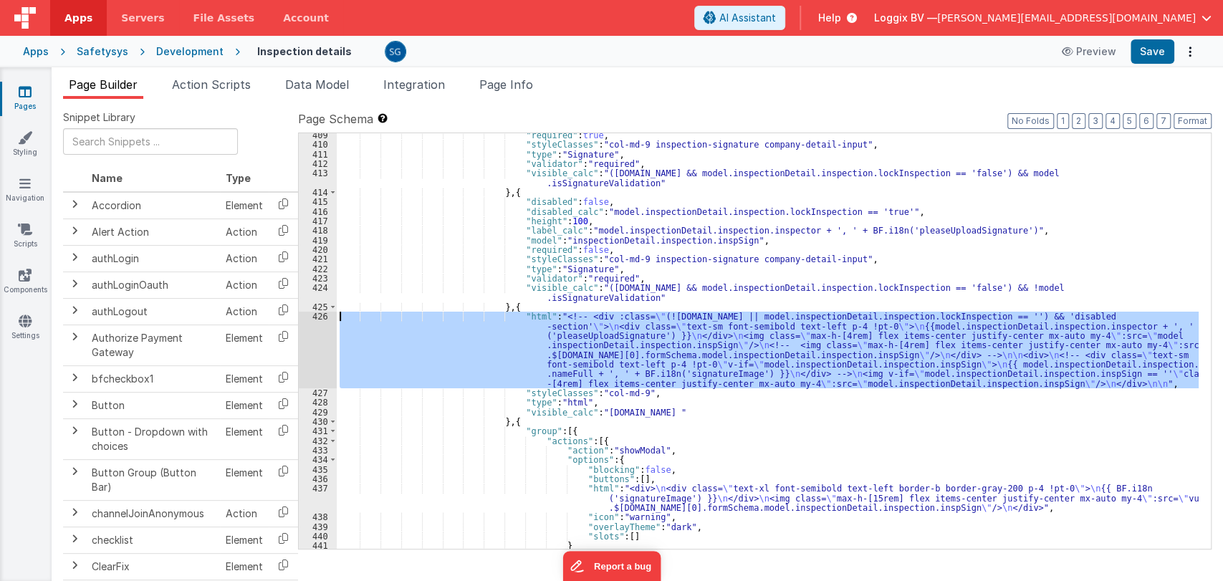
click at [318, 317] on div "426" at bounding box center [318, 350] width 38 height 77
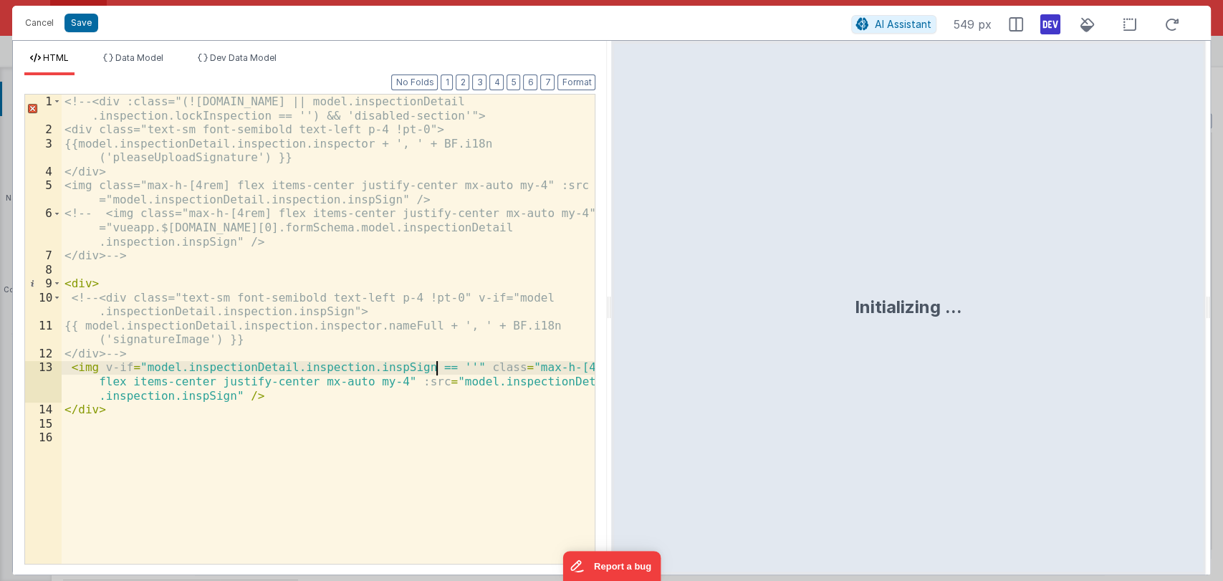
click at [436, 365] on div "<!-- <div :class="(!model.inspectionDetail.inspection.id || model.inspectionDet…" at bounding box center [329, 351] width 534 height 512
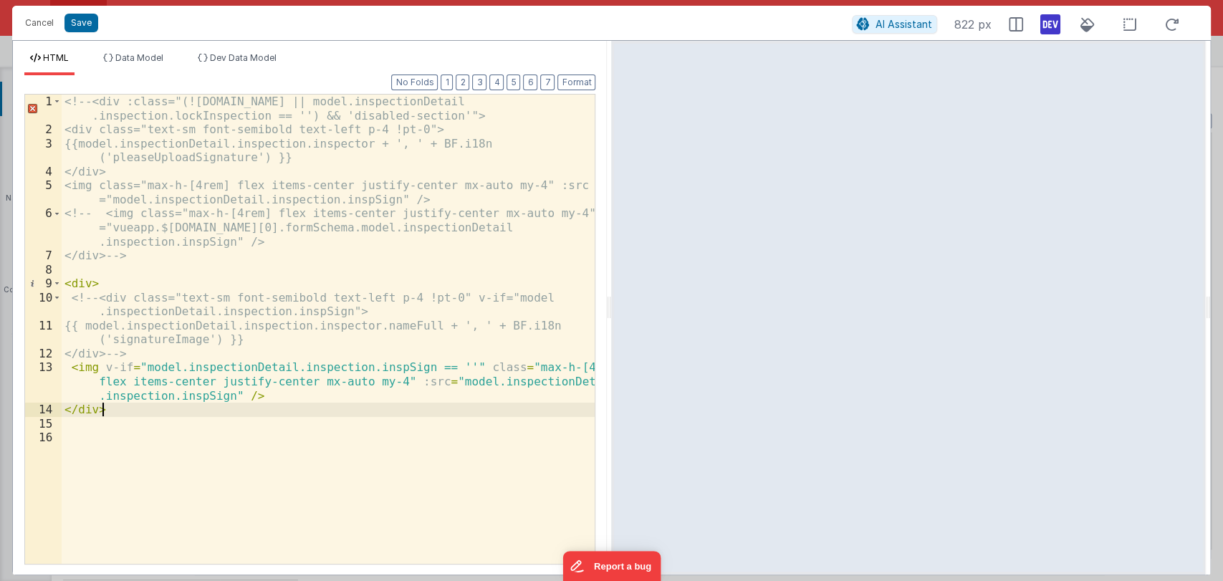
click at [118, 403] on div "<!-- <div :class="(!model.inspectionDetail.inspection.id || model.inspectionDet…" at bounding box center [329, 351] width 534 height 512
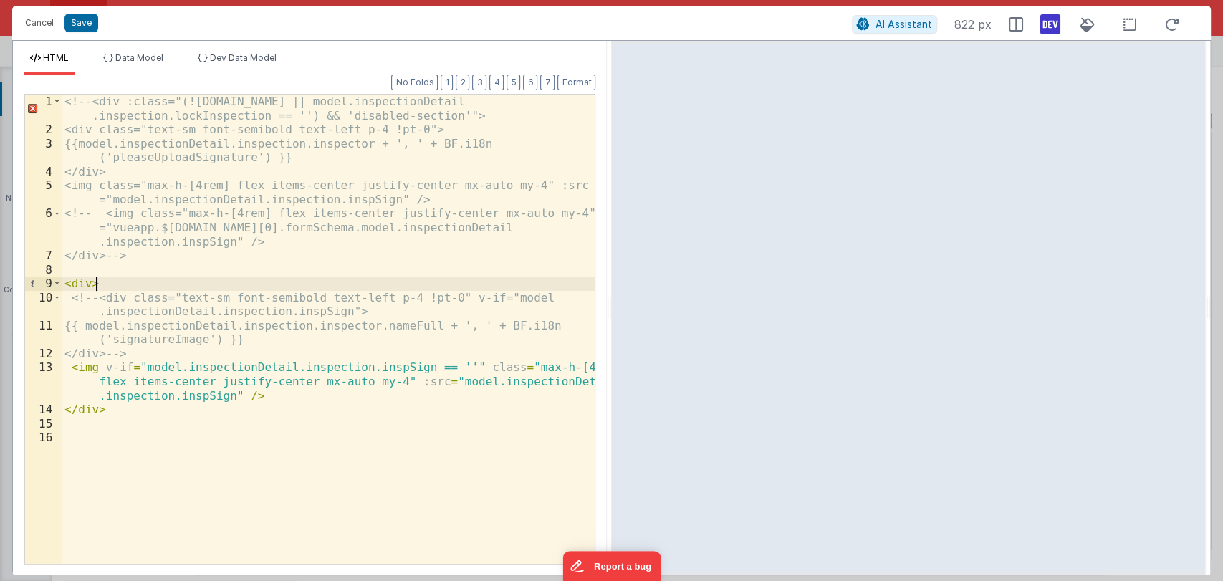
click at [267, 288] on div "<!-- <div :class="(!model.inspectionDetail.inspection.id || model.inspectionDet…" at bounding box center [329, 351] width 534 height 512
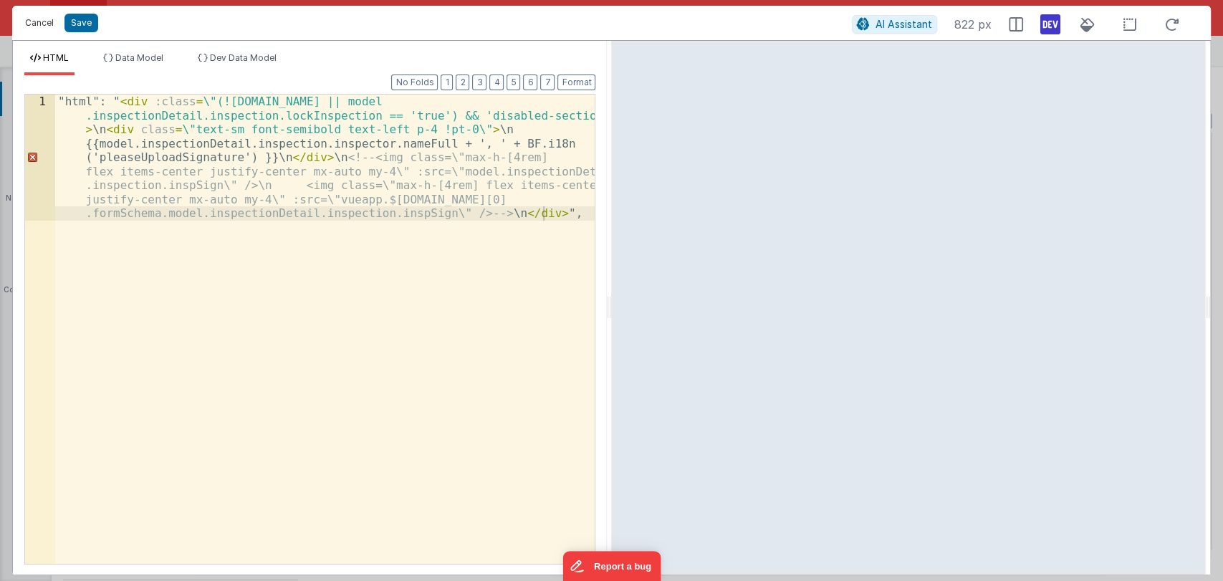
click at [44, 19] on button "Cancel" at bounding box center [39, 23] width 43 height 20
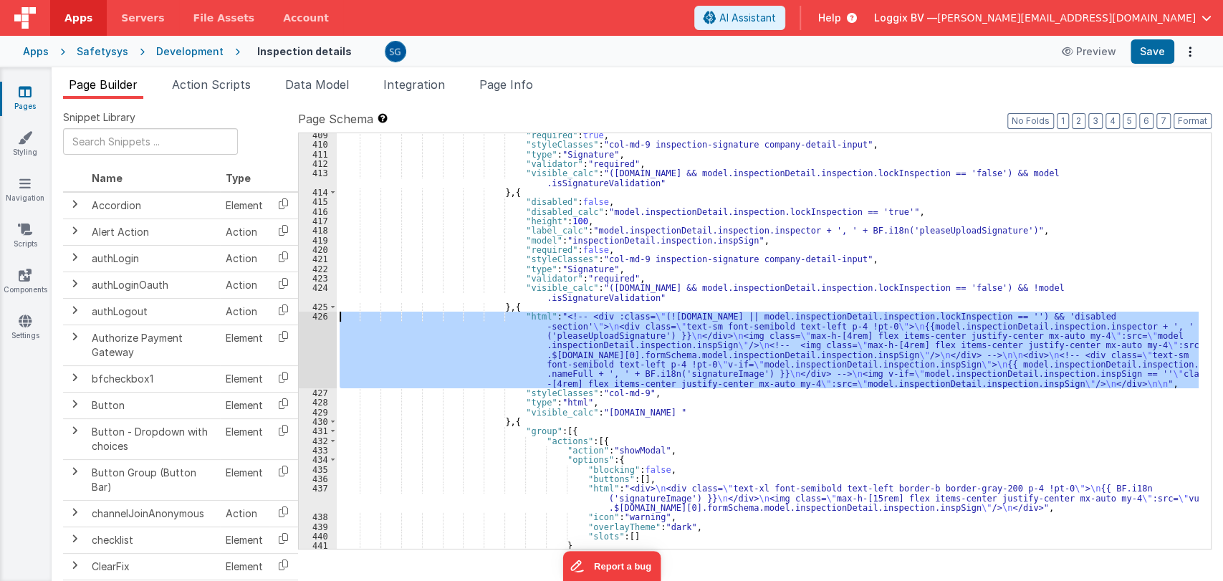
click at [652, 360] on div ""required" : true , "styleClasses" : "col-md-9 inspection-signature company-det…" at bounding box center [768, 341] width 862 height 416
drag, startPoint x: 1125, startPoint y: 383, endPoint x: 510, endPoint y: 315, distance: 618.6
click at [510, 315] on div ""required" : true , "styleClasses" : "col-md-9 inspection-signature company-det…" at bounding box center [768, 347] width 862 height 435
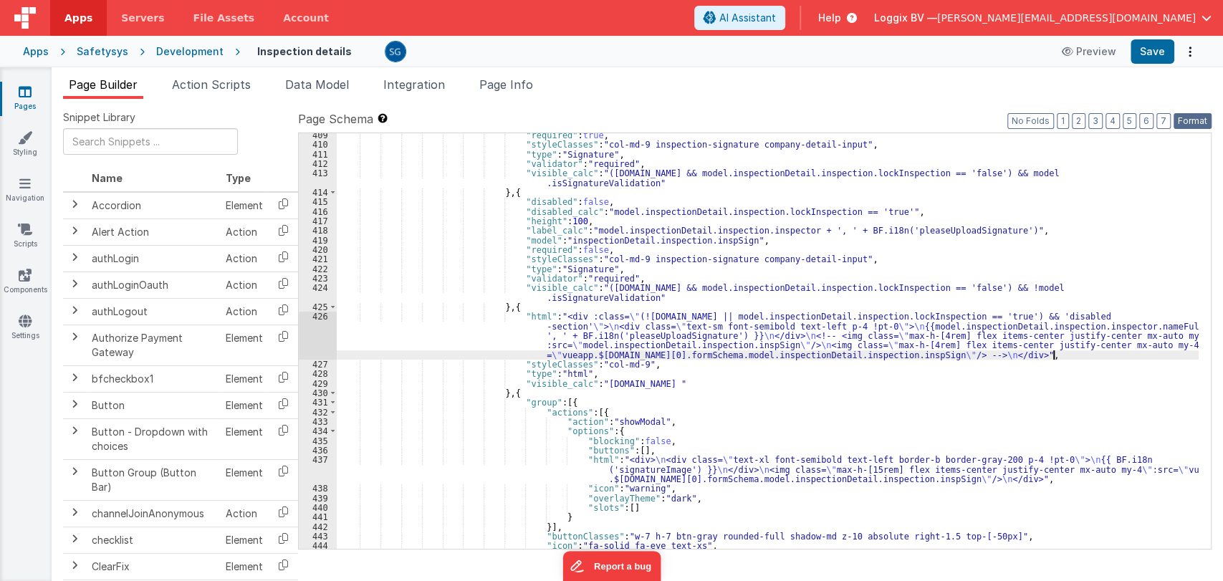
click at [1196, 119] on button "Format" at bounding box center [1193, 121] width 38 height 16
click at [325, 317] on div "426" at bounding box center [318, 336] width 38 height 48
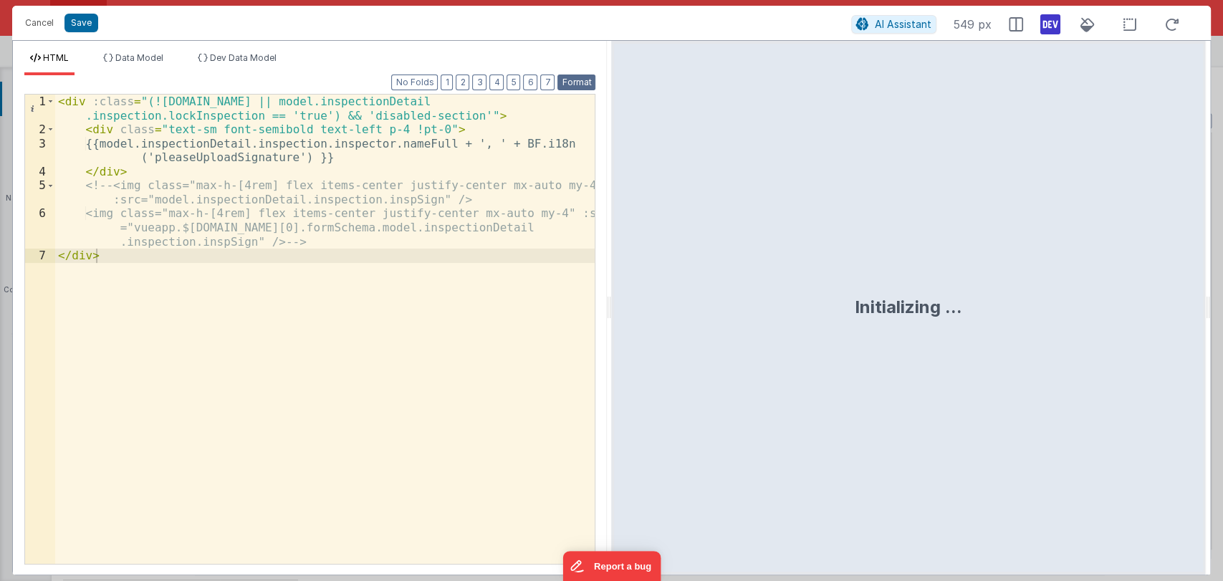
click at [574, 86] on button "Format" at bounding box center [577, 83] width 38 height 16
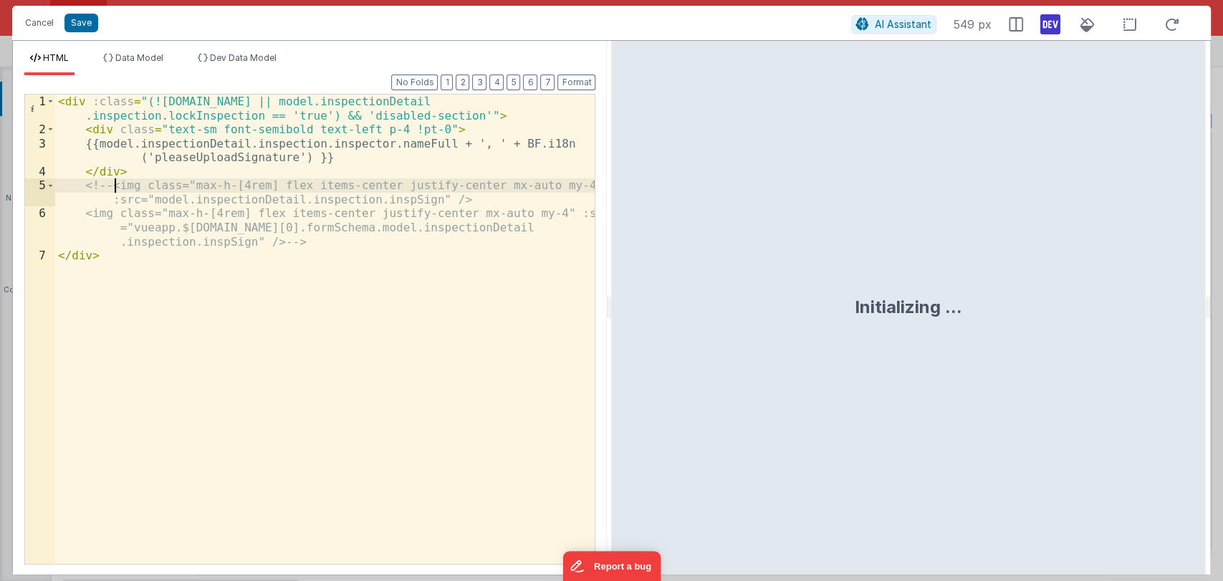
click at [113, 187] on div "< div :class = "(!model.inspectionDetail.inspection.id || model.inspectionDetai…" at bounding box center [325, 351] width 540 height 512
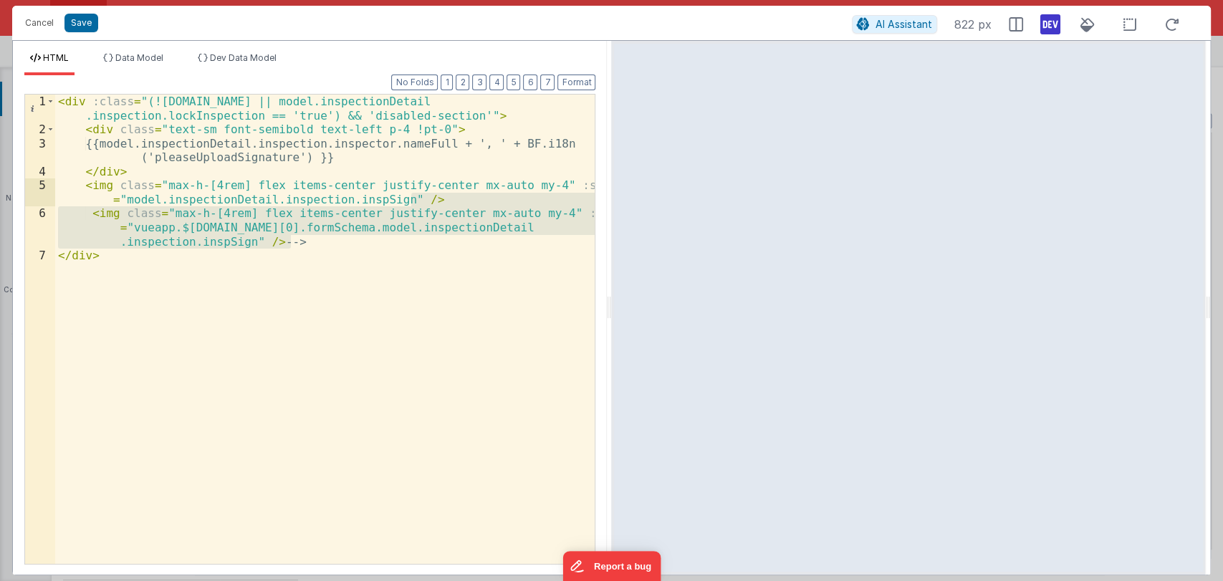
drag, startPoint x: 430, startPoint y: 238, endPoint x: 435, endPoint y: 206, distance: 32.6
click at [435, 206] on div "< div :class = "(!model.inspectionDetail.inspection.id || model.inspectionDetai…" at bounding box center [325, 351] width 540 height 512
click at [244, 242] on div "< div :class = "(!model.inspectionDetail.inspection.id || model.inspectionDetai…" at bounding box center [325, 329] width 540 height 469
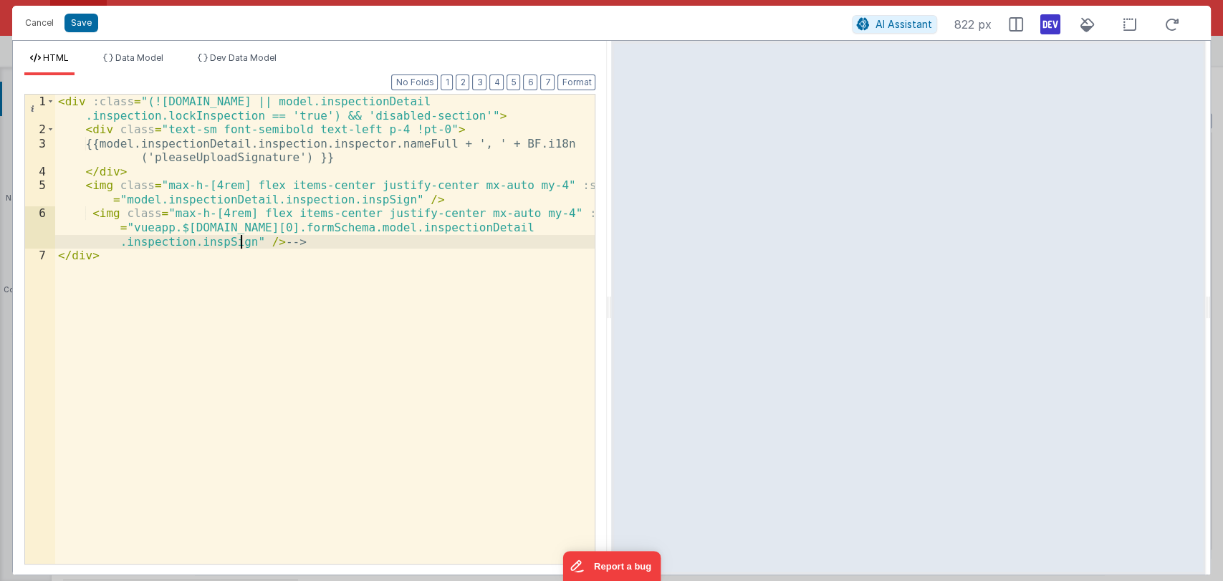
click at [239, 242] on div "< div :class = "(!model.inspectionDetail.inspection.id || model.inspectionDetai…" at bounding box center [325, 351] width 540 height 512
drag, startPoint x: 308, startPoint y: 240, endPoint x: 266, endPoint y: 242, distance: 42.3
click at [266, 242] on div "< div :class = "(!model.inspectionDetail.inspection.id || model.inspectionDetai…" at bounding box center [325, 351] width 540 height 512
click at [80, 15] on button "Save" at bounding box center [82, 23] width 34 height 19
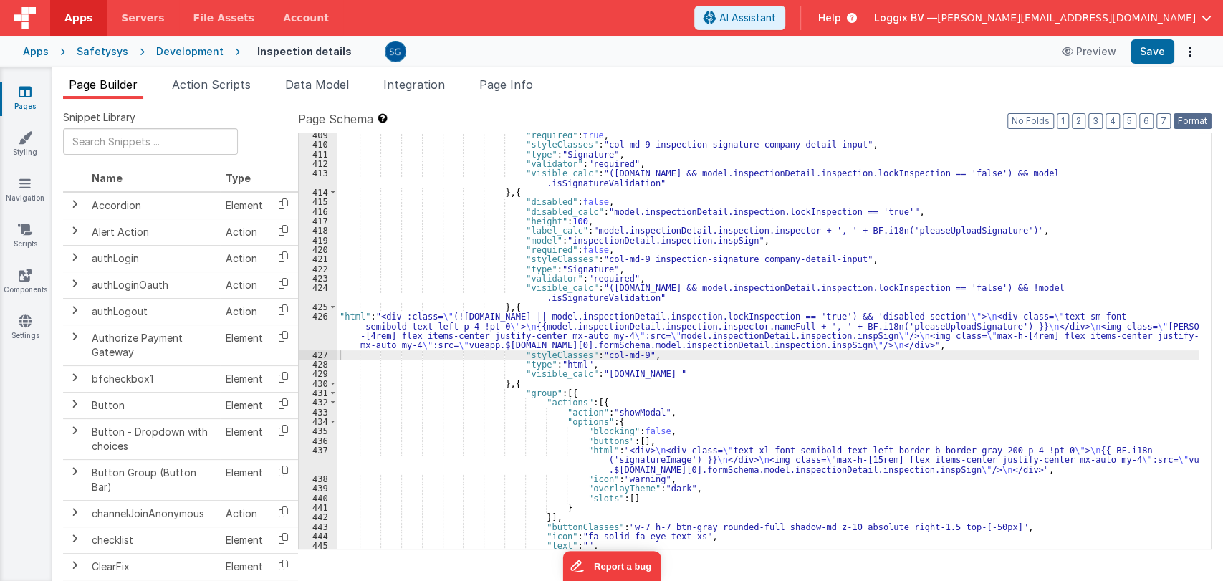
click at [1188, 122] on button "Format" at bounding box center [1193, 121] width 38 height 16
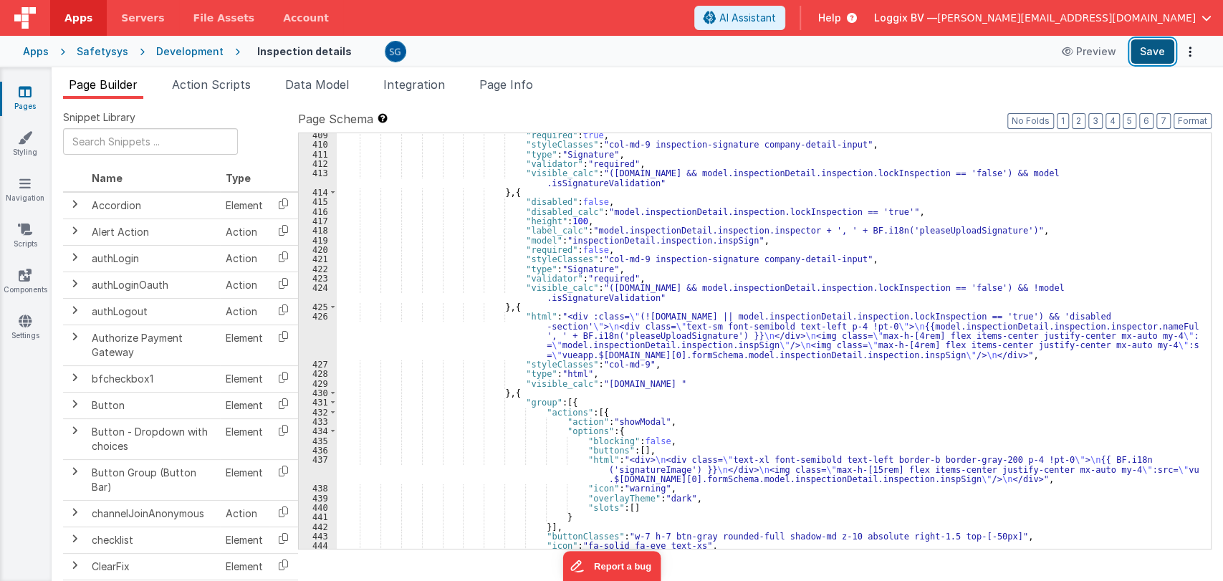
click at [1155, 59] on button "Save" at bounding box center [1153, 51] width 44 height 24
click at [542, 341] on div ""required" : true , "styleClasses" : "col-md-9 inspection-signature company-det…" at bounding box center [768, 347] width 862 height 435
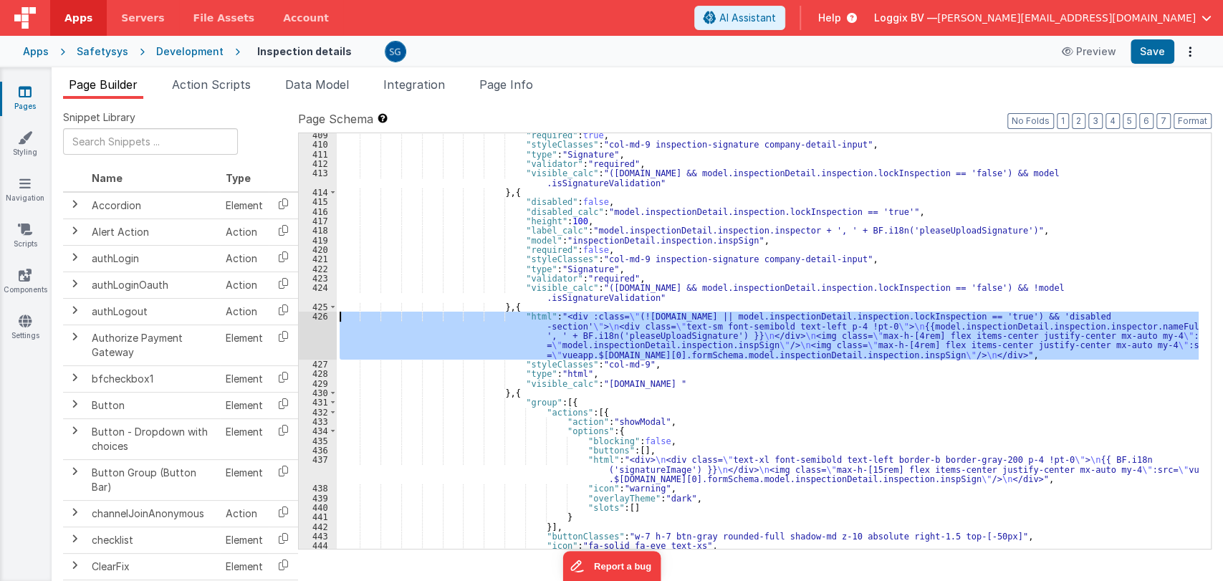
click at [326, 313] on div "426" at bounding box center [318, 336] width 38 height 48
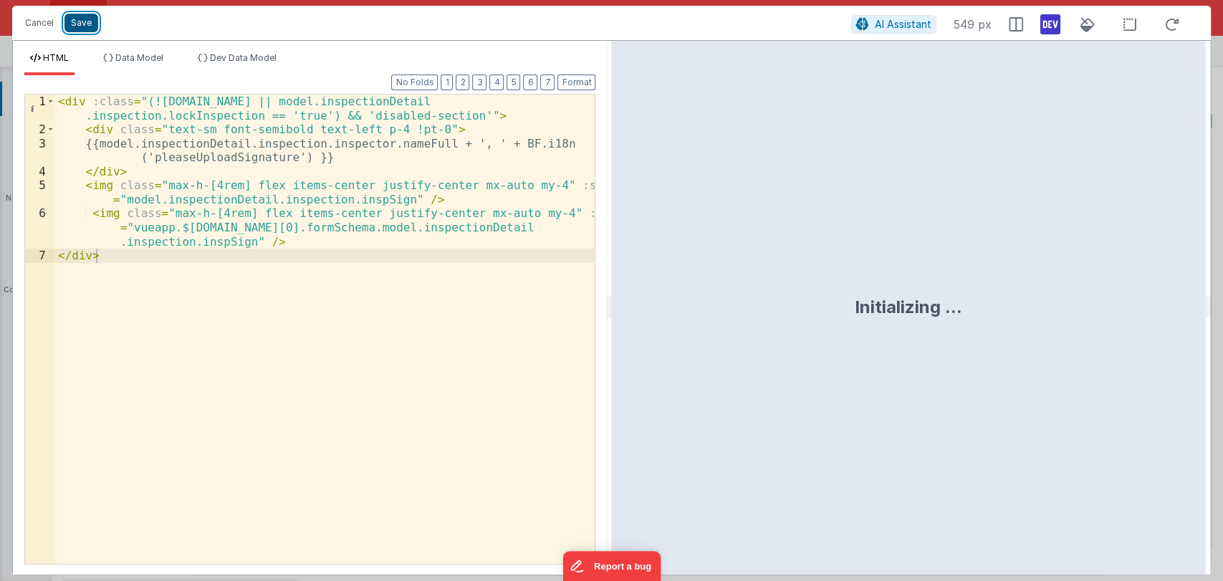
click at [82, 24] on button "Save" at bounding box center [82, 23] width 34 height 19
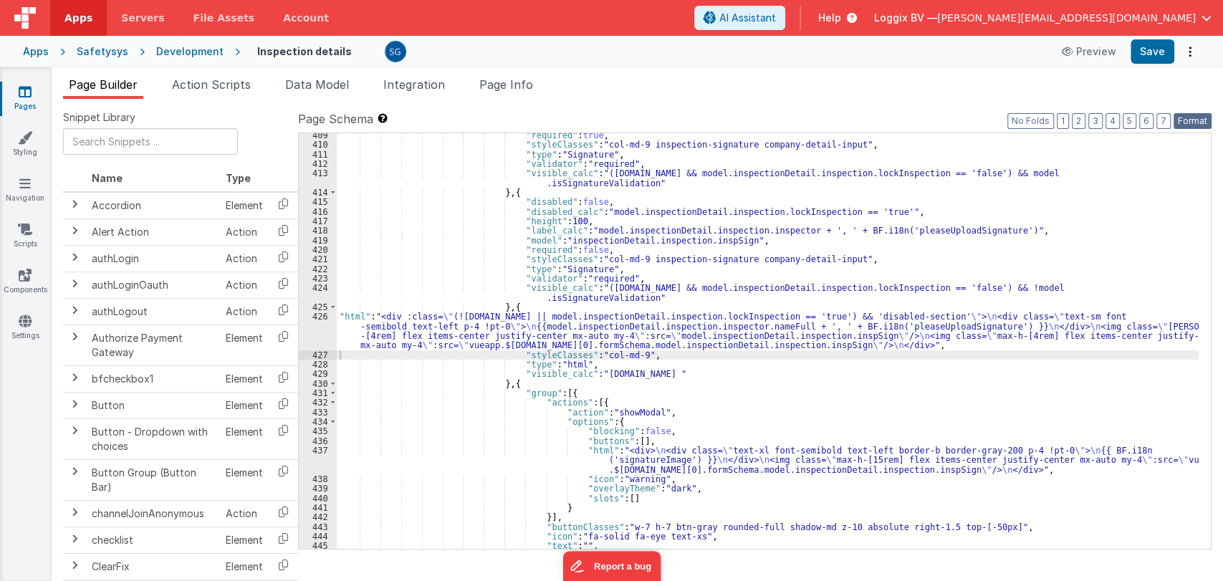
click at [1203, 126] on button "Format" at bounding box center [1193, 121] width 38 height 16
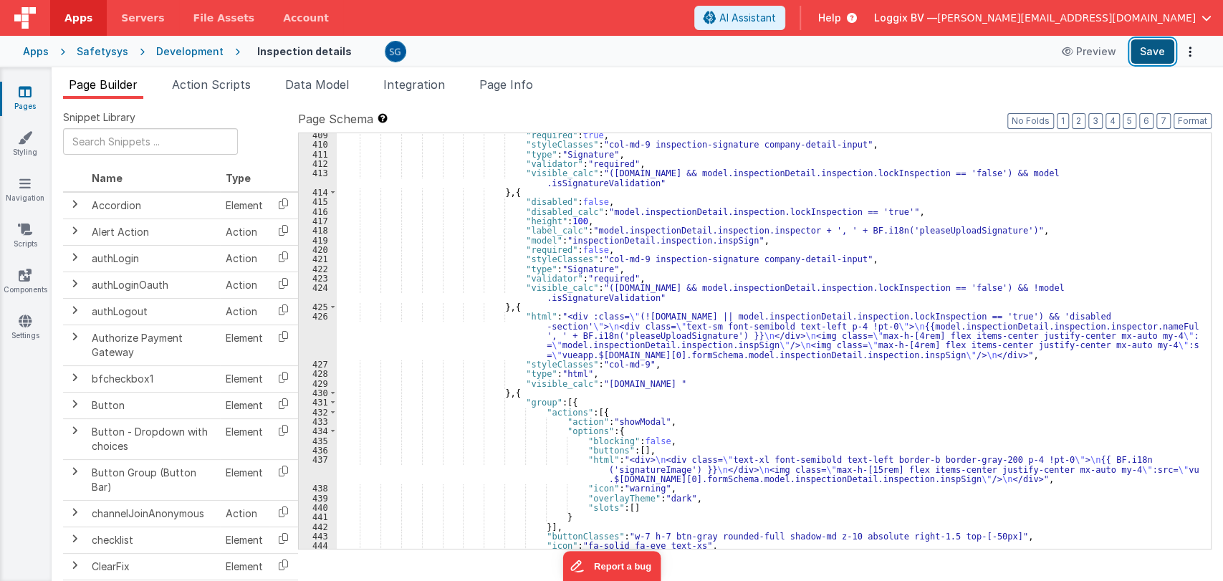
click at [1153, 50] on button "Save" at bounding box center [1153, 51] width 44 height 24
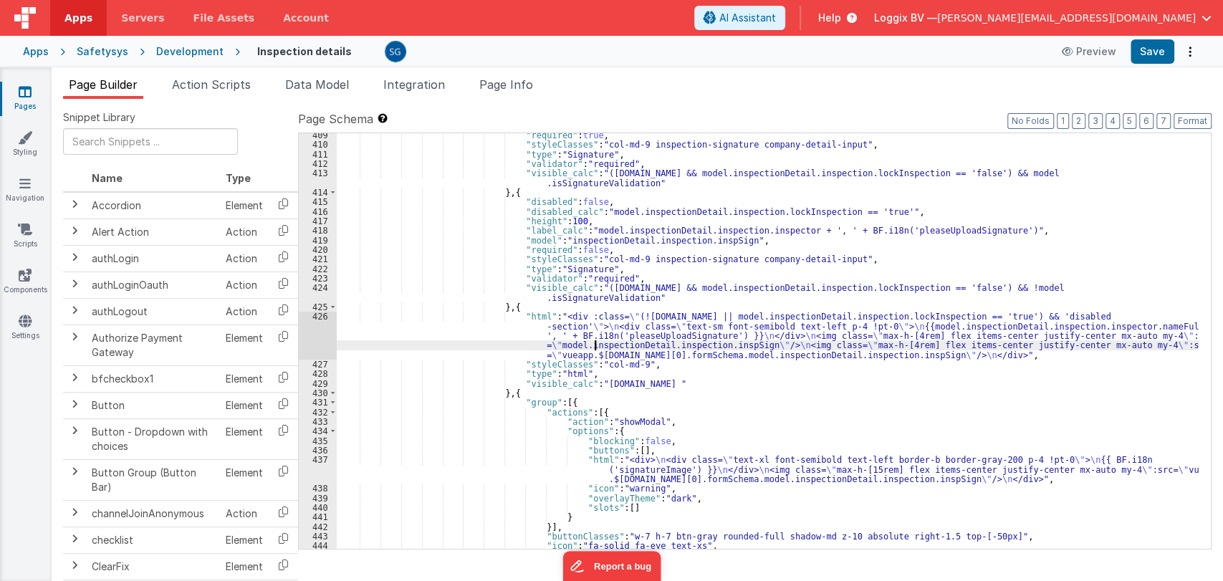
click at [596, 345] on div ""required" : true , "styleClasses" : "col-md-9 inspection-signature company-det…" at bounding box center [768, 347] width 862 height 435
click at [320, 317] on div "426" at bounding box center [318, 336] width 38 height 48
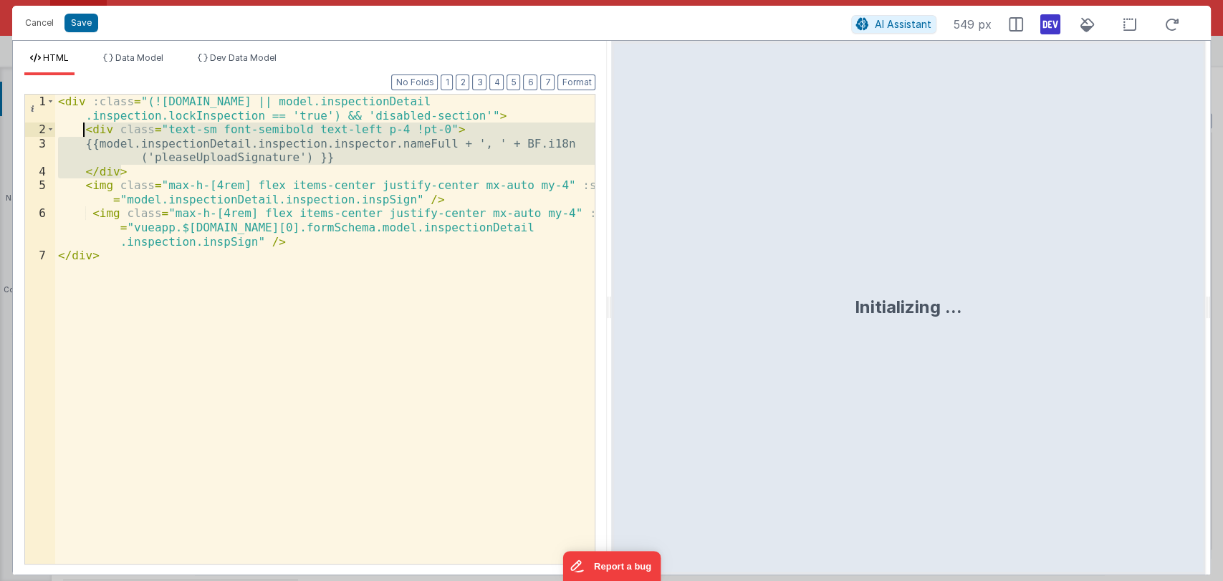
drag, startPoint x: 129, startPoint y: 176, endPoint x: 84, endPoint y: 130, distance: 64.4
click at [84, 130] on div "< div :class = "(!model.inspectionDetail.inspection.id || model.inspectionDetai…" at bounding box center [325, 351] width 540 height 512
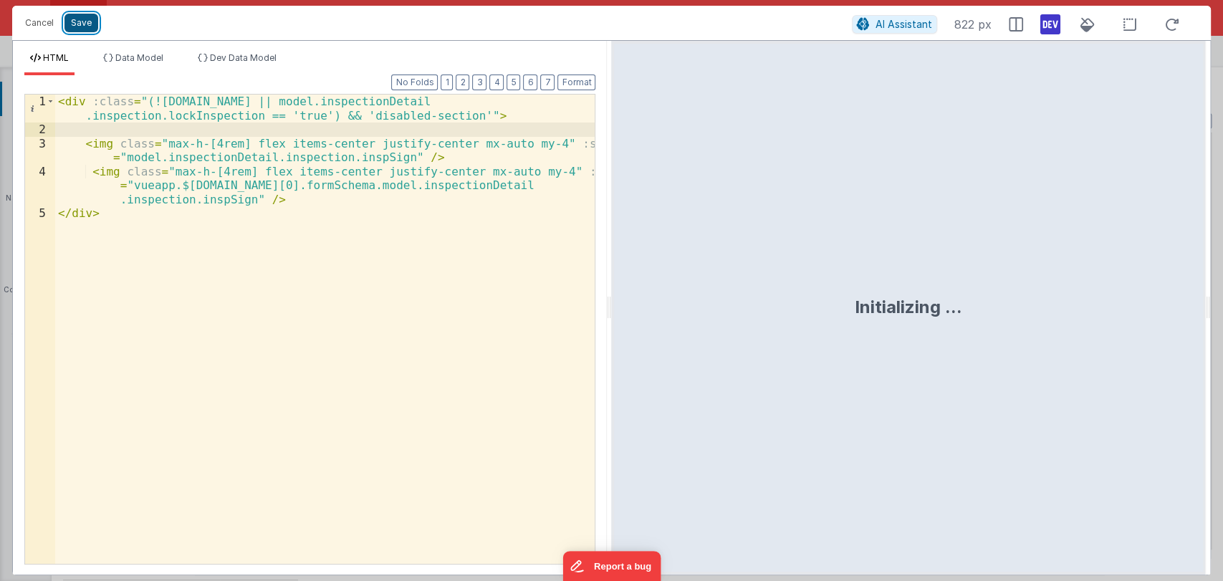
click at [77, 26] on button "Save" at bounding box center [82, 23] width 34 height 19
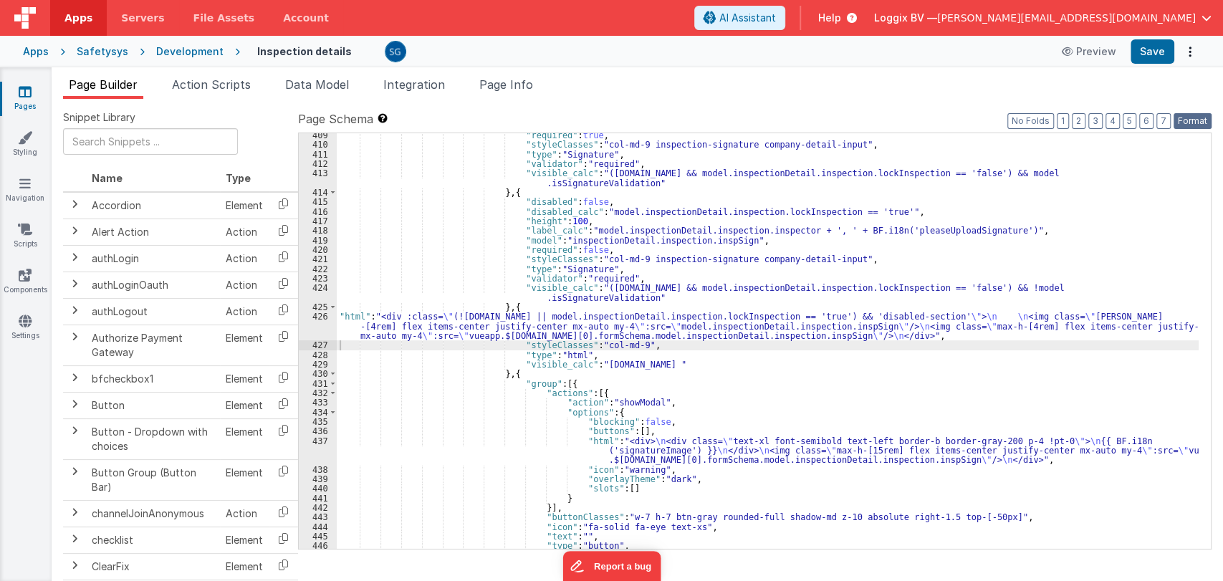
click at [1195, 123] on button "Format" at bounding box center [1193, 121] width 38 height 16
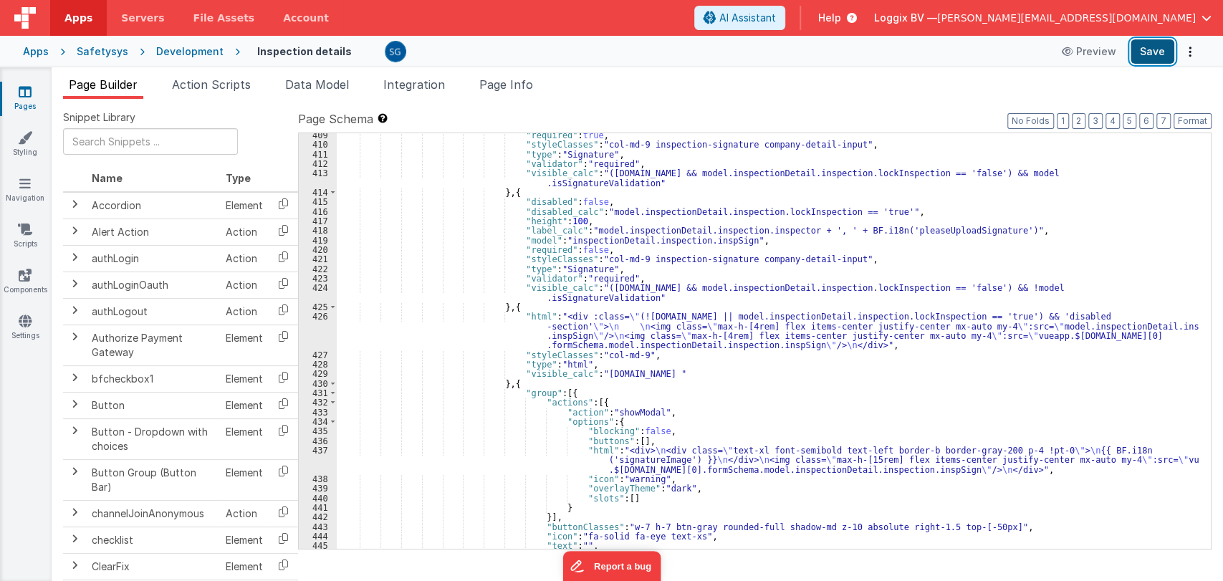
click at [1152, 60] on button "Save" at bounding box center [1153, 51] width 44 height 24
click at [575, 322] on div ""required" : true , "styleClasses" : "col-md-9 inspection-signature company-det…" at bounding box center [768, 347] width 862 height 435
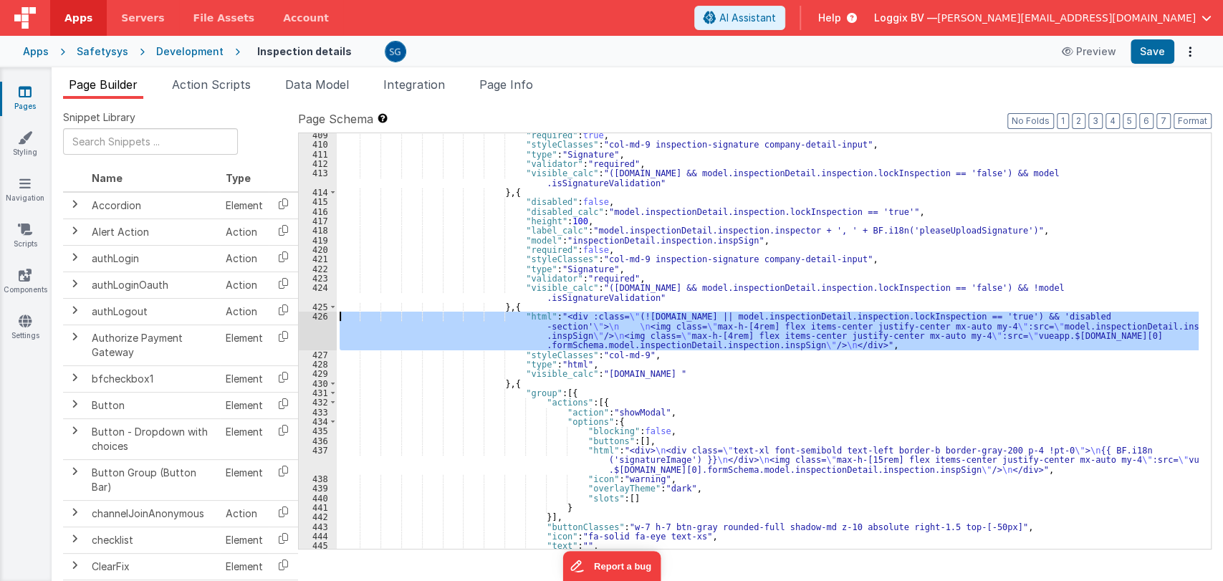
click at [326, 312] on div "426" at bounding box center [318, 331] width 38 height 38
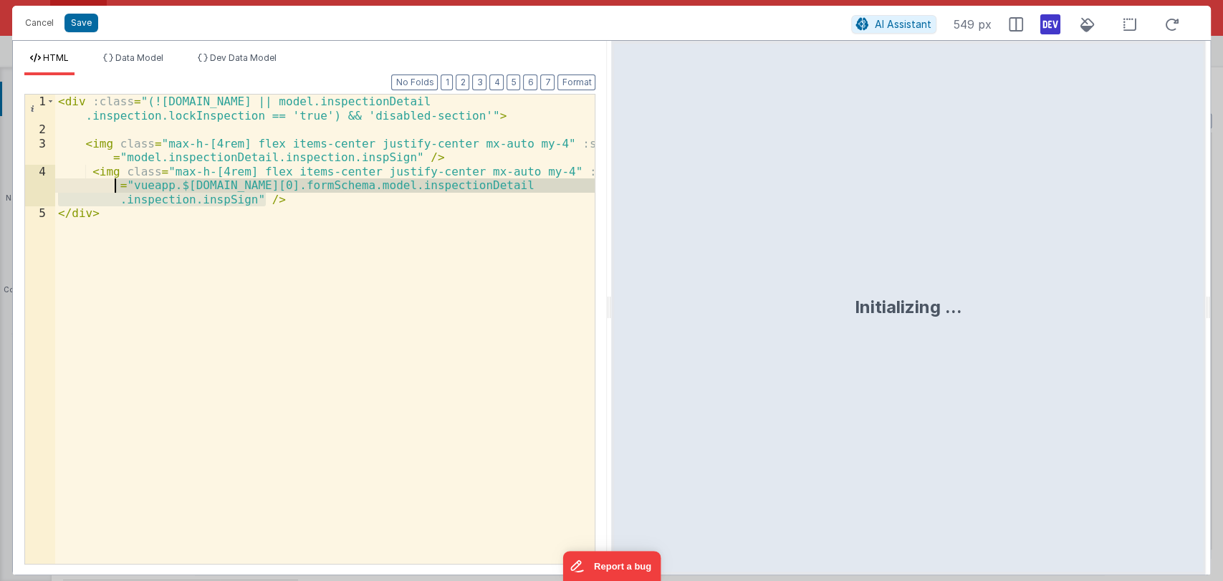
drag, startPoint x: 275, startPoint y: 197, endPoint x: 88, endPoint y: 173, distance: 188.6
click at [88, 173] on div "< div :class = "(!model.inspectionDetail.inspection.id || model.inspectionDetai…" at bounding box center [325, 351] width 540 height 512
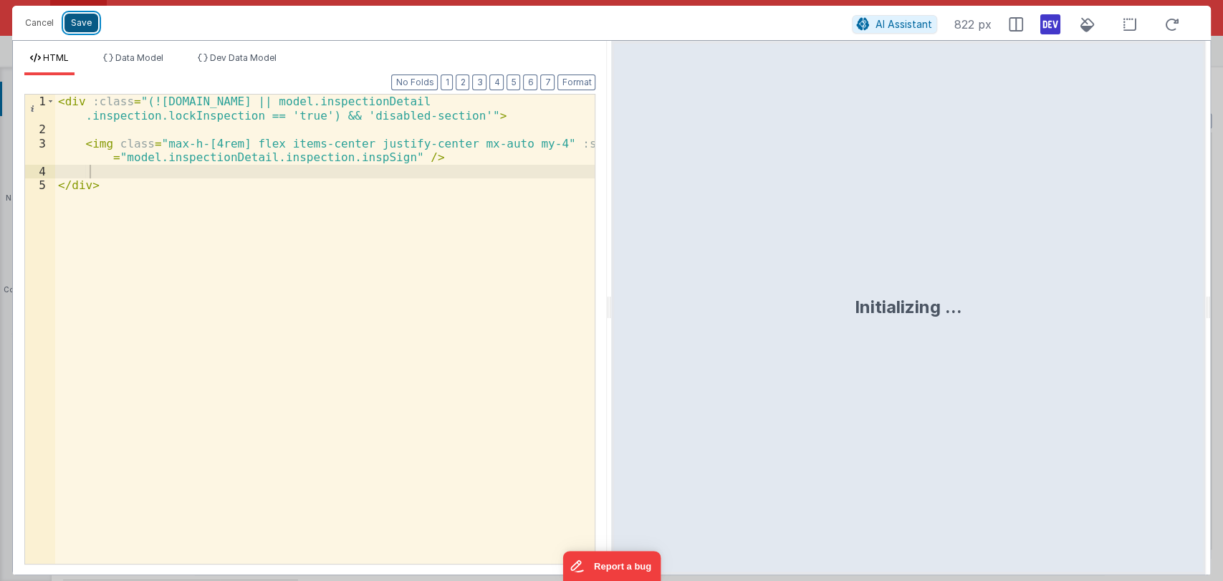
click at [82, 21] on button "Save" at bounding box center [82, 23] width 34 height 19
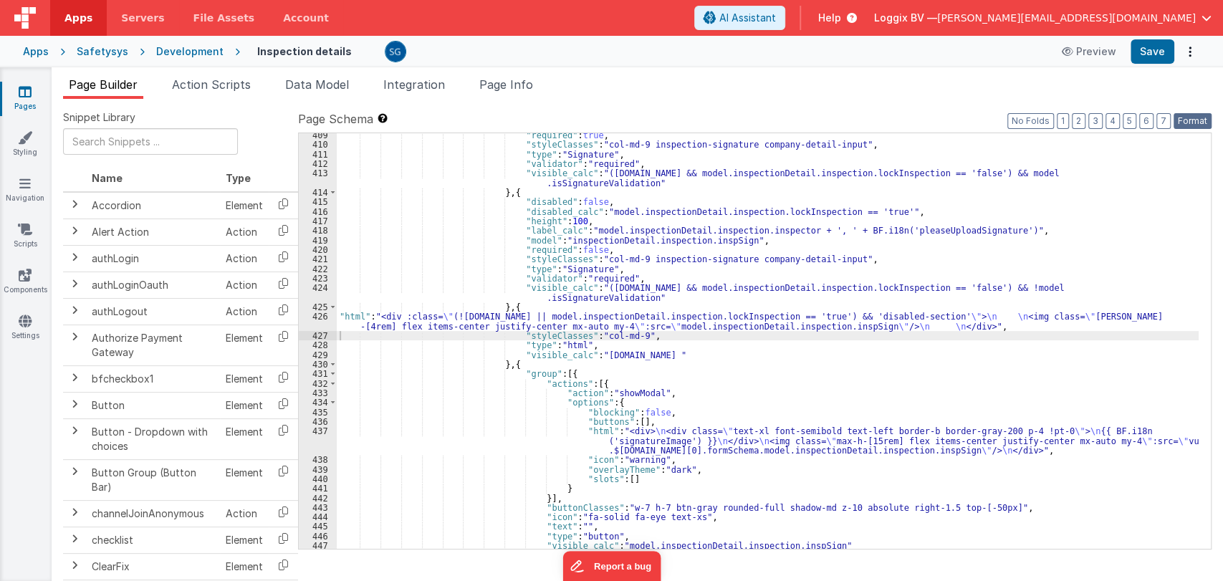
click at [1188, 121] on button "Format" at bounding box center [1193, 121] width 38 height 16
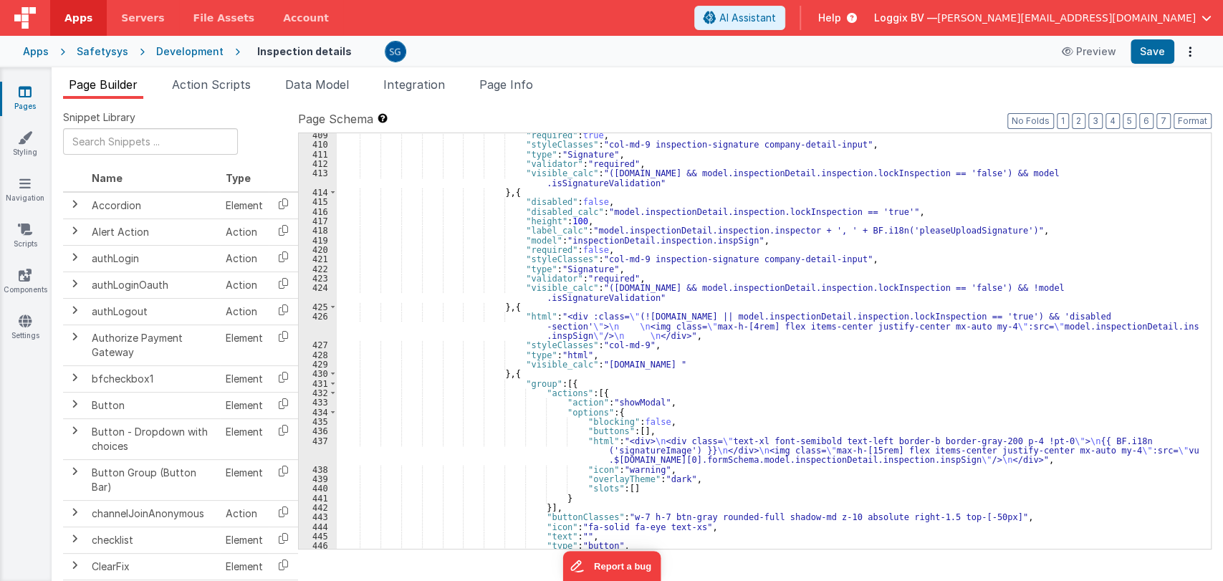
click at [1163, 64] on div "Apps Safetysys Development Inspection details Preview Save" at bounding box center [611, 52] width 1223 height 32
click at [1158, 61] on button "Save" at bounding box center [1153, 51] width 44 height 24
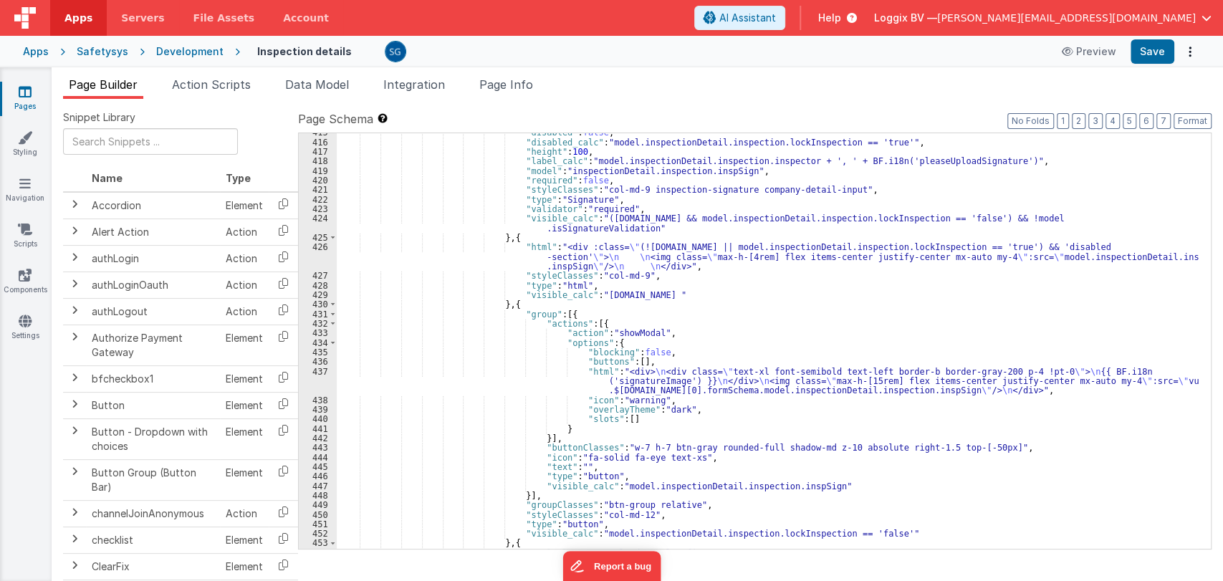
scroll to position [5304, 0]
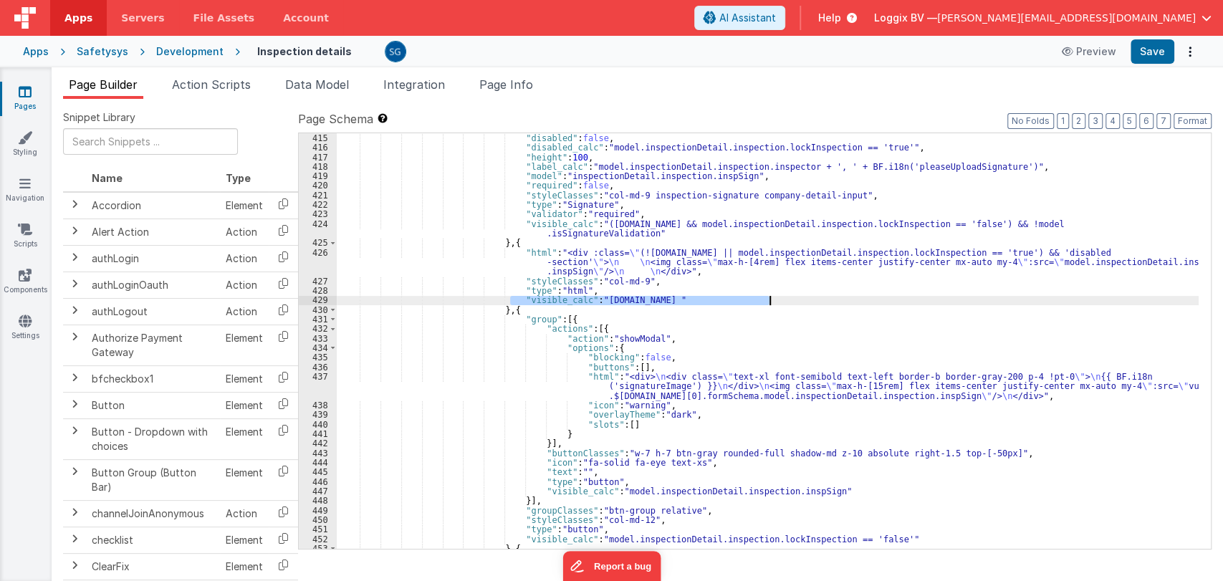
drag, startPoint x: 510, startPoint y: 300, endPoint x: 783, endPoint y: 299, distance: 272.4
click at [783, 299] on div ""disabled" : false , "disabled_calc" : "model.inspectionDetail.inspection.lockI…" at bounding box center [768, 350] width 862 height 435
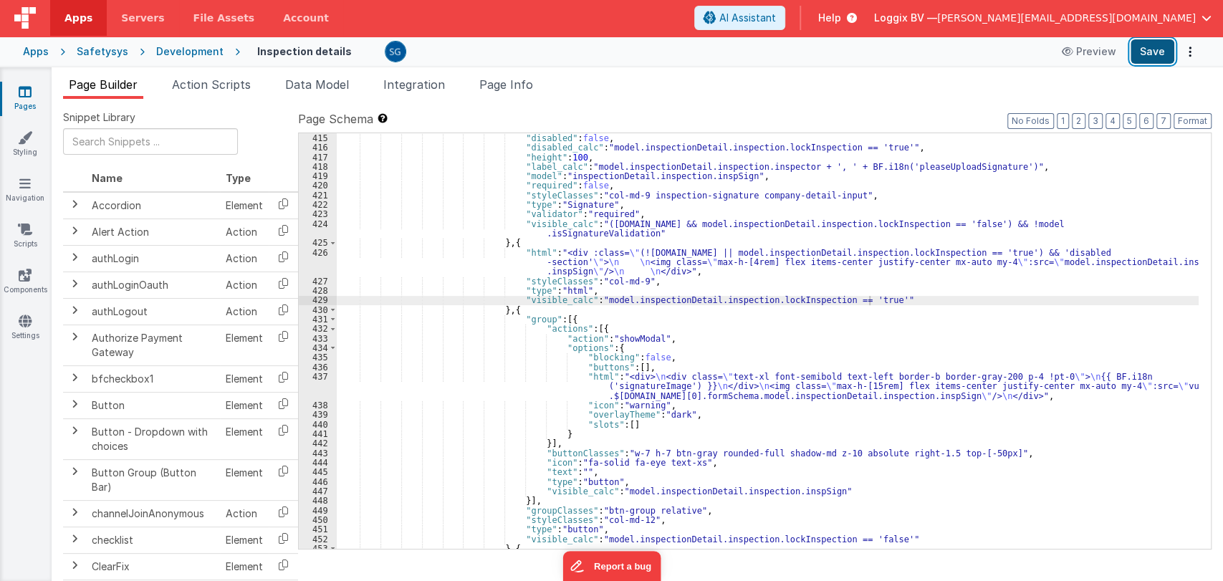
click at [1170, 49] on button "Save" at bounding box center [1153, 51] width 44 height 24
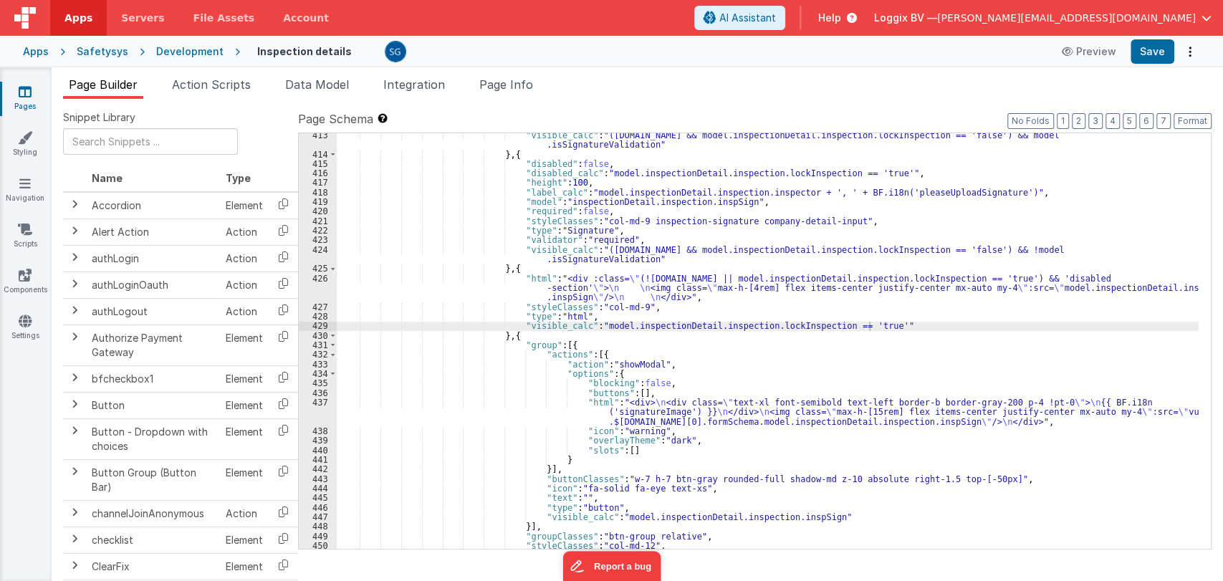
scroll to position [5277, 0]
click at [740, 328] on div ""visible_calc" : "(model.inspectionDetail.inspection.id && model.inspectionDeta…" at bounding box center [768, 352] width 862 height 444
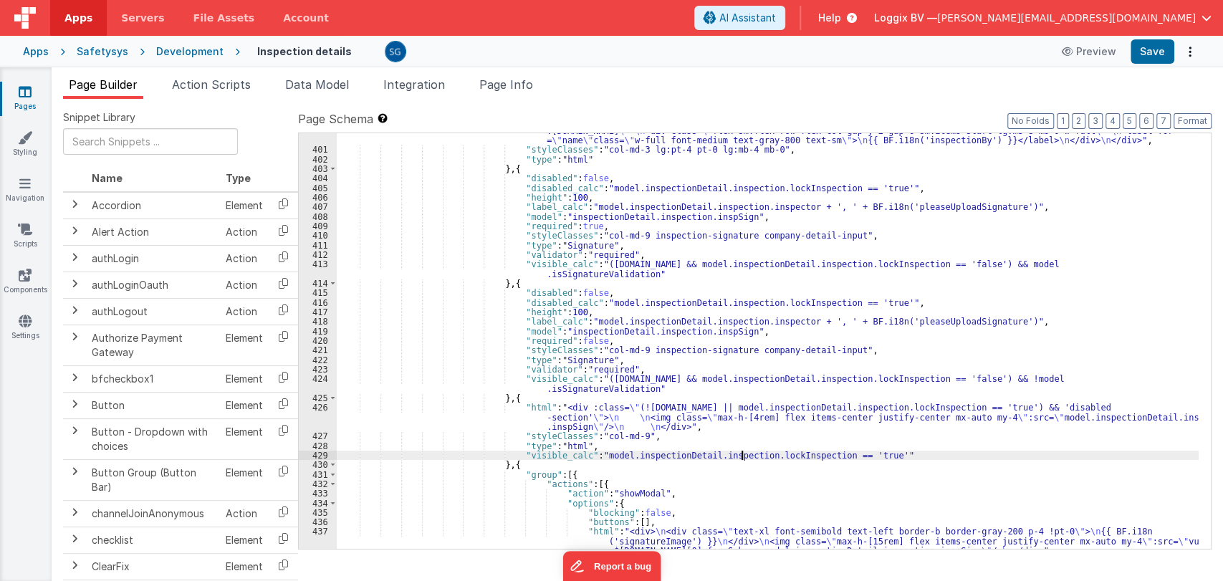
scroll to position [5148, 0]
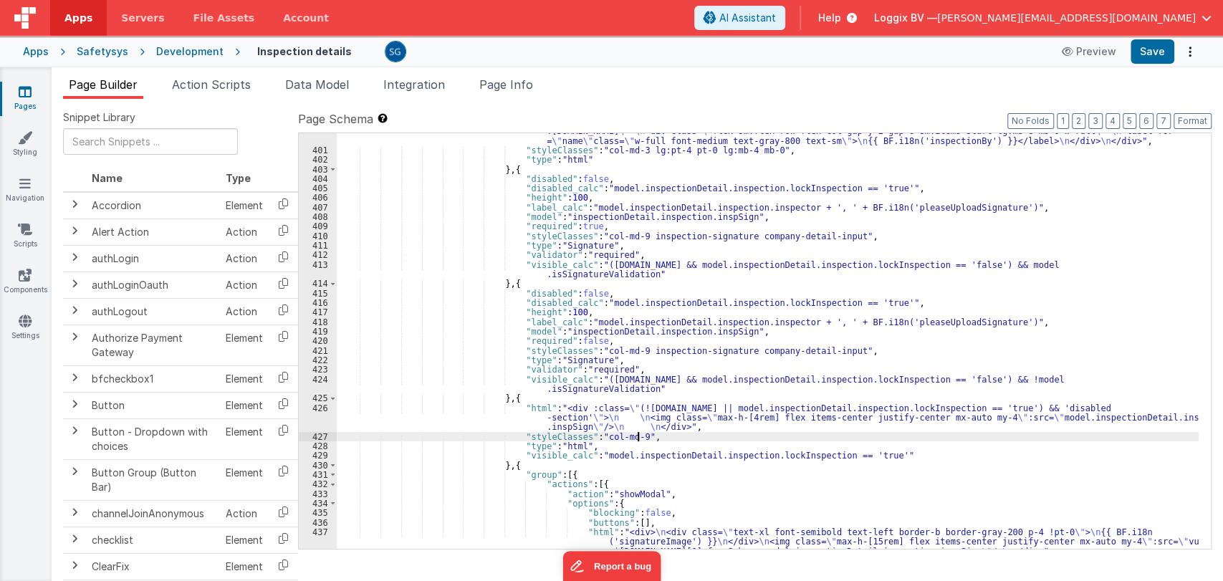
click at [692, 434] on div ""html" : "<div :class= \" (model.inspectionDetail.inspection.lockInspection == …" at bounding box center [768, 353] width 862 height 473
click at [694, 429] on div ""html" : "<div :class= \" (model.inspectionDetail.inspection.lockInspection == …" at bounding box center [768, 353] width 862 height 473
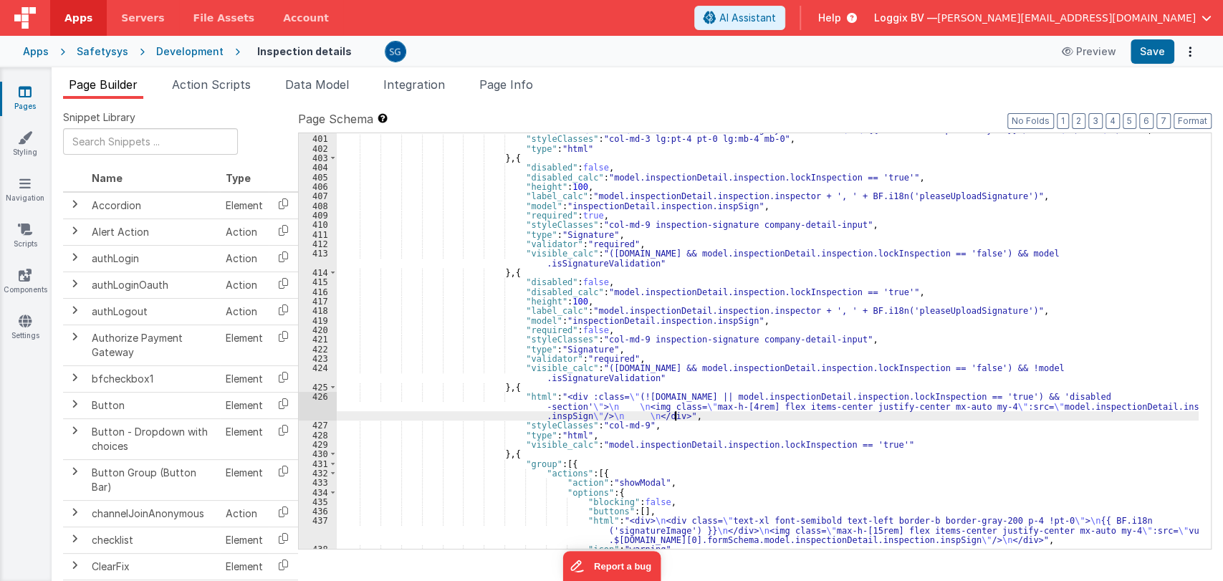
scroll to position [5159, 0]
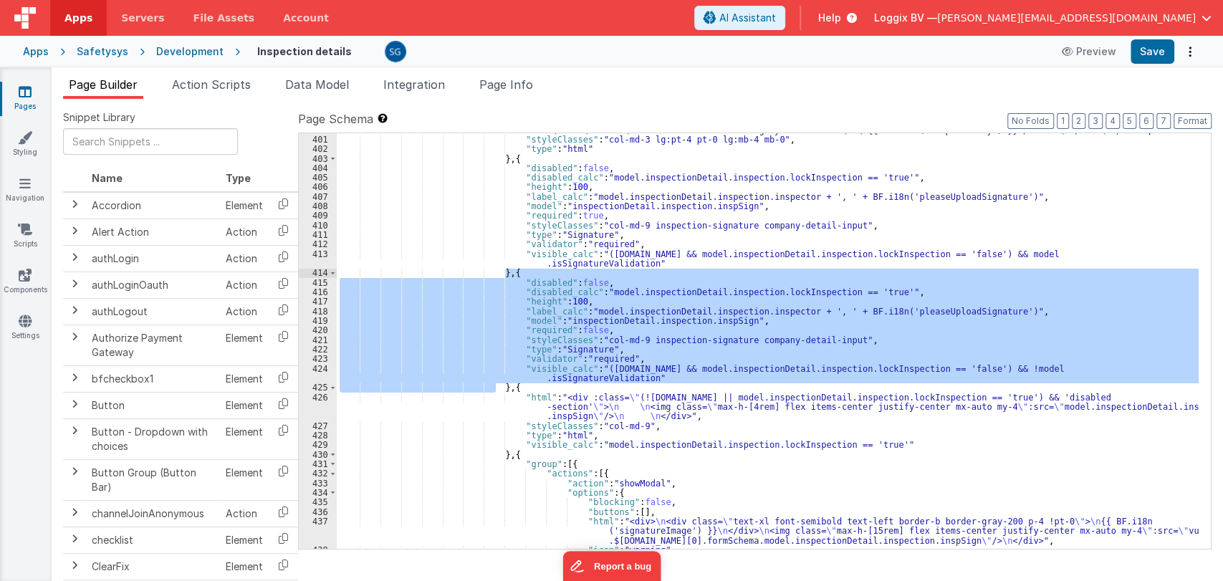
drag, startPoint x: 494, startPoint y: 386, endPoint x: 505, endPoint y: 272, distance: 114.5
click at [505, 272] on div ""html" : "<div :class= \" (model.inspectionDetail.inspection.lockInspection == …" at bounding box center [768, 333] width 862 height 454
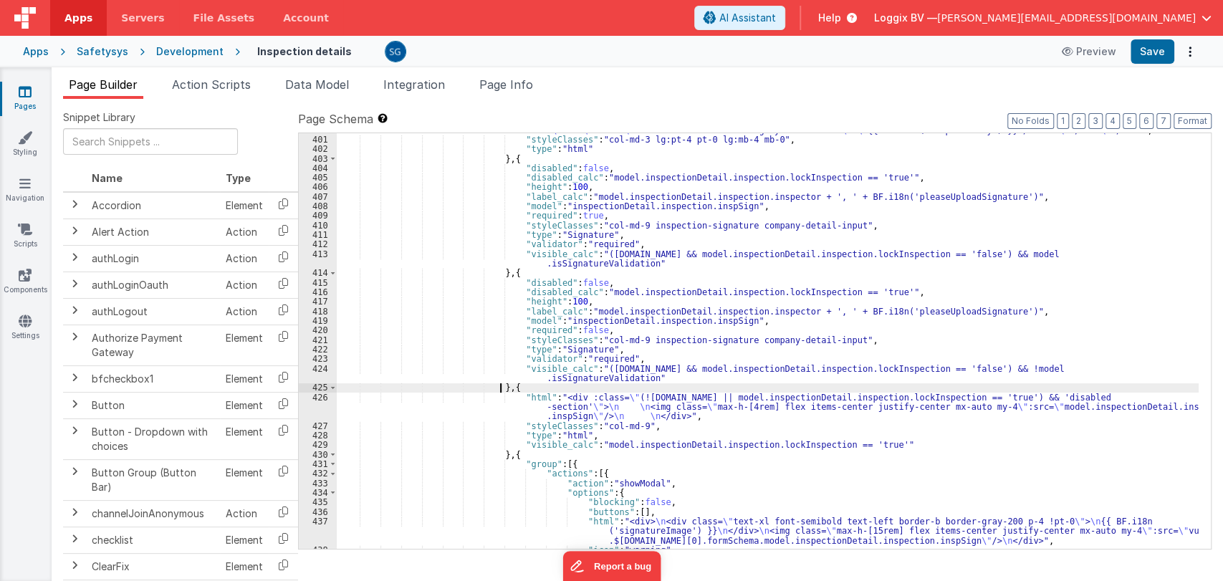
click at [499, 386] on div ""html" : "<div :class= \" (model.inspectionDetail.inspection.lockInspection == …" at bounding box center [768, 333] width 862 height 454
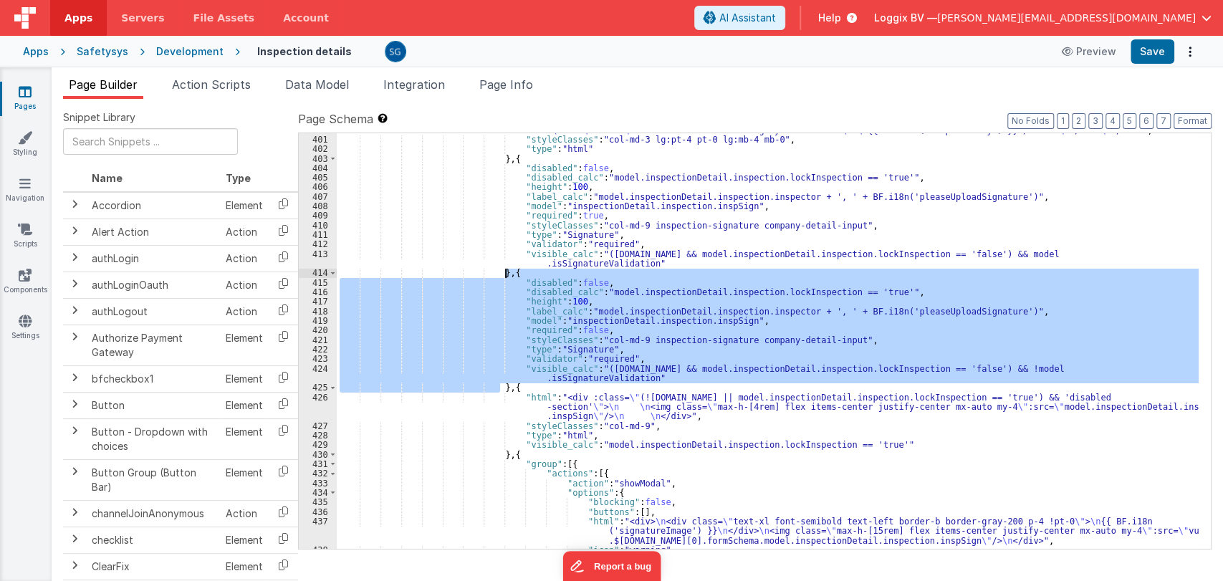
drag, startPoint x: 499, startPoint y: 386, endPoint x: 503, endPoint y: 275, distance: 110.5
click at [503, 275] on div ""html" : "<div :class= \" (model.inspectionDetail.inspection.lockInspection == …" at bounding box center [768, 333] width 862 height 454
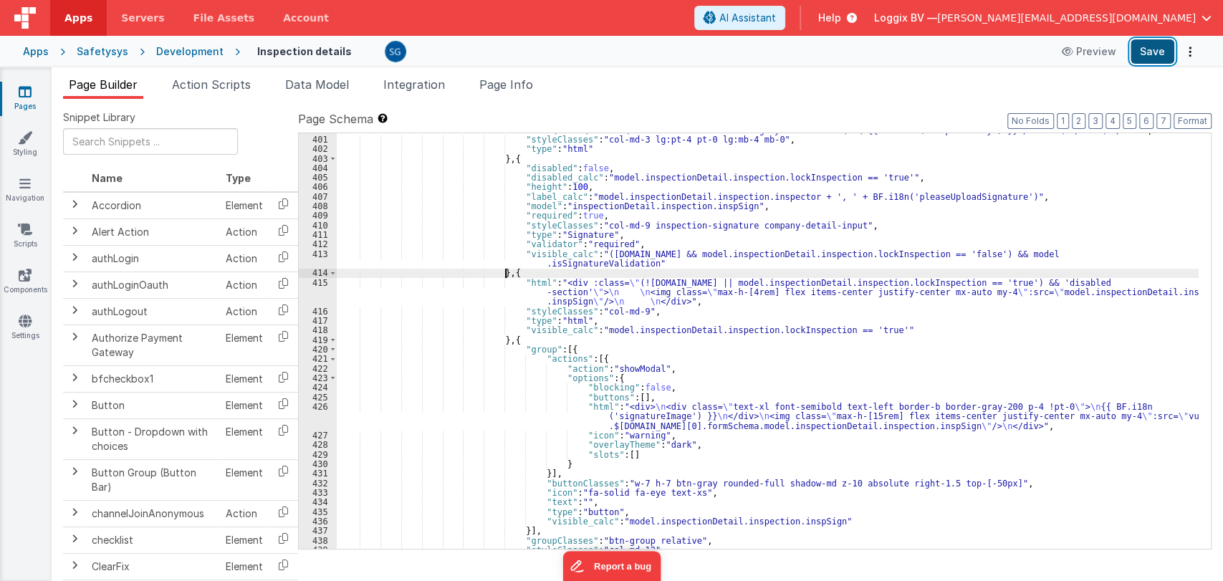
click at [1152, 52] on button "Save" at bounding box center [1153, 51] width 44 height 24
click at [507, 271] on div ""html" : "<div :class= \" (model.inspectionDetail.inspection.lockInspection == …" at bounding box center [768, 333] width 862 height 454
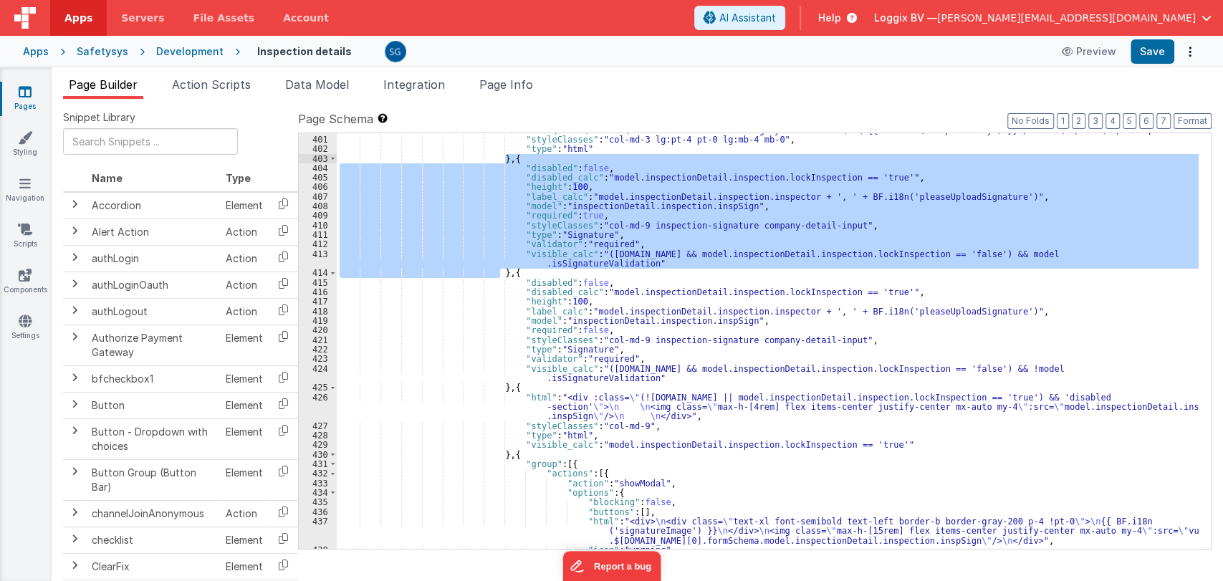
drag, startPoint x: 499, startPoint y: 273, endPoint x: 506, endPoint y: 156, distance: 117.0
click at [506, 156] on div ""html" : "<div :class= \" (model.inspectionDetail.inspection.lockInspection == …" at bounding box center [768, 333] width 862 height 454
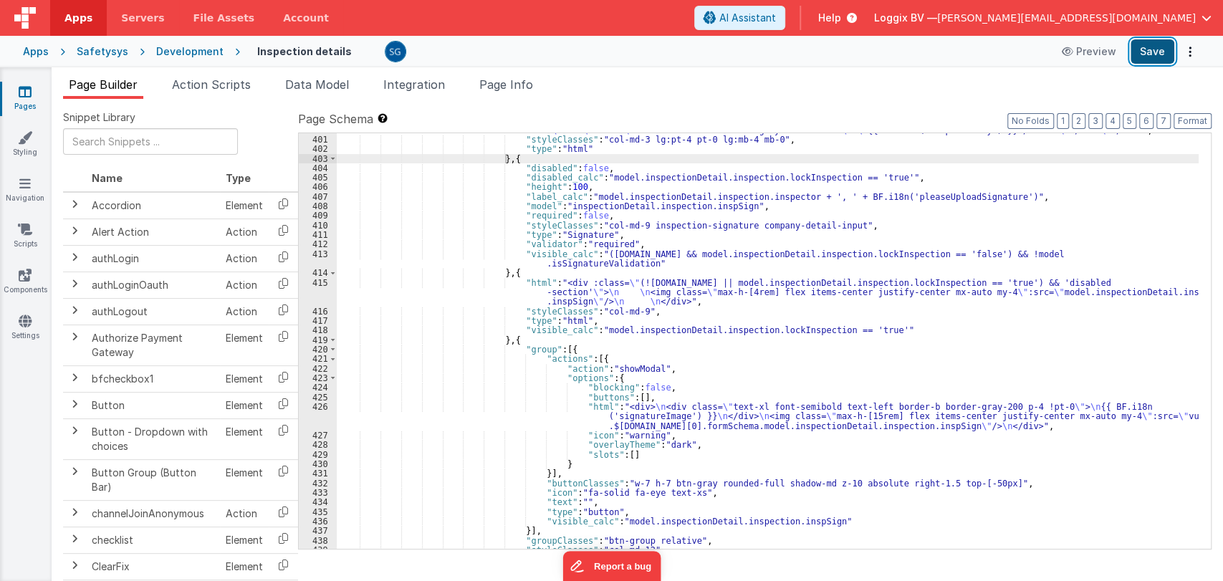
click at [1149, 47] on button "Save" at bounding box center [1153, 51] width 44 height 24
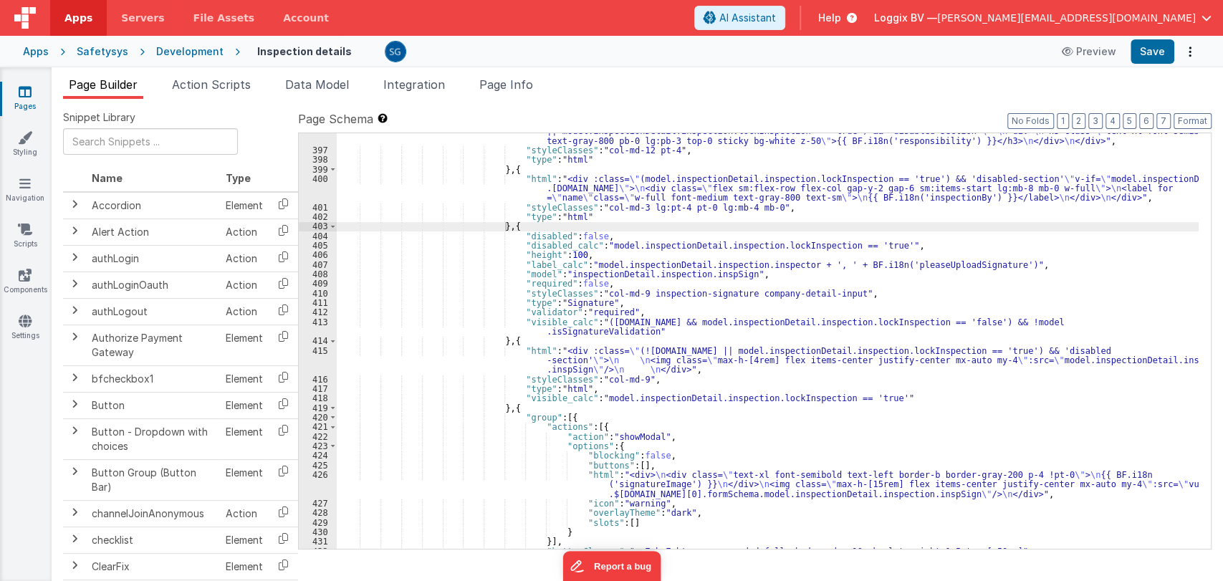
scroll to position [5091, 0]
click at [505, 231] on div ""html" : "<div class= \" bg-white overflow-x-auto col-md-12 custom-scroll scrol…" at bounding box center [768, 344] width 862 height 454
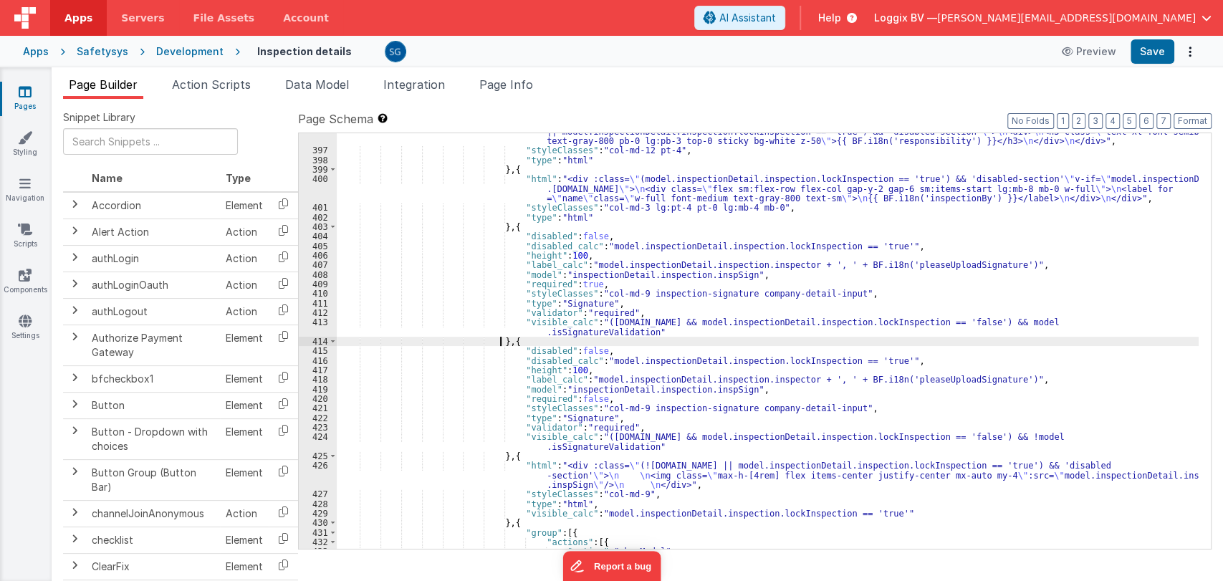
click at [648, 449] on div ""html" : "<div class= \" bg-white overflow-x-auto col-md-12 custom-scroll scrol…" at bounding box center [768, 344] width 862 height 454
click at [771, 388] on div ""html" : "<div class= \" bg-white overflow-x-auto col-md-12 custom-scroll scrol…" at bounding box center [768, 344] width 862 height 454
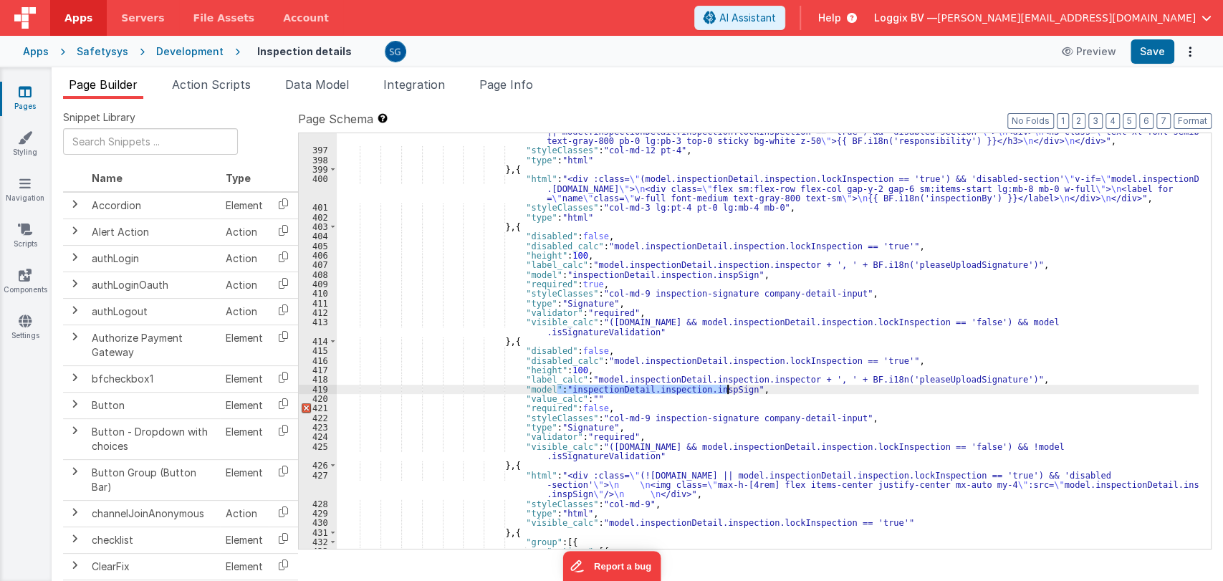
drag, startPoint x: 556, startPoint y: 388, endPoint x: 728, endPoint y: 391, distance: 172.0
click at [728, 391] on div ""html" : "<div class= \" bg-white overflow-x-auto col-md-12 custom-scroll scrol…" at bounding box center [768, 344] width 862 height 454
click at [576, 398] on div ""html" : "<div class= \" bg-white overflow-x-auto col-md-12 custom-scroll scrol…" at bounding box center [768, 344] width 862 height 454
paste textarea
click at [576, 398] on div ""html" : "<div class= \" bg-white overflow-x-auto col-md-12 custom-scroll scrol…" at bounding box center [768, 344] width 862 height 454
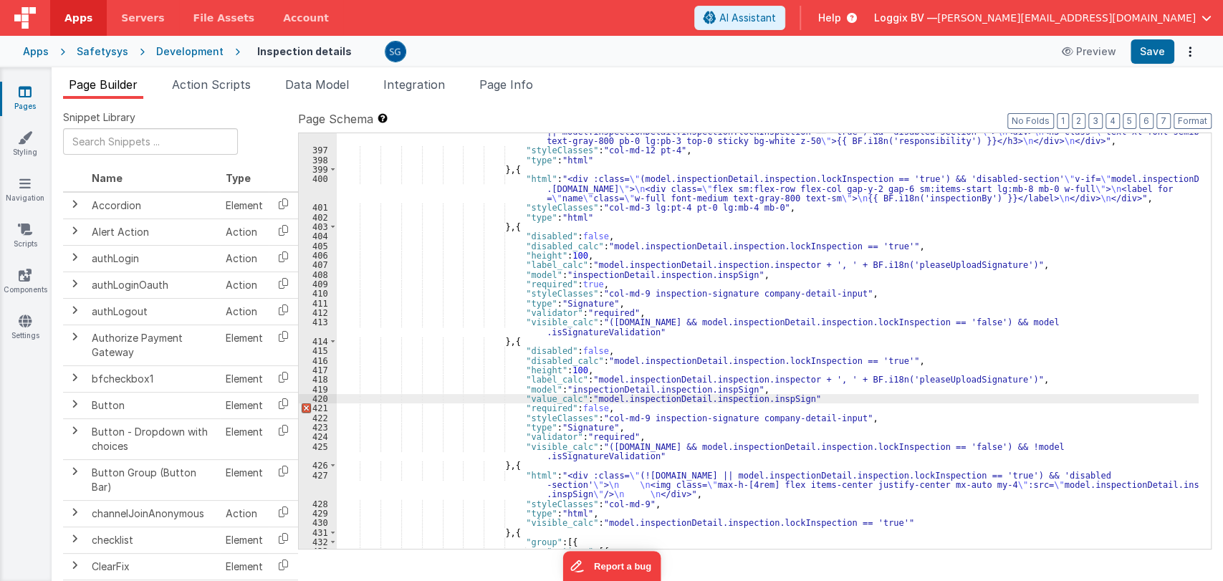
click at [811, 393] on div ""html" : "<div class= \" bg-white overflow-x-auto col-md-12 custom-scroll scrol…" at bounding box center [768, 344] width 862 height 454
click at [811, 395] on div ""html" : "<div class= \" bg-white overflow-x-auto col-md-12 custom-scroll scrol…" at bounding box center [768, 344] width 862 height 454
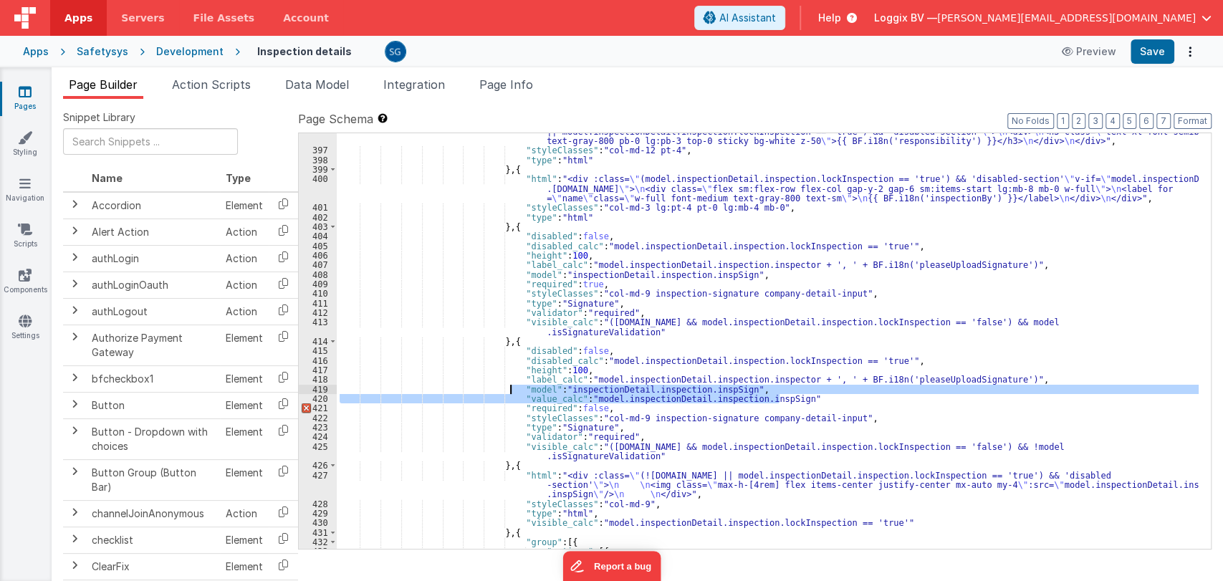
drag, startPoint x: 786, startPoint y: 398, endPoint x: 511, endPoint y: 390, distance: 274.6
click at [511, 390] on div ""html" : "<div class= \" bg-white overflow-x-auto col-md-12 custom-scroll scrol…" at bounding box center [768, 344] width 862 height 454
click at [811, 396] on div ""html" : "<div class= \" bg-white overflow-x-auto col-md-12 custom-scroll scrol…" at bounding box center [768, 341] width 862 height 416
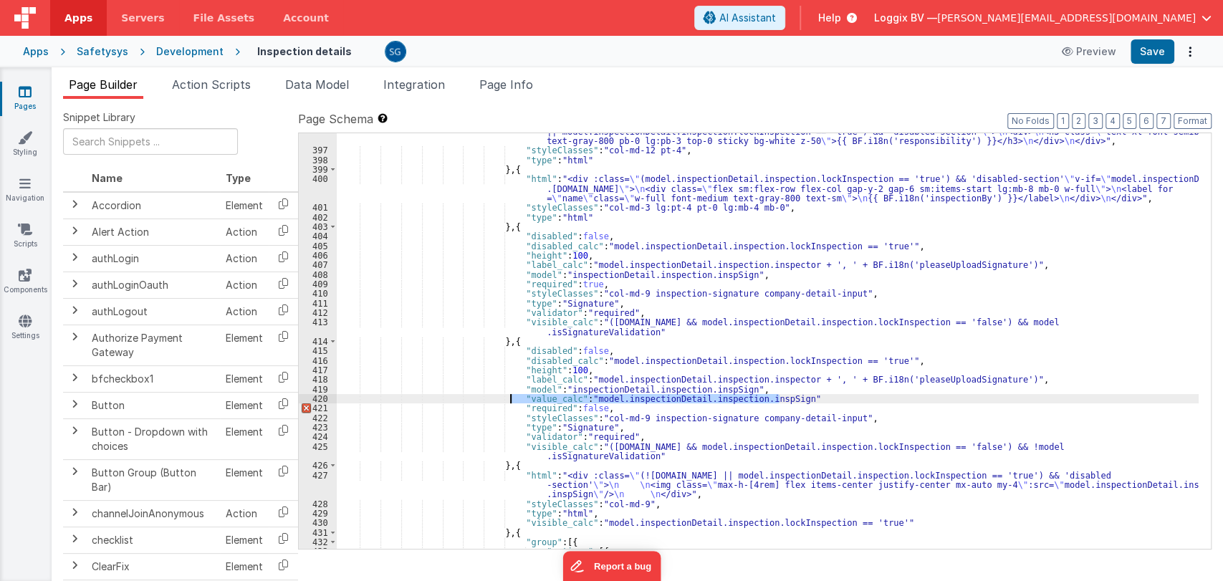
drag, startPoint x: 800, startPoint y: 396, endPoint x: 509, endPoint y: 398, distance: 291.0
click at [509, 398] on div ""html" : "<div class= \" bg-white overflow-x-auto col-md-12 custom-scroll scrol…" at bounding box center [768, 344] width 862 height 454
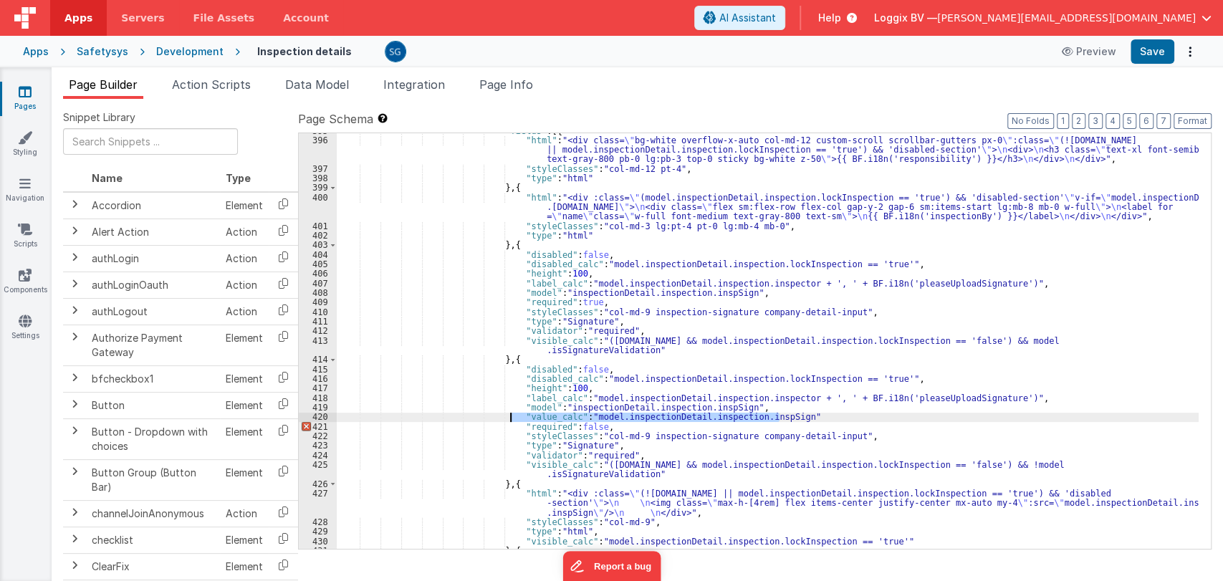
scroll to position [5072, 0]
click at [760, 292] on div ""fields" : [{ "html" : "<div class= \" bg-white overflow-x-auto col-md-12 custo…" at bounding box center [768, 343] width 862 height 435
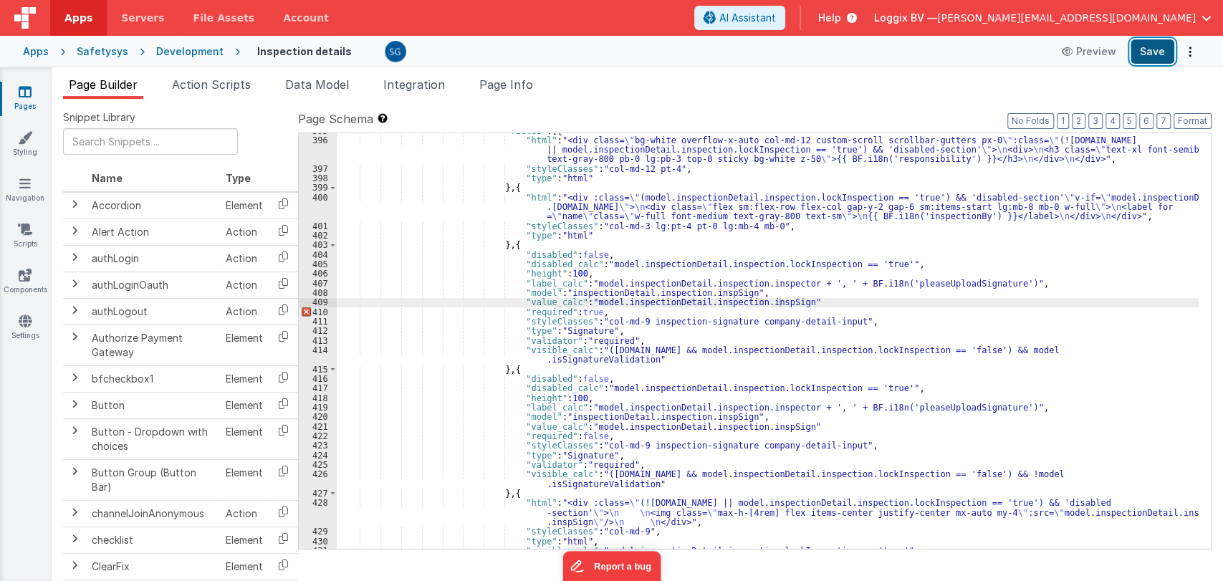
click at [1148, 52] on button "Save" at bounding box center [1153, 51] width 44 height 24
click at [804, 300] on div ""fields" : [{ "html" : "<div class= \" bg-white overflow-x-auto col-md-12 custo…" at bounding box center [768, 343] width 862 height 435
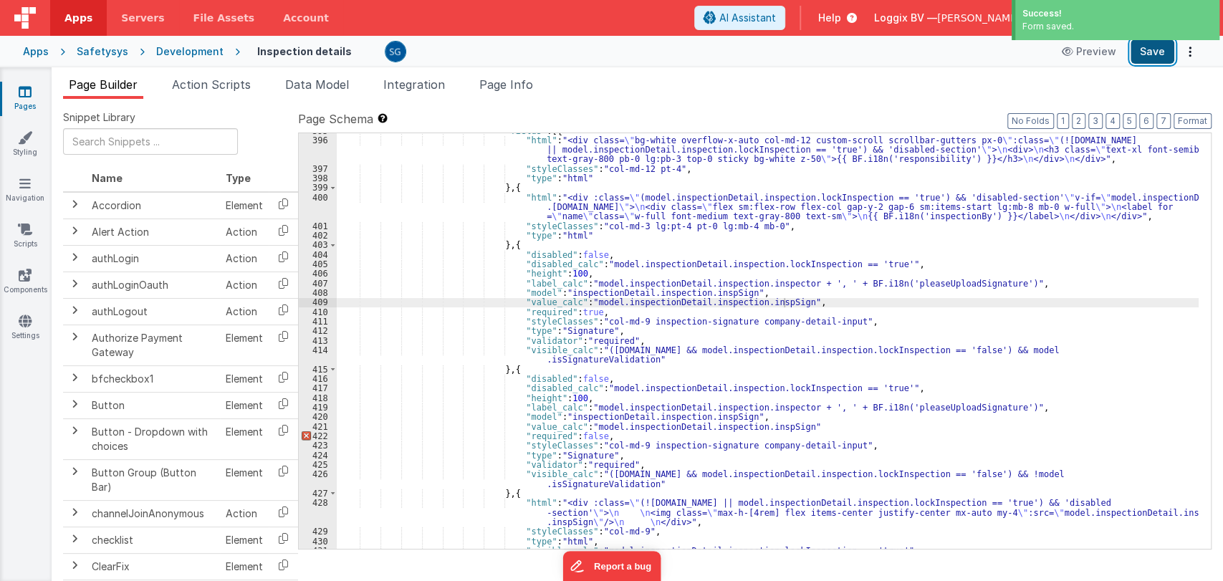
click at [1153, 51] on button "Save" at bounding box center [1153, 51] width 44 height 24
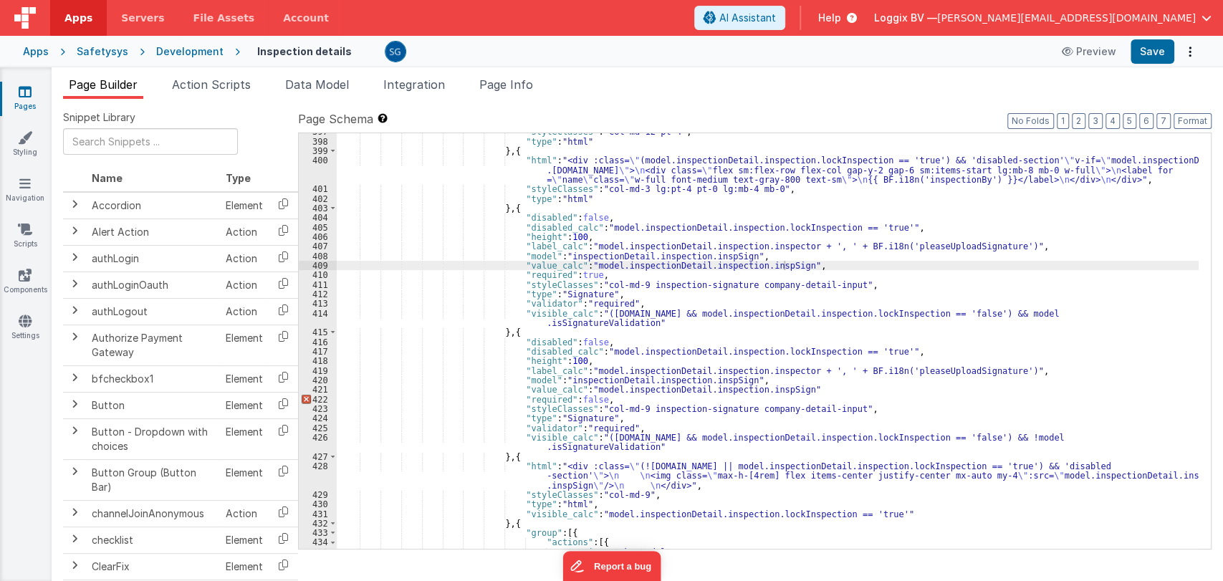
scroll to position [5109, 0]
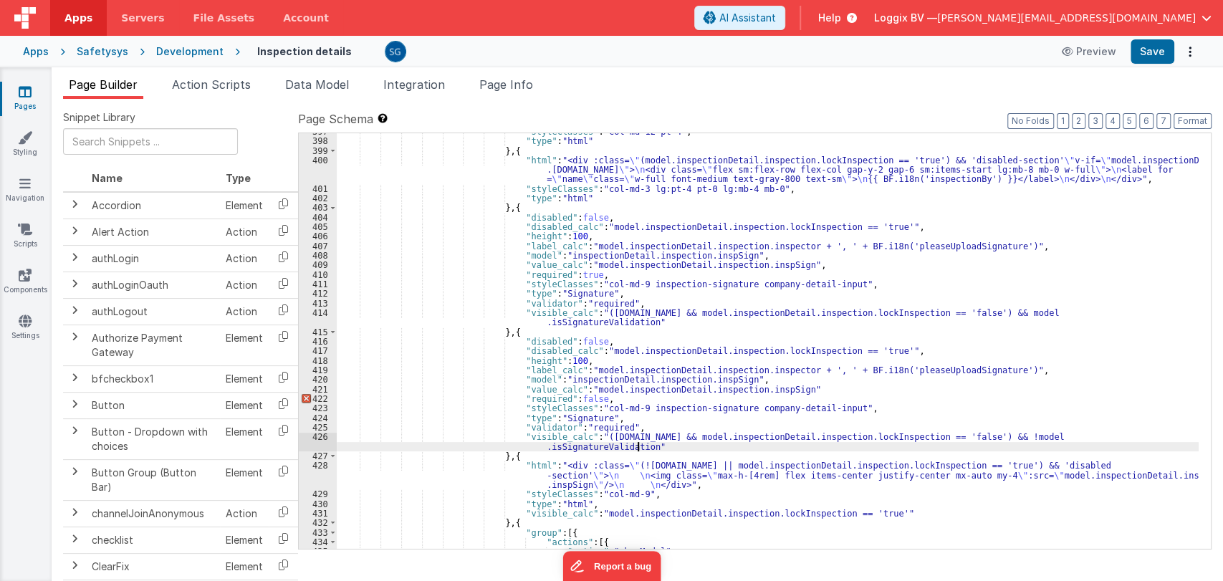
click at [648, 445] on div ""styleClasses" : "col-md-12 pt-4" , "type" : "html" } , { "html" : "<div :class…" at bounding box center [768, 344] width 862 height 435
click at [798, 383] on div ""styleClasses" : "col-md-12 pt-4" , "type" : "html" } , { "html" : "<div :class…" at bounding box center [768, 344] width 862 height 435
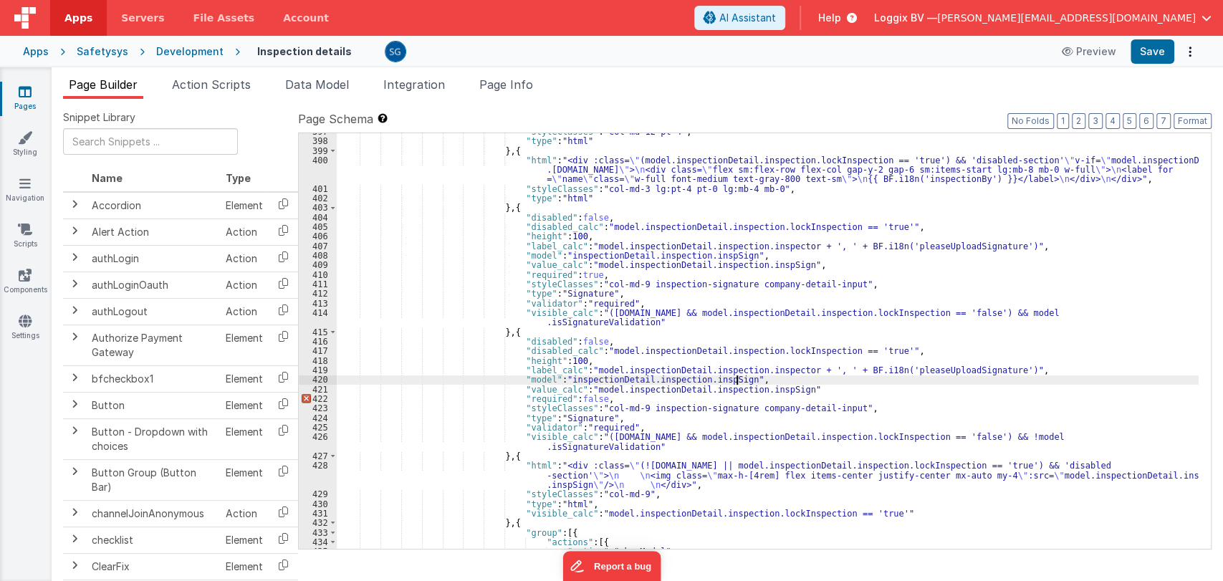
click at [790, 389] on div ""styleClasses" : "col-md-12 pt-4" , "type" : "html" } , { "html" : "<div :class…" at bounding box center [768, 344] width 862 height 435
click at [1143, 59] on button "Save" at bounding box center [1153, 51] width 44 height 24
click at [309, 80] on span "Data Model" at bounding box center [317, 84] width 64 height 14
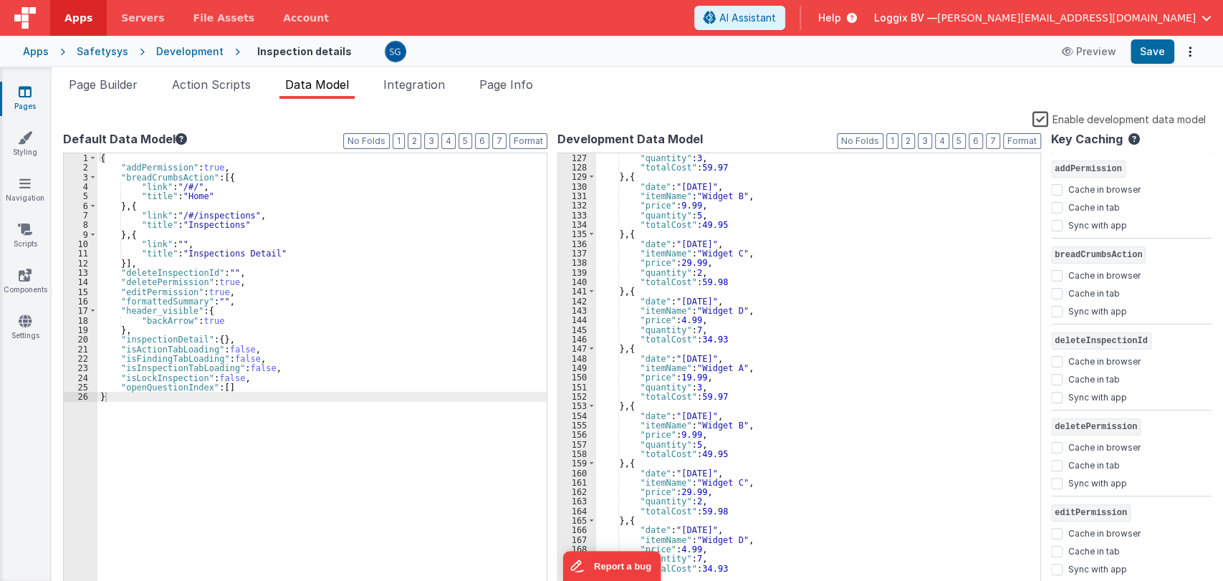
scroll to position [1204, 0]
click at [229, 82] on span "Action Scripts" at bounding box center [211, 84] width 79 height 14
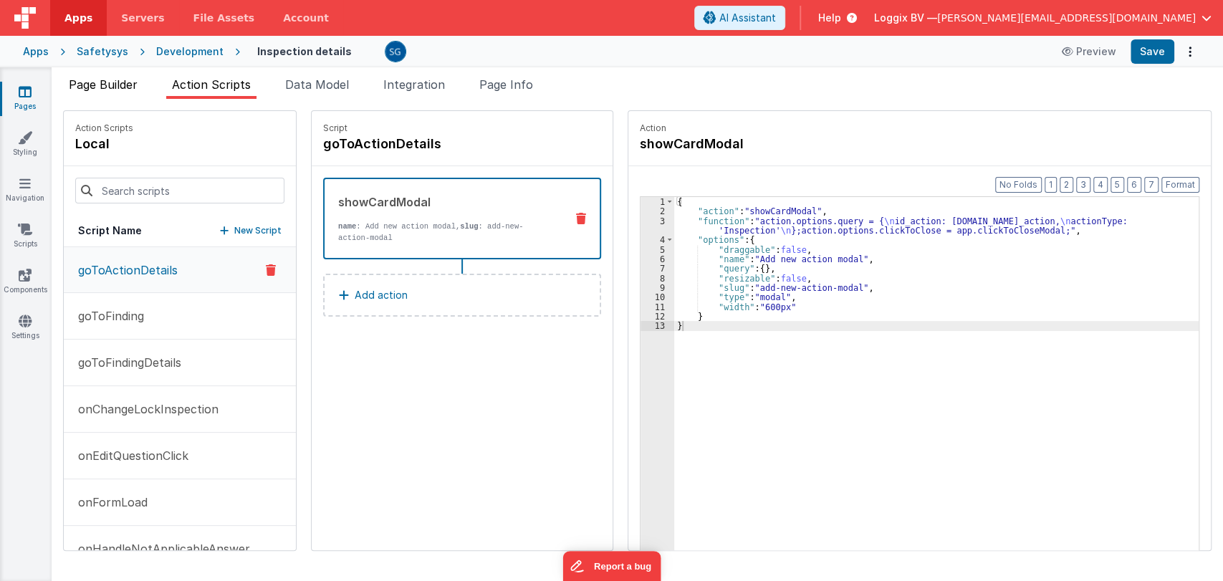
click at [126, 82] on span "Page Builder" at bounding box center [103, 84] width 69 height 14
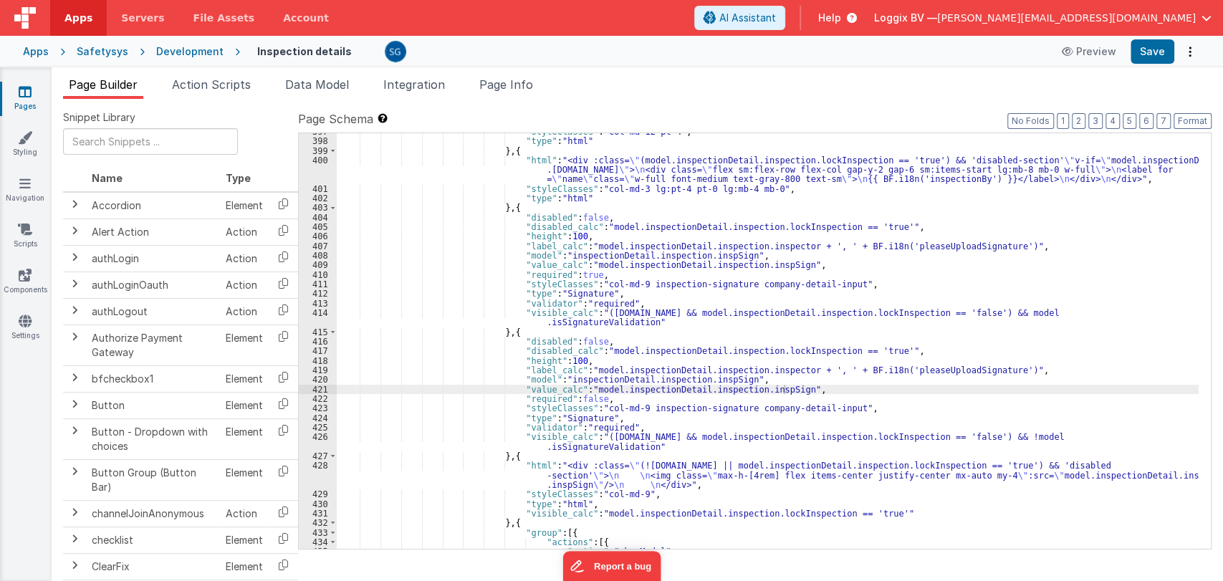
click at [595, 388] on div ""styleClasses" : "col-md-12 pt-4" , "type" : "html" } , { "html" : "<div :class…" at bounding box center [768, 344] width 862 height 435
click at [595, 387] on div ""styleClasses" : "col-md-12 pt-4" , "type" : "html" } , { "html" : "<div :class…" at bounding box center [768, 344] width 862 height 435
click at [585, 266] on div ""styleClasses" : "col-md-12 pt-4" , "type" : "html" } , { "html" : "<div :class…" at bounding box center [768, 344] width 862 height 435
click at [585, 267] on div ""styleClasses" : "col-md-12 pt-4" , "type" : "html" } , { "html" : "<div :class…" at bounding box center [768, 344] width 862 height 435
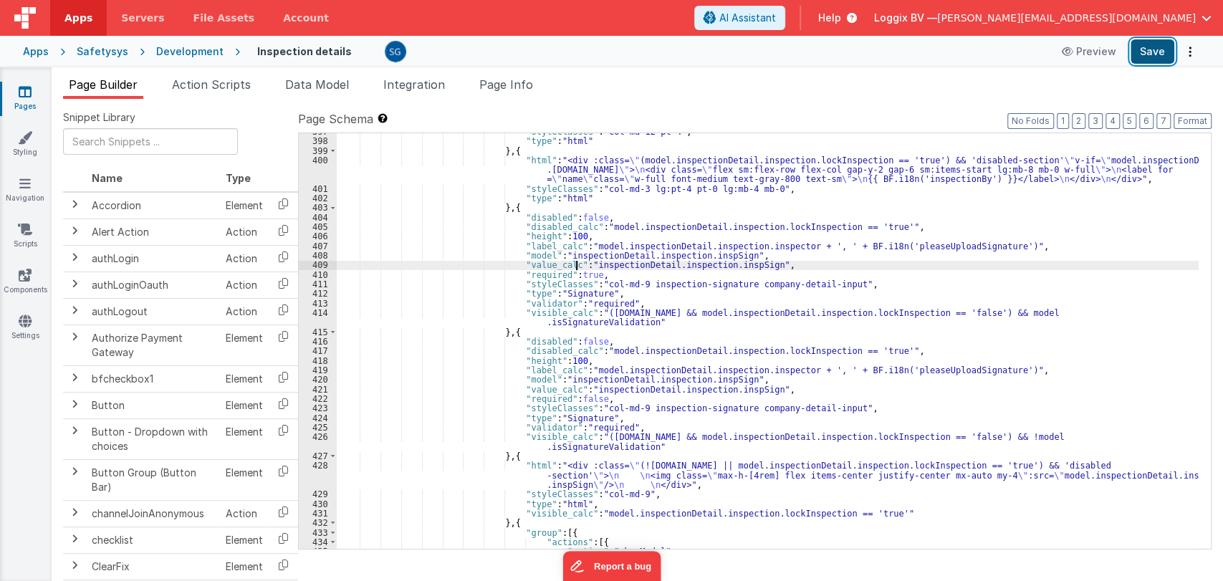
click at [1140, 56] on button "Save" at bounding box center [1153, 51] width 44 height 24
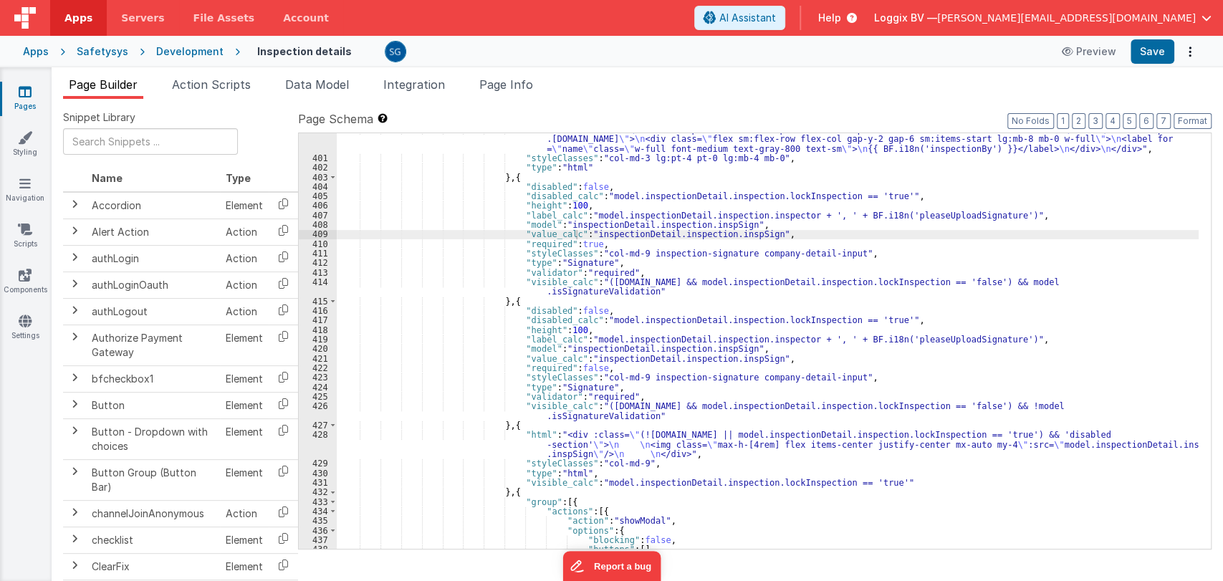
scroll to position [5143, 0]
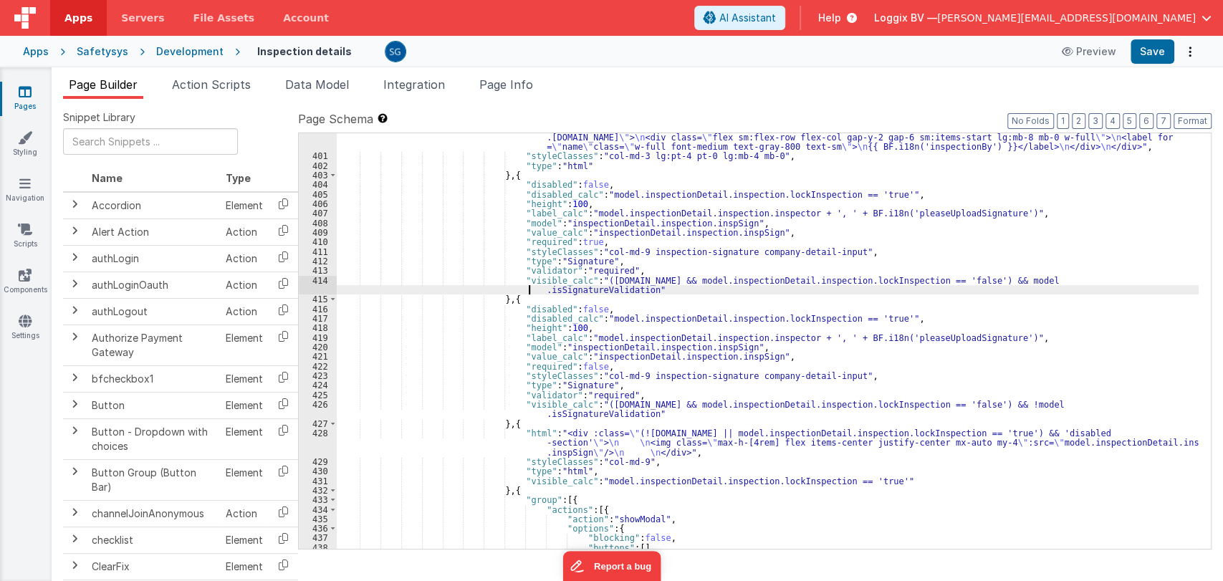
drag, startPoint x: 495, startPoint y: 294, endPoint x: 502, endPoint y: 290, distance: 8.4
click at [502, 290] on div ""html" : "<div :class= \" (model.inspectionDetail.inspection.lockInspection == …" at bounding box center [768, 359] width 862 height 473
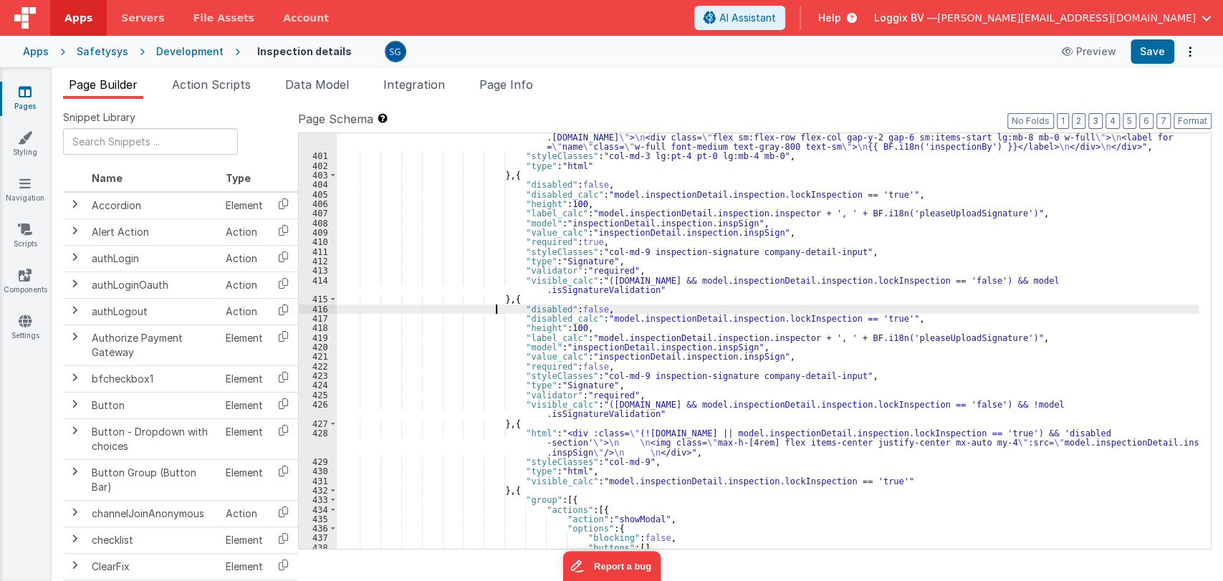
click at [495, 304] on div ""html" : "<div :class= \" (model.inspectionDetail.inspection.lockInspection == …" at bounding box center [768, 359] width 862 height 473
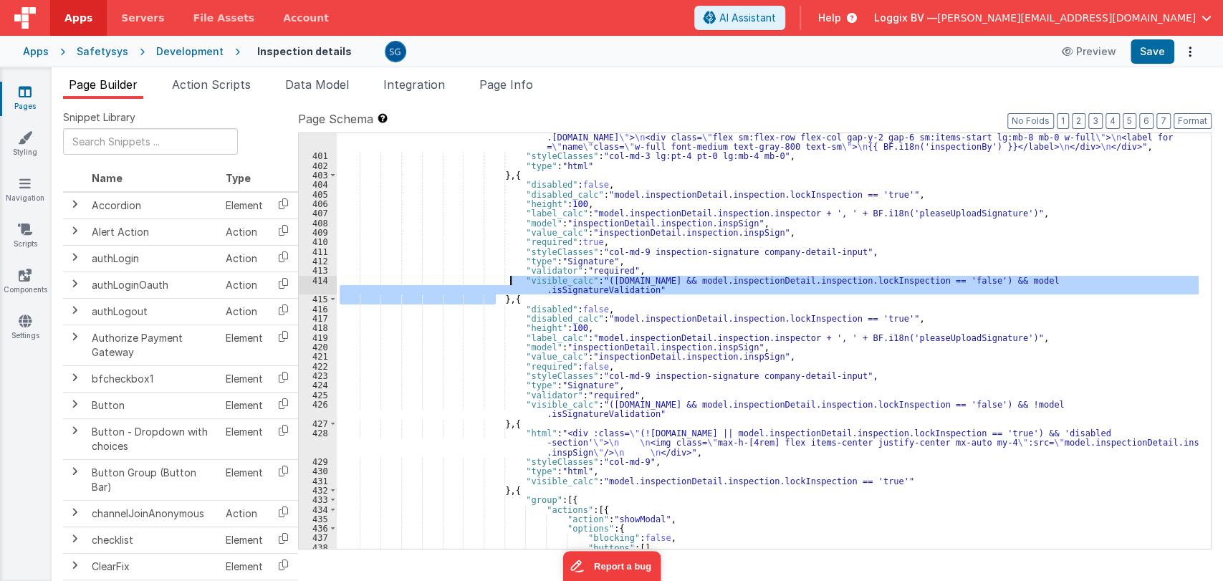
drag, startPoint x: 495, startPoint y: 300, endPoint x: 511, endPoint y: 280, distance: 26.1
click at [511, 280] on div ""html" : "<div :class= \" (model.inspectionDetail.inspection.lockInspection == …" at bounding box center [768, 359] width 862 height 473
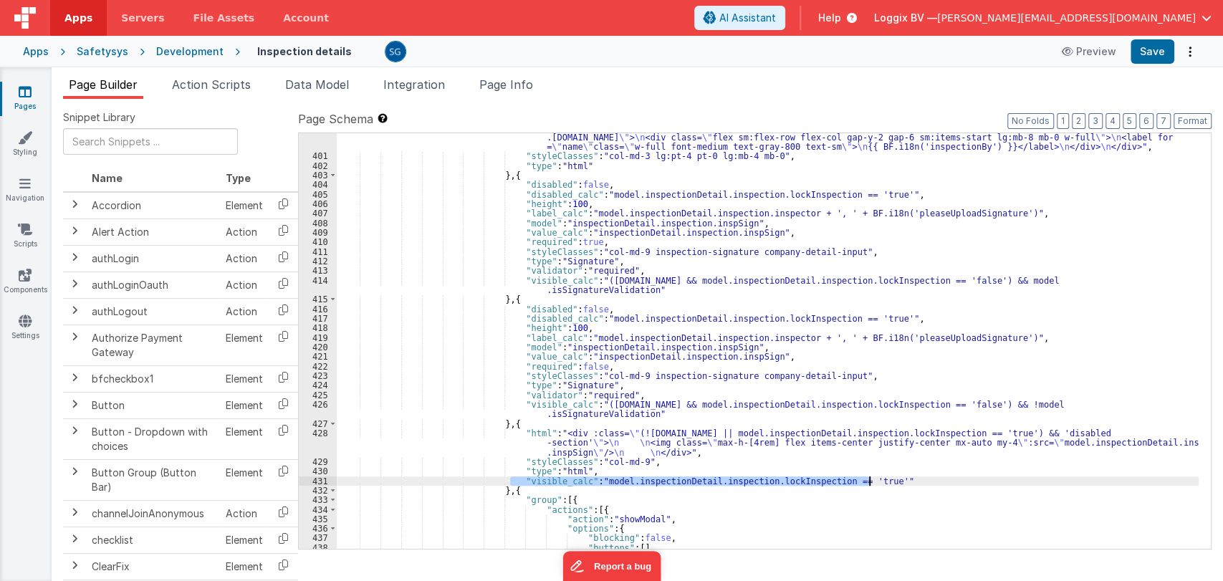
drag, startPoint x: 510, startPoint y: 479, endPoint x: 874, endPoint y: 478, distance: 364.1
click at [874, 478] on div ""html" : "<div :class= \" (model.inspectionDetail.inspection.lockInspection == …" at bounding box center [768, 359] width 862 height 473
paste textarea
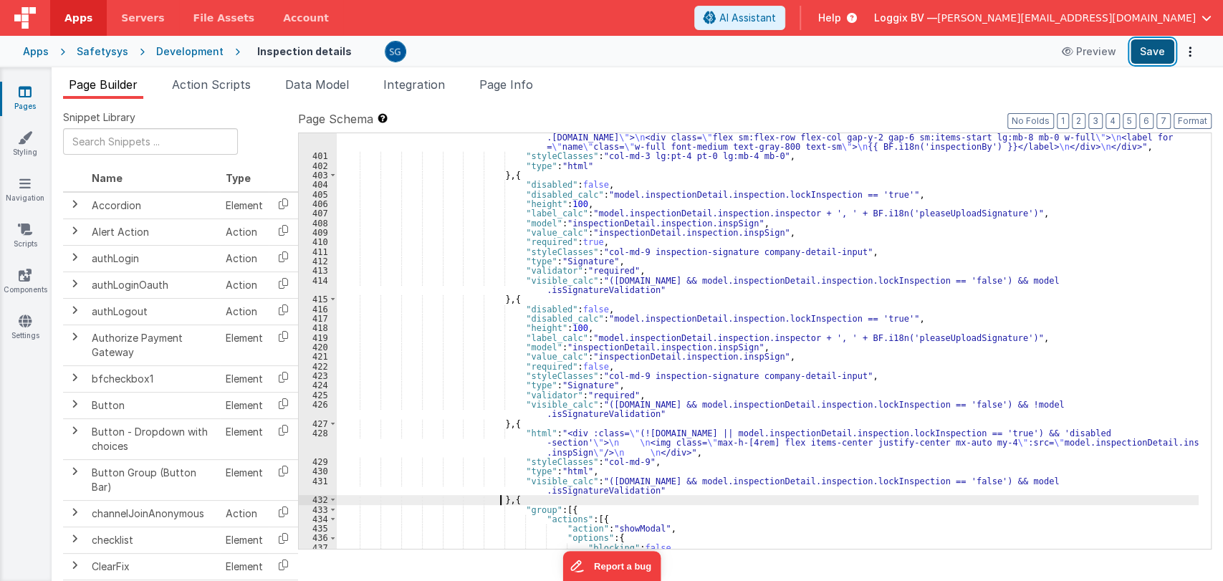
click at [1148, 39] on button "Save" at bounding box center [1153, 51] width 44 height 24
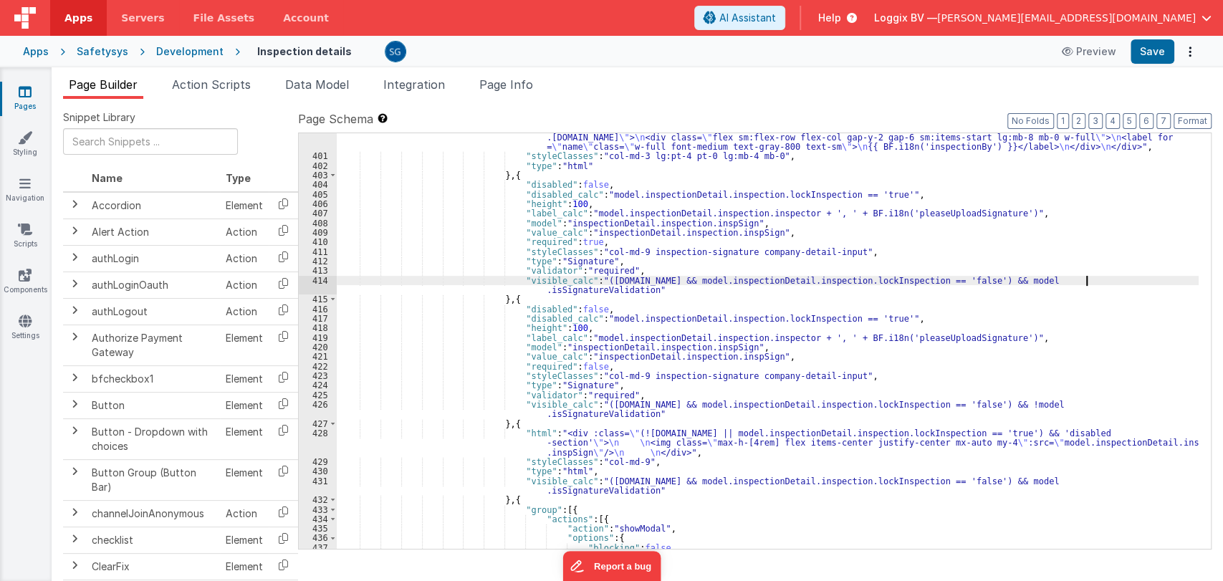
click at [1086, 282] on div ""html" : "<div :class= \" (model.inspectionDetail.inspection.lockInspection == …" at bounding box center [768, 350] width 862 height 454
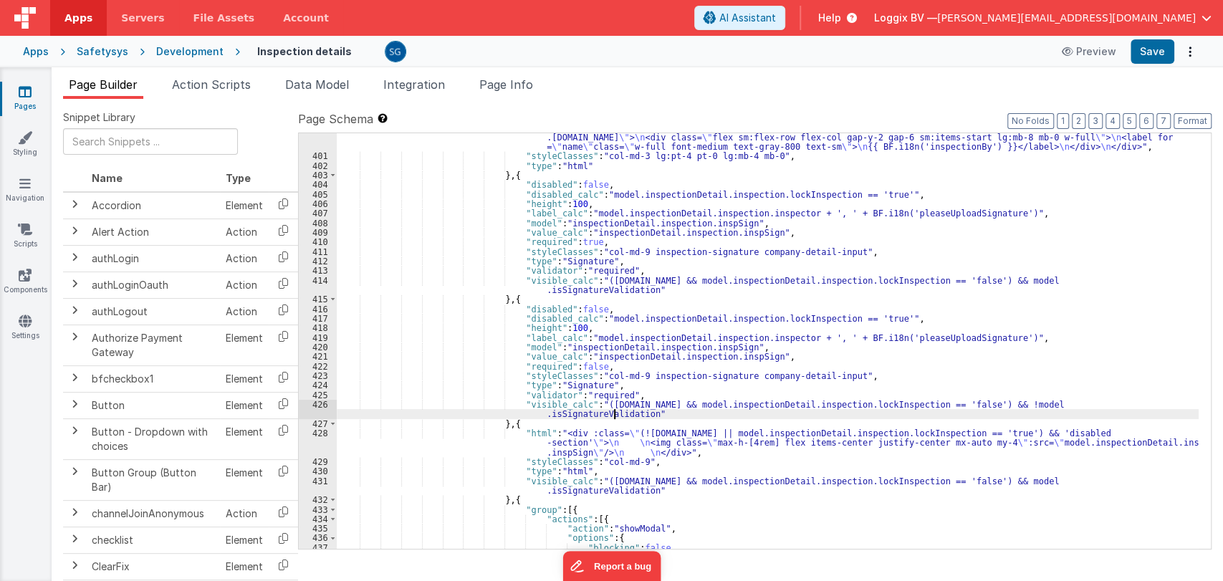
click at [614, 414] on div ""html" : "<div :class= \" (model.inspectionDetail.inspection.lockInspection == …" at bounding box center [768, 350] width 862 height 454
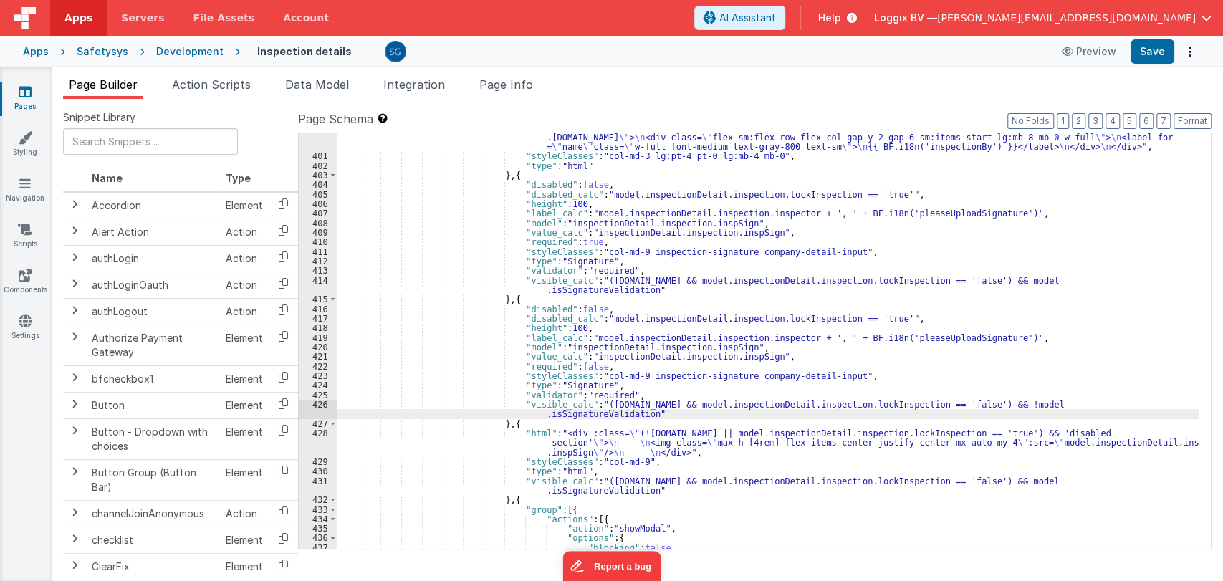
click at [614, 414] on div ""html" : "<div :class= \" (model.inspectionDetail.inspection.lockInspection == …" at bounding box center [768, 350] width 862 height 454
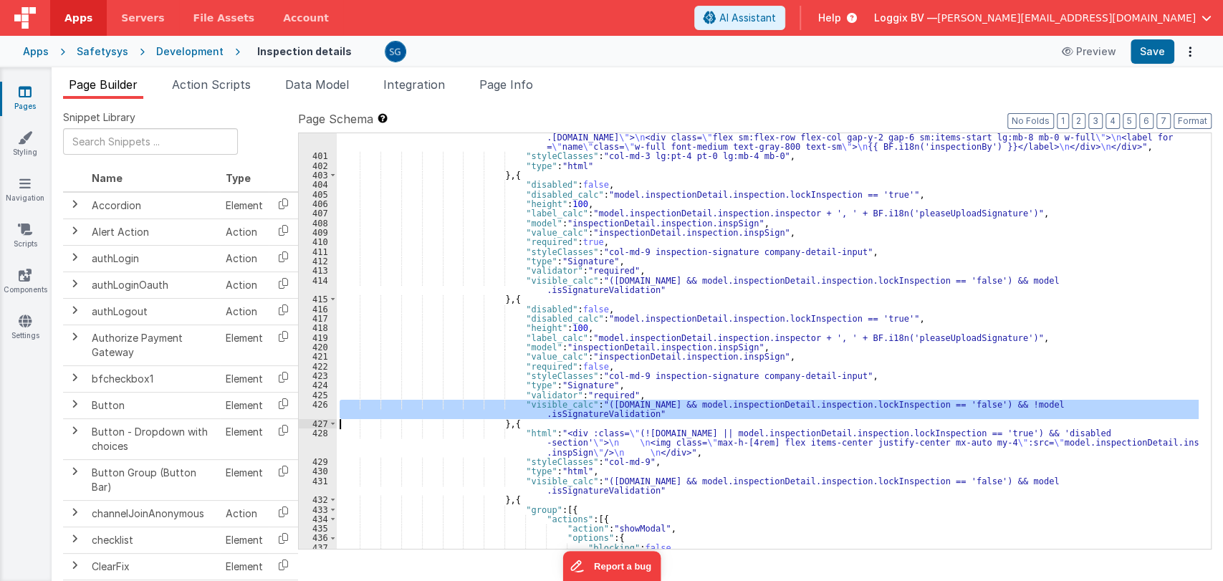
click at [614, 414] on div ""html" : "<div :class= \" (model.inspectionDetail.inspection.lockInspection == …" at bounding box center [768, 350] width 862 height 454
click at [614, 414] on div ""html" : "<div :class= \" (model.inspectionDetail.inspection.lockInspection == …" at bounding box center [768, 341] width 862 height 416
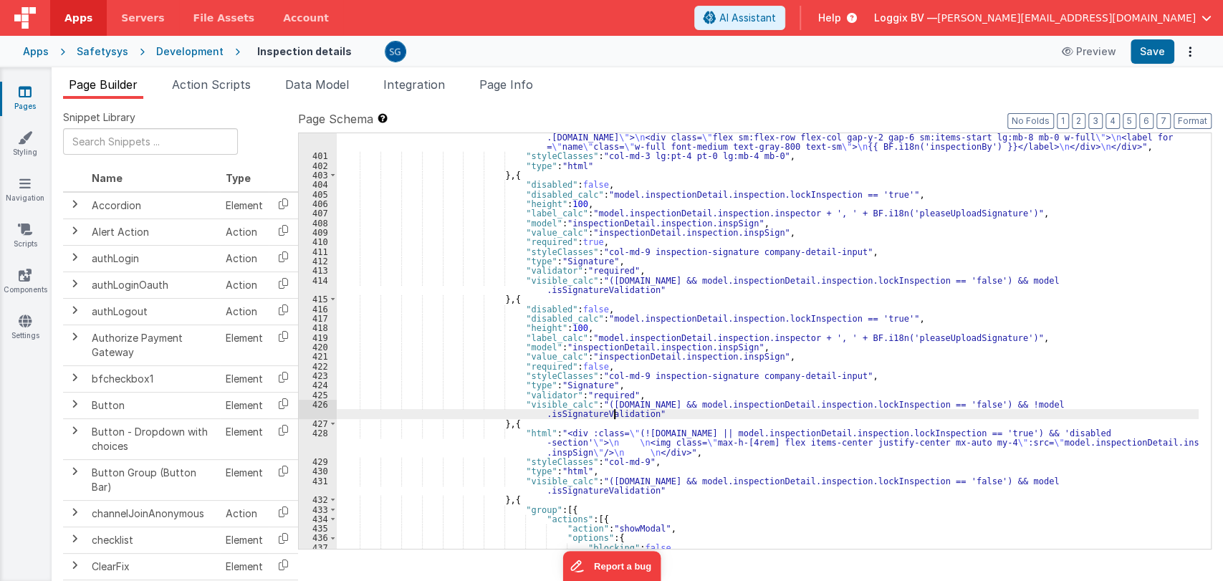
click at [614, 414] on div ""html" : "<div :class= \" (model.inspectionDetail.inspection.lockInspection == …" at bounding box center [768, 350] width 862 height 454
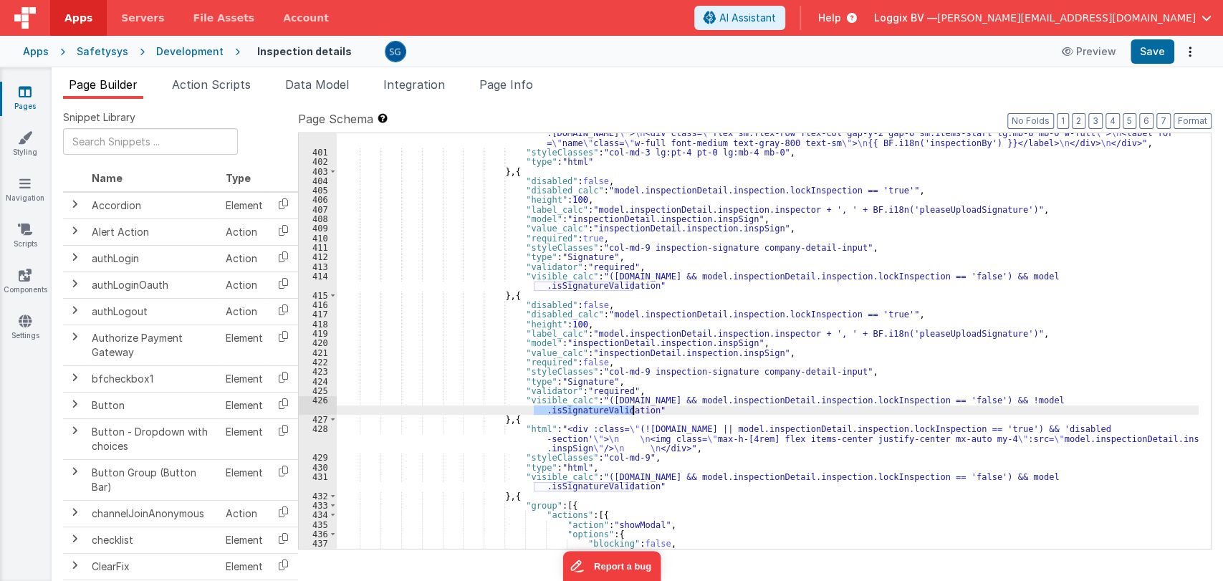
scroll to position [5146, 0]
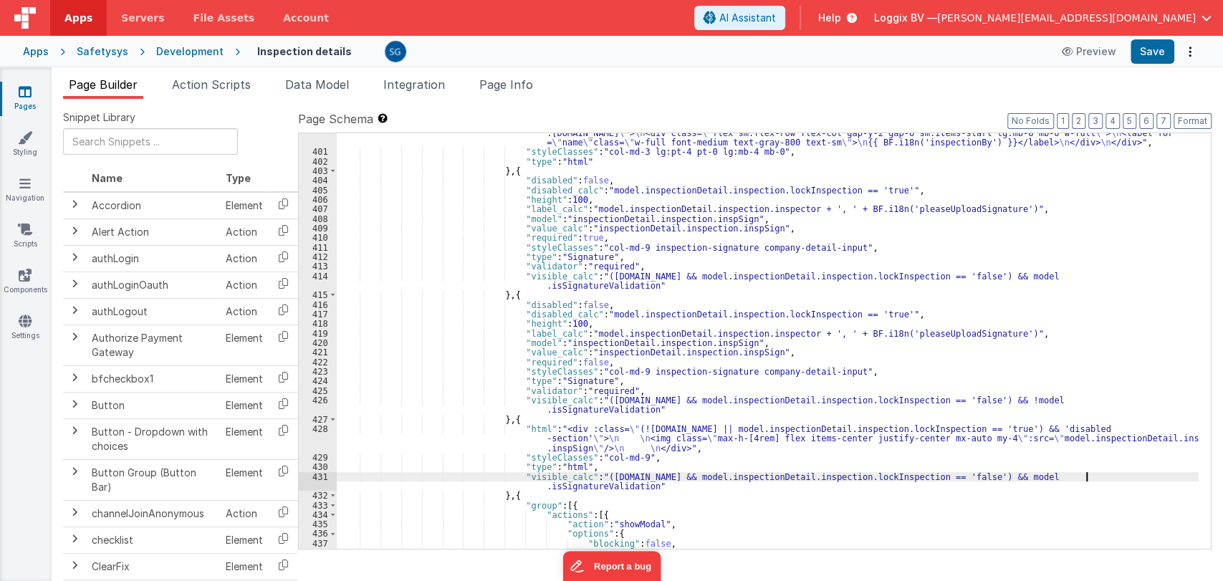
click at [1085, 474] on div ""html" : "<div :class= \" (model.inspectionDetail.inspection.lockInspection == …" at bounding box center [768, 345] width 862 height 454
click at [1164, 53] on button "Save" at bounding box center [1153, 51] width 44 height 24
click at [692, 484] on div ""html" : "<div :class= \" (model.inspectionDetail.inspection.lockInspection == …" at bounding box center [768, 345] width 862 height 454
click at [1089, 277] on div ""html" : "<div :class= \" (model.inspectionDetail.inspection.lockInspection == …" at bounding box center [768, 345] width 862 height 454
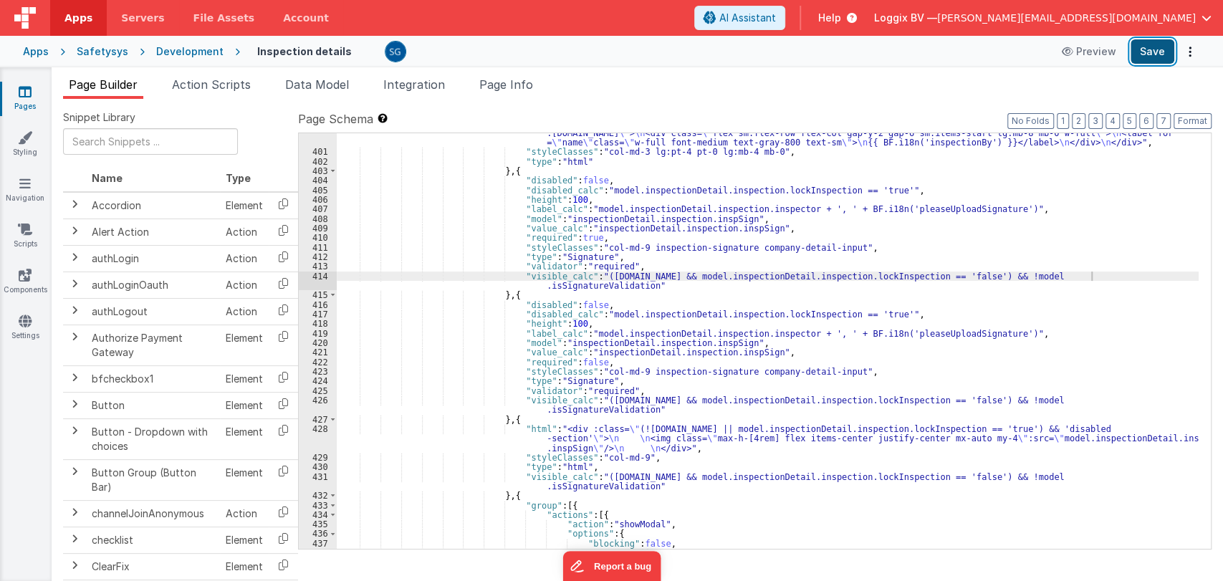
click at [1160, 57] on button "Save" at bounding box center [1153, 51] width 44 height 24
click at [1094, 275] on div ""html" : "<div :class= \" (model.inspectionDetail.inspection.lockInspection == …" at bounding box center [768, 345] width 862 height 454
click at [1160, 56] on button "Save" at bounding box center [1153, 51] width 44 height 24
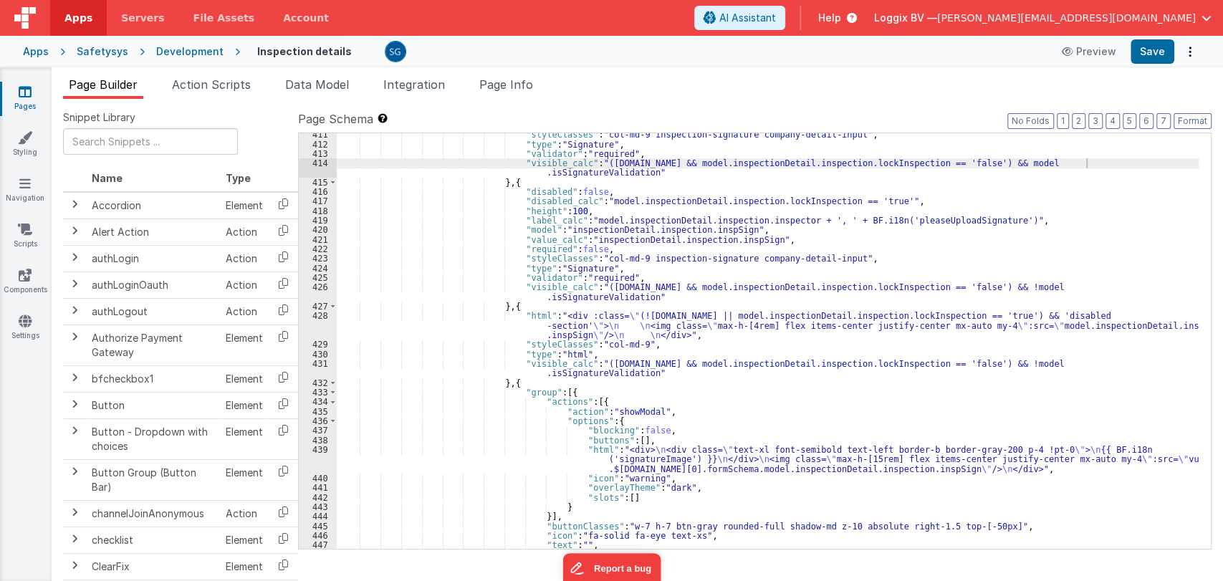
scroll to position [5259, 0]
click at [132, 143] on input "text" at bounding box center [150, 141] width 175 height 27
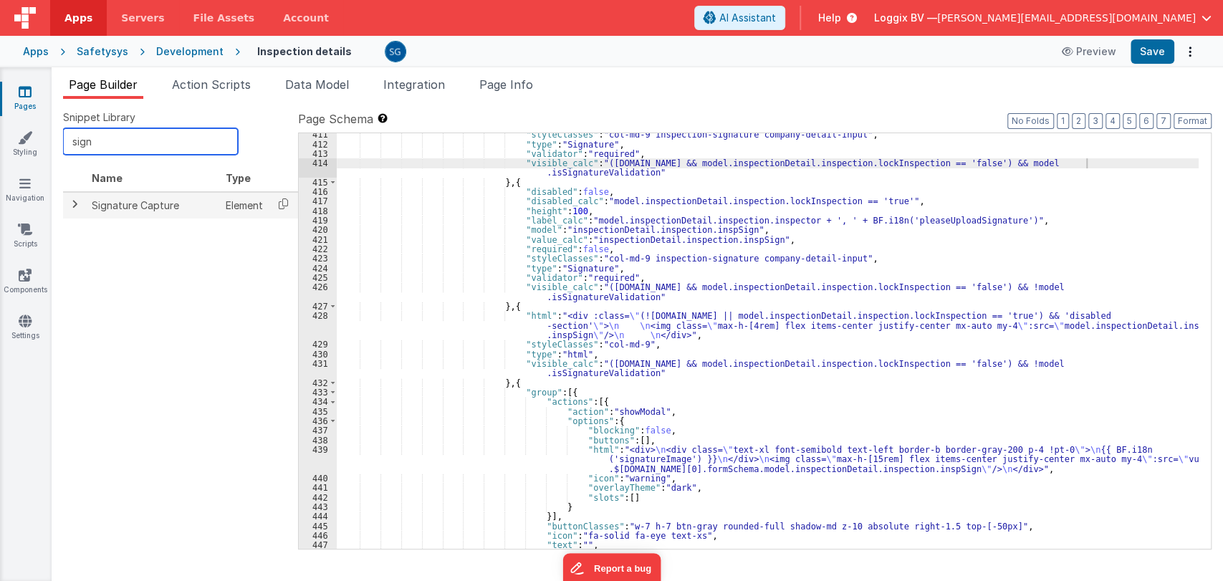
type input "sign"
click at [121, 199] on td "Signature Capture" at bounding box center [153, 205] width 134 height 27
click at [80, 204] on td at bounding box center [74, 205] width 23 height 27
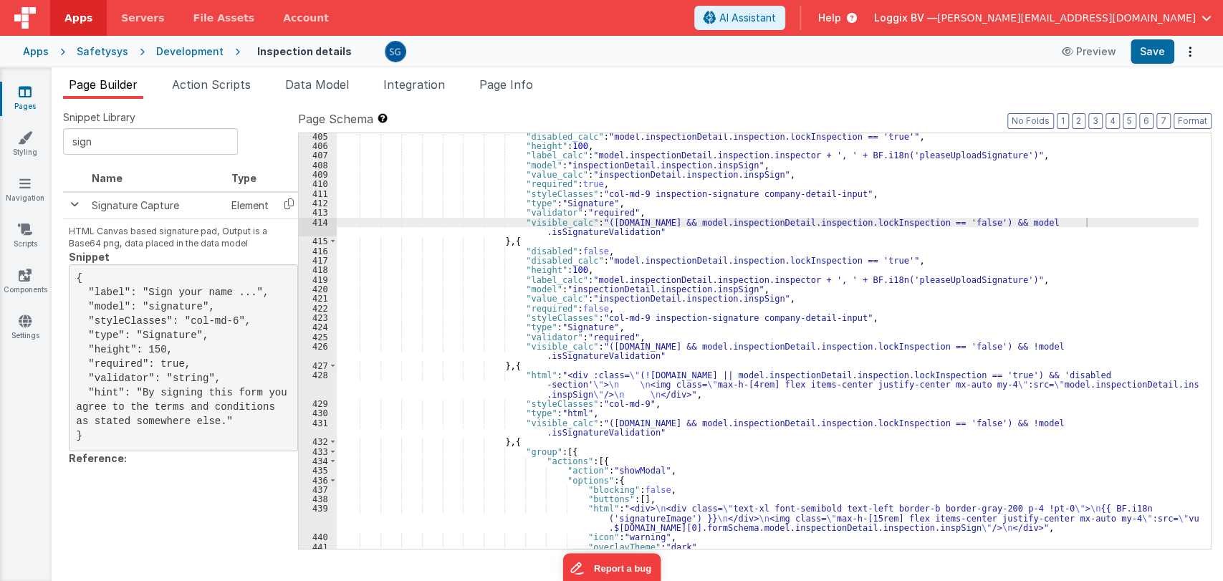
scroll to position [5201, 0]
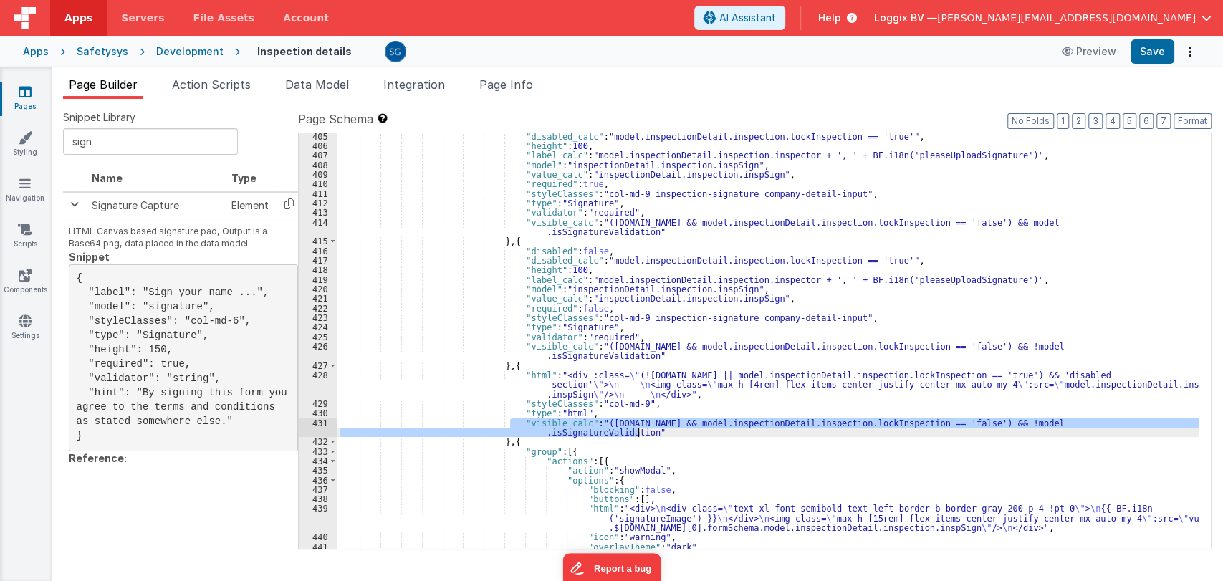
drag, startPoint x: 508, startPoint y: 421, endPoint x: 650, endPoint y: 431, distance: 142.2
click at [650, 431] on div ""disabled_calc" : "model.inspectionDetail.inspection.lockInspection == 'true'" …" at bounding box center [768, 349] width 862 height 435
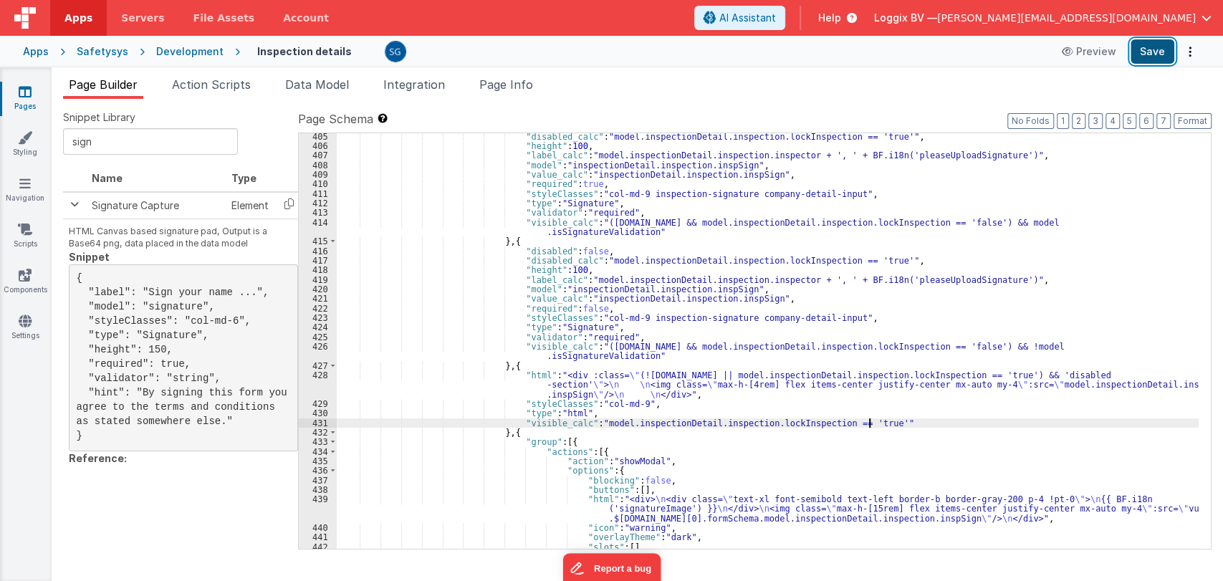
click at [1148, 48] on button "Save" at bounding box center [1153, 51] width 44 height 24
click at [1137, 56] on button "Save" at bounding box center [1153, 51] width 44 height 24
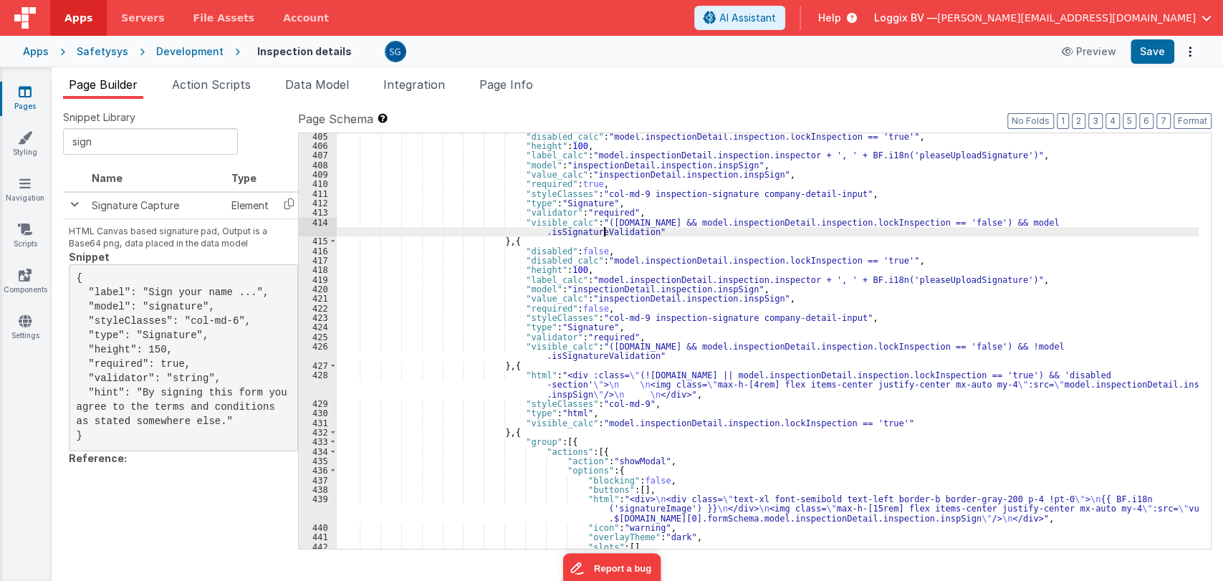
click at [605, 232] on div ""disabled_calc" : "model.inspectionDetail.inspection.lockInspection == 'true'" …" at bounding box center [768, 349] width 862 height 435
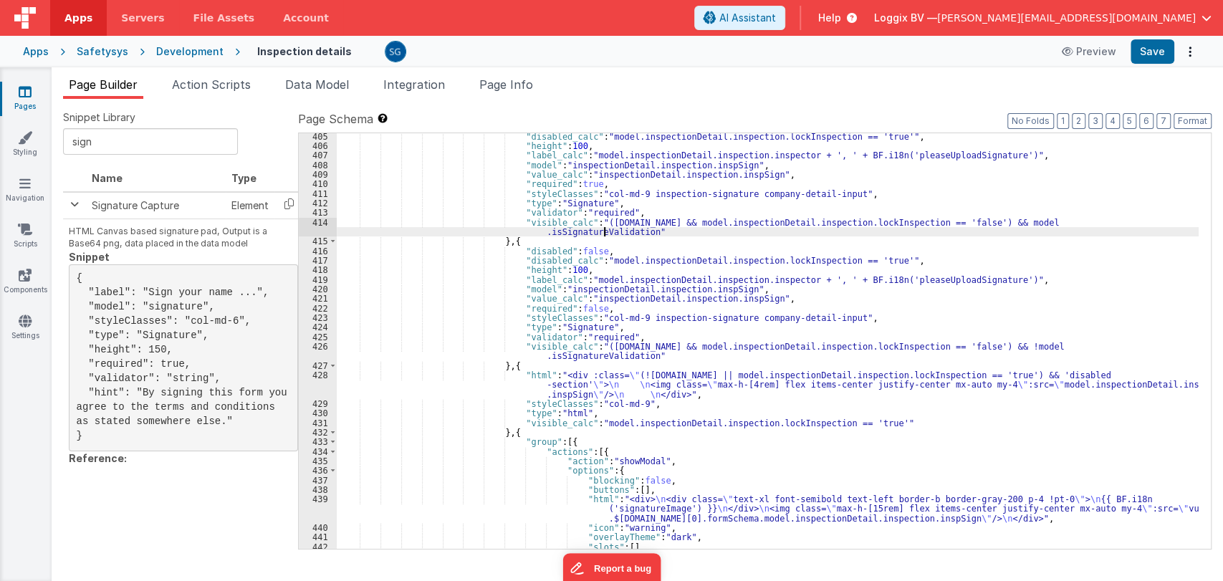
click at [605, 232] on div ""disabled_calc" : "model.inspectionDetail.inspection.lockInspection == 'true'" …" at bounding box center [768, 349] width 862 height 435
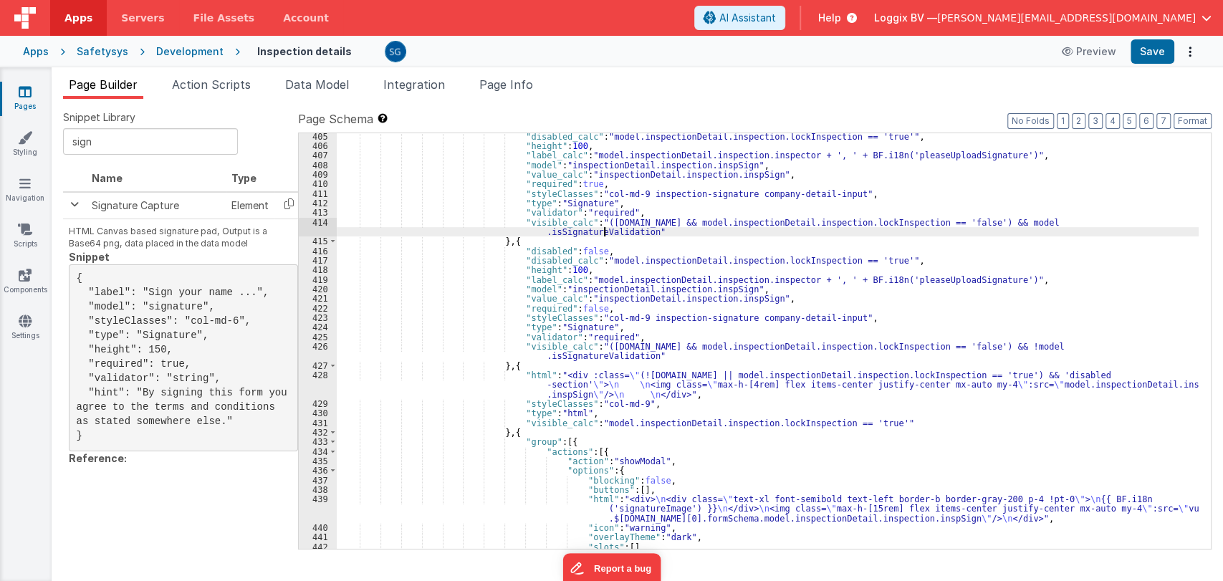
click at [605, 232] on div ""disabled_calc" : "model.inspectionDetail.inspection.lockInspection == 'true'" …" at bounding box center [768, 349] width 862 height 435
click at [293, 78] on span "Data Model" at bounding box center [317, 84] width 64 height 14
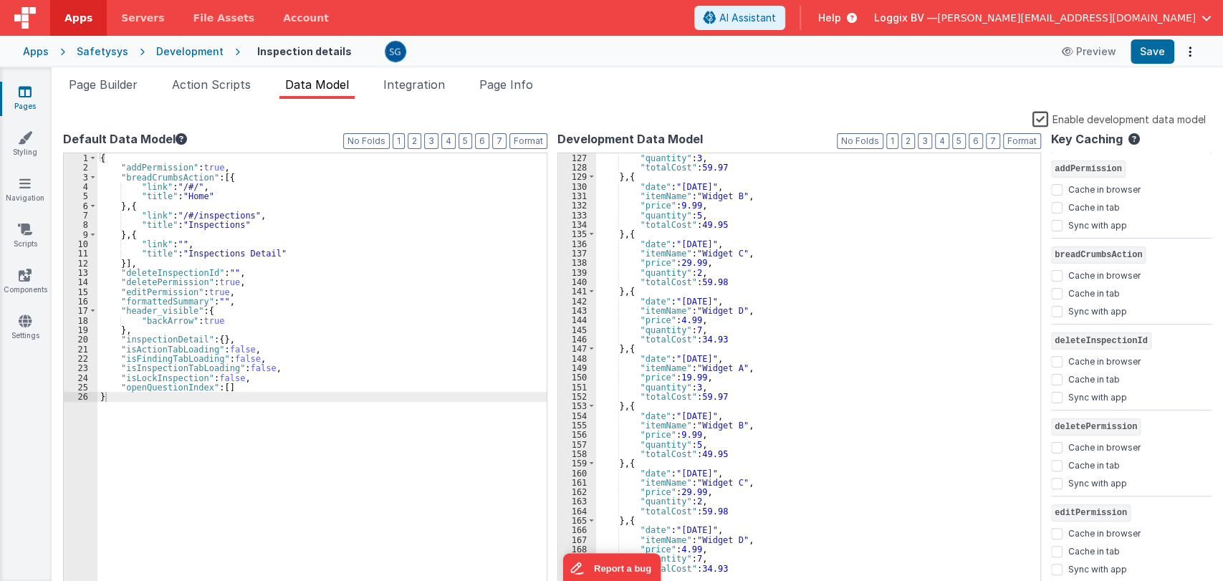
click at [282, 363] on div "{ "addPermission" : true , "breadCrumbsAction" : [{ "link" : "/#/" , "title" : …" at bounding box center [321, 382] width 449 height 459
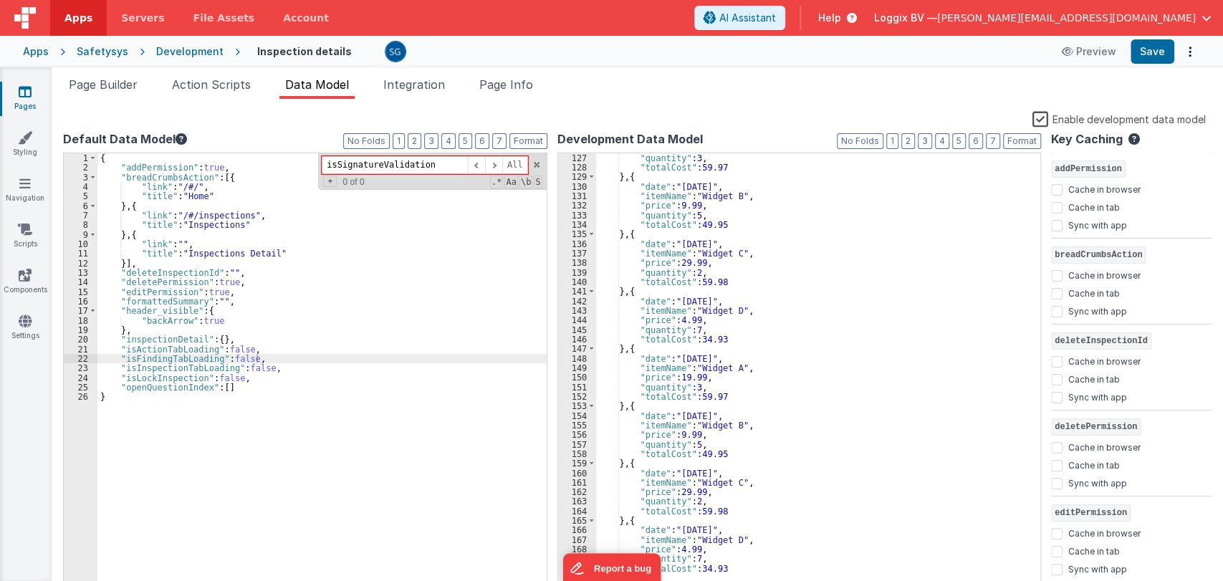
type input "isSignatureValidation"
click at [287, 367] on div "{ "addPermission" : true , "breadCrumbsAction" : [{ "link" : "/#/" , "title" : …" at bounding box center [321, 382] width 449 height 459
paste textarea
click at [259, 375] on div "{ "addPermission" : true , "breadCrumbsAction" : [{ "link" : "/#/" , "title" : …" at bounding box center [321, 382] width 449 height 459
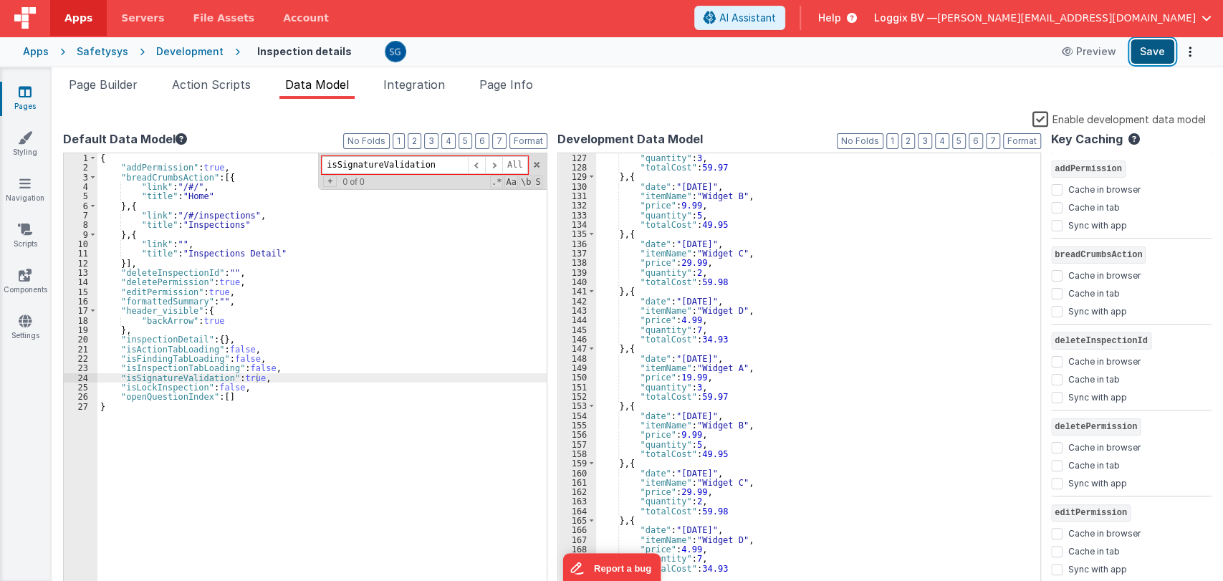
click at [1147, 53] on button "Save" at bounding box center [1153, 51] width 44 height 24
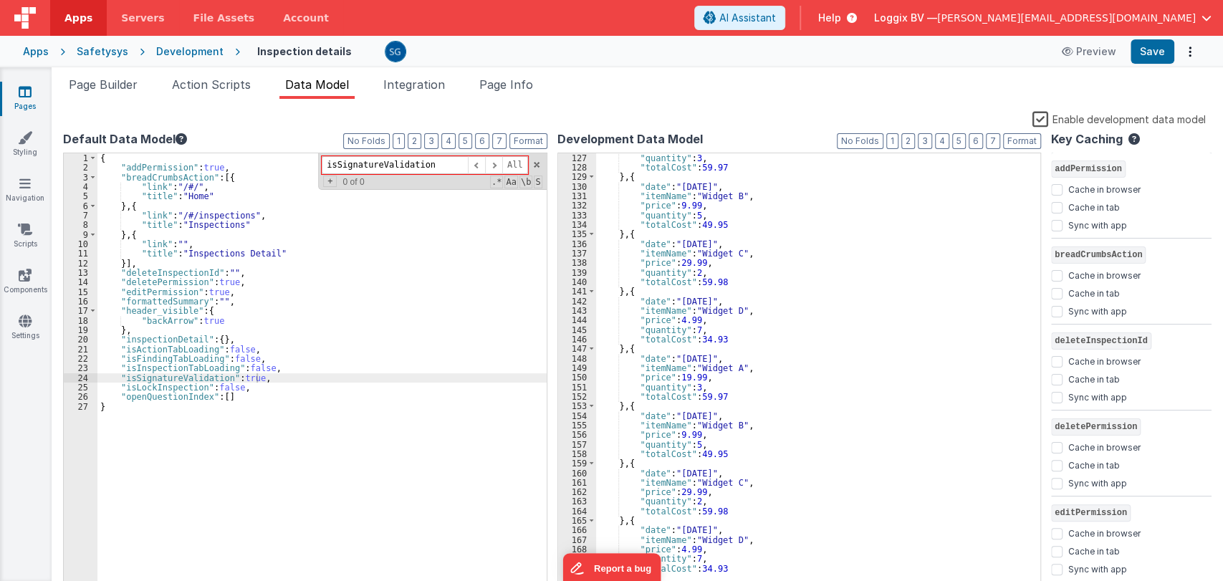
click at [36, 105] on link "Pages" at bounding box center [25, 99] width 52 height 29
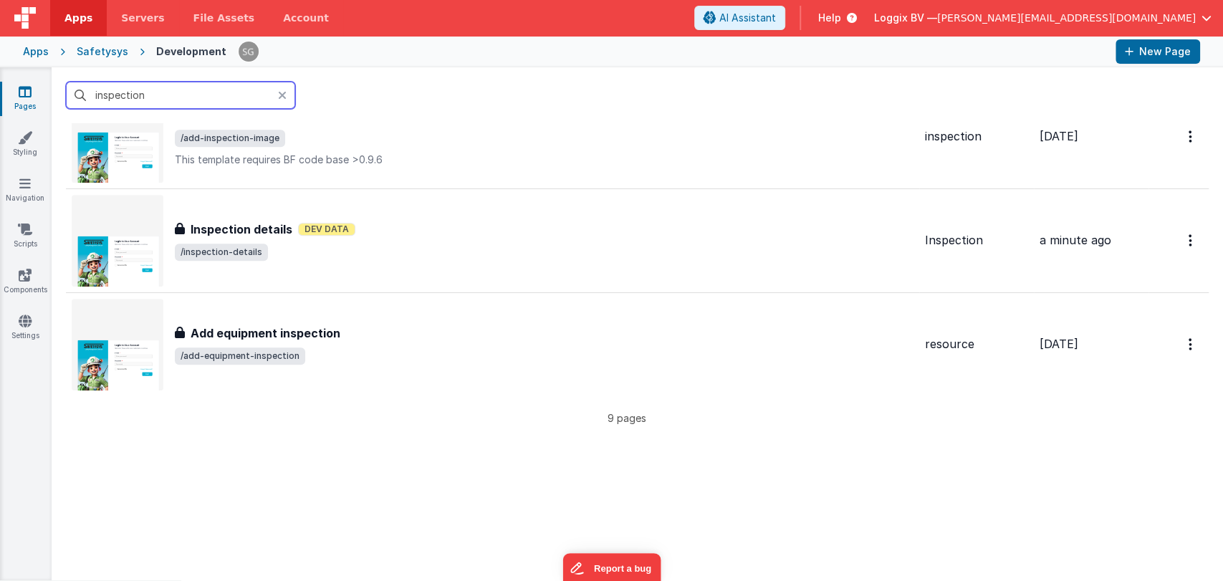
scroll to position [642, 0]
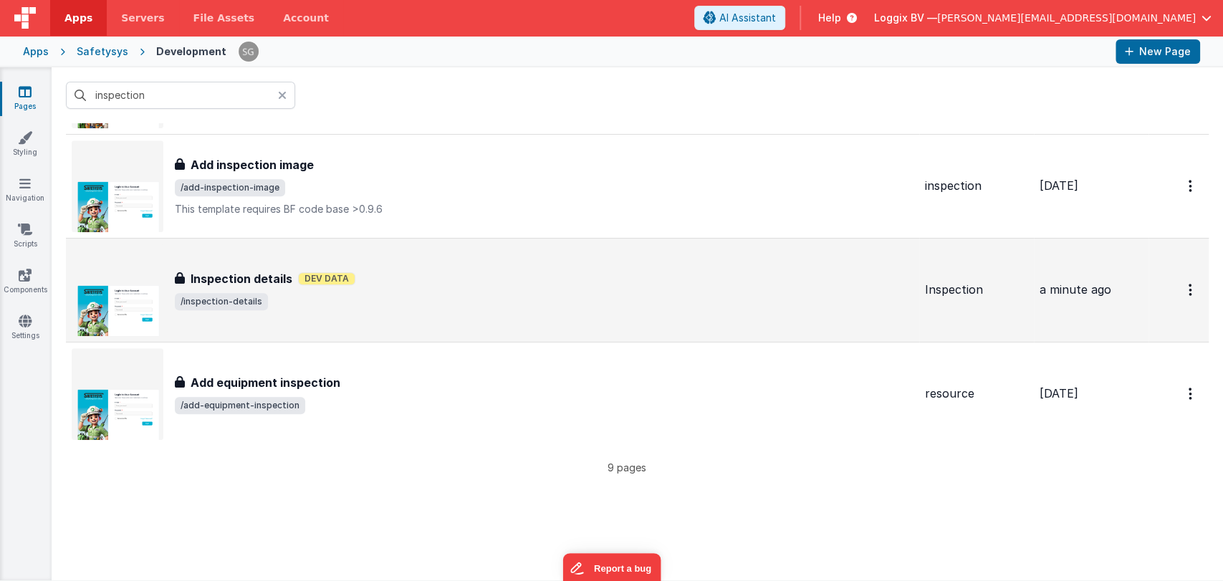
click at [262, 317] on div "Inspection details Inspection details Dev Data /inspection-details" at bounding box center [493, 290] width 842 height 92
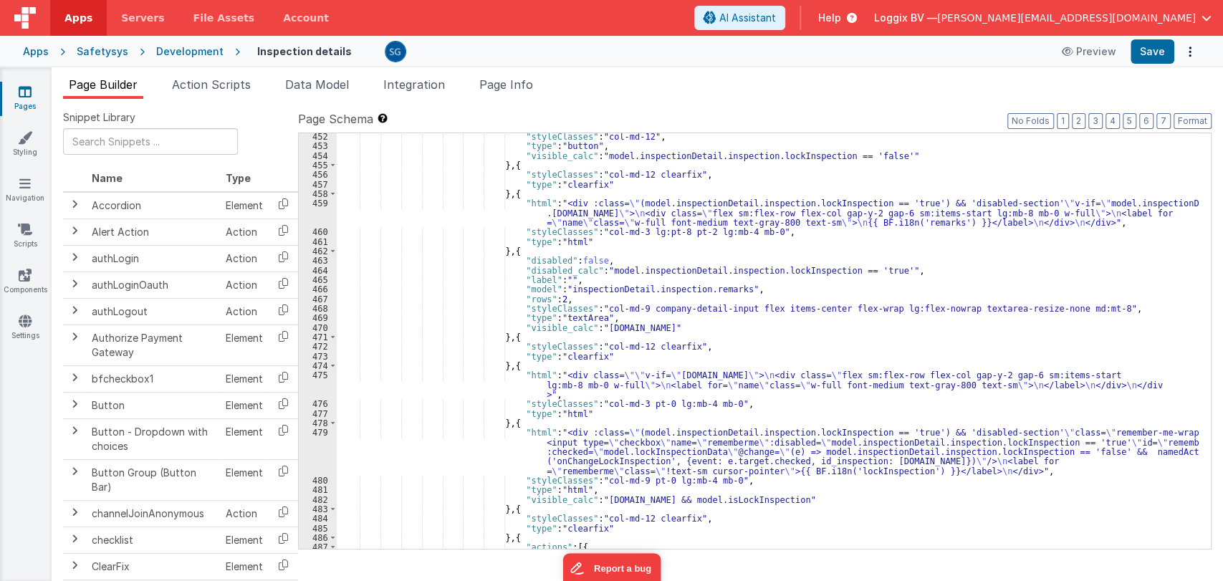
scroll to position [5706, 0]
click at [632, 275] on div ""styleClasses" : "col-md-12" , "type" : "button" , "visible_calc" : "model.insp…" at bounding box center [768, 349] width 862 height 435
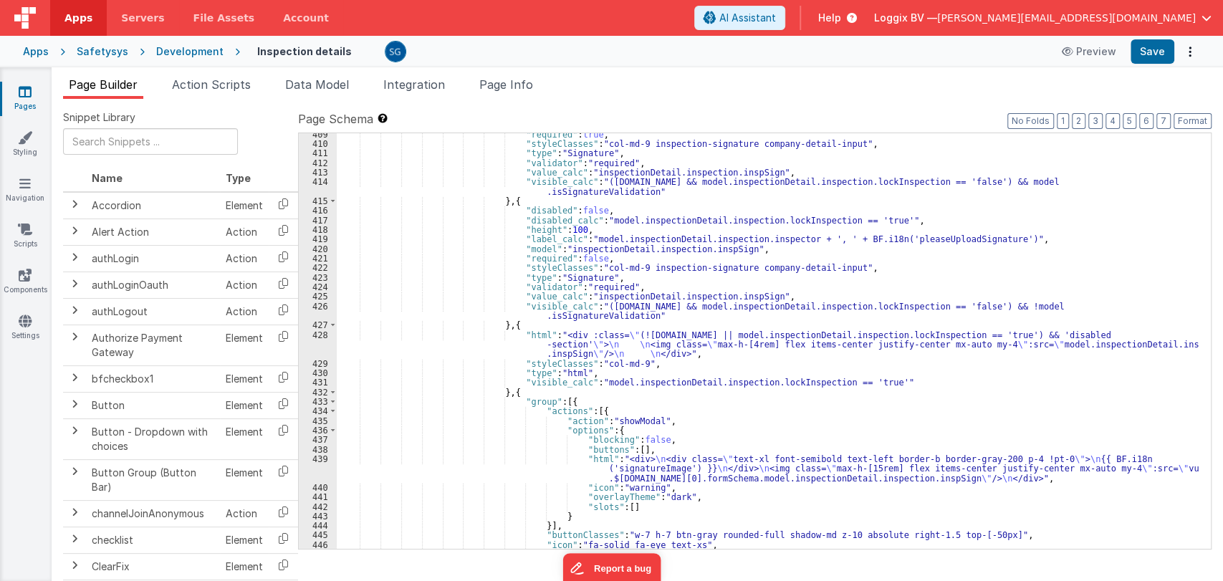
scroll to position [5241, 0]
click at [669, 354] on div ""required" : true , "styleClasses" : "col-md-9 inspection-signature company-det…" at bounding box center [768, 347] width 862 height 435
click at [684, 350] on div ""required" : true , "styleClasses" : "col-md-9 inspection-signature company-det…" at bounding box center [768, 347] width 862 height 435
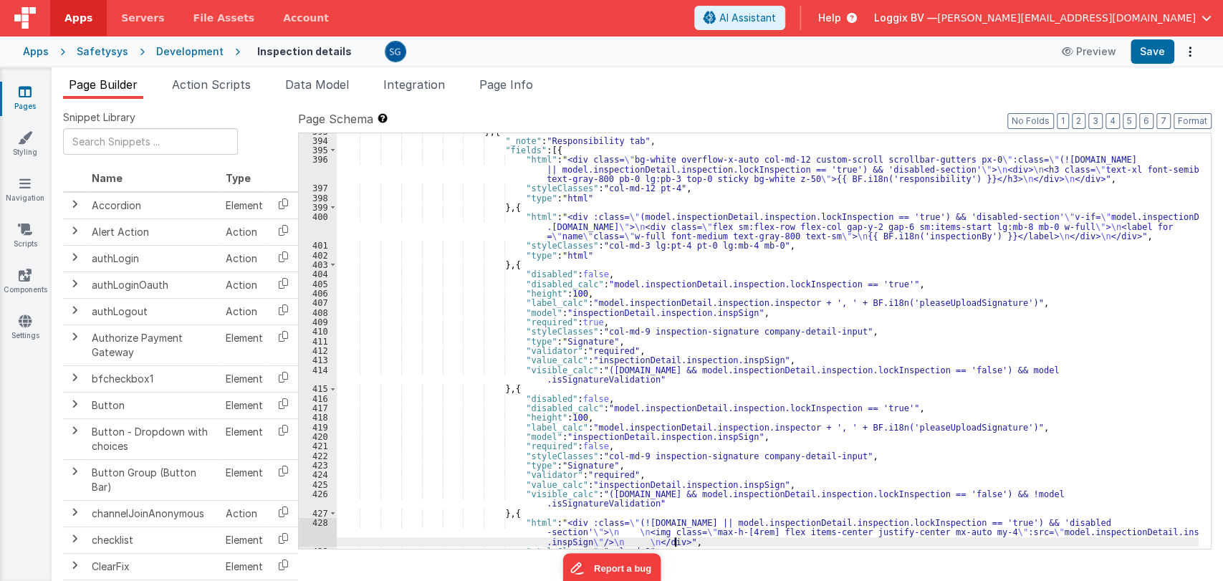
scroll to position [5052, 0]
click at [494, 384] on div "} , { "_note" : "Responsibility tab" , "fields" : [{ "html" : "<div class= \" b…" at bounding box center [768, 344] width 862 height 435
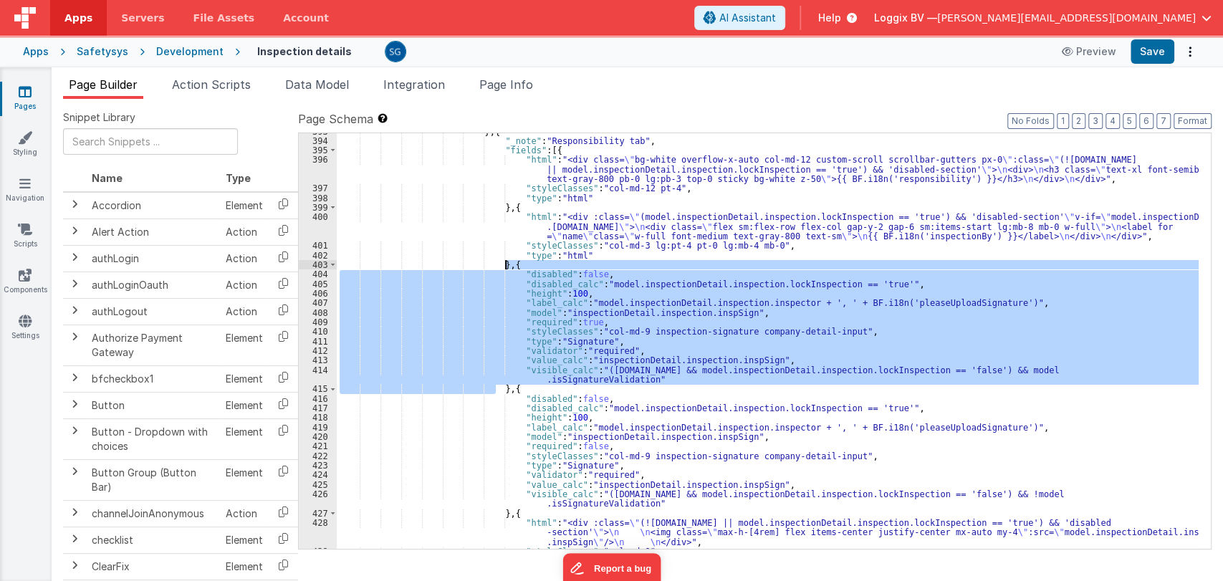
drag, startPoint x: 494, startPoint y: 385, endPoint x: 505, endPoint y: 264, distance: 121.0
click at [505, 264] on div "} , { "_note" : "Responsibility tab" , "fields" : [{ "html" : "<div class= \" b…" at bounding box center [768, 344] width 862 height 435
click at [501, 389] on div "} , { "_note" : "Responsibility tab" , "fields" : [{ "html" : "<div class= \" b…" at bounding box center [768, 344] width 862 height 435
drag, startPoint x: 501, startPoint y: 390, endPoint x: 505, endPoint y: 267, distance: 122.6
click at [505, 267] on div "} , { "_note" : "Responsibility tab" , "fields" : [{ "html" : "<div class= \" b…" at bounding box center [768, 344] width 862 height 435
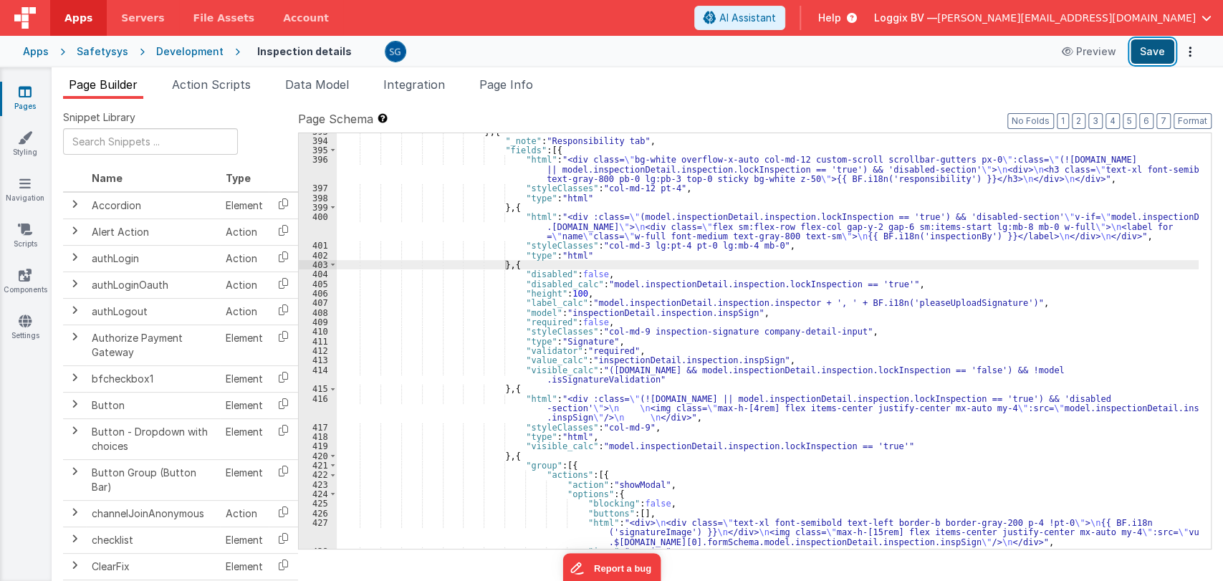
click at [1158, 46] on button "Save" at bounding box center [1153, 51] width 44 height 24
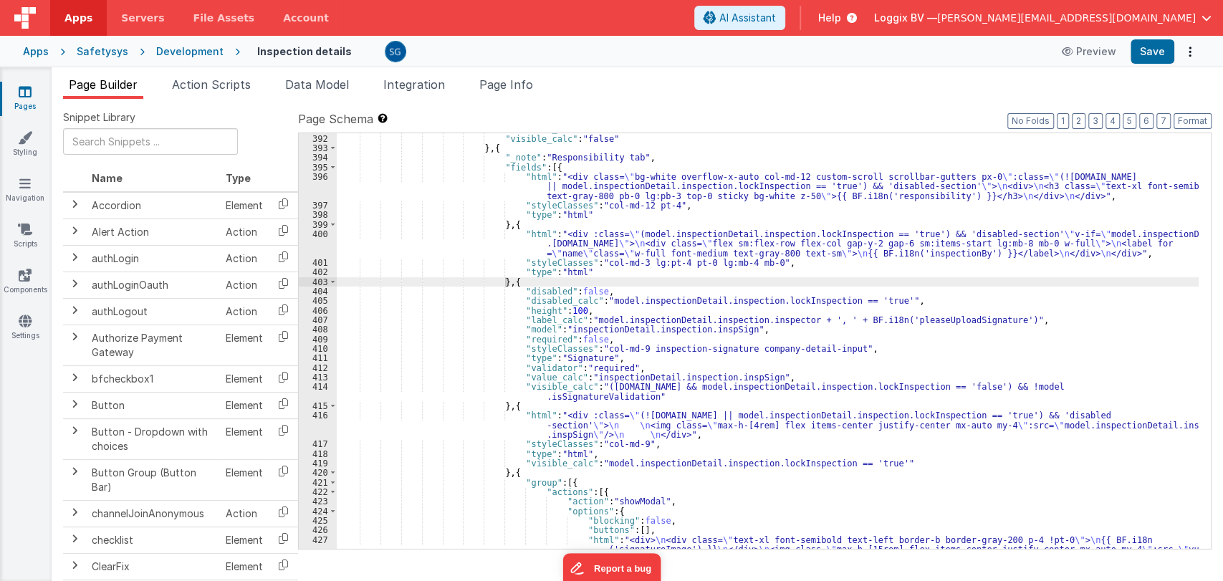
scroll to position [5035, 0]
click at [506, 280] on div ""tabLabel_calc" : "BF.i18n('actions')" , "visible_calc" : "false" } , { "_note"…" at bounding box center [768, 352] width 862 height 454
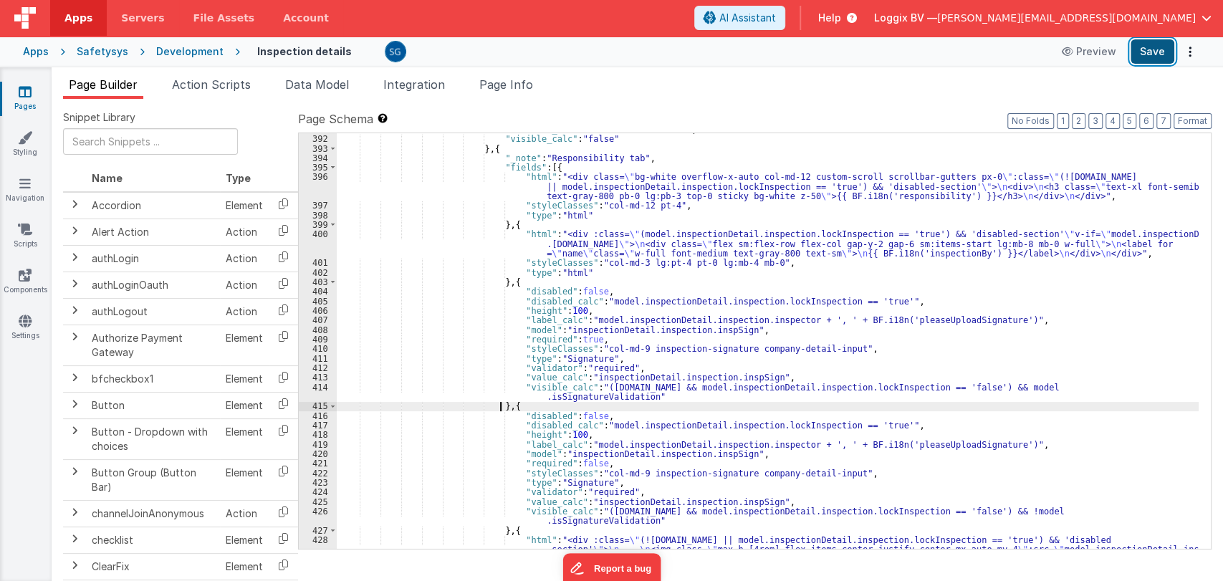
click at [1150, 50] on button "Save" at bounding box center [1153, 51] width 44 height 24
